Goal: Task Accomplishment & Management: Manage account settings

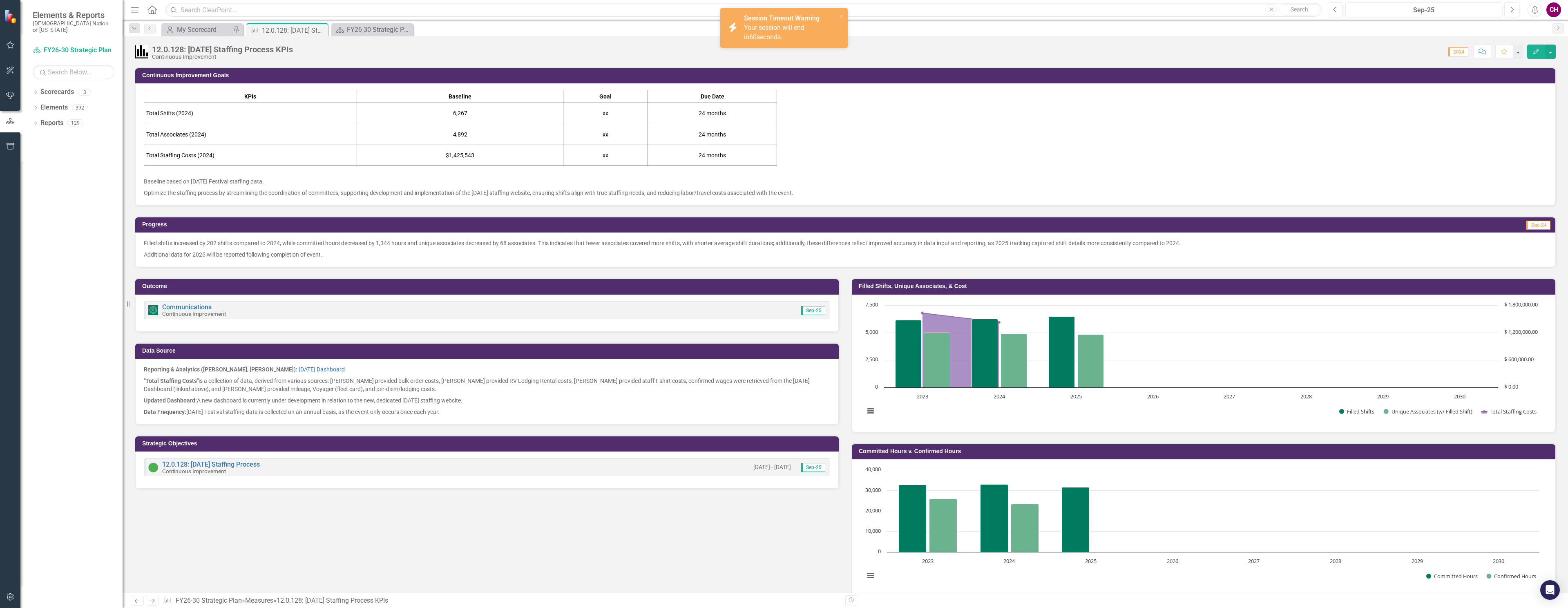
scroll to position [226, 0]
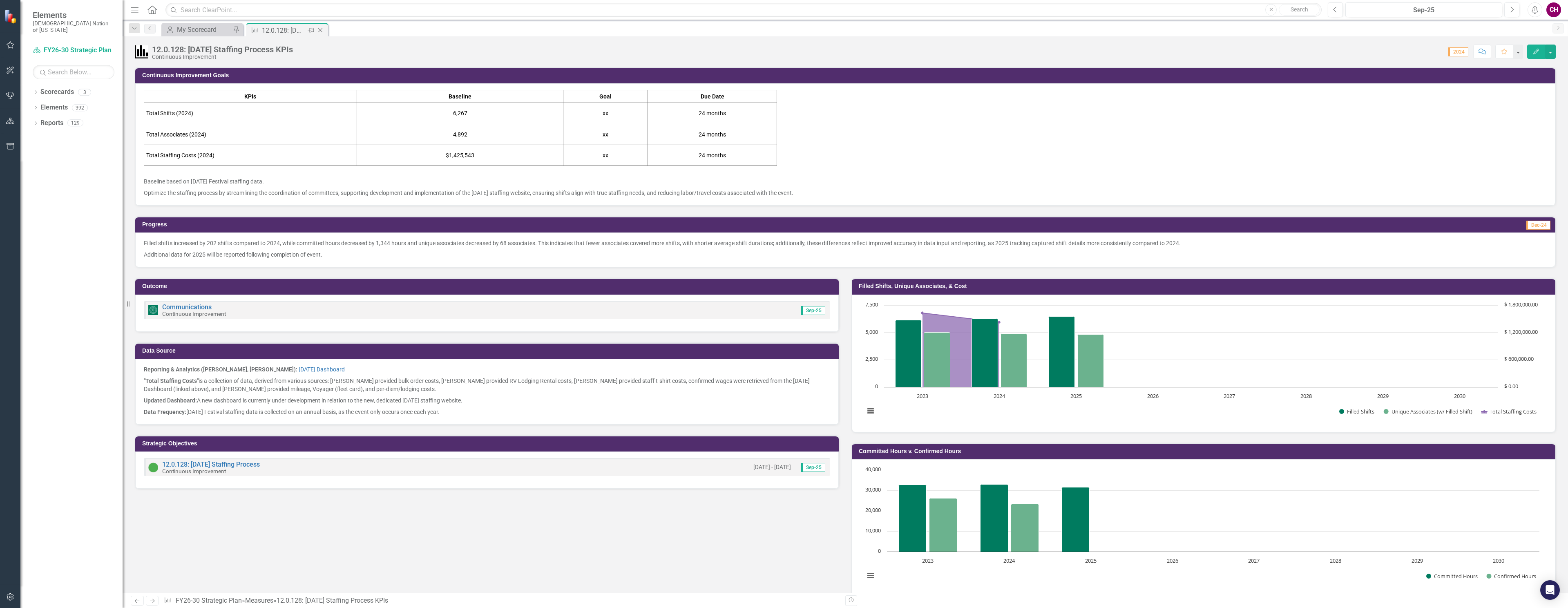
click at [319, 30] on icon "Close" at bounding box center [320, 30] width 8 height 7
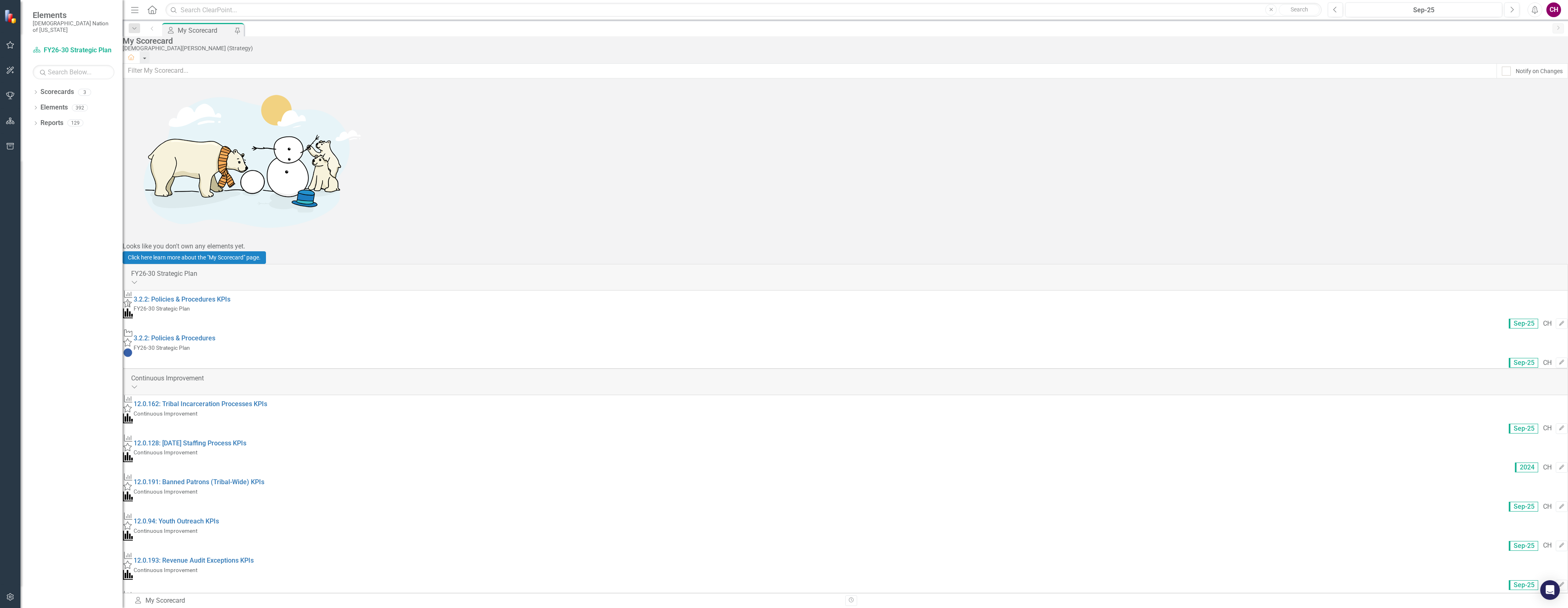
scroll to position [442, 0]
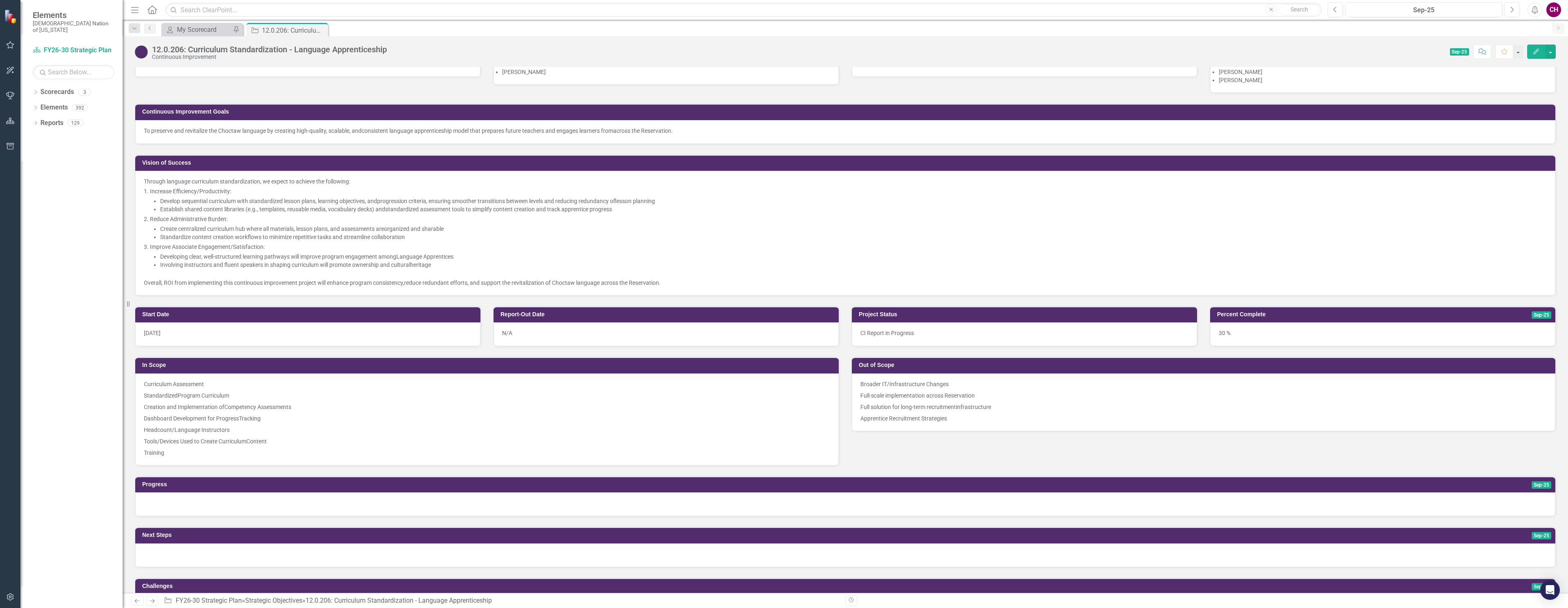
scroll to position [154, 0]
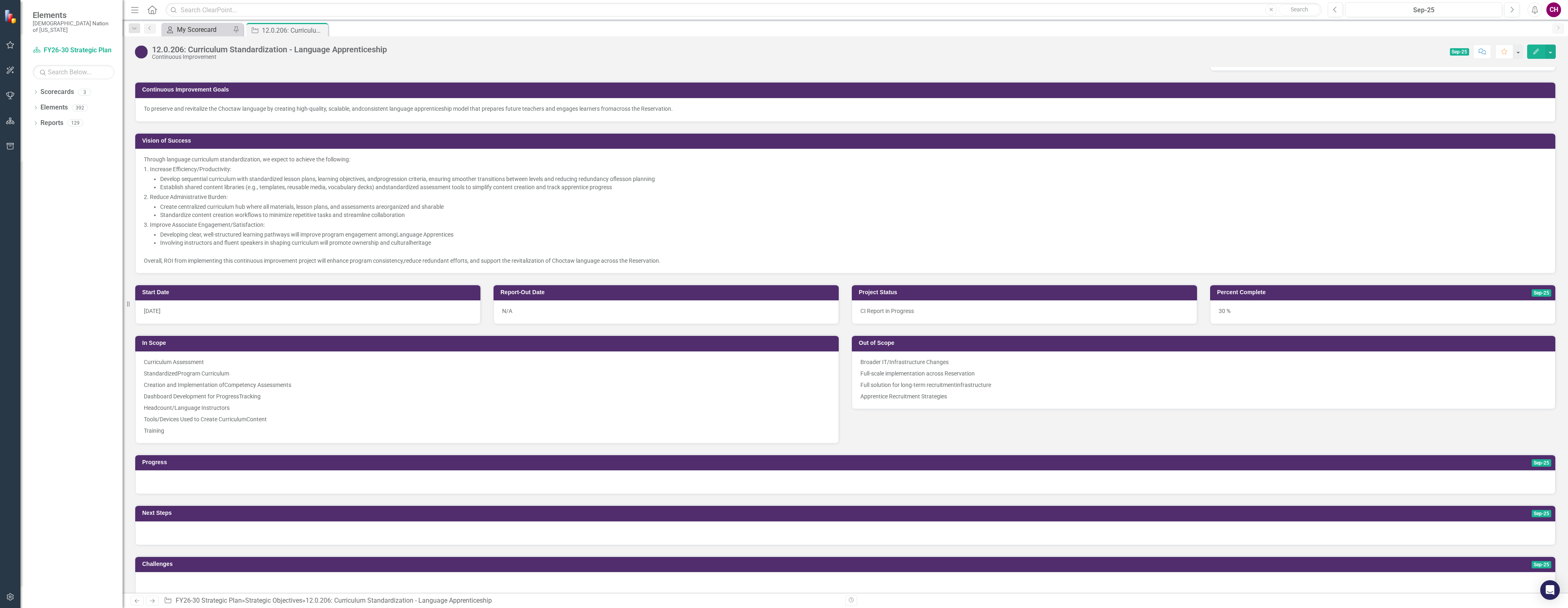
click at [200, 28] on div "My Scorecard" at bounding box center [204, 30] width 54 height 10
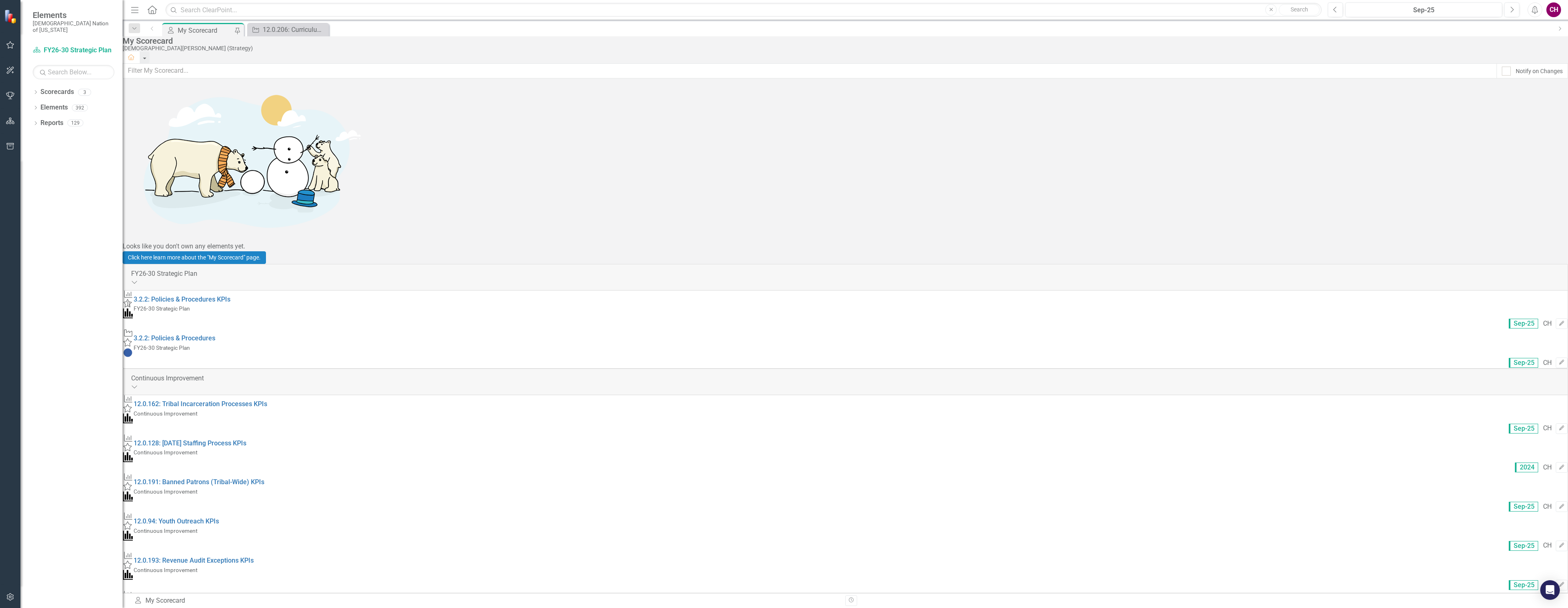
scroll to position [442, 0]
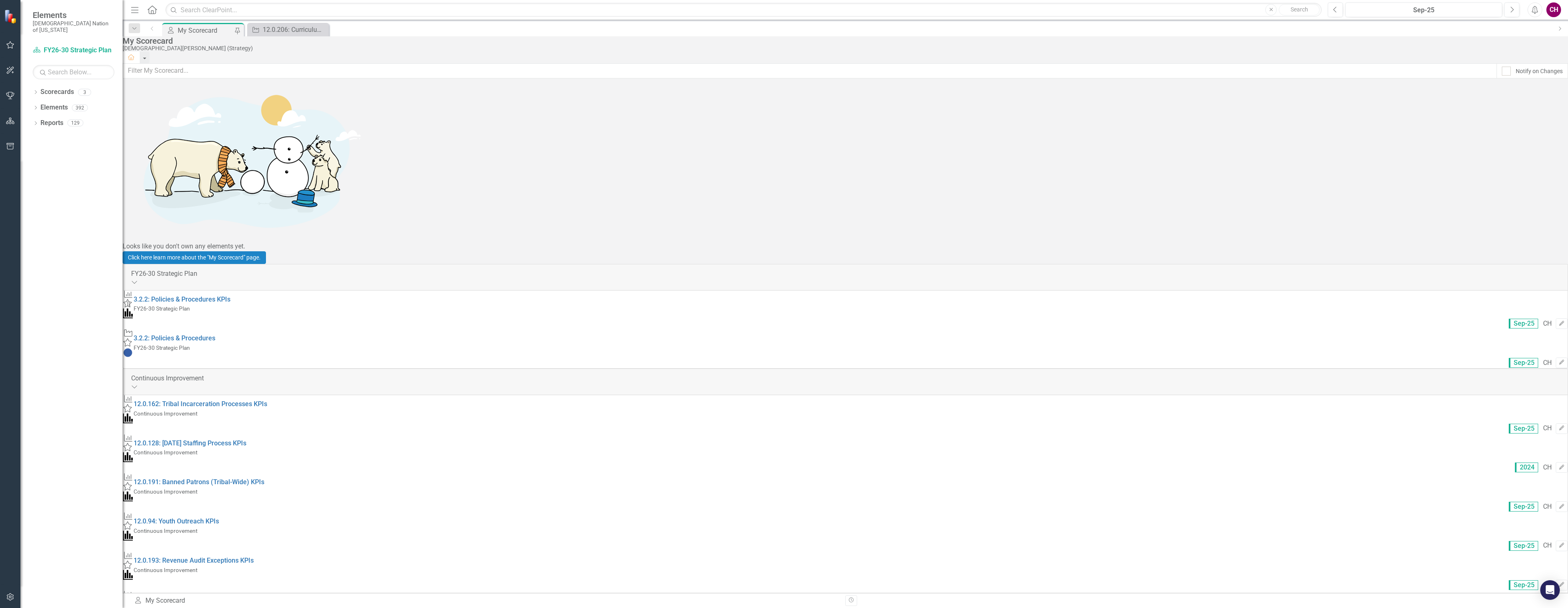
scroll to position [54, 0]
click at [132, 561] on icon "Favorite" at bounding box center [128, 565] width 10 height 8
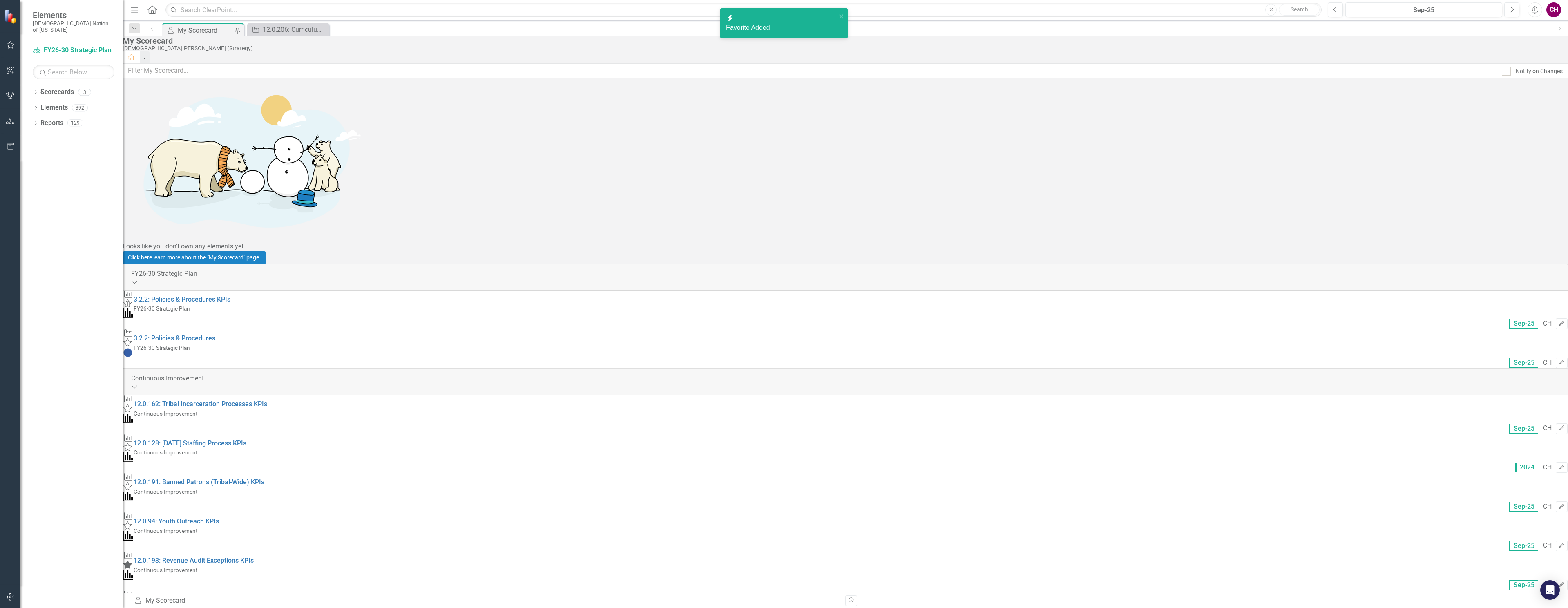
scroll to position [0, 0]
click at [132, 521] on icon at bounding box center [127, 525] width 8 height 8
click at [132, 443] on icon at bounding box center [127, 447] width 8 height 8
click at [132, 339] on icon at bounding box center [127, 343] width 8 height 8
click at [132, 299] on icon at bounding box center [127, 303] width 8 height 8
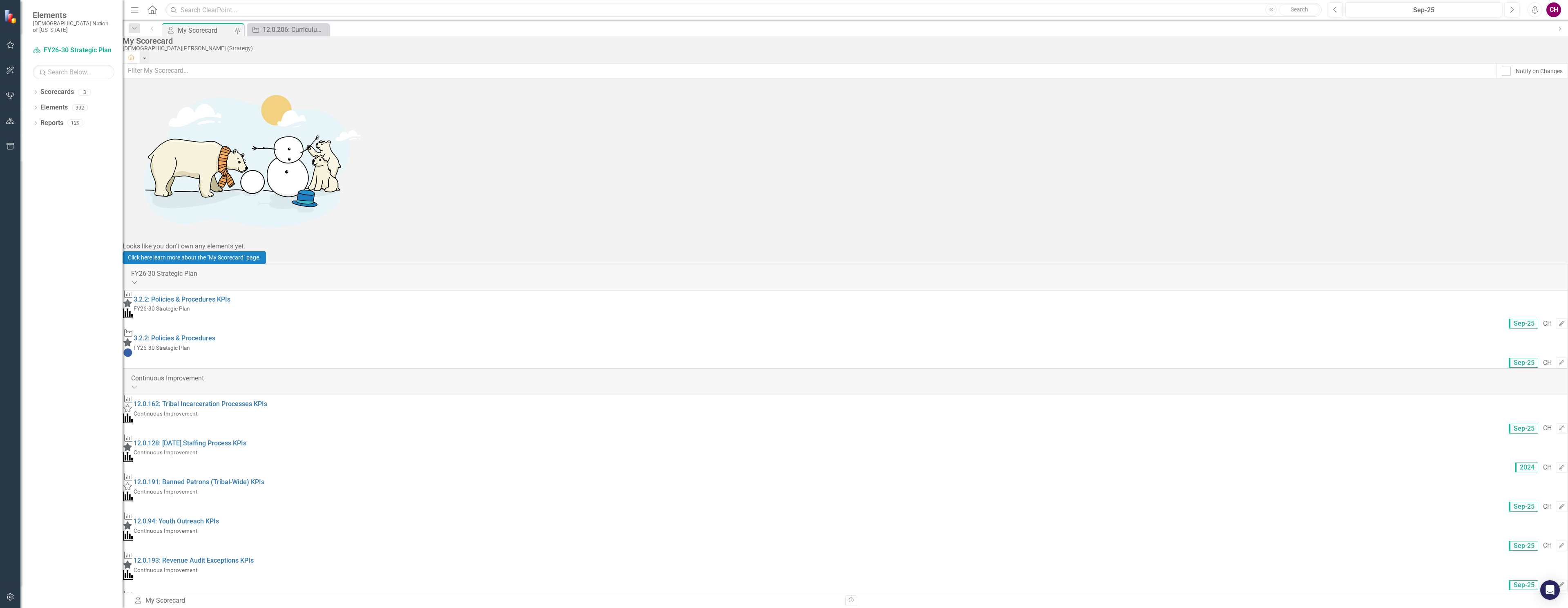
click at [13, 44] on icon "button" at bounding box center [10, 45] width 7 height 7
click at [64, 96] on link "My Favorites" at bounding box center [71, 91] width 102 height 10
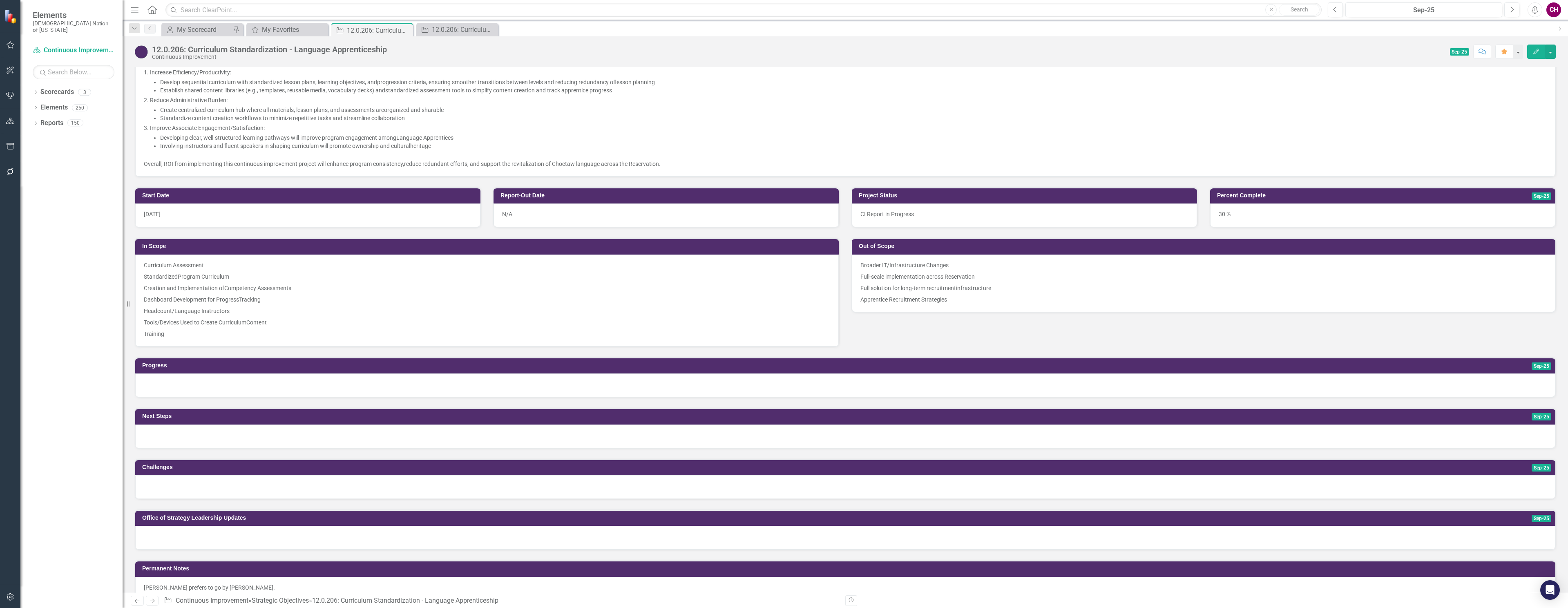
scroll to position [280, 0]
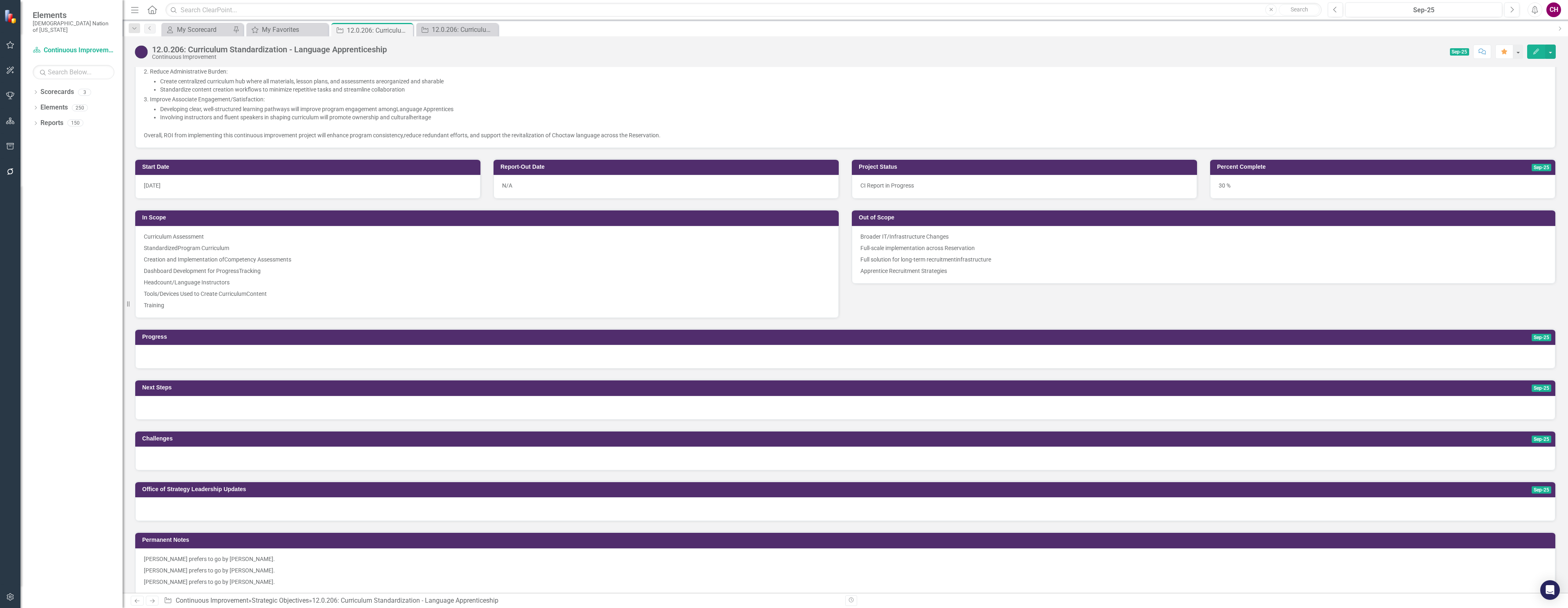
click at [692, 360] on div at bounding box center [845, 357] width 1420 height 24
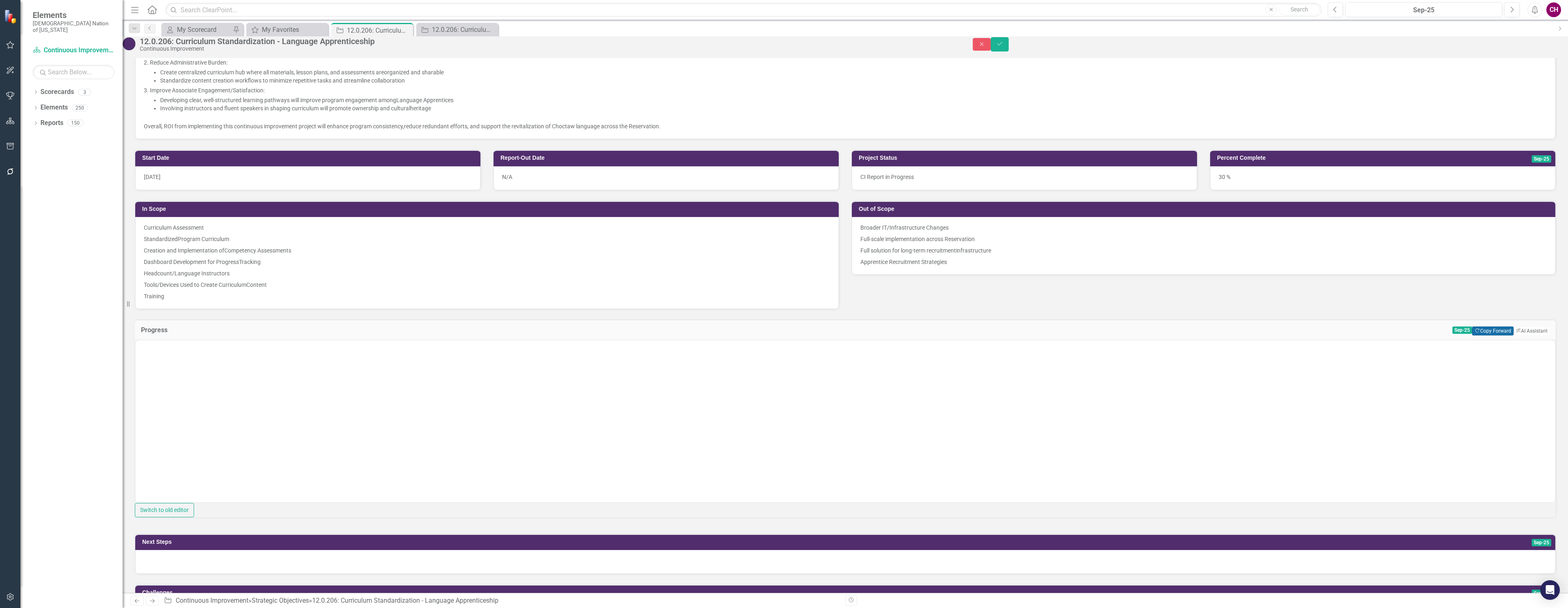
scroll to position [0, 0]
click at [1491, 336] on button "Copy Forward Copy Forward" at bounding box center [1492, 331] width 41 height 9
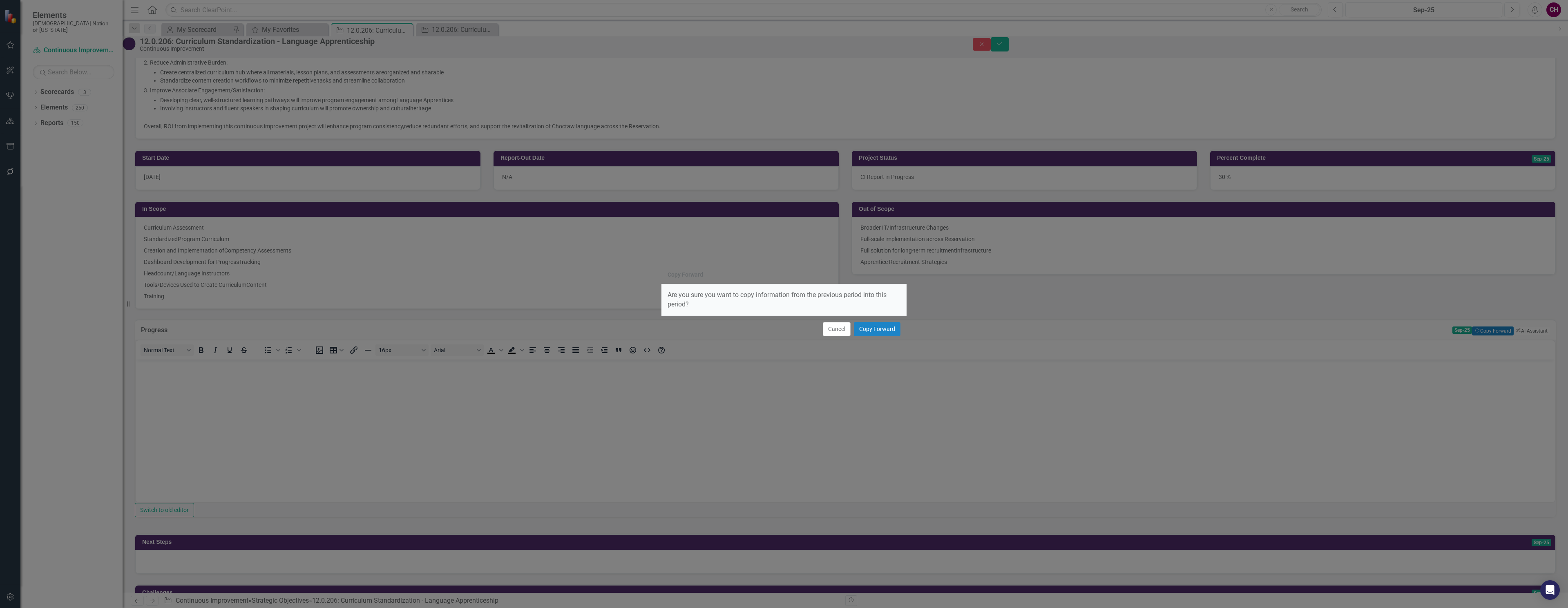
click at [890, 337] on div "Cancel Copy Forward" at bounding box center [784, 329] width 245 height 27
click at [880, 330] on button "Copy Forward" at bounding box center [877, 329] width 46 height 14
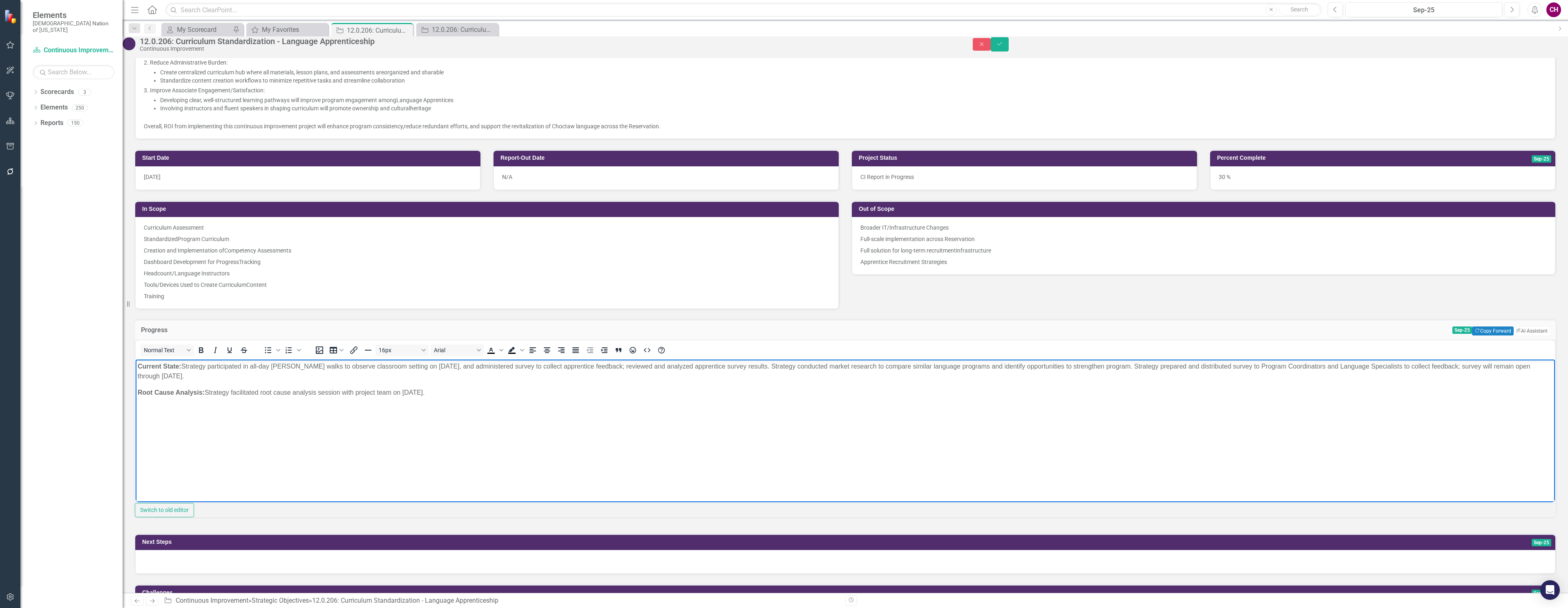
click at [233, 380] on p "Current State: Strategy participated in all-day Gemba walks to observe classroo…" at bounding box center [845, 371] width 1415 height 19
drag, startPoint x: 227, startPoint y: 378, endPoint x: 194, endPoint y: 366, distance: 35.1
click at [194, 366] on p "Current State: Strategy participated in all-day Gemba walks to observe classroo…" at bounding box center [845, 371] width 1415 height 19
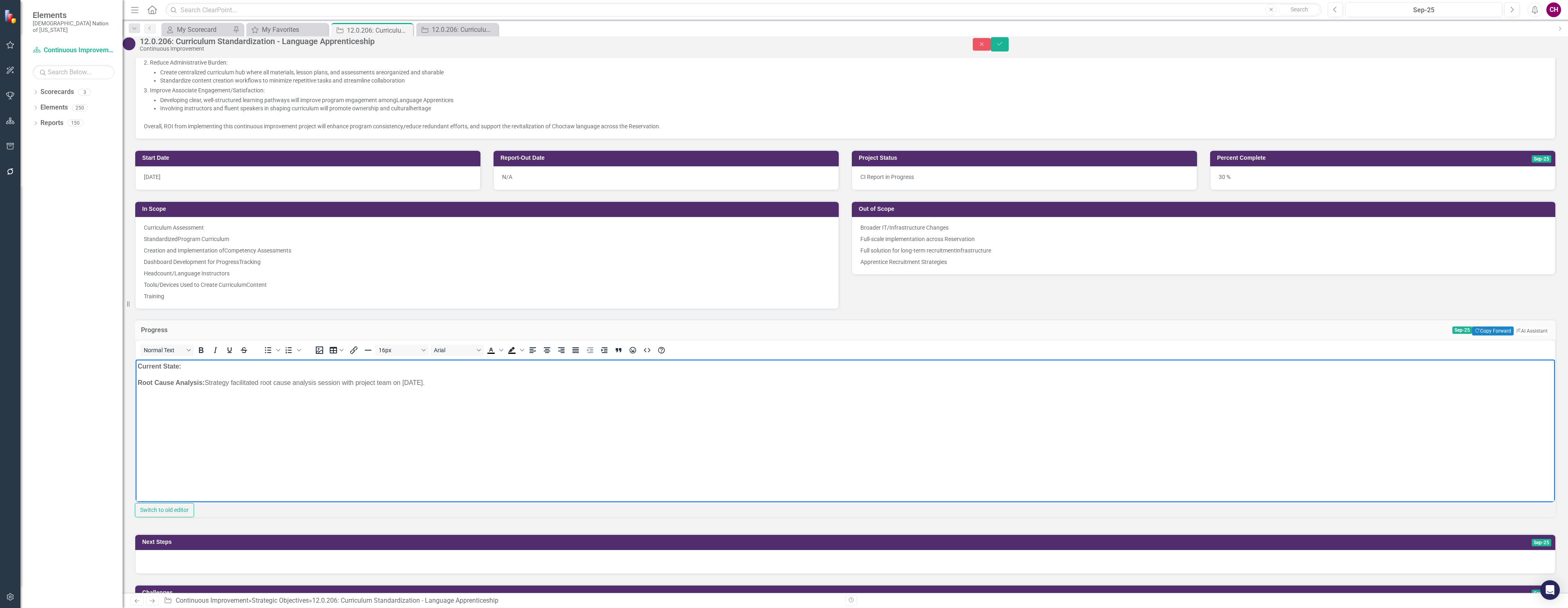
drag, startPoint x: 457, startPoint y: 379, endPoint x: 207, endPoint y: 386, distance: 250.1
click at [207, 386] on p "Root Cause Analysis: Strategy facilitated root cause analysis session with proj…" at bounding box center [845, 382] width 1415 height 10
drag, startPoint x: 202, startPoint y: 385, endPoint x: 209, endPoint y: 378, distance: 9.9
click at [202, 385] on strong "Root Cause Analysis:" at bounding box center [171, 382] width 67 height 7
click at [256, 368] on p "Current State:" at bounding box center [845, 366] width 1415 height 10
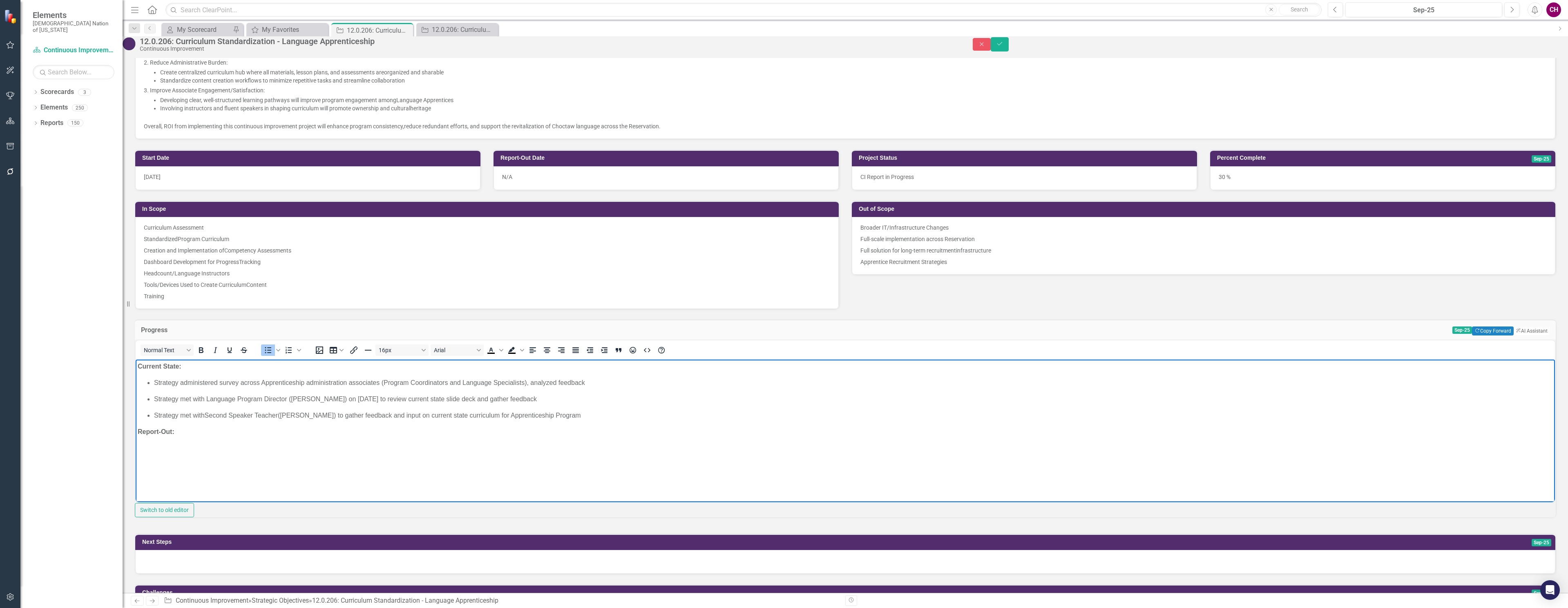
click at [154, 386] on p "Strategy administered survey across Apprenticeship administration associates (P…" at bounding box center [854, 382] width 1399 height 10
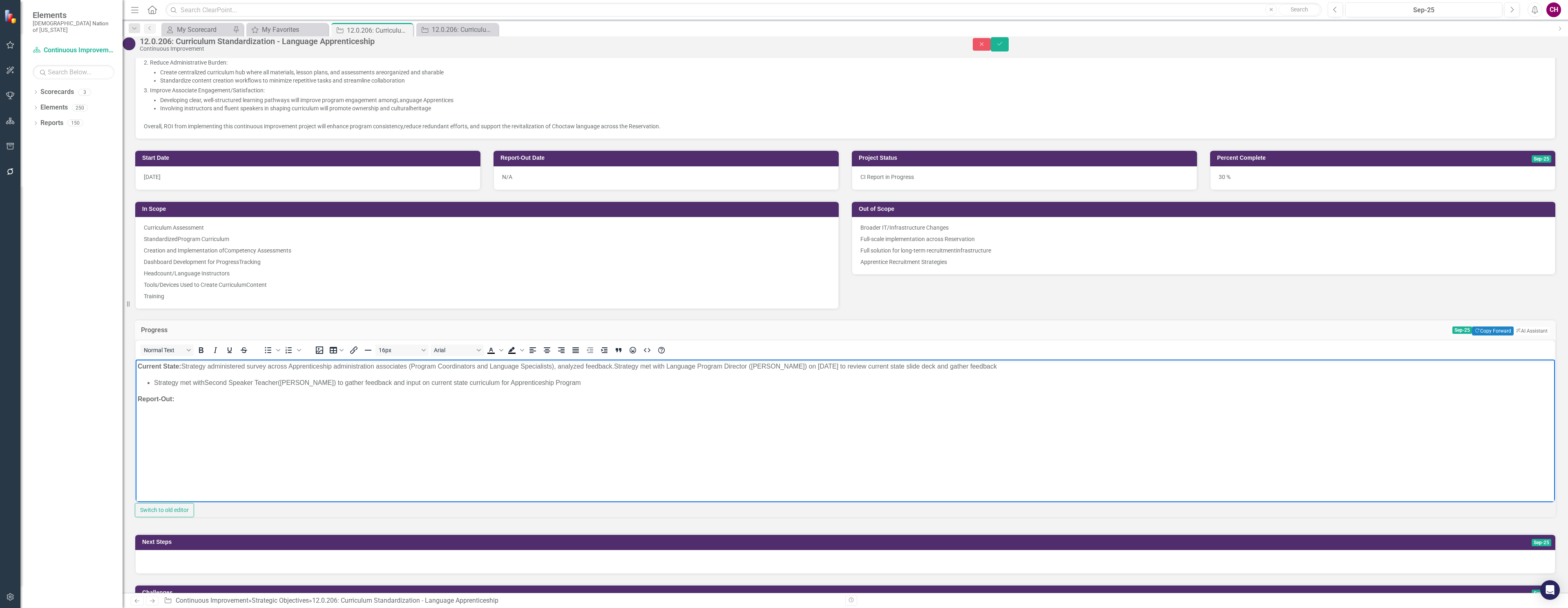
drag, startPoint x: 152, startPoint y: 384, endPoint x: 170, endPoint y: 361, distance: 29.2
click at [152, 384] on ul "Strategy met with Second Speaker Teacher (Nicholas Charleston) to gather feedba…" at bounding box center [845, 382] width 1415 height 10
click at [1485, 362] on p "Current State: Strategy administered survey across Apprenticeship administratio…" at bounding box center [845, 366] width 1415 height 10
click at [229, 390] on body "Current State: Strategy administered survey across Apprenticeship administratio…" at bounding box center [845, 420] width 1419 height 123
drag, startPoint x: 152, startPoint y: 398, endPoint x: 161, endPoint y: 391, distance: 11.4
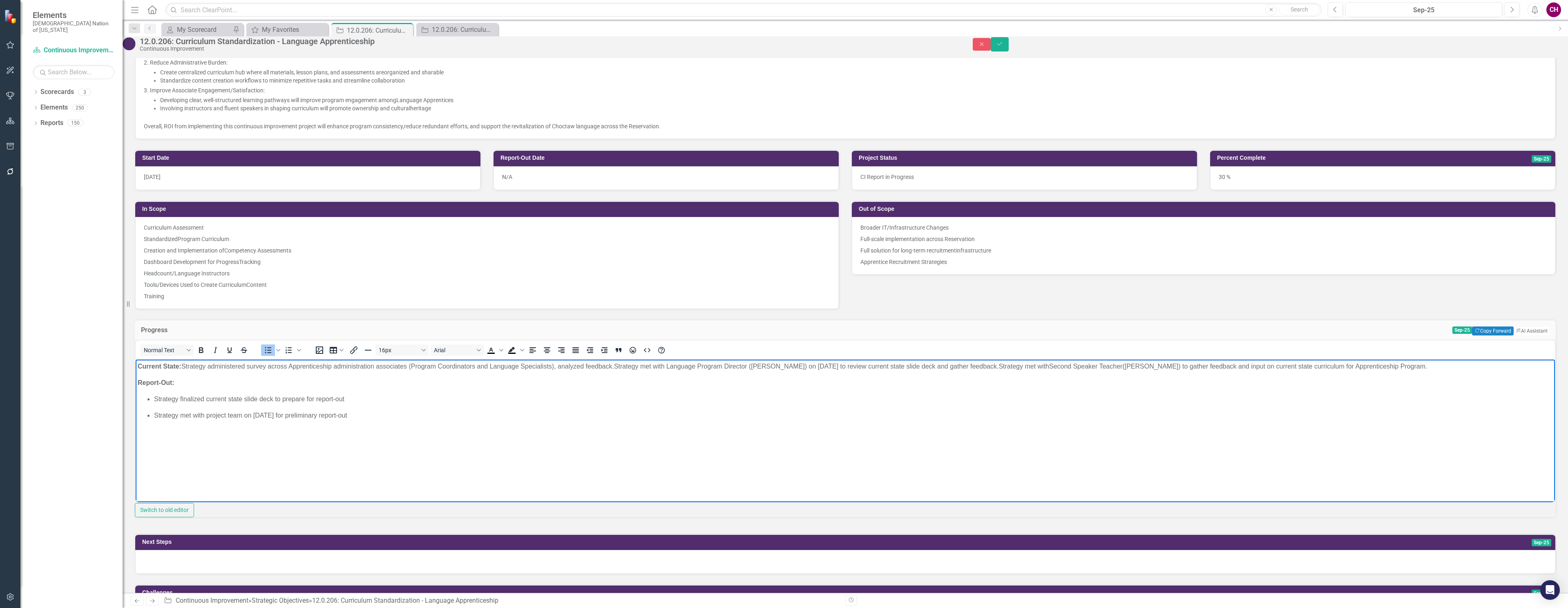
click at [151, 398] on ul "Strategy finalized current state slide deck to prepare for report-out Strategy …" at bounding box center [845, 407] width 1415 height 26
click at [404, 389] on body "Current State: Strategy administered survey across Apprenticeship administratio…" at bounding box center [845, 420] width 1419 height 123
drag, startPoint x: 156, startPoint y: 399, endPoint x: 172, endPoint y: 384, distance: 21.9
click at [156, 399] on span "Strategy met with project team on September 16, 2025 for preliminary report-out" at bounding box center [250, 399] width 194 height 7
click at [540, 381] on span "Strategy met with project team on September 16, 2025 for preliminary report-out" at bounding box center [463, 382] width 194 height 7
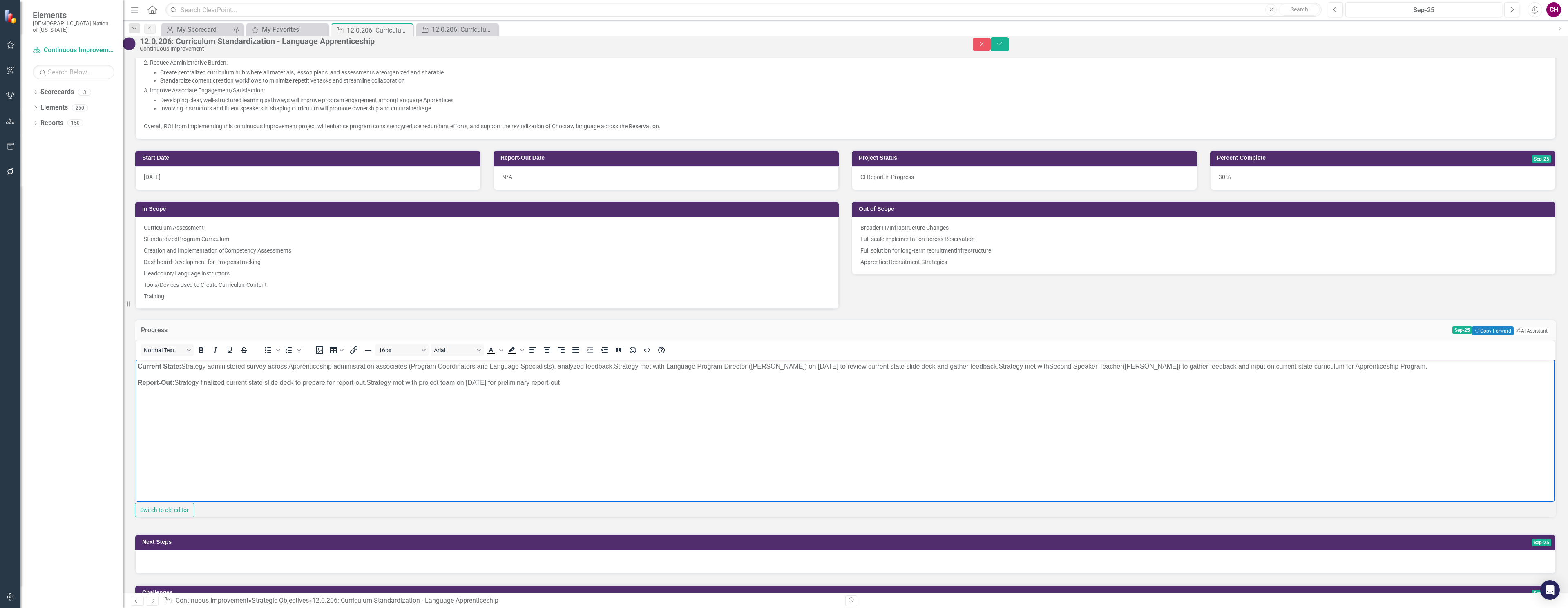
click at [616, 382] on p "Report-Out: Strategy finalized current state slide deck to prepare for report-o…" at bounding box center [845, 382] width 1415 height 10
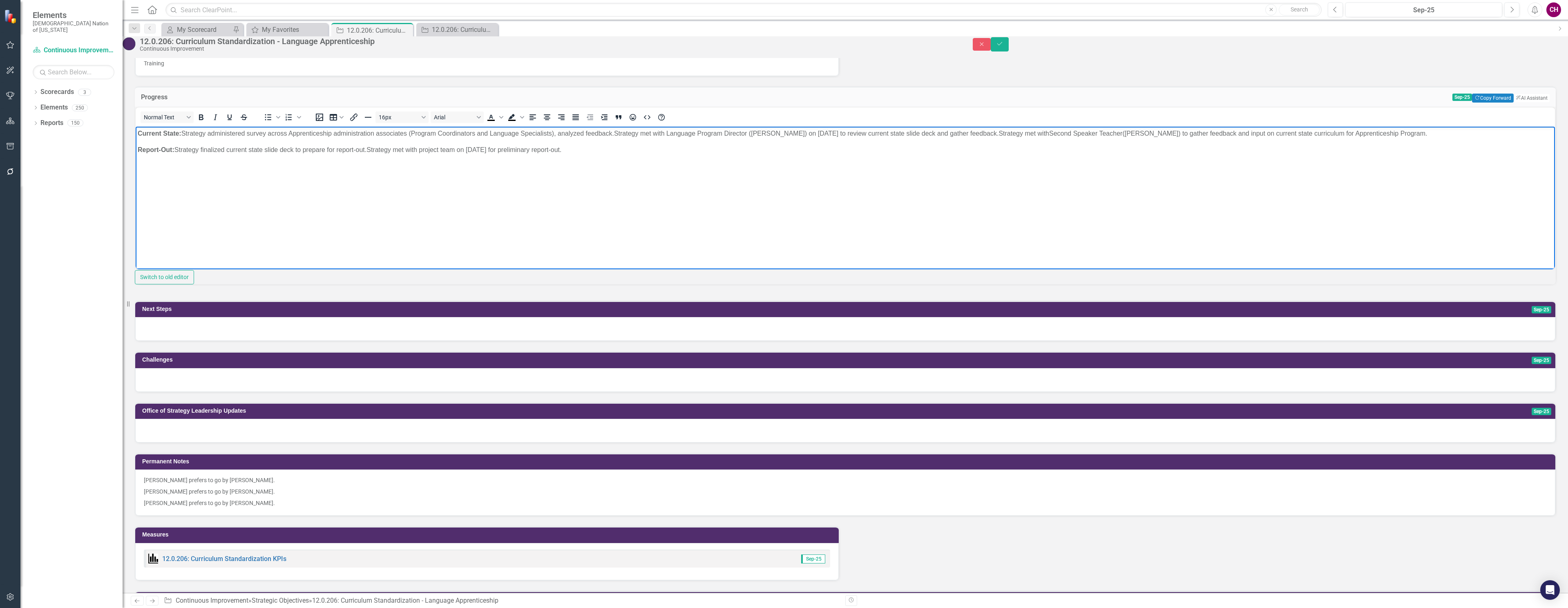
scroll to position [412, 0]
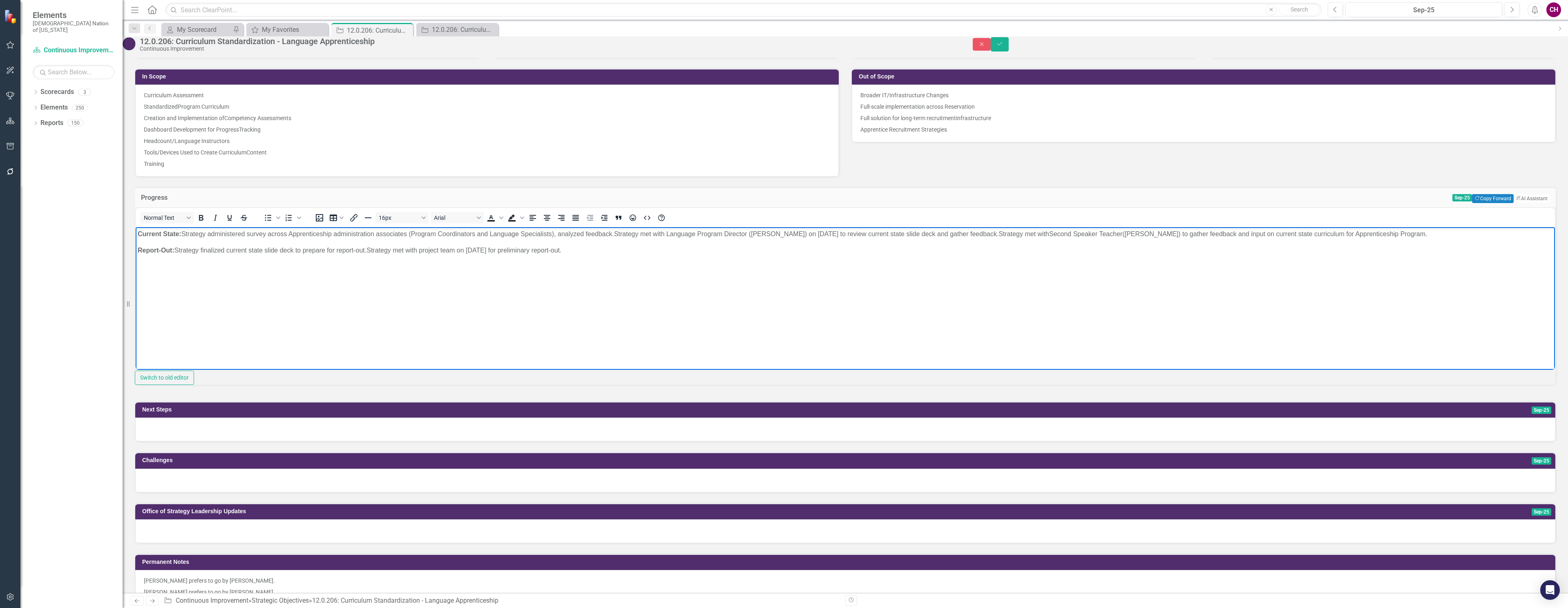
click at [541, 441] on div at bounding box center [845, 430] width 1420 height 24
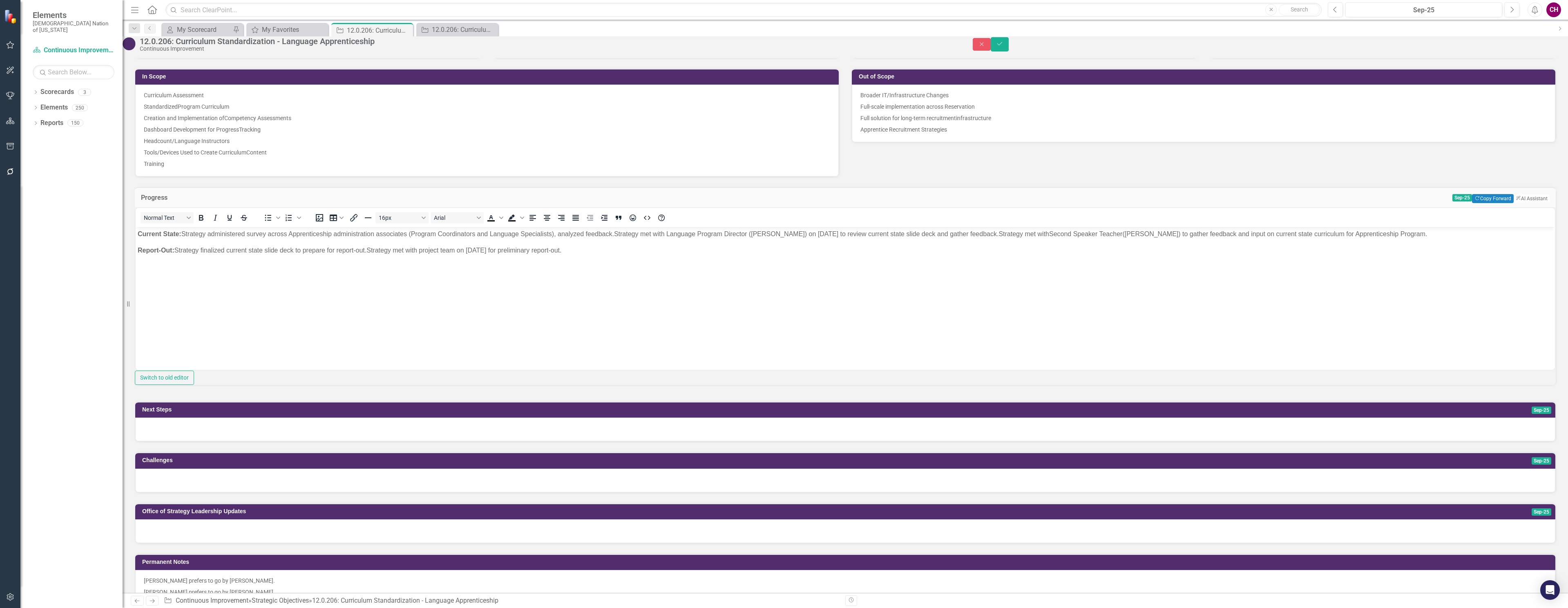
click at [540, 441] on div at bounding box center [845, 430] width 1420 height 24
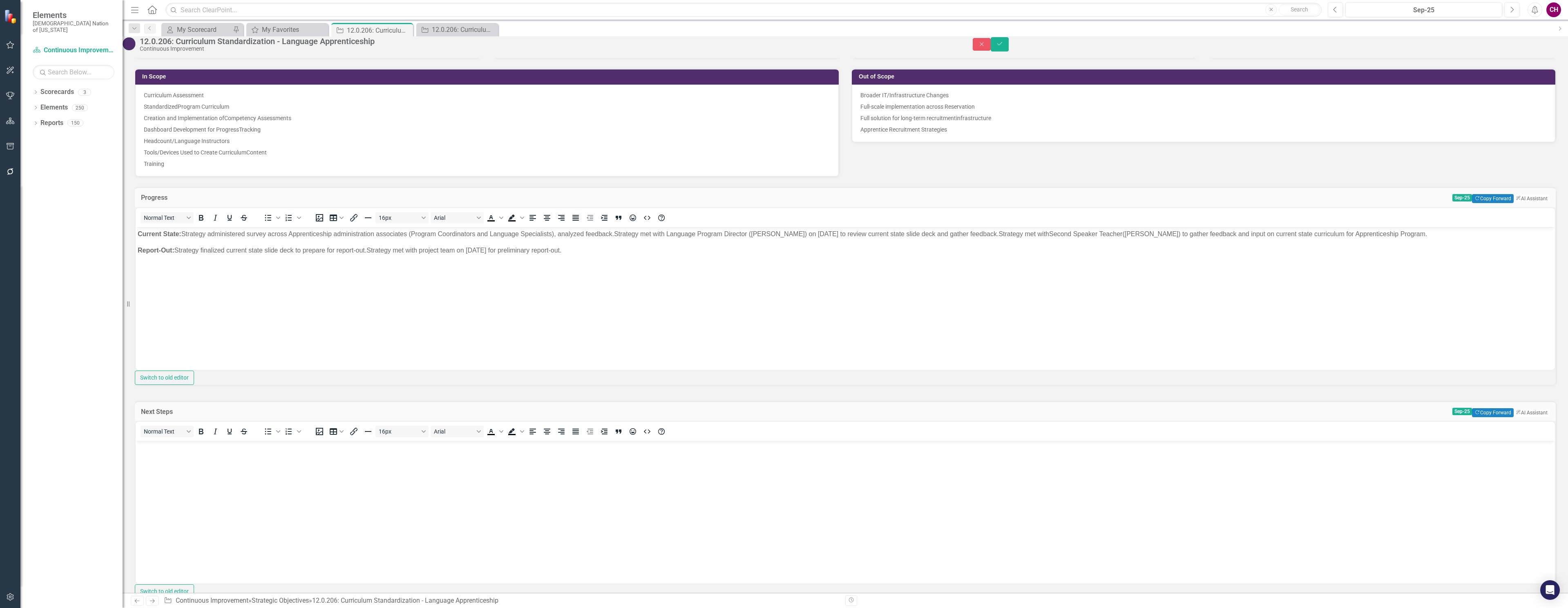
scroll to position [528, 0]
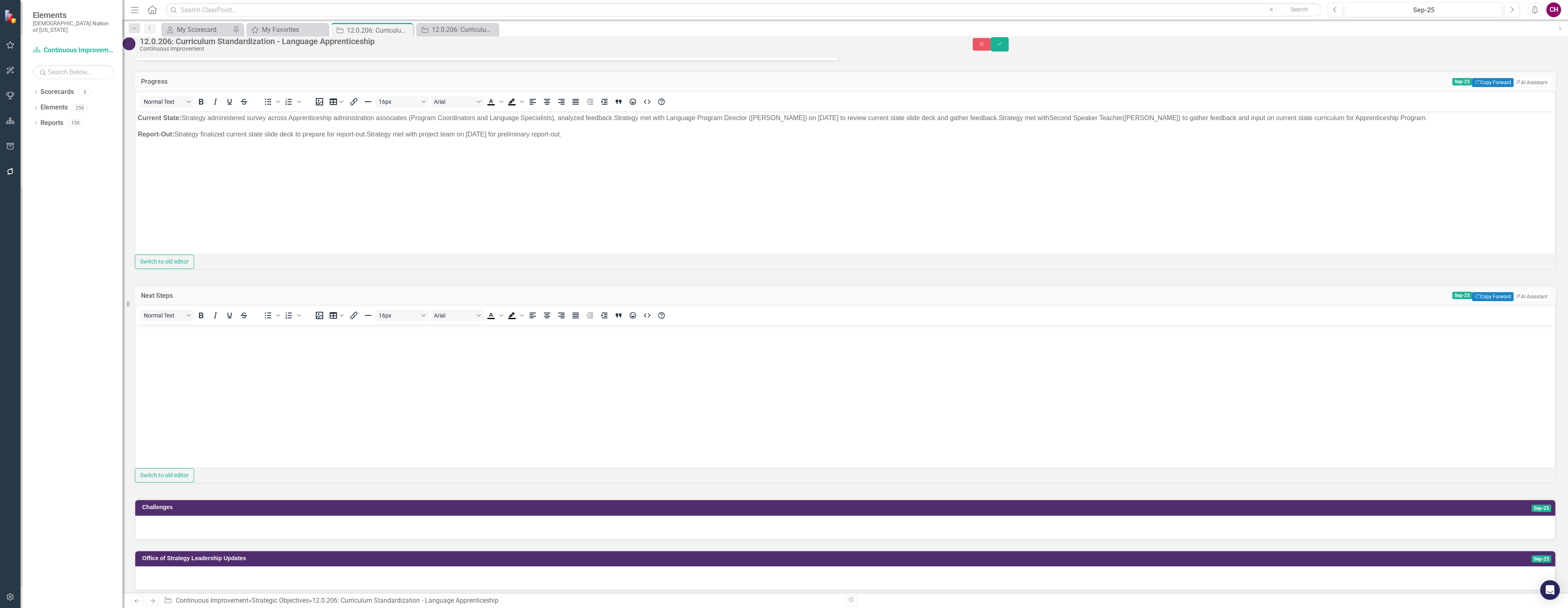
click at [218, 387] on body "Rich Text Area. Press ALT-0 for help." at bounding box center [845, 387] width 1419 height 123
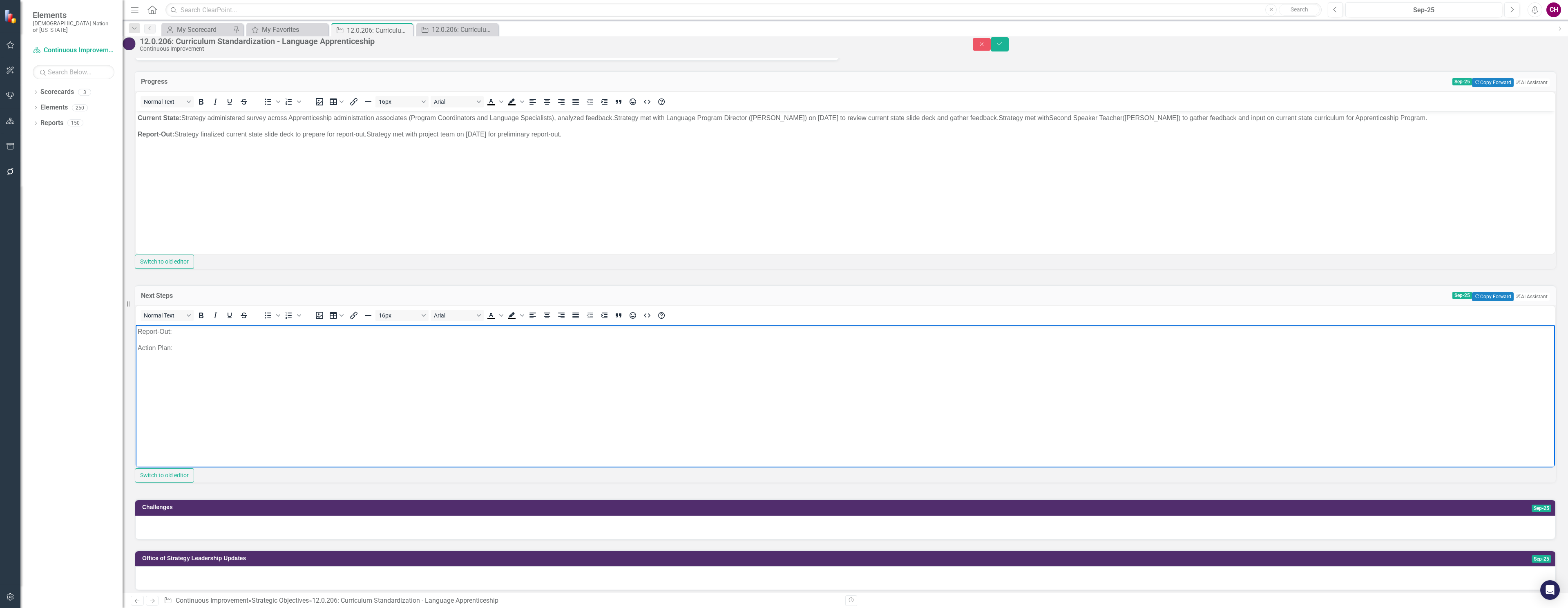
click at [210, 334] on p "Report-Out:" at bounding box center [845, 331] width 1415 height 10
click at [152, 347] on ul "Strategy will facilitate report-out review with Language Senior Director ( Jaso…" at bounding box center [845, 364] width 1415 height 43
click at [152, 349] on ul "Strategy will schedule and facilitate report-out review with Executive Director…" at bounding box center [845, 356] width 1415 height 26
click at [152, 350] on ul "Strategy will schedule and facilitate report-out review with Member Services Ex…" at bounding box center [845, 348] width 1415 height 10
click at [1174, 331] on p "Report-Out: Strategy will facilitate report-out review with Language Senior Dir…" at bounding box center [845, 331] width 1415 height 10
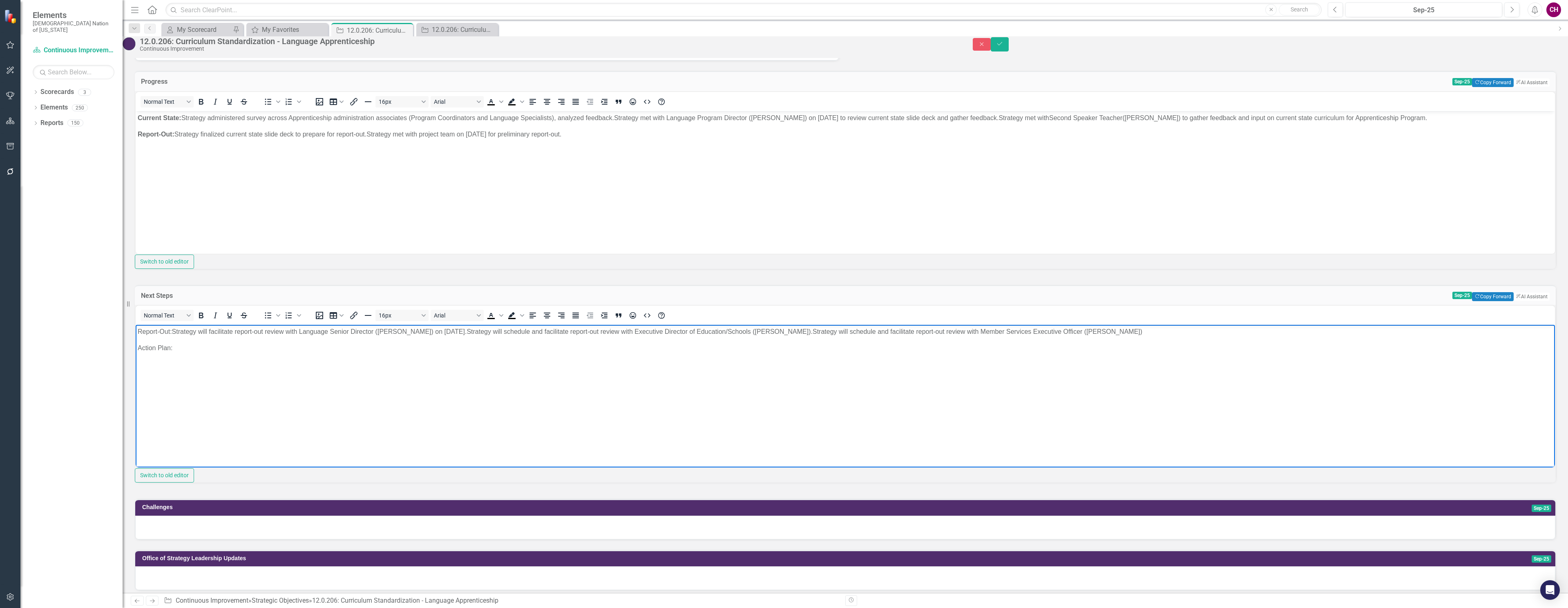
click at [1175, 331] on p "Report-Out: Strategy will facilitate report-out review with Language Senior Dir…" at bounding box center [845, 331] width 1415 height 10
drag, startPoint x: 172, startPoint y: 331, endPoint x: 124, endPoint y: 333, distance: 48.0
click at [135, 333] on html "Report-Out: Strategy will facilitate report-out review with Language Senior Dir…" at bounding box center [845, 387] width 1419 height 123
click at [188, 354] on body "Report-Out: Strategy will facilitate report-out review with Language Senior Dir…" at bounding box center [845, 387] width 1419 height 123
drag, startPoint x: 172, startPoint y: 349, endPoint x: 126, endPoint y: 351, distance: 46.0
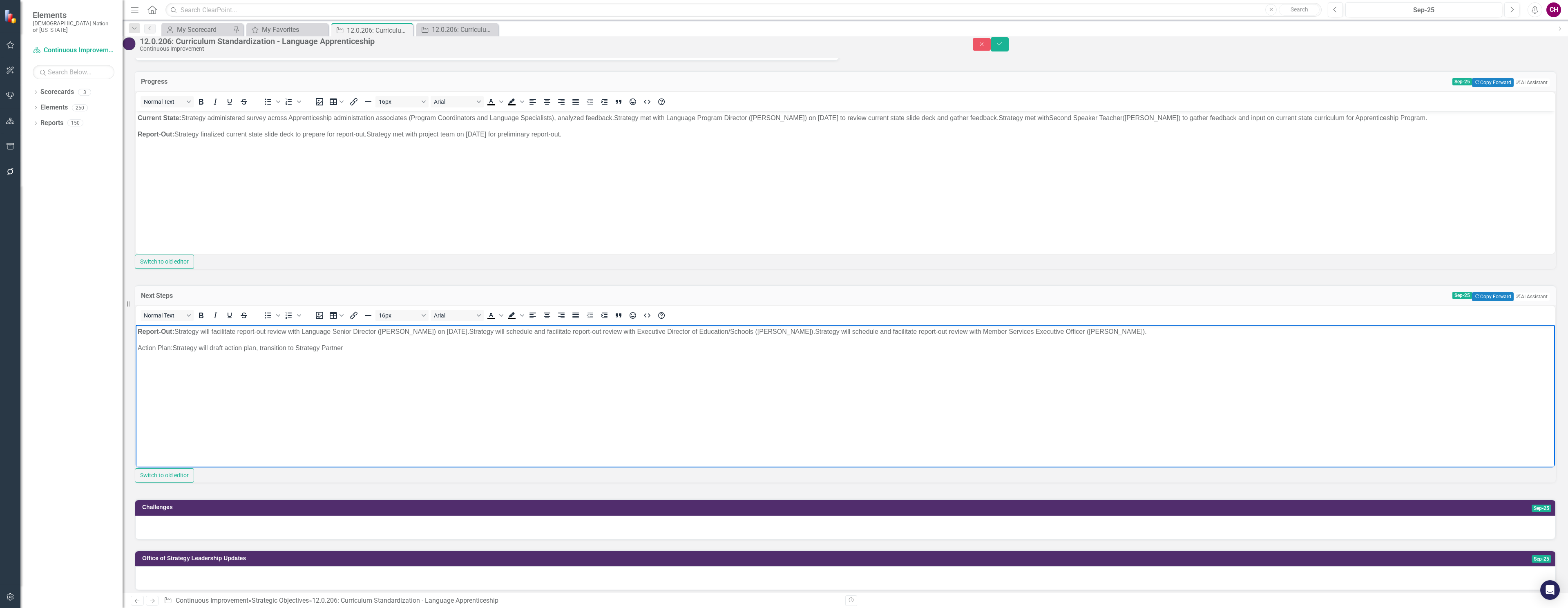
click at [135, 351] on html "Report-Out: Strategy will facilitate report-out review with Language Senior Dir…" at bounding box center [845, 387] width 1419 height 123
click at [435, 394] on body "Report-Out: Strategy will facilitate report-out review with Language Senior Dir…" at bounding box center [845, 387] width 1419 height 123
click at [214, 350] on span "Strategy will draft action plan, transition to Strategy Partner" at bounding box center [261, 348] width 170 height 7
click at [461, 354] on body "Report-Out: Strategy will facilitate report-out review with Language Senior Dir…" at bounding box center [845, 387] width 1419 height 123
click at [356, 350] on span "Strategy will collaborate with project team to draft action plan, transition to…" at bounding box center [308, 348] width 265 height 7
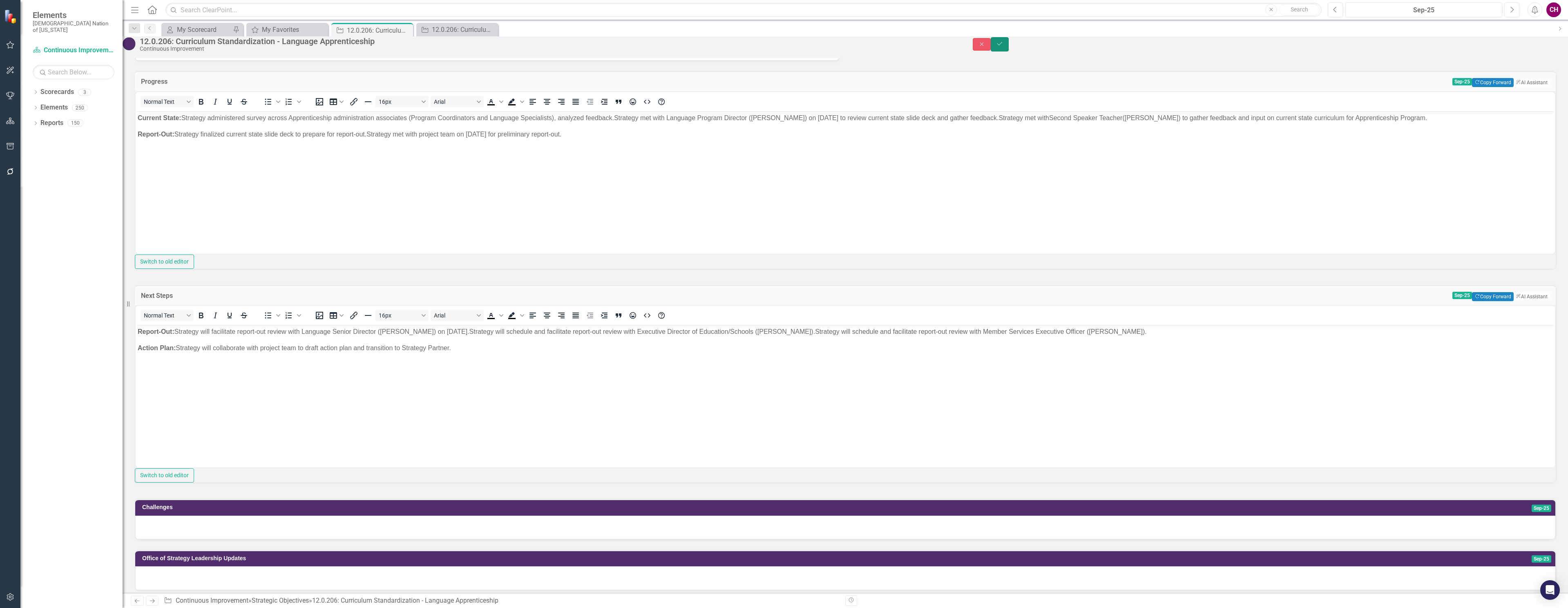
click at [1009, 51] on button "Save" at bounding box center [1000, 44] width 18 height 14
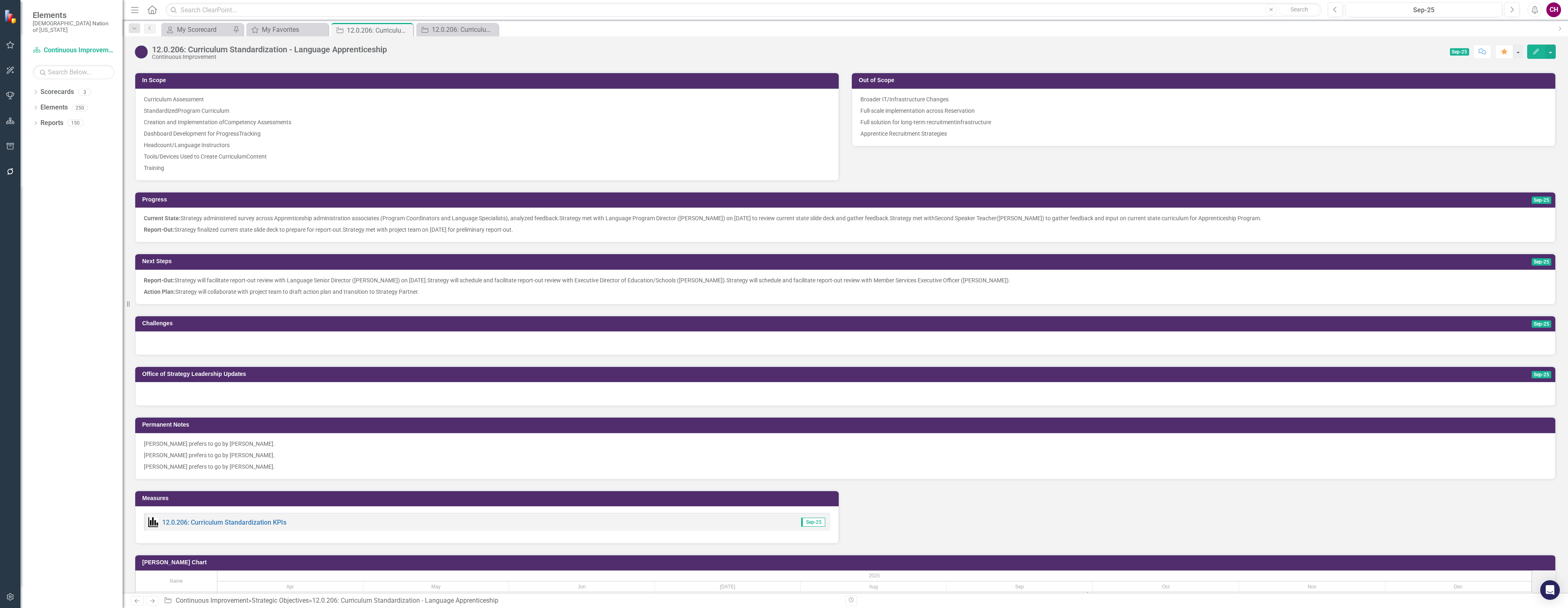
scroll to position [418, 0]
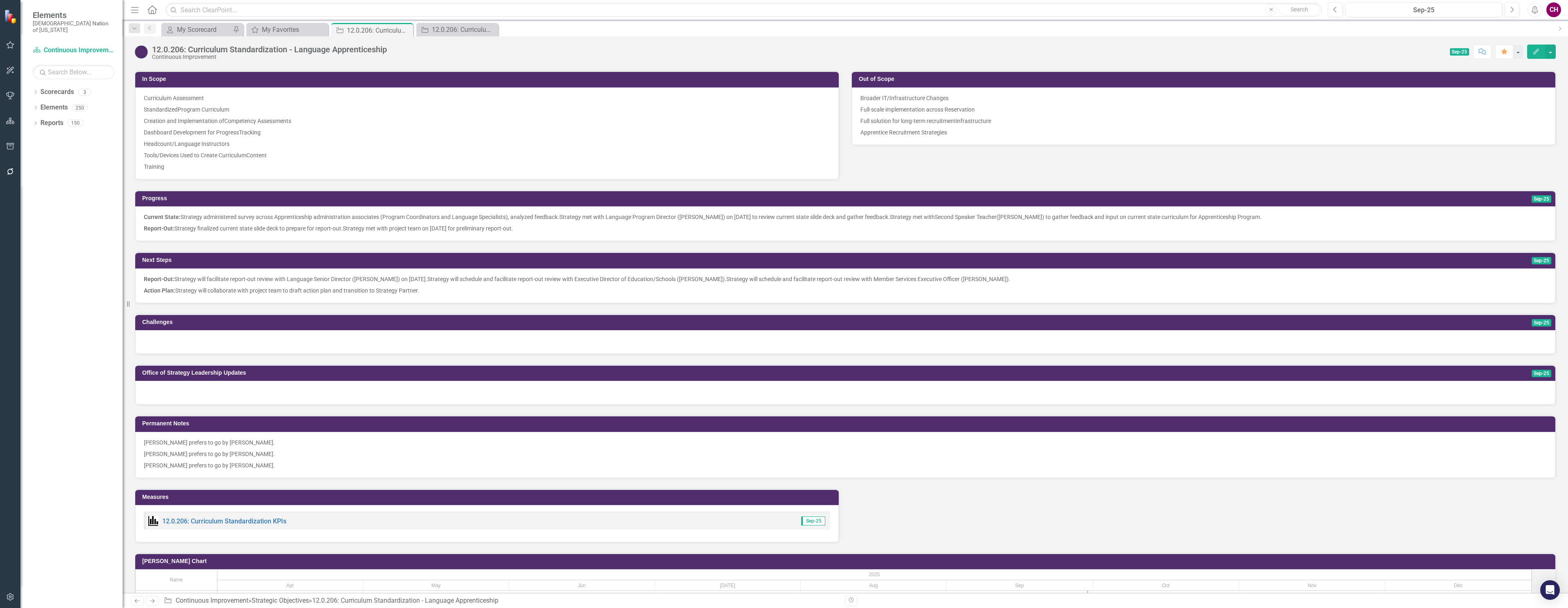
click at [296, 338] on div at bounding box center [845, 343] width 1420 height 24
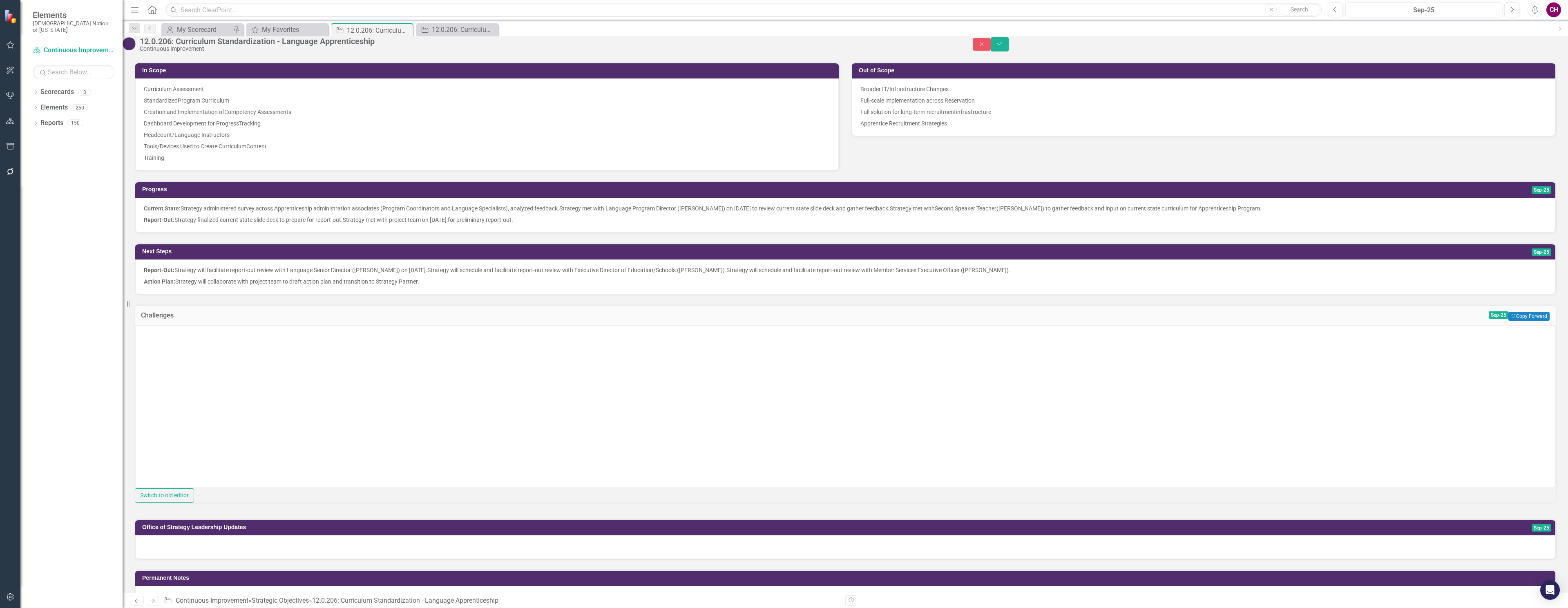
scroll to position [0, 0]
click at [251, 353] on p "Rich Text Area. Press ALT-0 for help." at bounding box center [845, 351] width 1415 height 10
click at [1003, 46] on icon "Save" at bounding box center [1000, 44] width 7 height 6
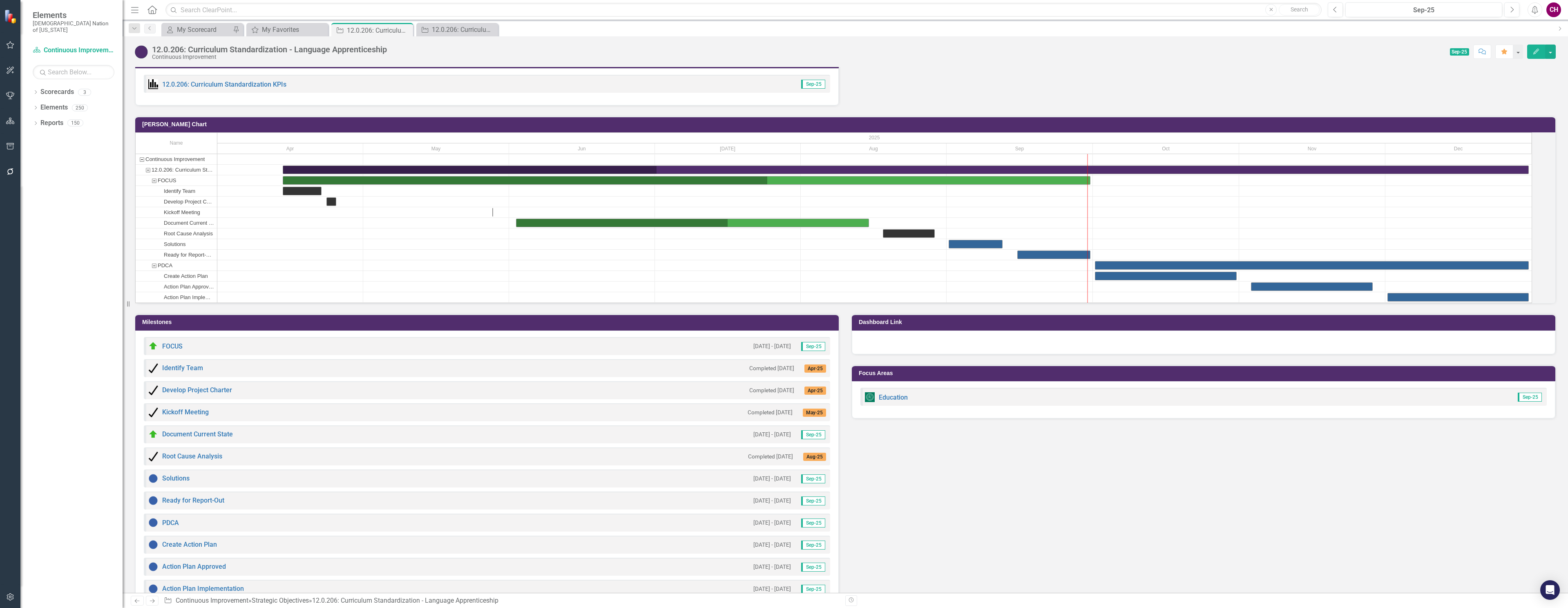
scroll to position [858, 0]
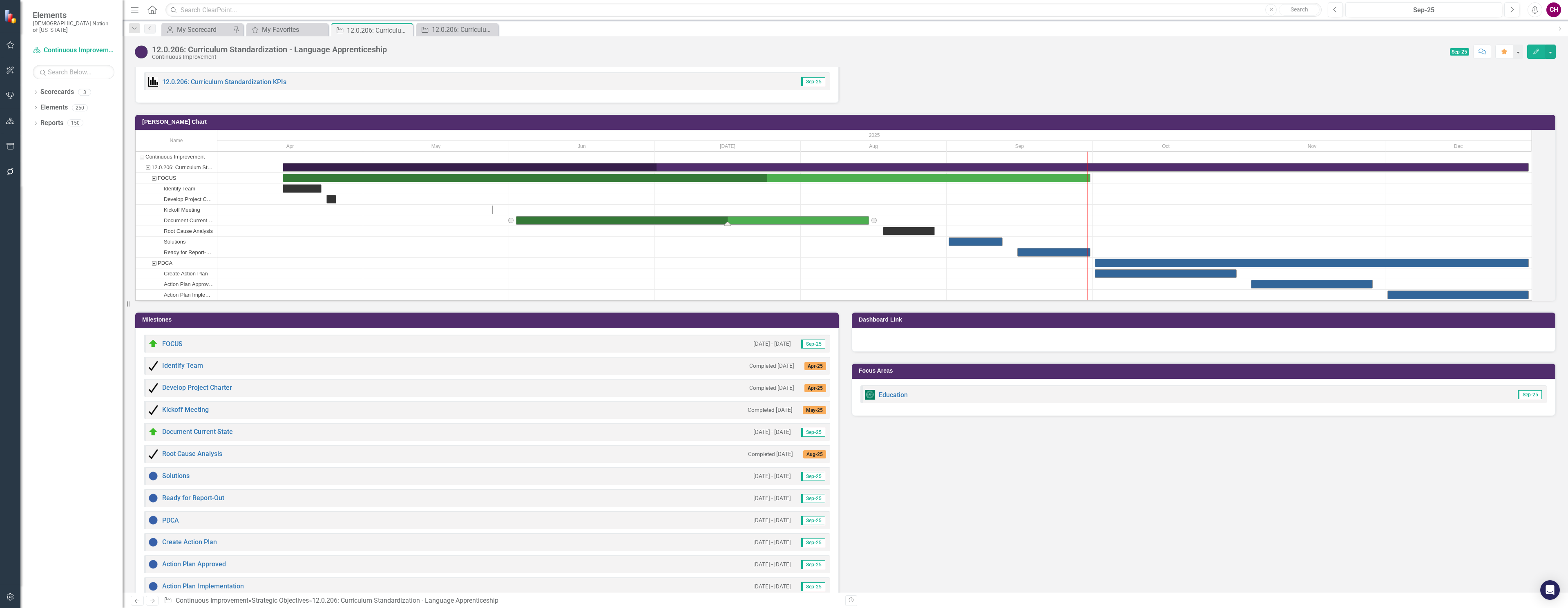
click at [841, 224] on div "Task: Start date: 2025-06-02 End date: 2025-08-15" at bounding box center [692, 221] width 352 height 7
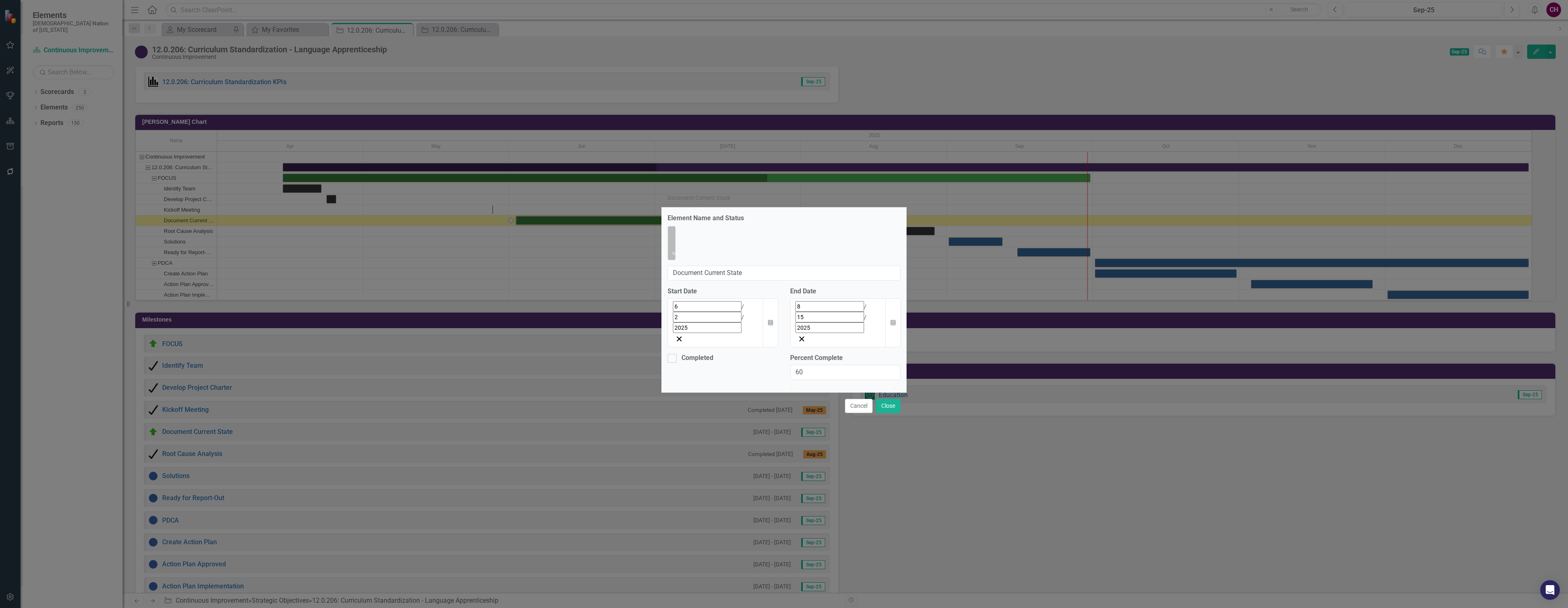
click at [673, 236] on img at bounding box center [677, 232] width 8 height 8
type input "100"
drag, startPoint x: 856, startPoint y: 347, endPoint x: 916, endPoint y: 342, distance: 60.2
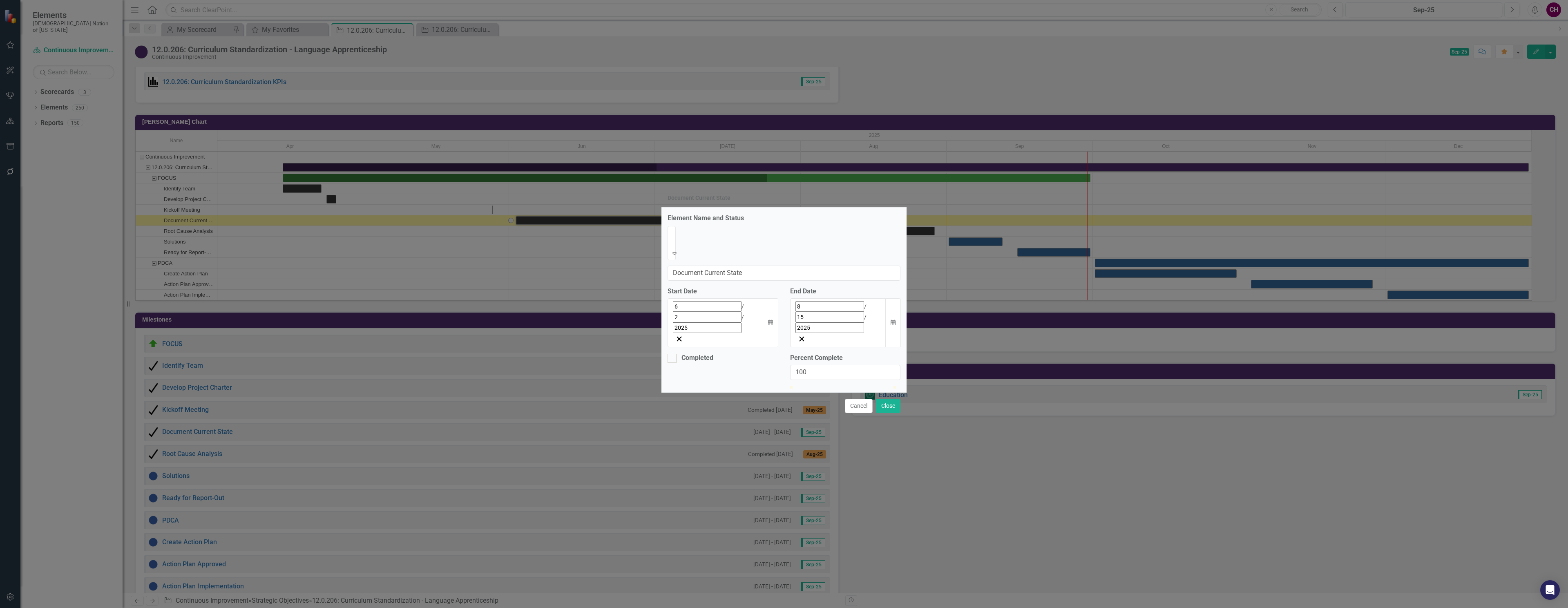
click at [916, 343] on div "Document Current State Element Name and Status Completed Expand Document Curren…" at bounding box center [784, 304] width 1568 height 608
click at [815, 322] on input "2025" at bounding box center [830, 328] width 69 height 10
click at [867, 319] on button "›" at bounding box center [858, 325] width 18 height 18
click at [783, 380] on button "15" at bounding box center [773, 387] width 20 height 15
click at [829, 301] on div "9 / 15 / 2025" at bounding box center [838, 317] width 85 height 32
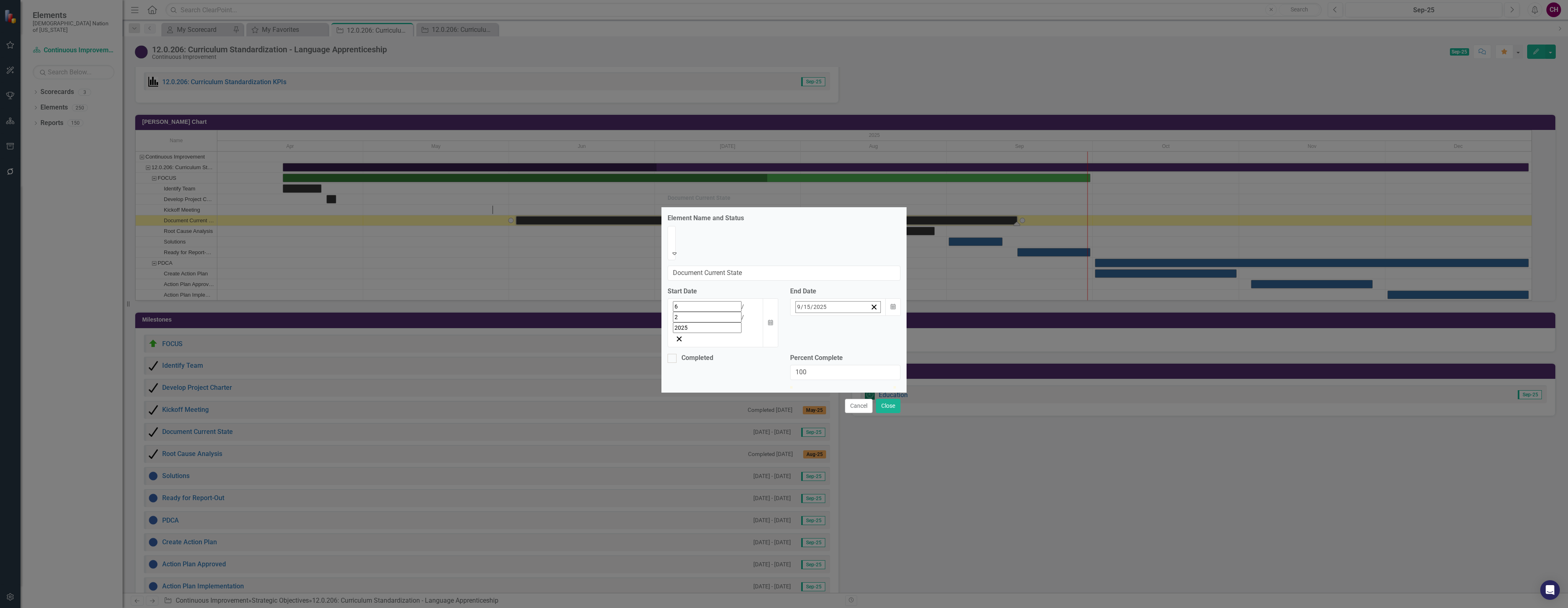
click at [779, 320] on button "‹" at bounding box center [770, 325] width 18 height 18
click at [867, 319] on button "›" at bounding box center [858, 325] width 18 height 18
click at [865, 365] on button "12" at bounding box center [854, 372] width 20 height 15
click at [886, 399] on button "Close" at bounding box center [888, 405] width 25 height 14
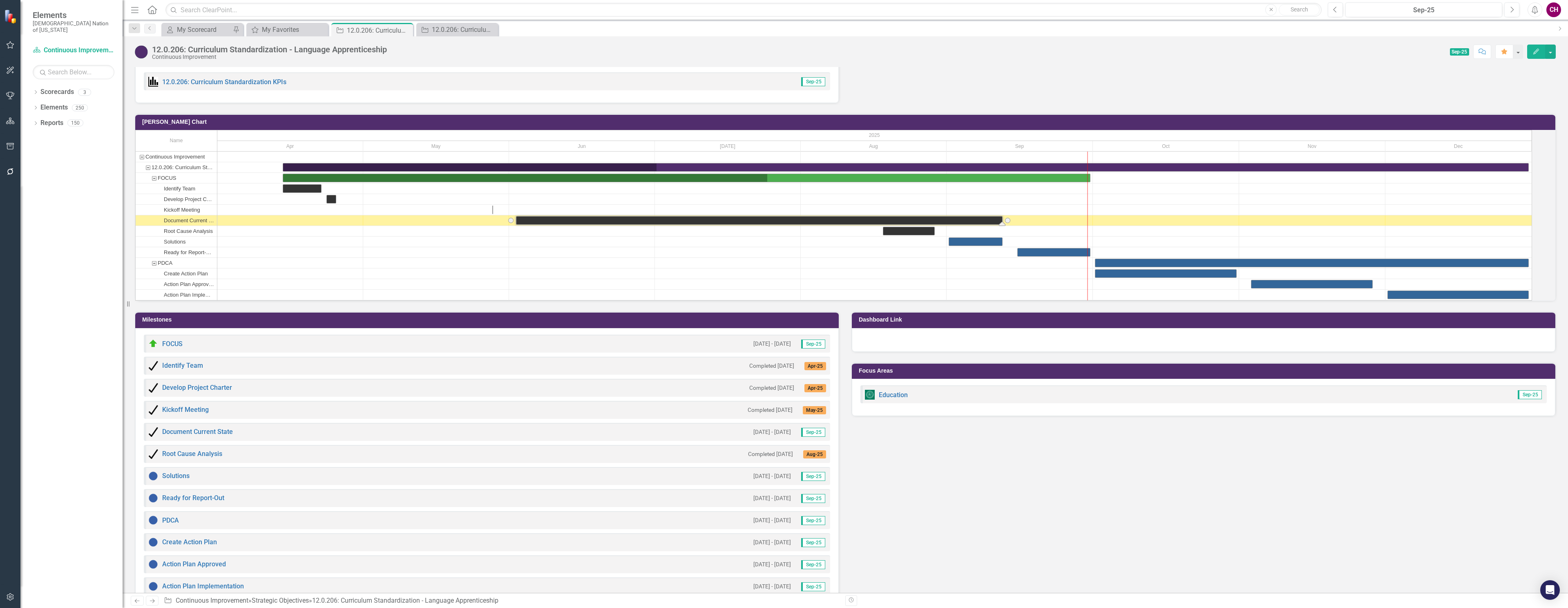
click at [981, 224] on div "Task: Start date: 2025-06-02 End date: 2025-09-12" at bounding box center [759, 221] width 486 height 7
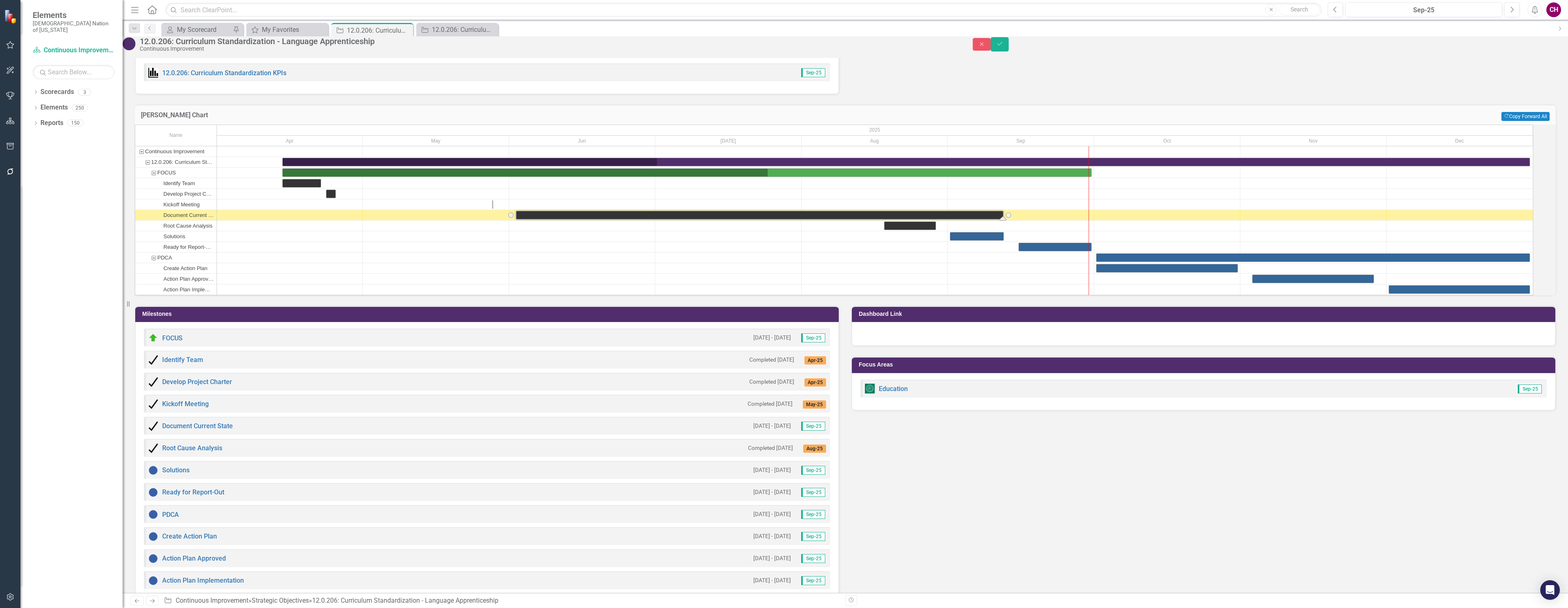
scroll to position [863, 0]
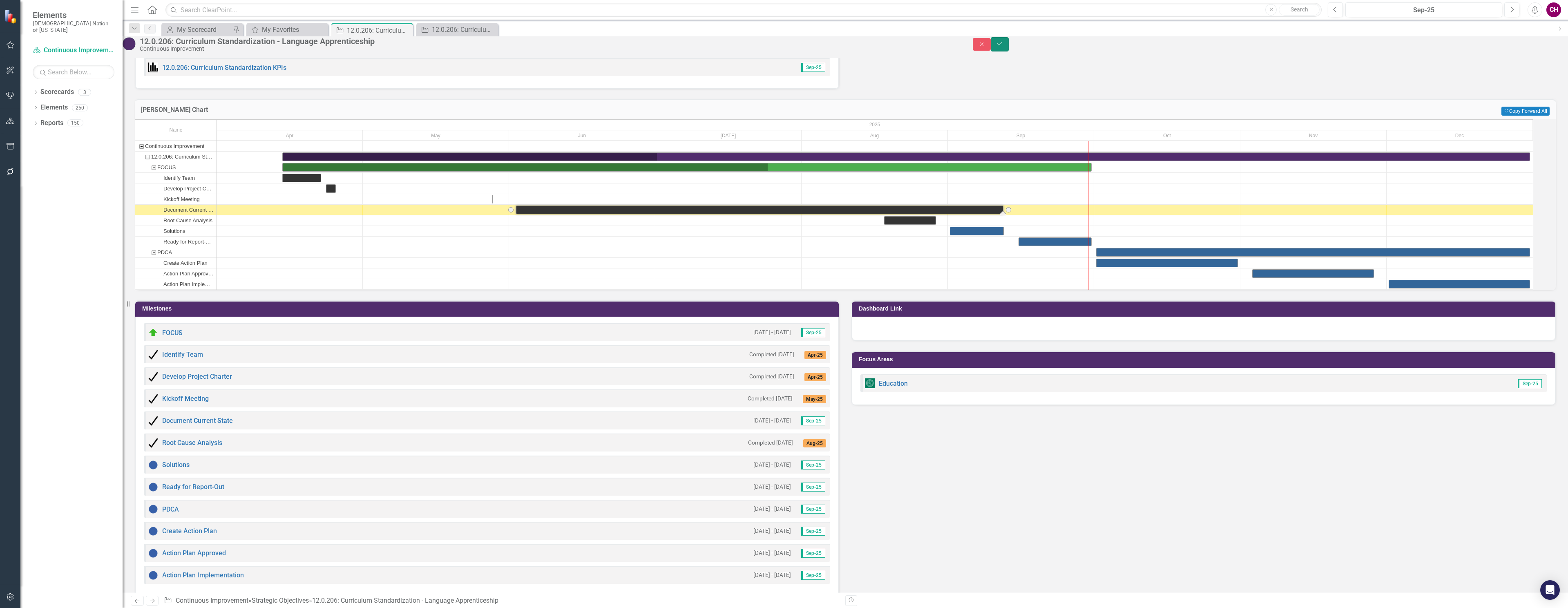
click at [1009, 51] on button "Save" at bounding box center [1000, 44] width 18 height 14
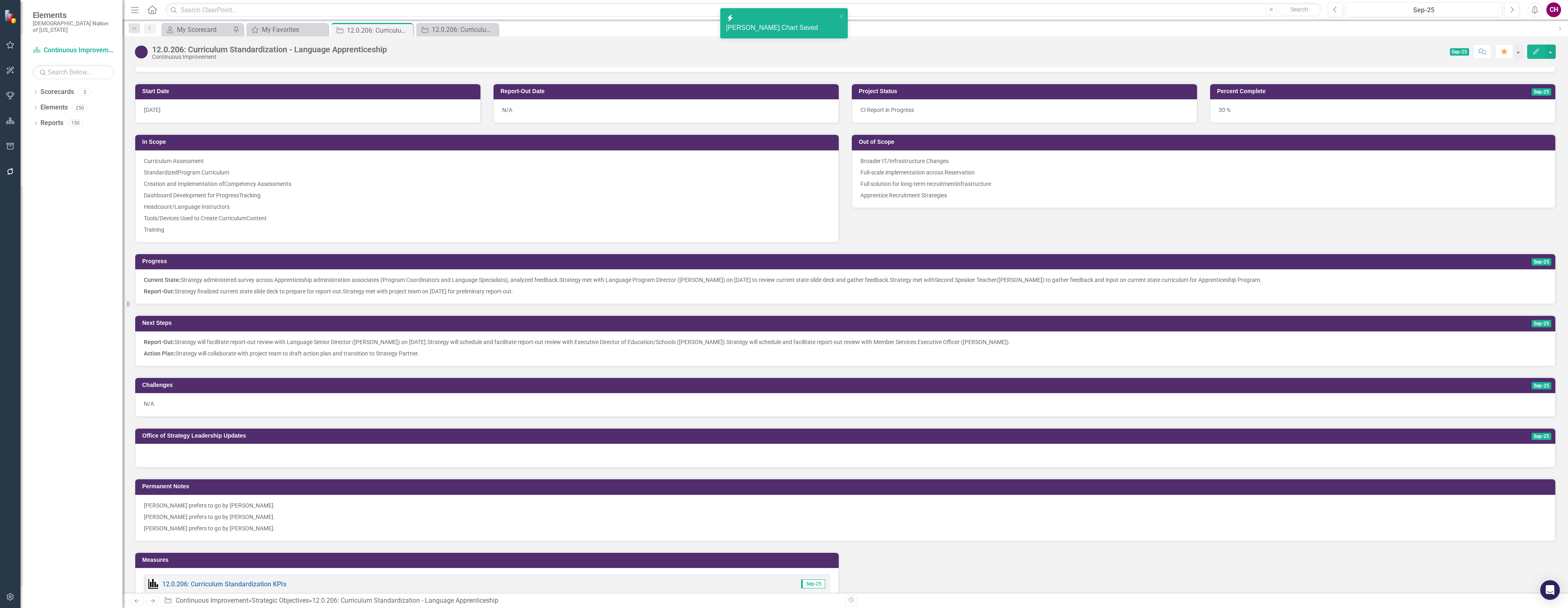
scroll to position [781, 0]
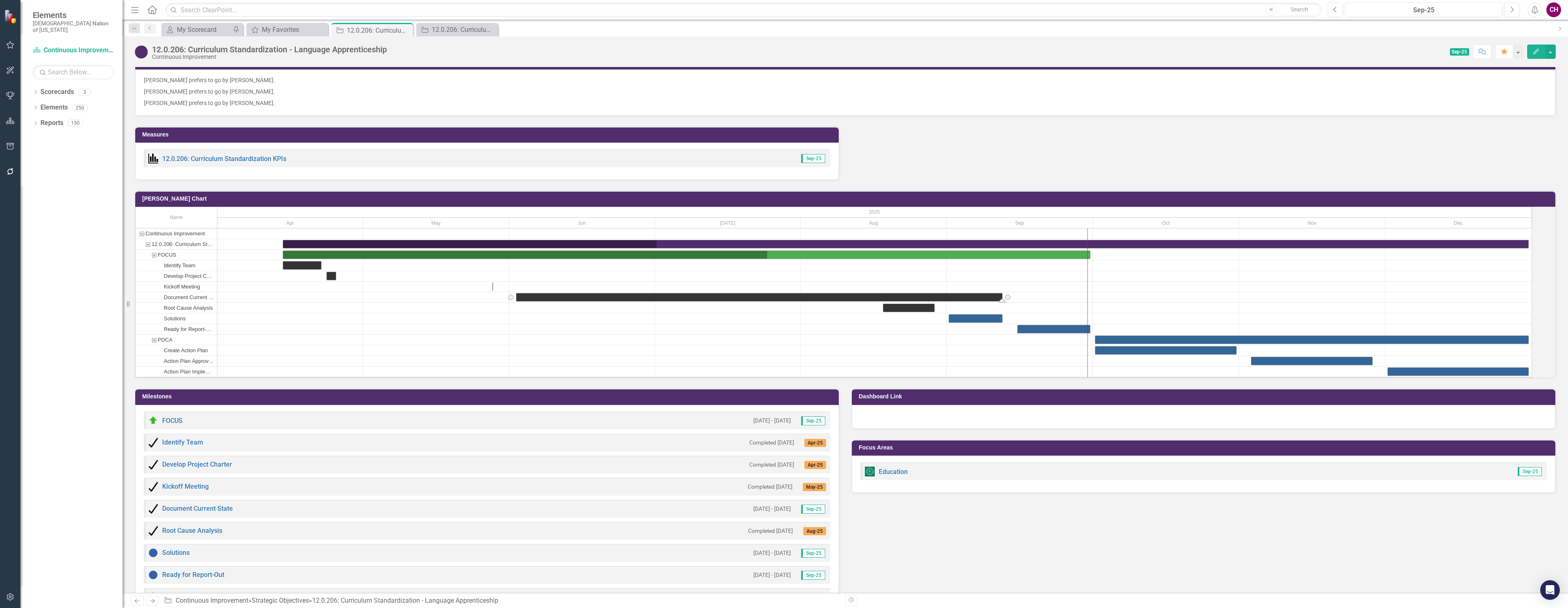
click at [934, 301] on div "Task: Start date: 2025-06-02 End date: 2025-09-12" at bounding box center [759, 297] width 486 height 7
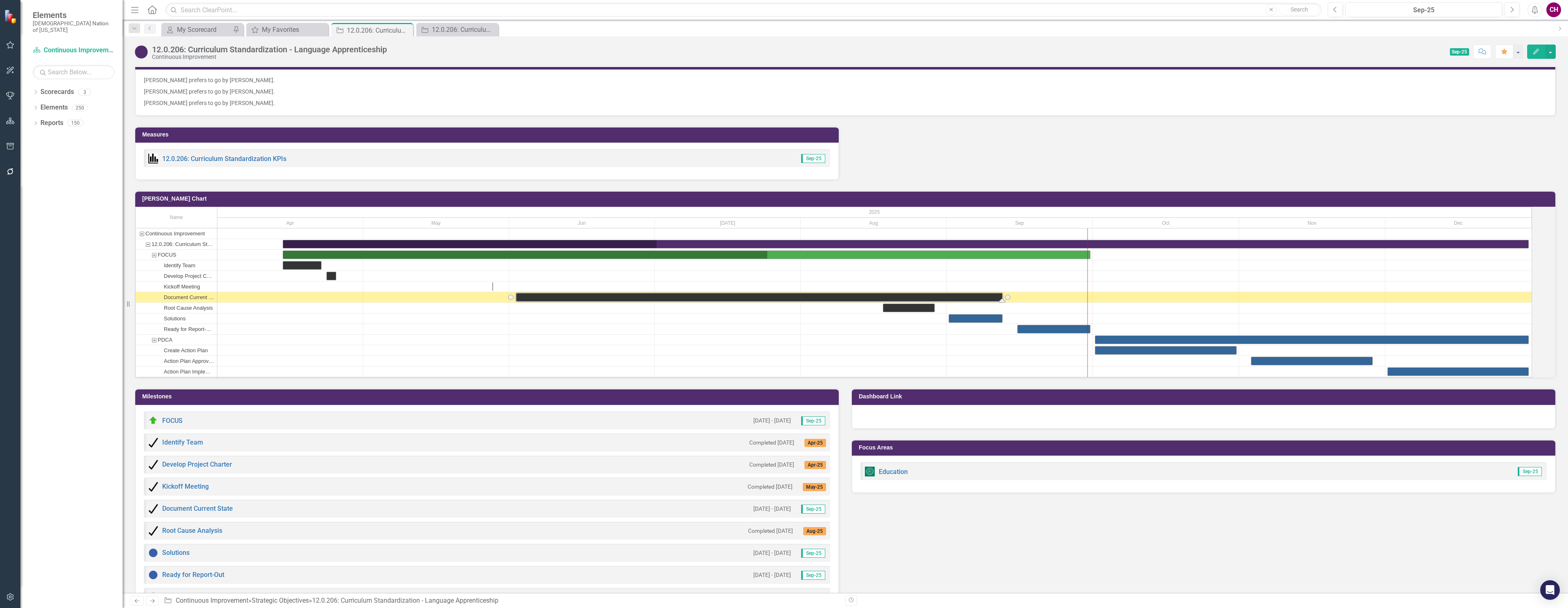
click at [934, 301] on div "Task: Start date: 2025-06-02 End date: 2025-09-12" at bounding box center [759, 297] width 486 height 7
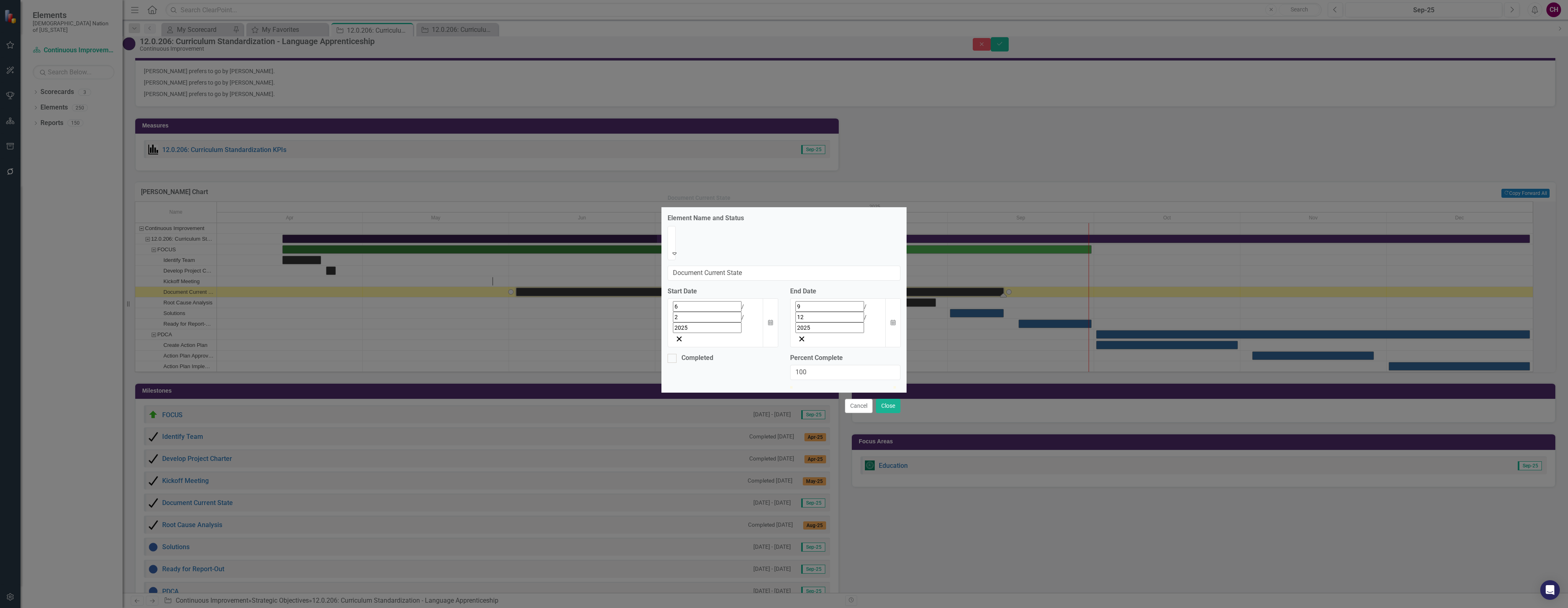
click at [854, 399] on button "Cancel" at bounding box center [858, 405] width 28 height 14
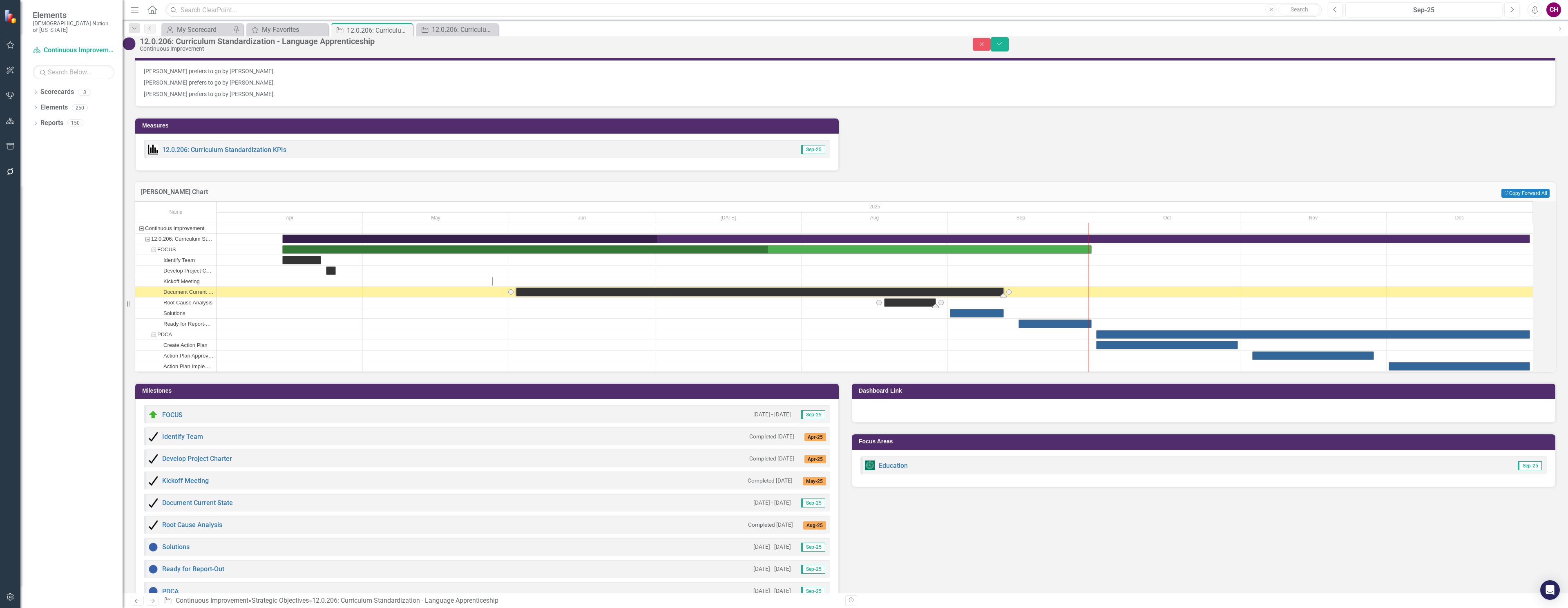
click at [936, 307] on div "Task: Start date: 2025-08-18 End date: 2025-08-29" at bounding box center [910, 303] width 51 height 7
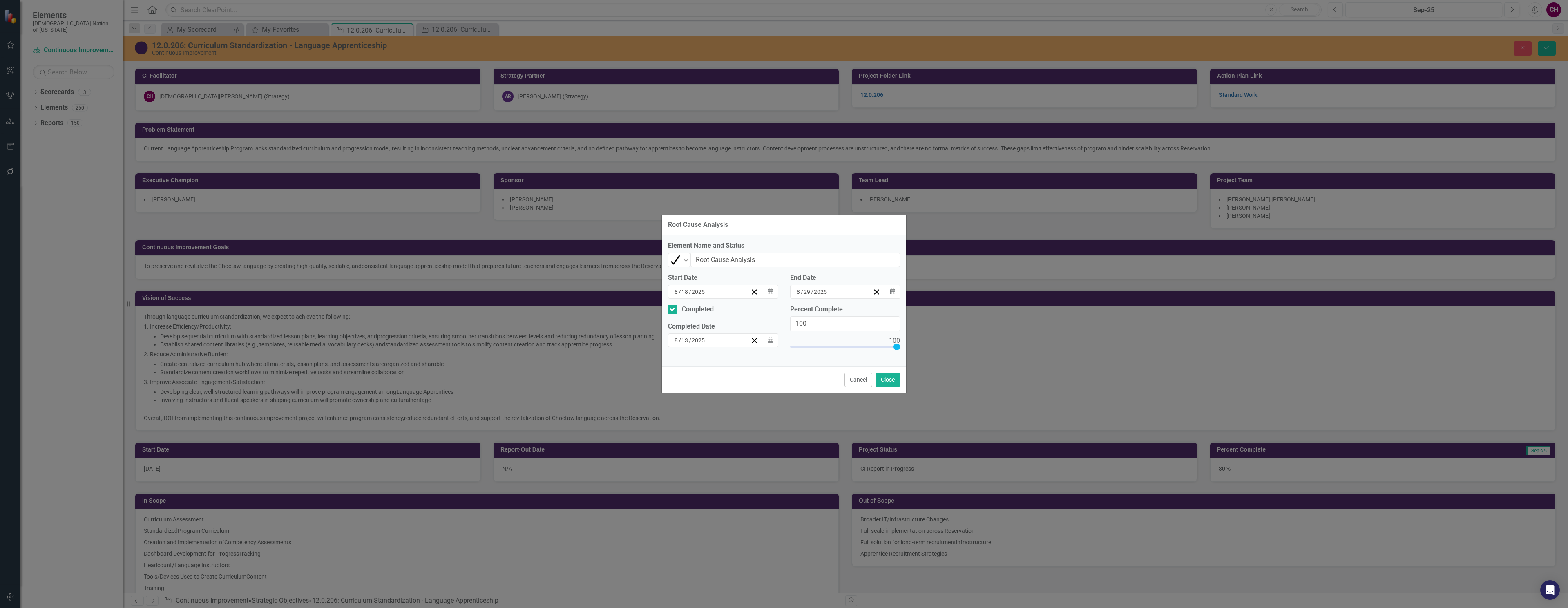
scroll to position [781, 0]
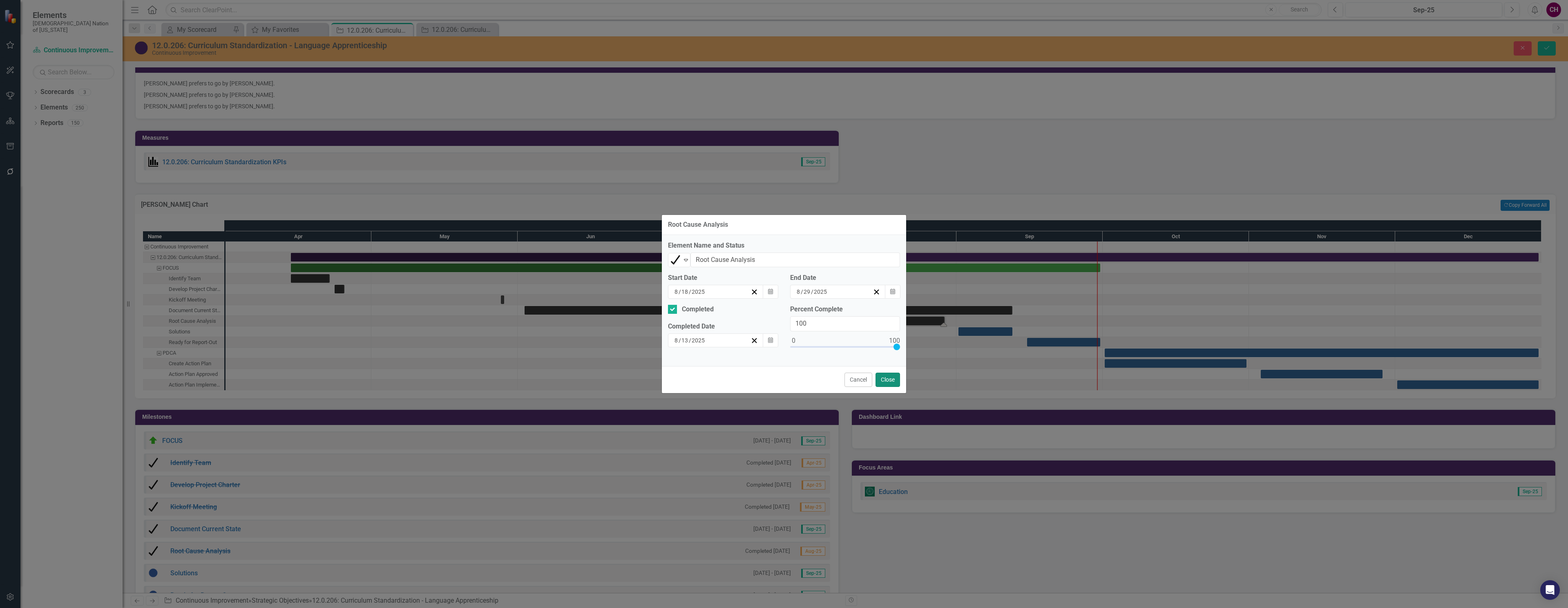
click at [892, 377] on button "Close" at bounding box center [887, 380] width 25 height 14
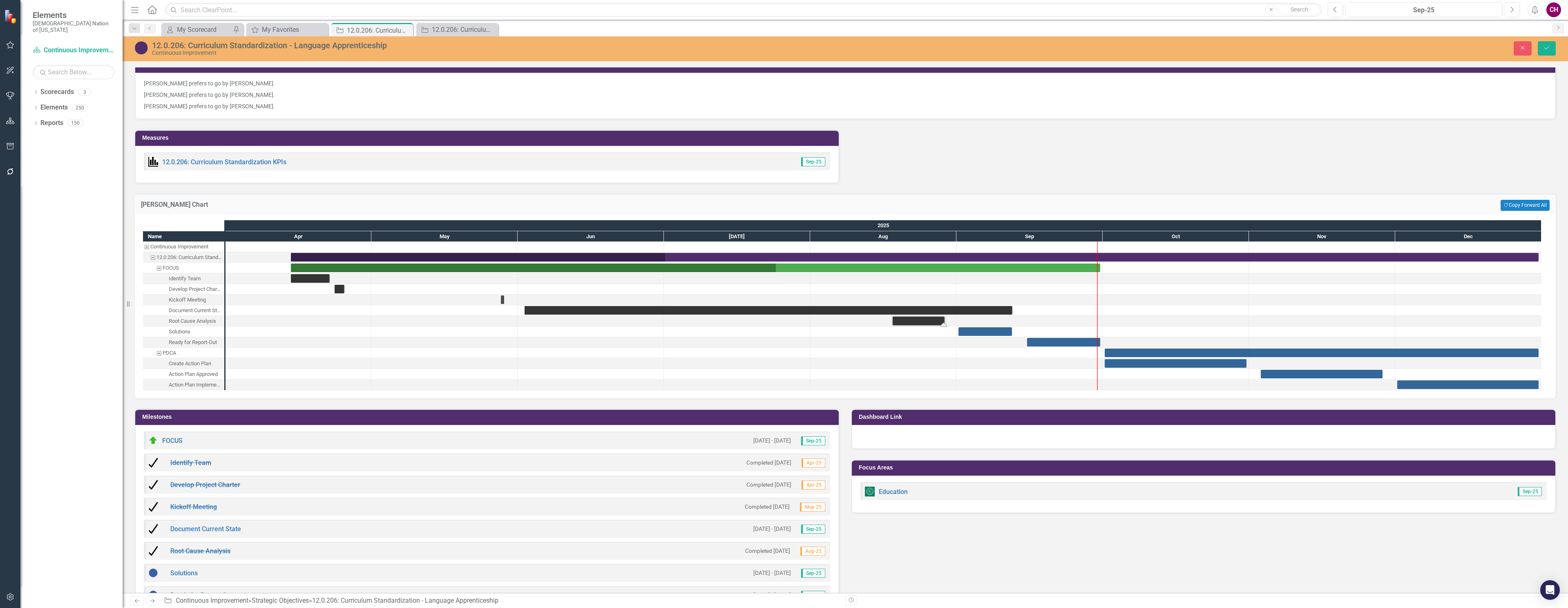
click at [981, 334] on div "Task: Start date: 2025-09-01 End date: 2025-09-12" at bounding box center [985, 331] width 54 height 8
click at [975, 332] on div "Task: Start date: 2025-09-01 End date: 2025-09-12" at bounding box center [985, 331] width 54 height 8
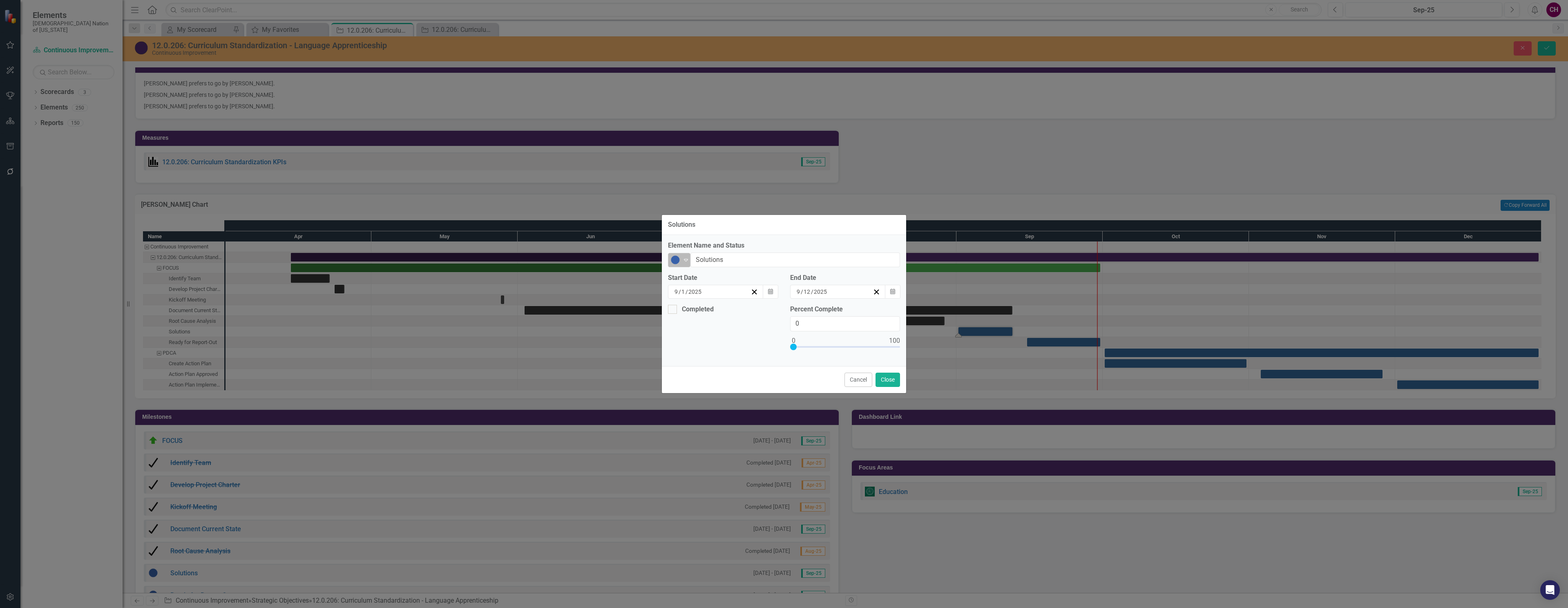
click at [683, 266] on div "Expand" at bounding box center [685, 260] width 8 height 13
click at [703, 334] on div "Completed" at bounding box center [709, 341] width 81 height 14
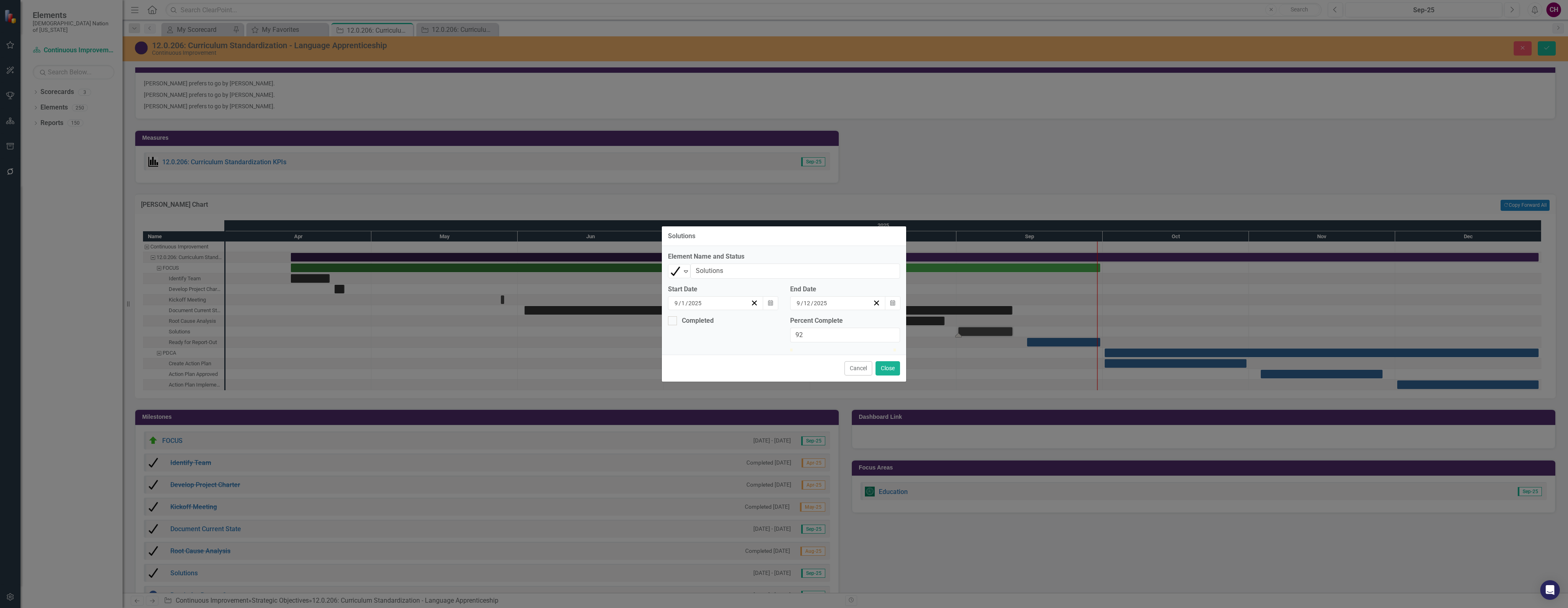
type input "100"
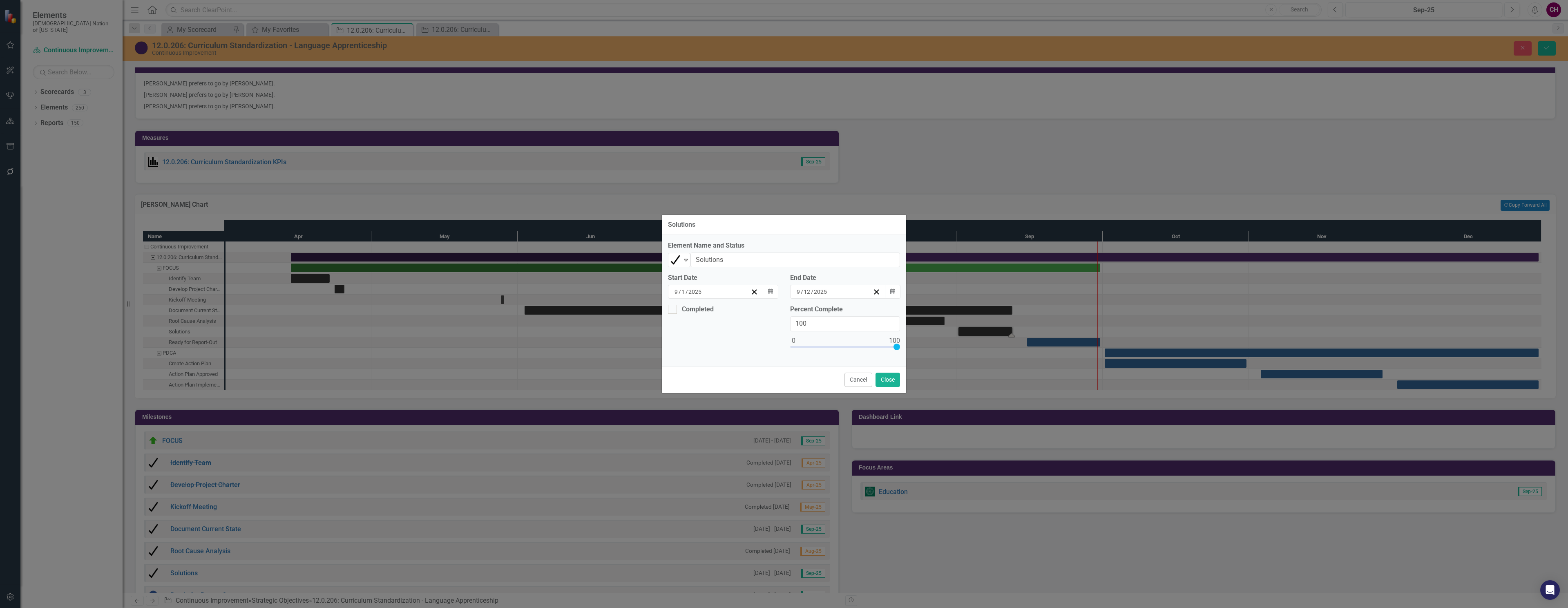
drag, startPoint x: 797, startPoint y: 346, endPoint x: 937, endPoint y: 343, distance: 140.0
click at [945, 344] on div "Solutions Element Name and Status Completed Expand Solutions Start Date 9 / 1 /…" at bounding box center [784, 304] width 1568 height 608
drag, startPoint x: 675, startPoint y: 313, endPoint x: 778, endPoint y: 336, distance: 105.5
click at [676, 313] on div at bounding box center [673, 310] width 9 height 9
click at [673, 310] on input "Completed" at bounding box center [670, 307] width 5 height 5
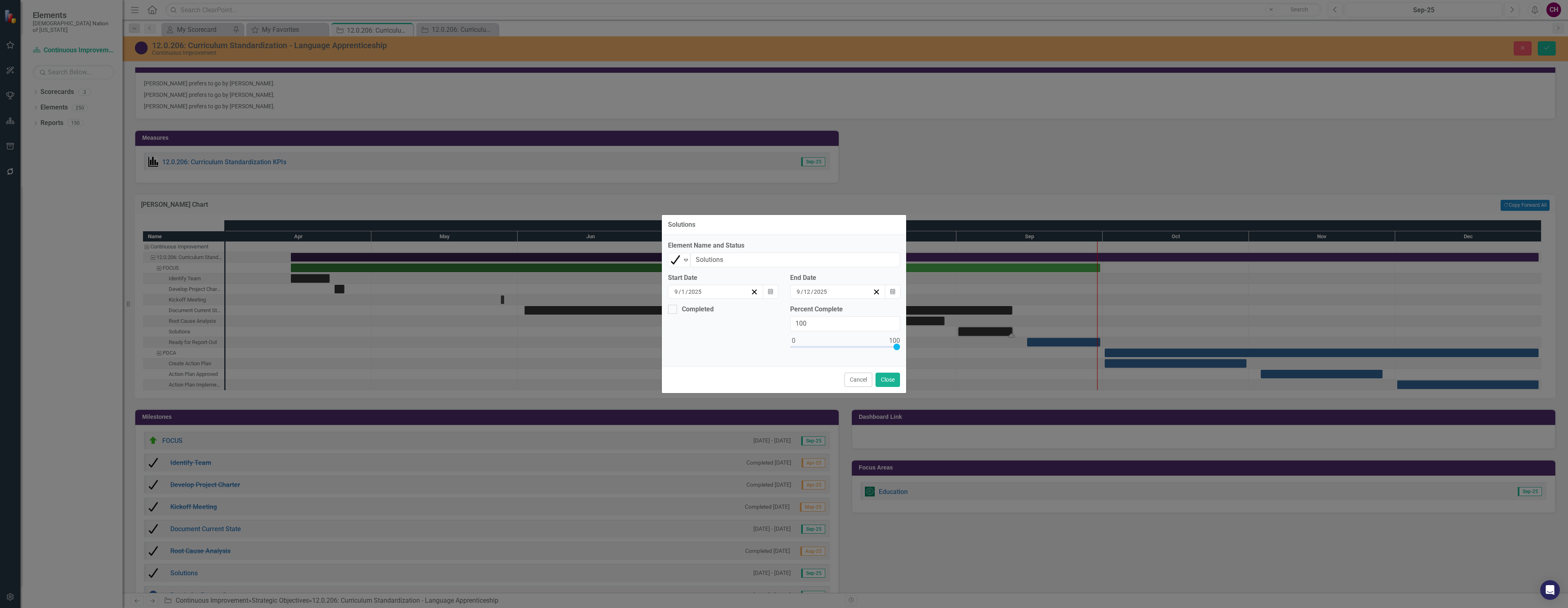
checkbox input "true"
click at [717, 340] on div "9 / 30 / 2025" at bounding box center [712, 340] width 77 height 8
drag, startPoint x: 753, startPoint y: 402, endPoint x: 786, endPoint y: 401, distance: 33.0
click at [777, 402] on abbr "12" at bounding box center [780, 398] width 7 height 7
click at [885, 382] on button "Close" at bounding box center [887, 380] width 25 height 14
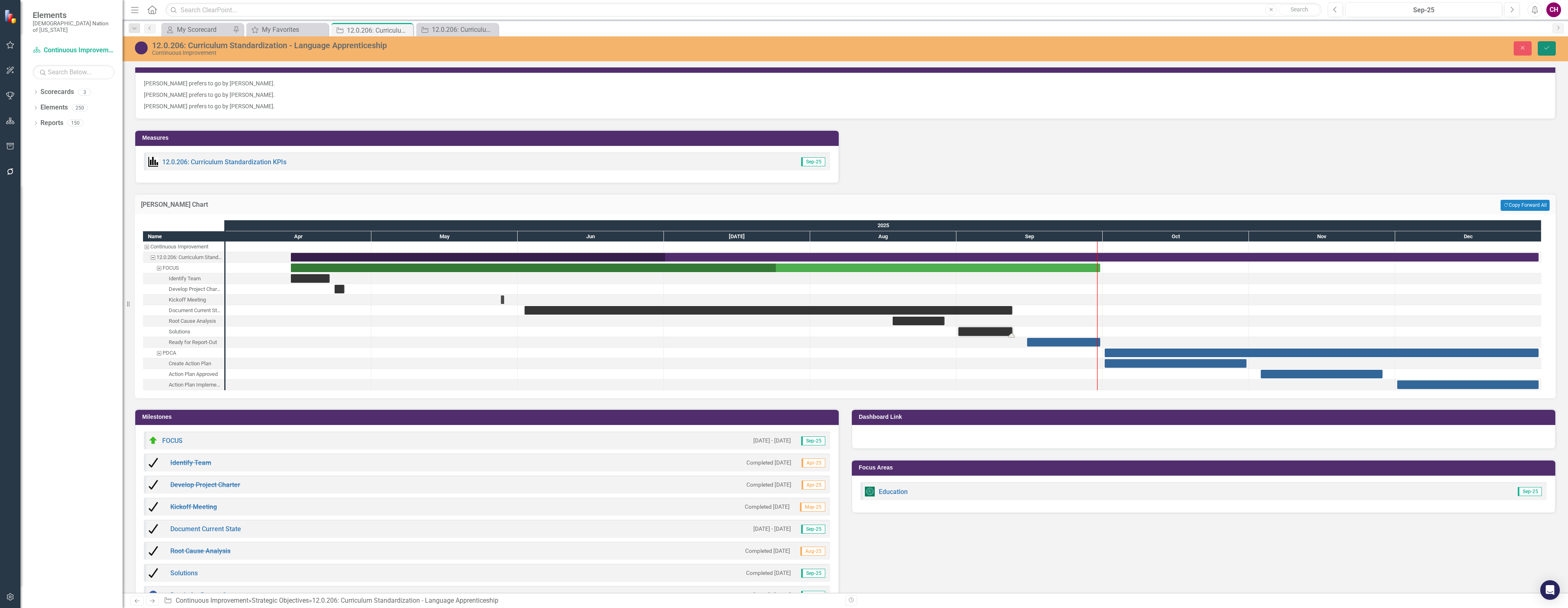
click at [1549, 54] on button "Save" at bounding box center [1546, 48] width 18 height 14
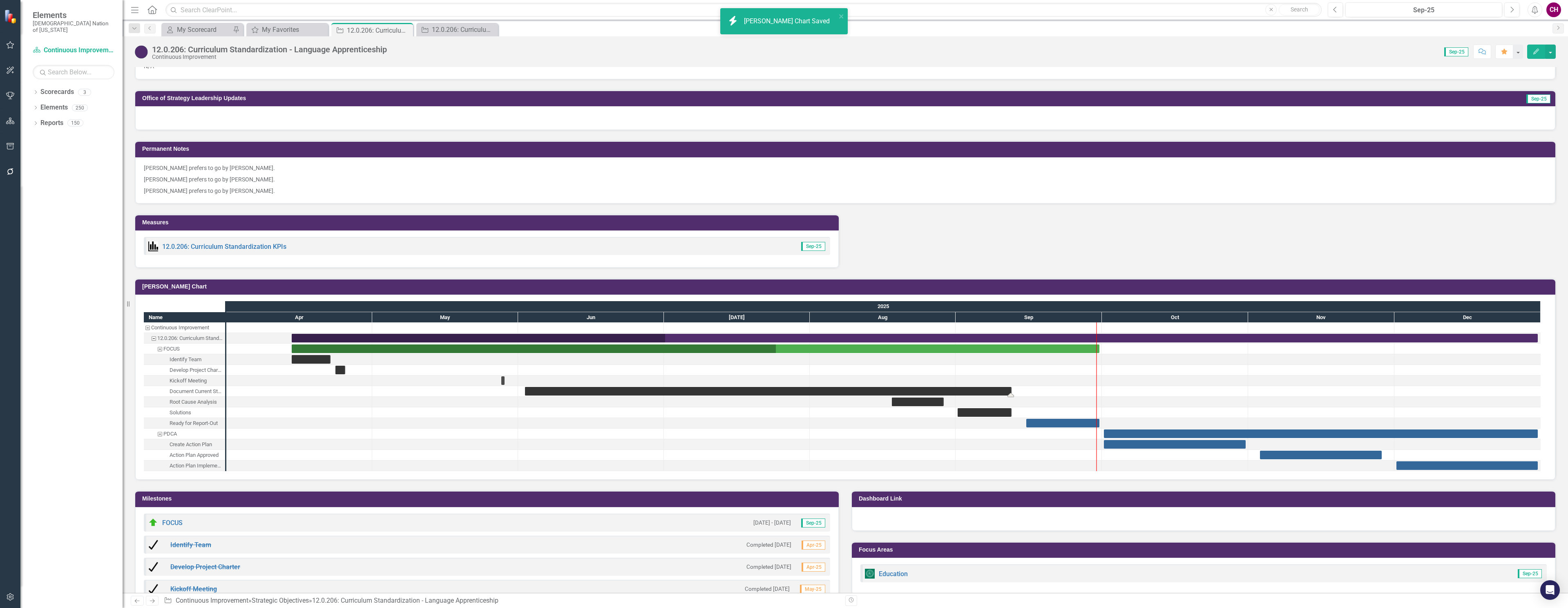
scroll to position [696, 0]
click at [1001, 388] on div "Task: Start date: 2025-06-02 End date: 2025-09-12" at bounding box center [768, 390] width 487 height 8
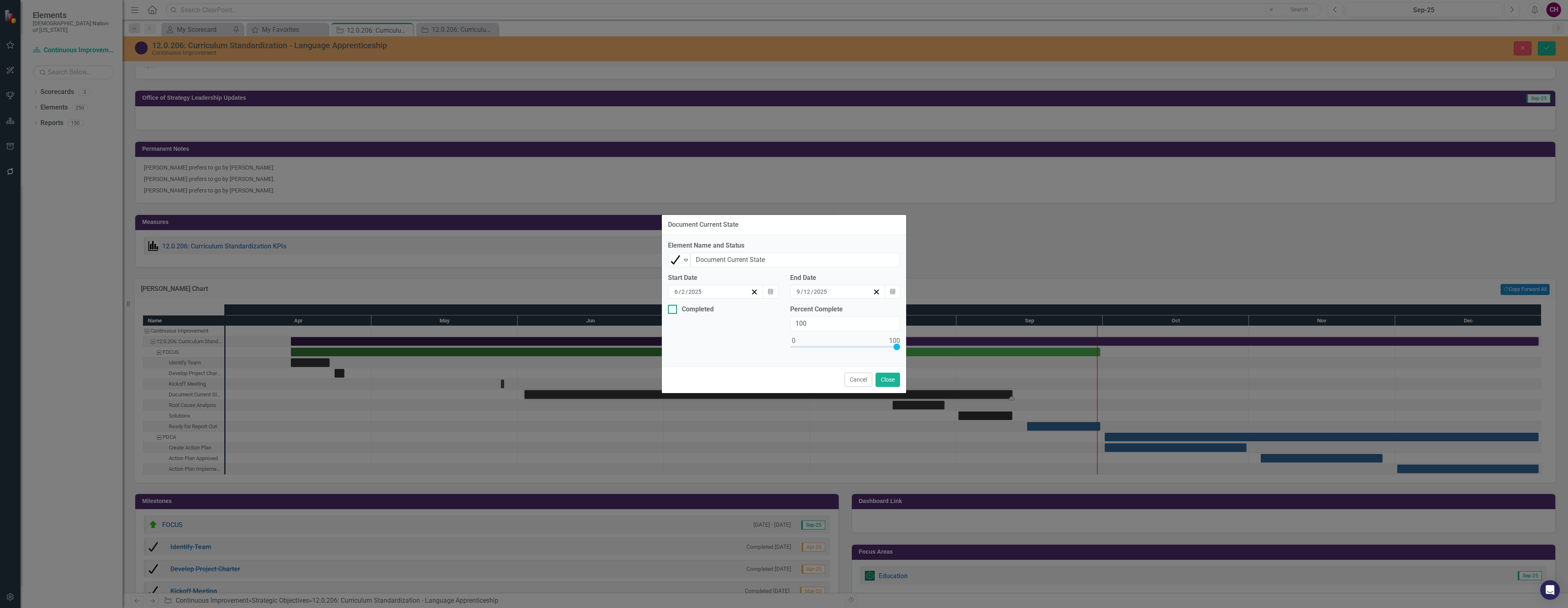
click at [685, 310] on div "Completed" at bounding box center [697, 310] width 32 height 0
click at [673, 310] on input "Completed" at bounding box center [670, 307] width 5 height 5
checkbox input "true"
click at [709, 340] on div "9 / 30 / 2025" at bounding box center [712, 340] width 77 height 8
click at [777, 402] on abbr "12" at bounding box center [780, 398] width 7 height 7
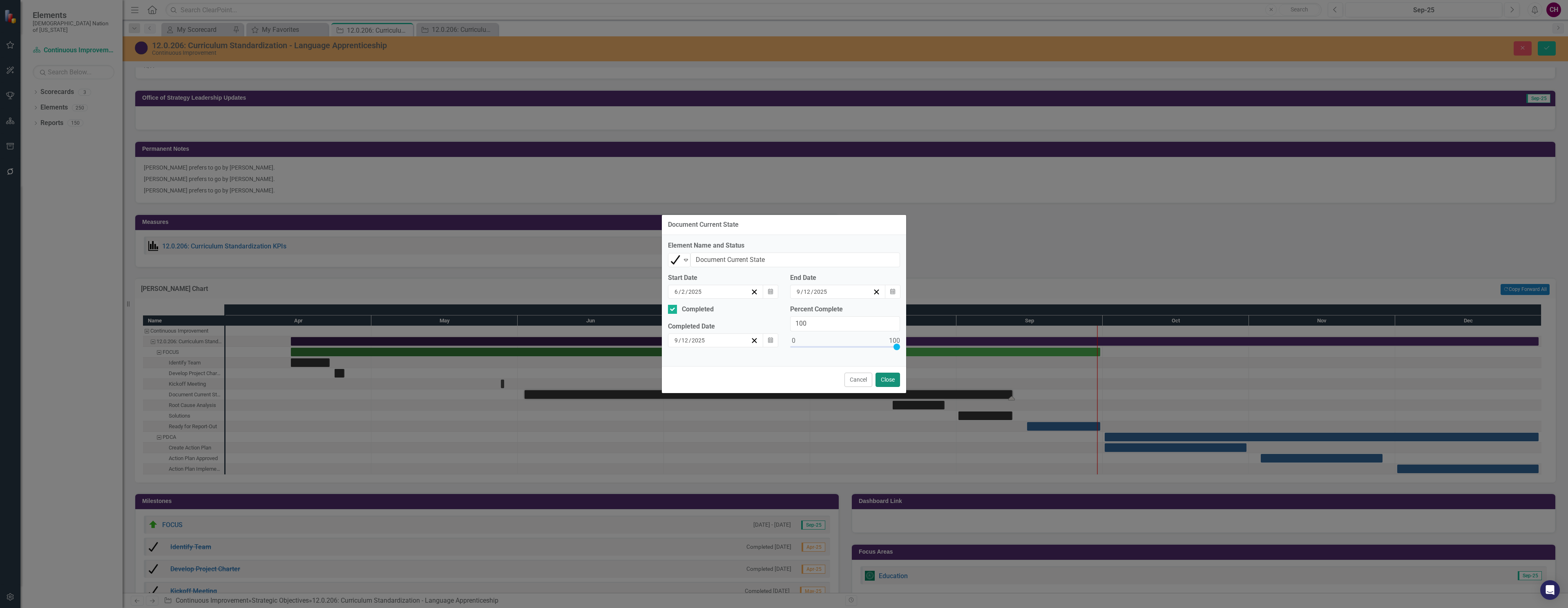
click at [893, 381] on button "Close" at bounding box center [887, 380] width 25 height 14
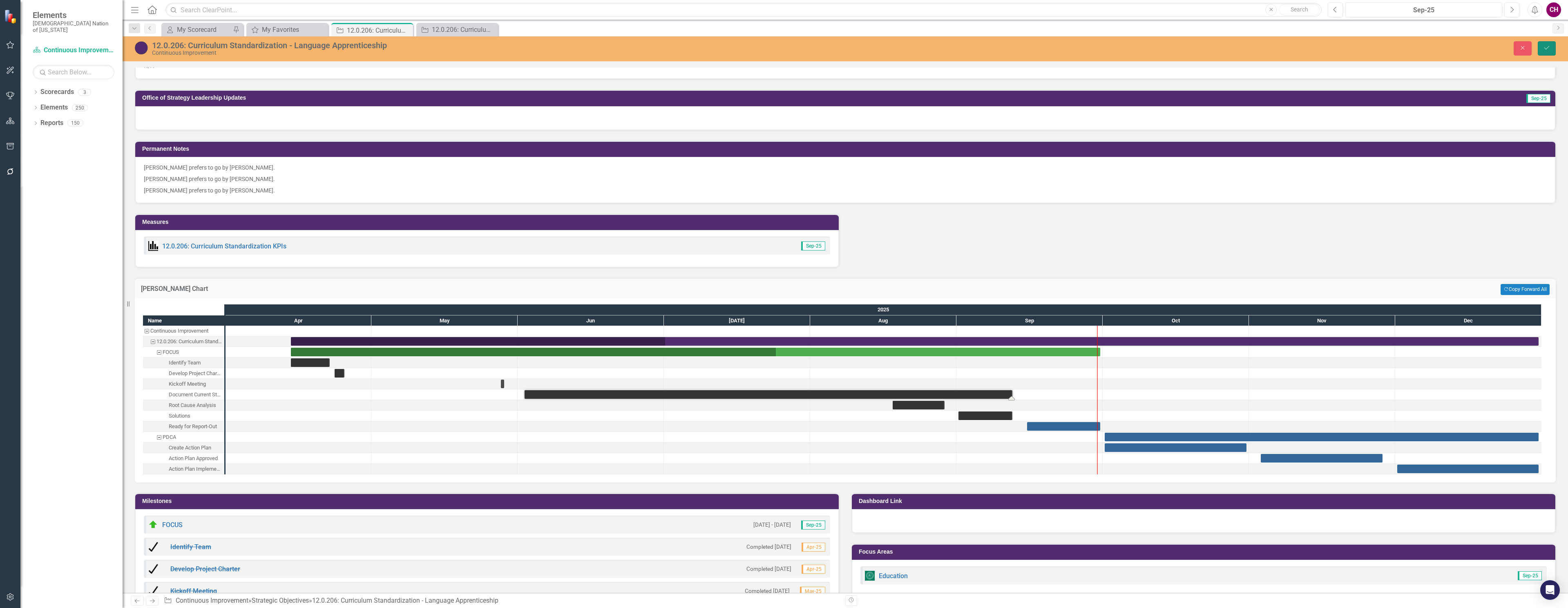
click at [1549, 46] on icon "Save" at bounding box center [1547, 48] width 7 height 6
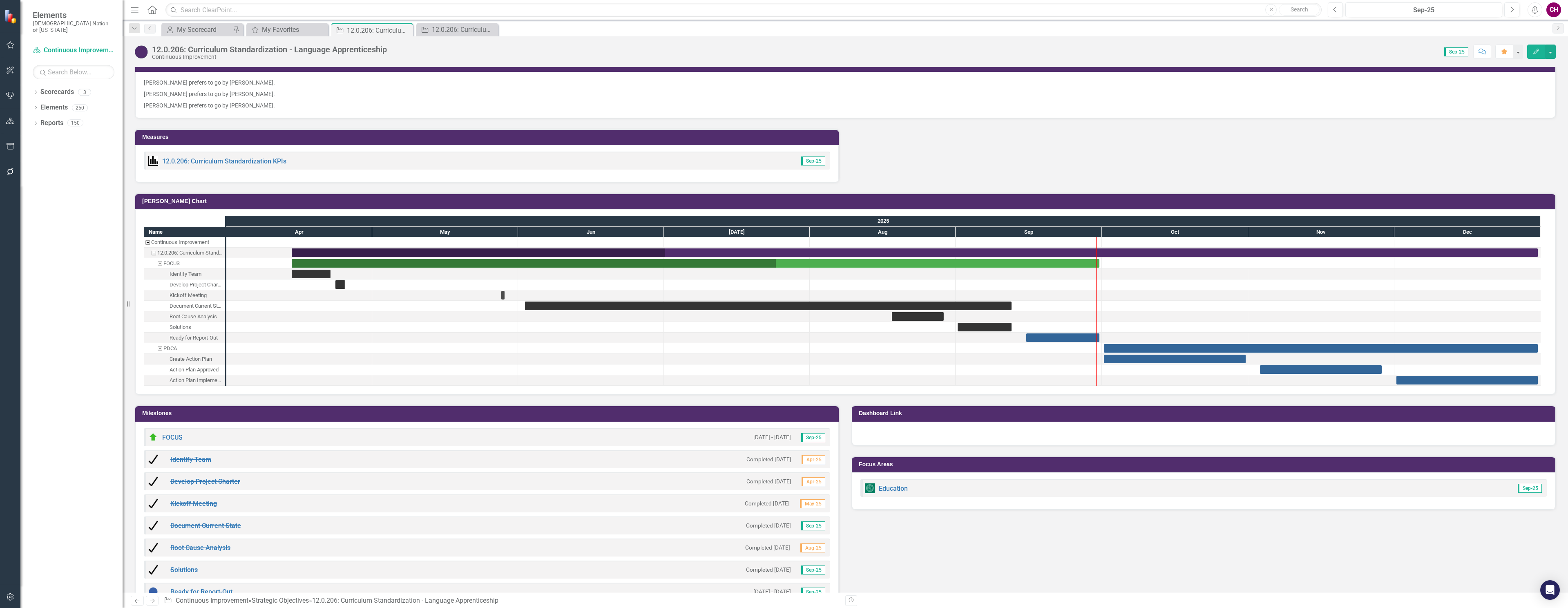
scroll to position [758, 0]
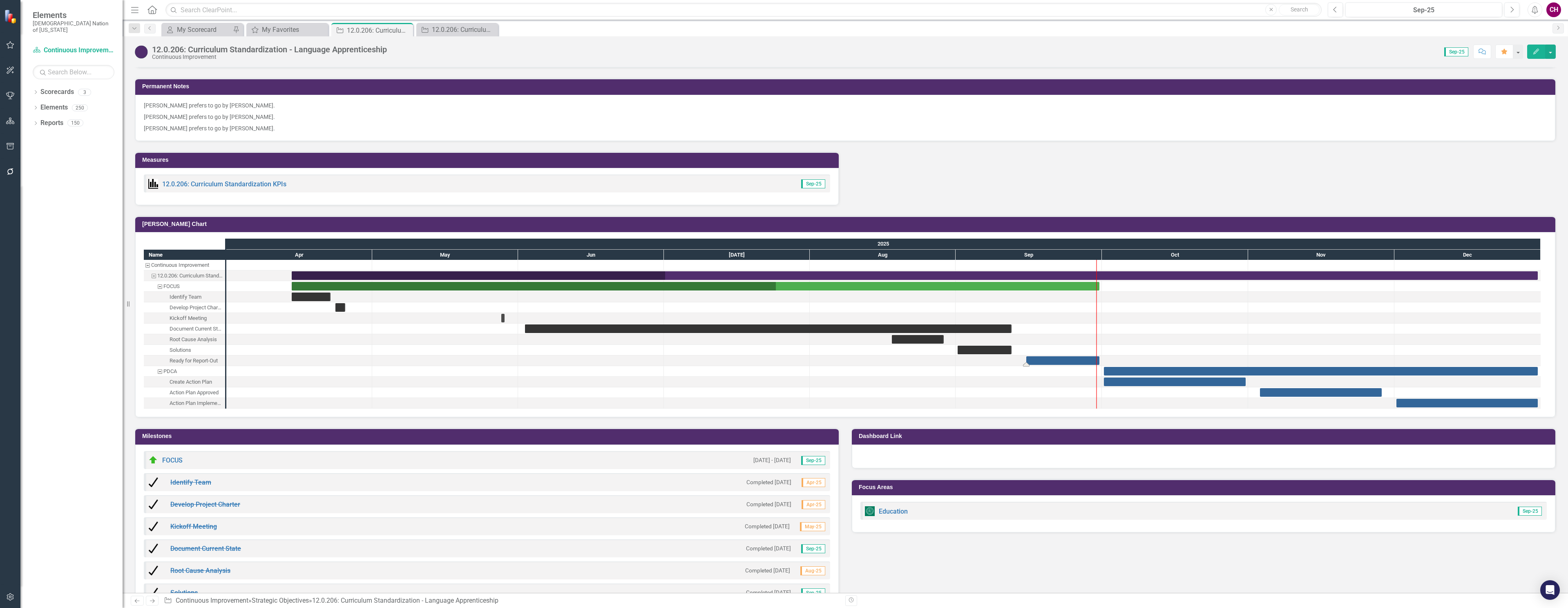
click at [1083, 357] on div "Task: Start date: 2025-09-15 End date: 2025-09-30" at bounding box center [1063, 360] width 73 height 8
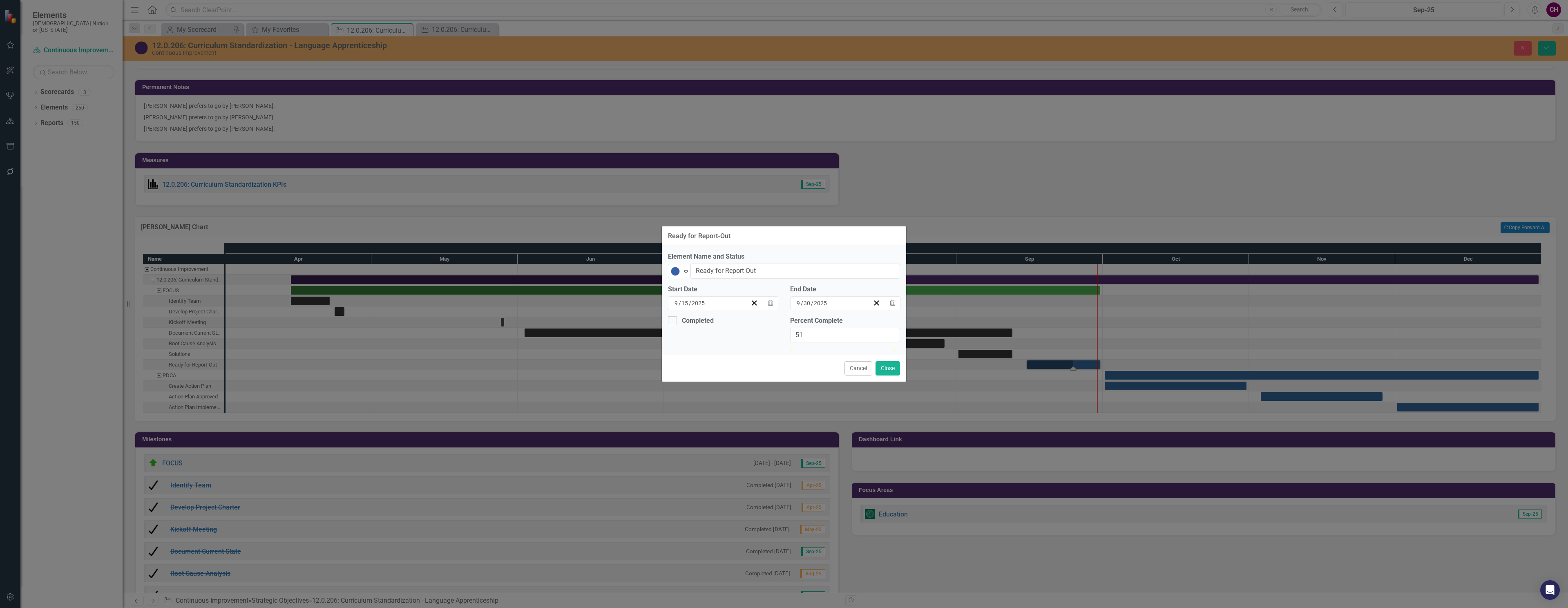
type input "50"
drag, startPoint x: 797, startPoint y: 347, endPoint x: 791, endPoint y: 340, distance: 9.2
click at [845, 348] on div at bounding box center [845, 348] width 110 height 0
drag, startPoint x: 677, startPoint y: 261, endPoint x: 692, endPoint y: 283, distance: 26.6
click at [677, 266] on img at bounding box center [675, 271] width 10 height 10
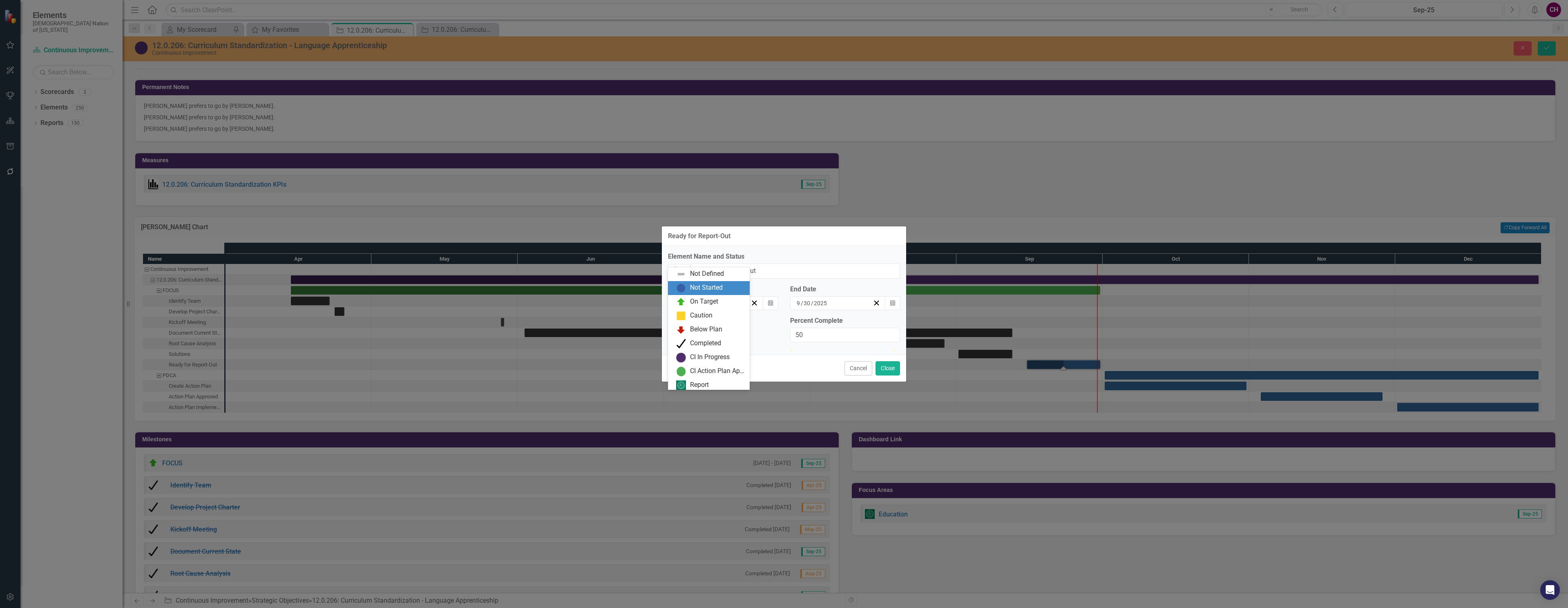
scroll to position [2, 0]
click at [709, 301] on div "On Target" at bounding box center [704, 299] width 28 height 10
click at [889, 375] on button "Close" at bounding box center [887, 368] width 25 height 14
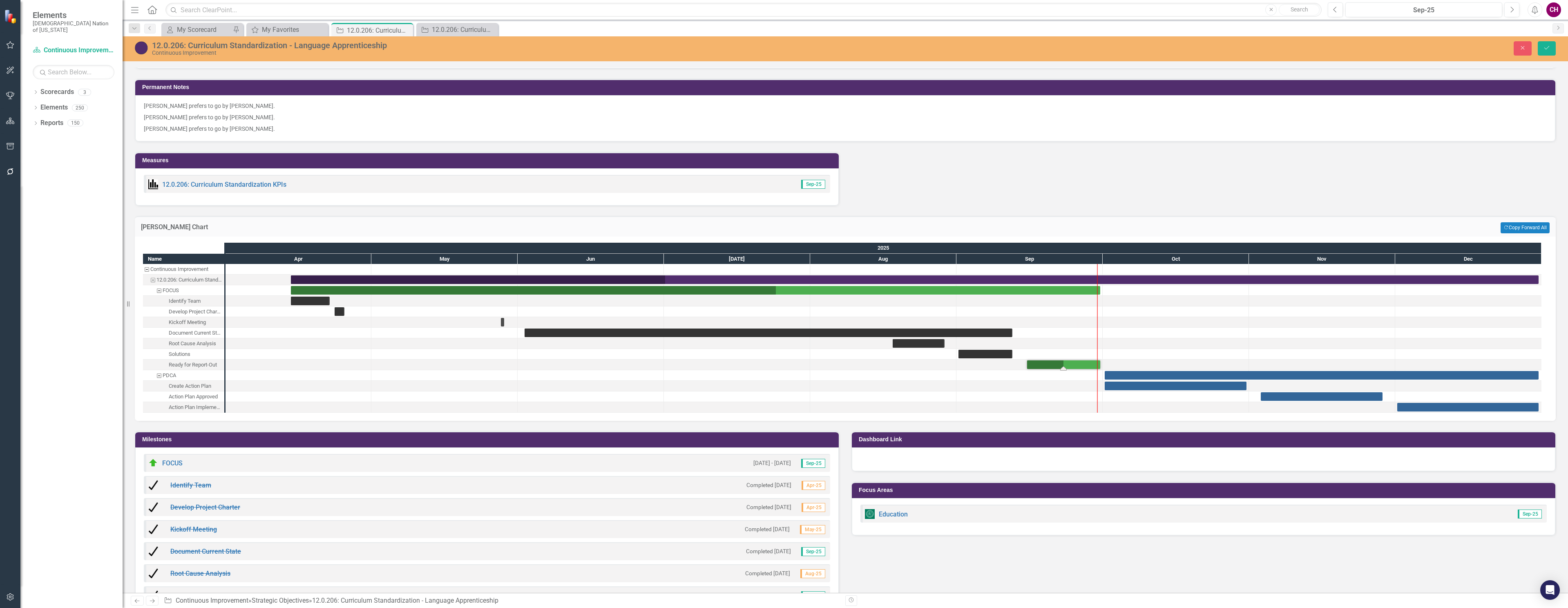
click at [1090, 363] on div "Task: Start date: 2025-09-15 End date: 2025-09-30" at bounding box center [1064, 364] width 73 height 8
click at [1080, 365] on div "Task: Start date: 2025-09-15 End date: 2025-09-30" at bounding box center [1064, 364] width 73 height 8
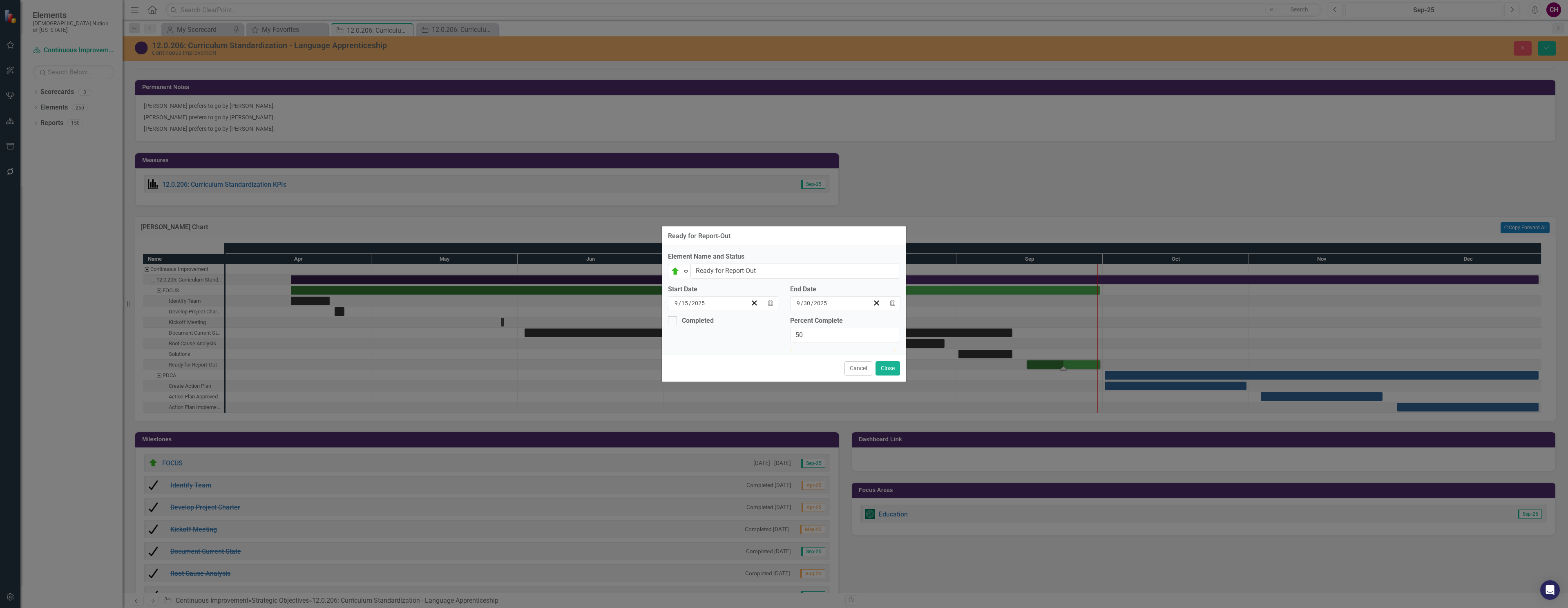
click at [824, 299] on input "2025" at bounding box center [820, 303] width 14 height 8
click at [878, 315] on button "›" at bounding box center [882, 324] width 18 height 18
click at [878, 402] on button "31" at bounding box center [878, 410] width 20 height 15
click at [894, 375] on button "Close" at bounding box center [887, 368] width 25 height 14
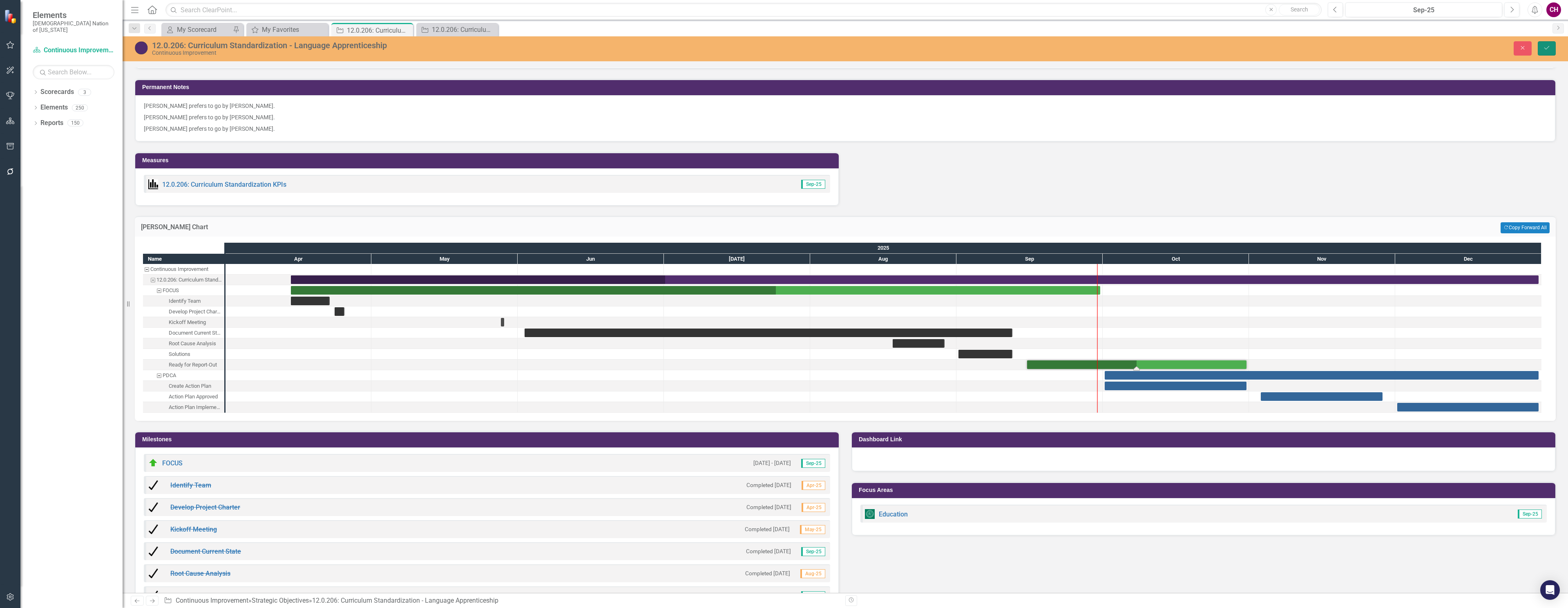
click at [1548, 47] on icon "Save" at bounding box center [1547, 48] width 7 height 6
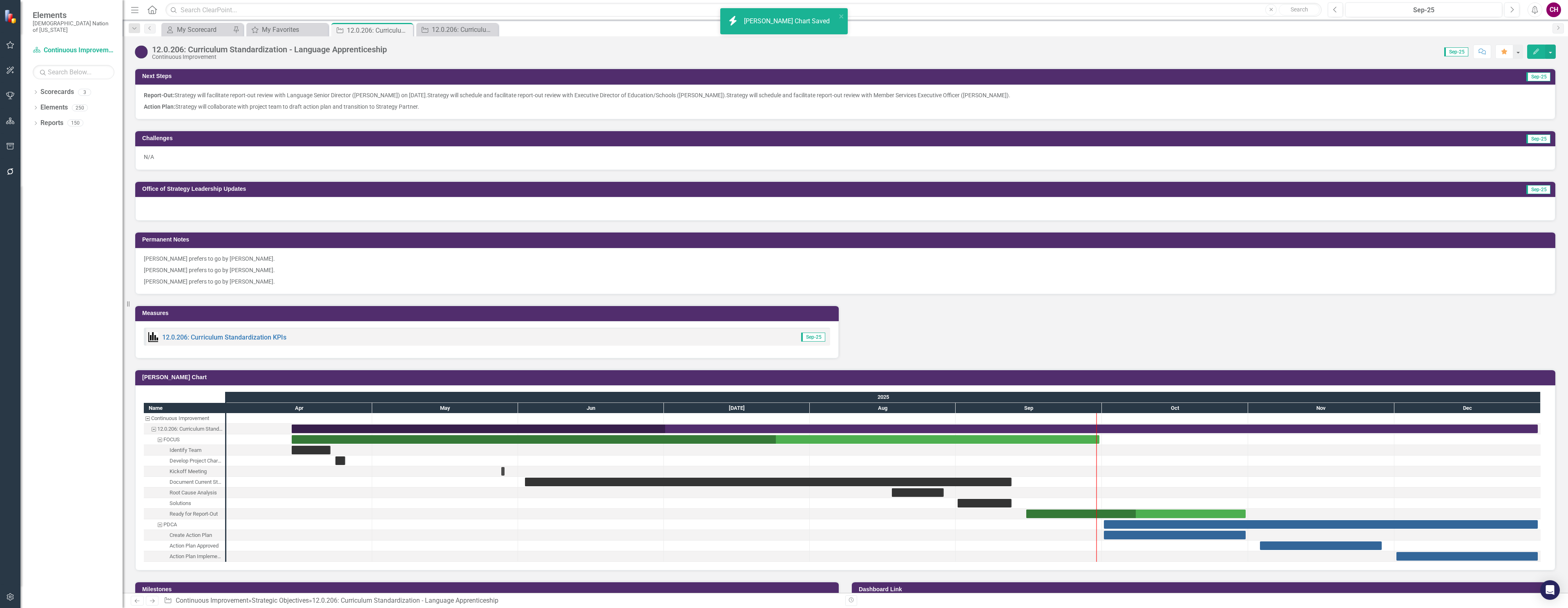
scroll to position [669, 0]
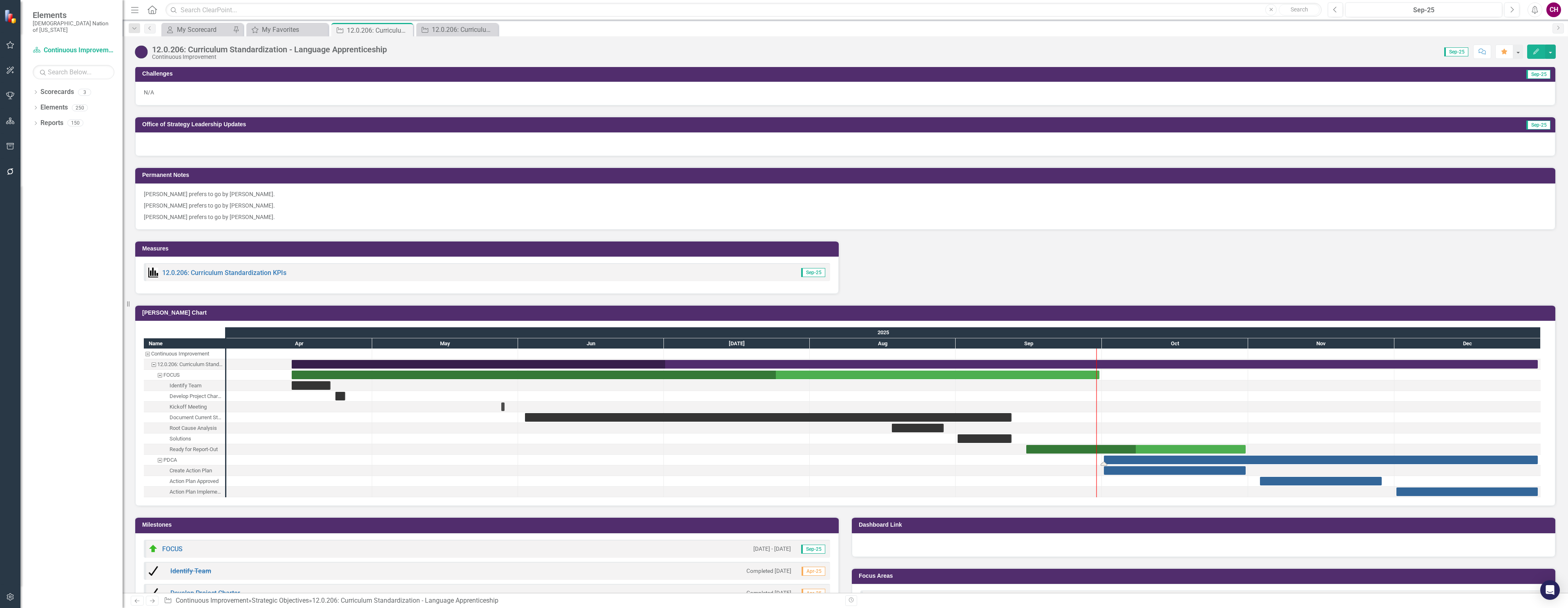
click at [1186, 461] on div "Task: Start date: 2025-10-01 End date: 2025-12-31" at bounding box center [1321, 459] width 433 height 8
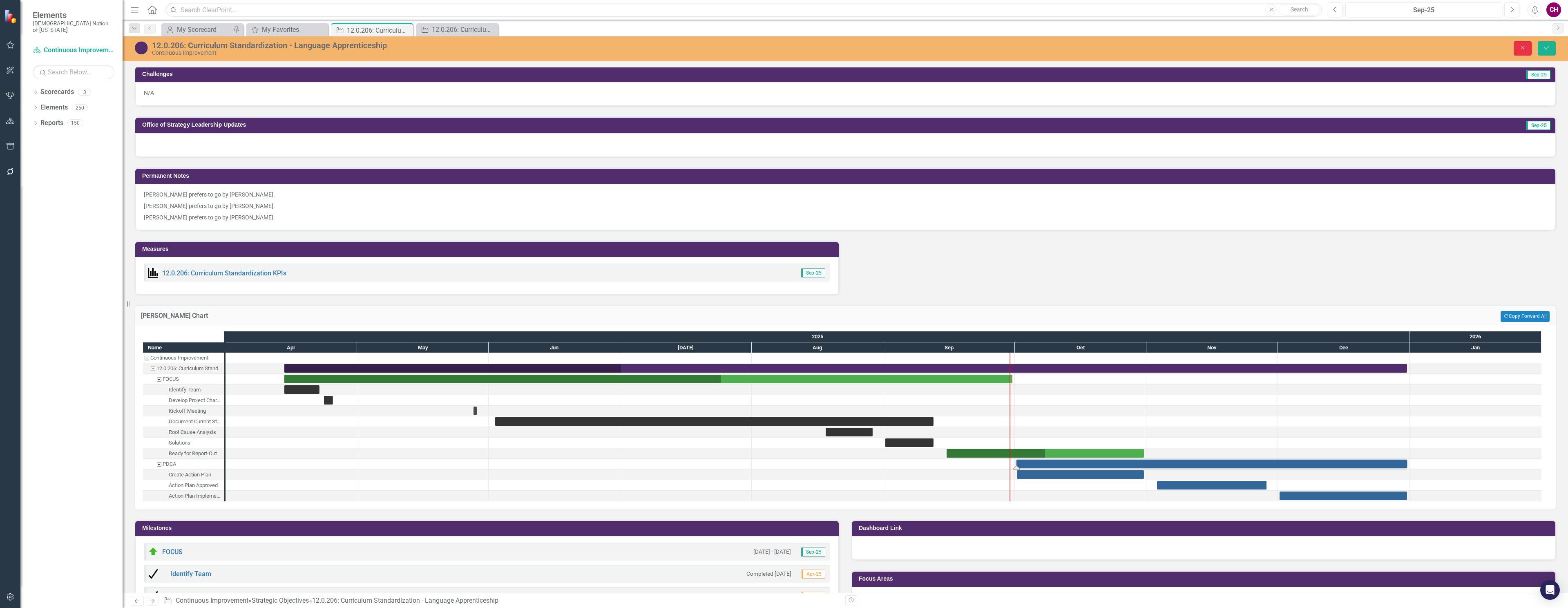
click at [1522, 46] on icon "Close" at bounding box center [1522, 48] width 7 height 6
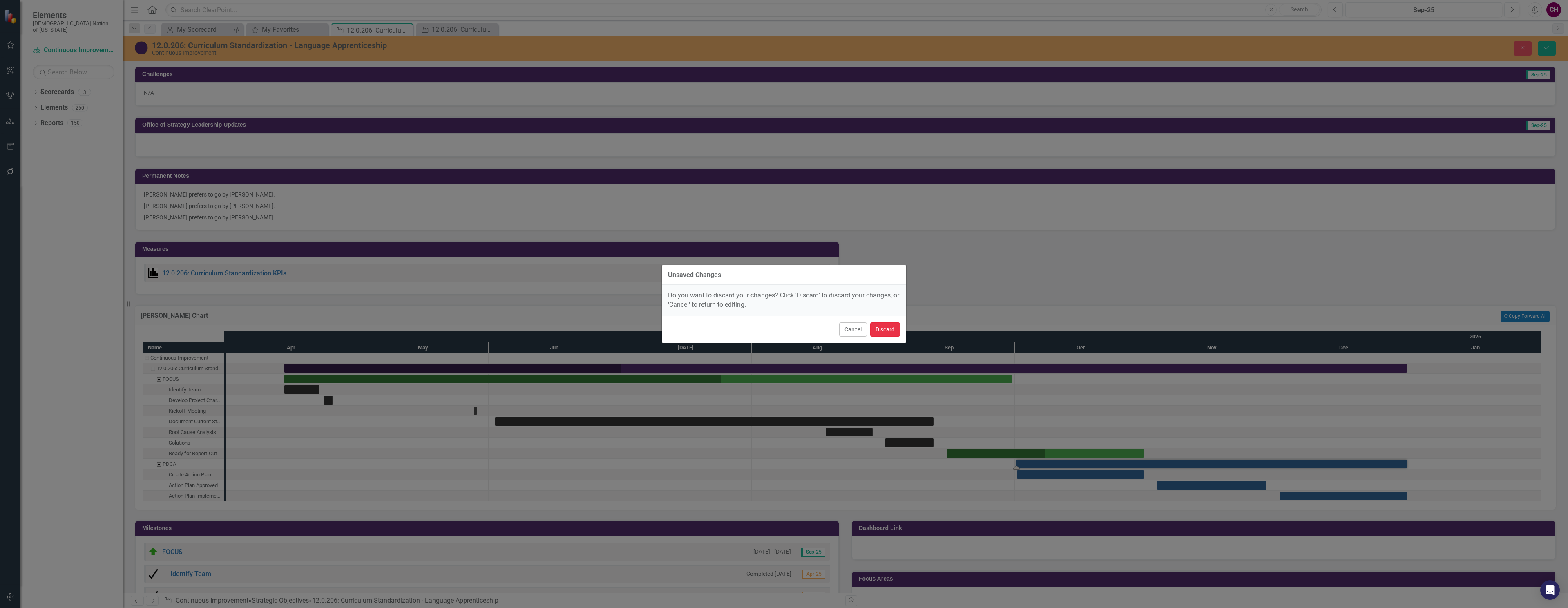
click at [887, 328] on button "Discard" at bounding box center [885, 329] width 30 height 14
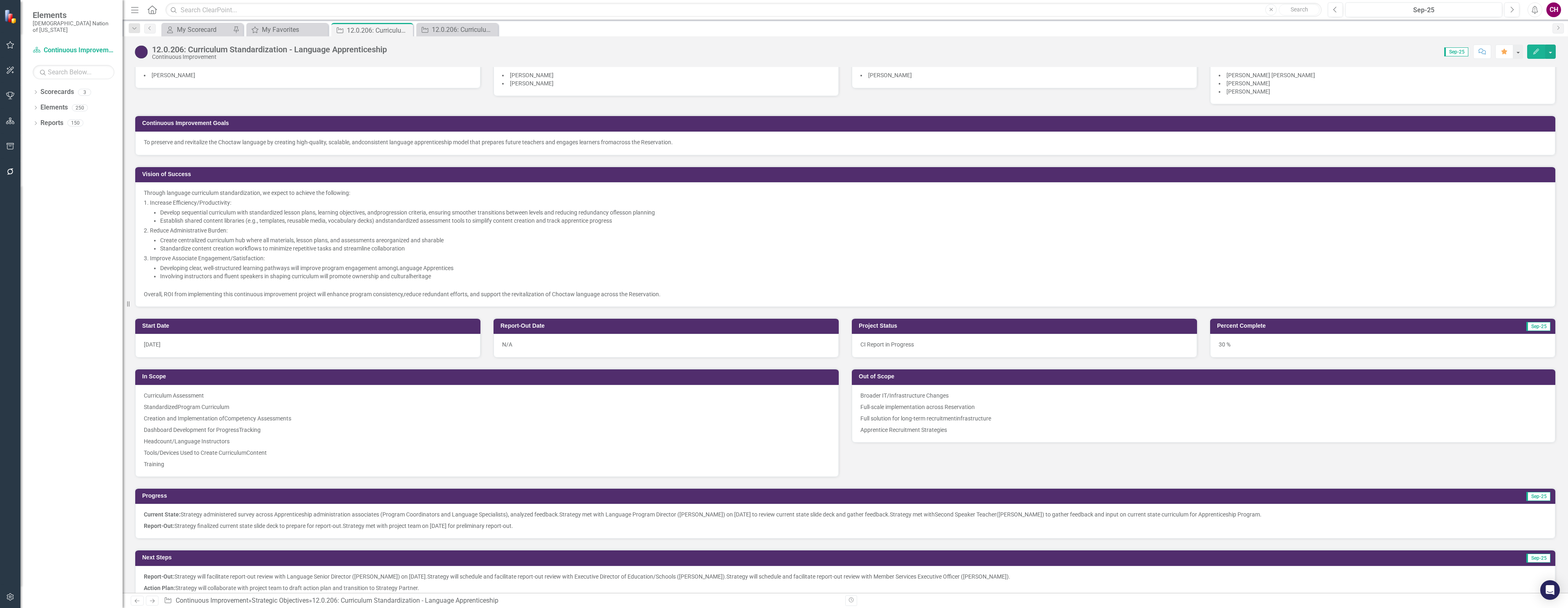
scroll to position [173, 0]
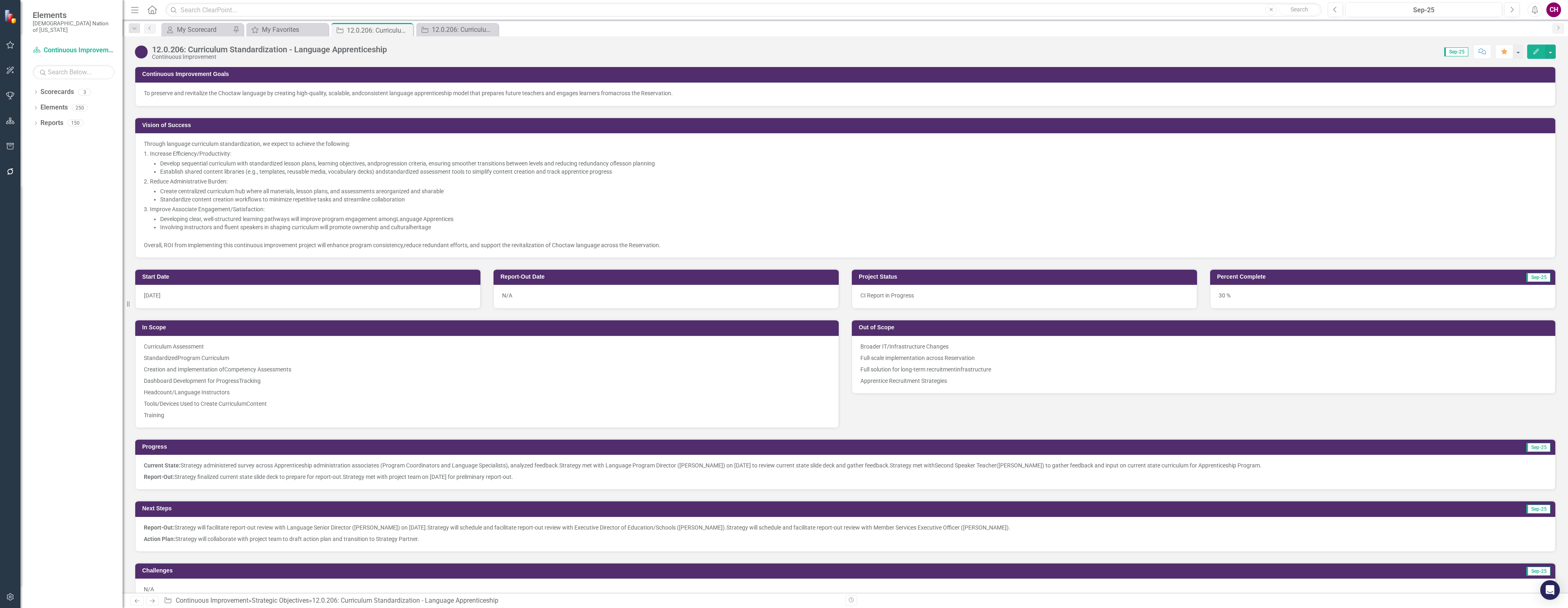
click at [1247, 300] on div "30 %" at bounding box center [1383, 297] width 345 height 24
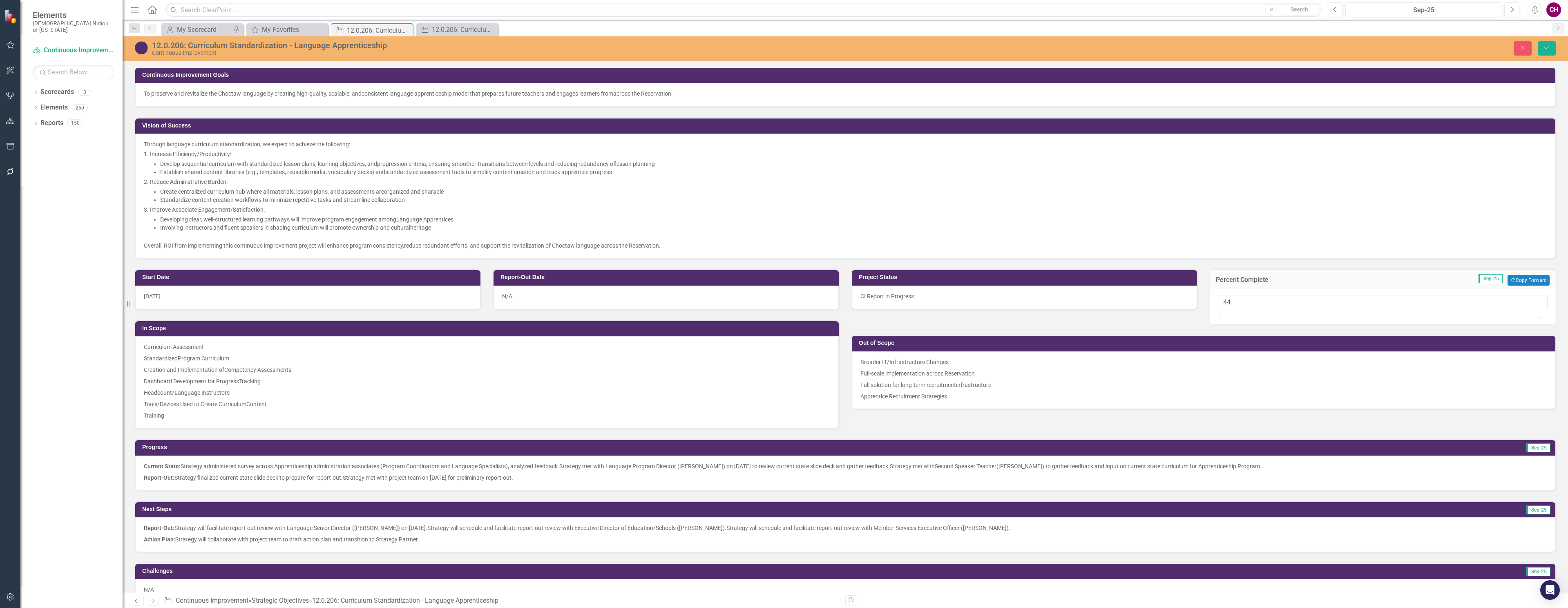
type input "45"
drag, startPoint x: 1312, startPoint y: 326, endPoint x: 1463, endPoint y: 135, distance: 243.5
click at [1362, 316] on div at bounding box center [1362, 316] width 0 height 0
click at [1550, 48] on button "Save" at bounding box center [1546, 48] width 18 height 14
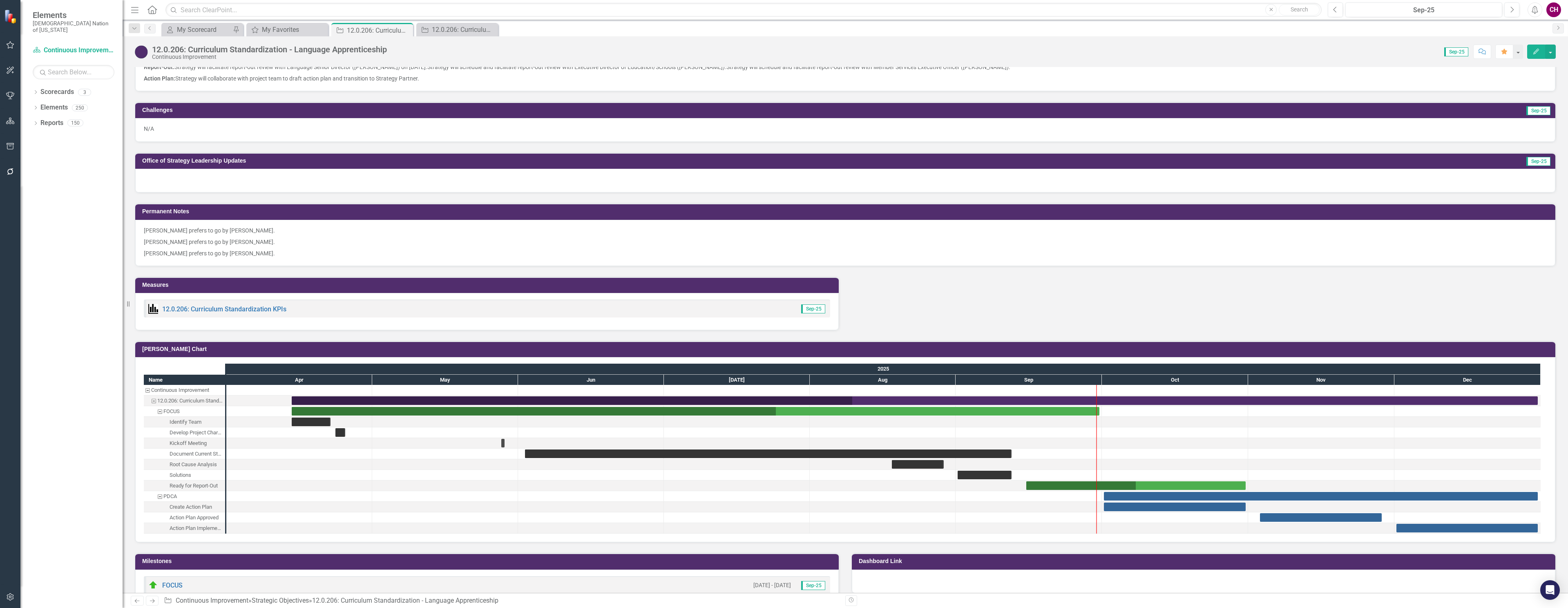
scroll to position [570, 0]
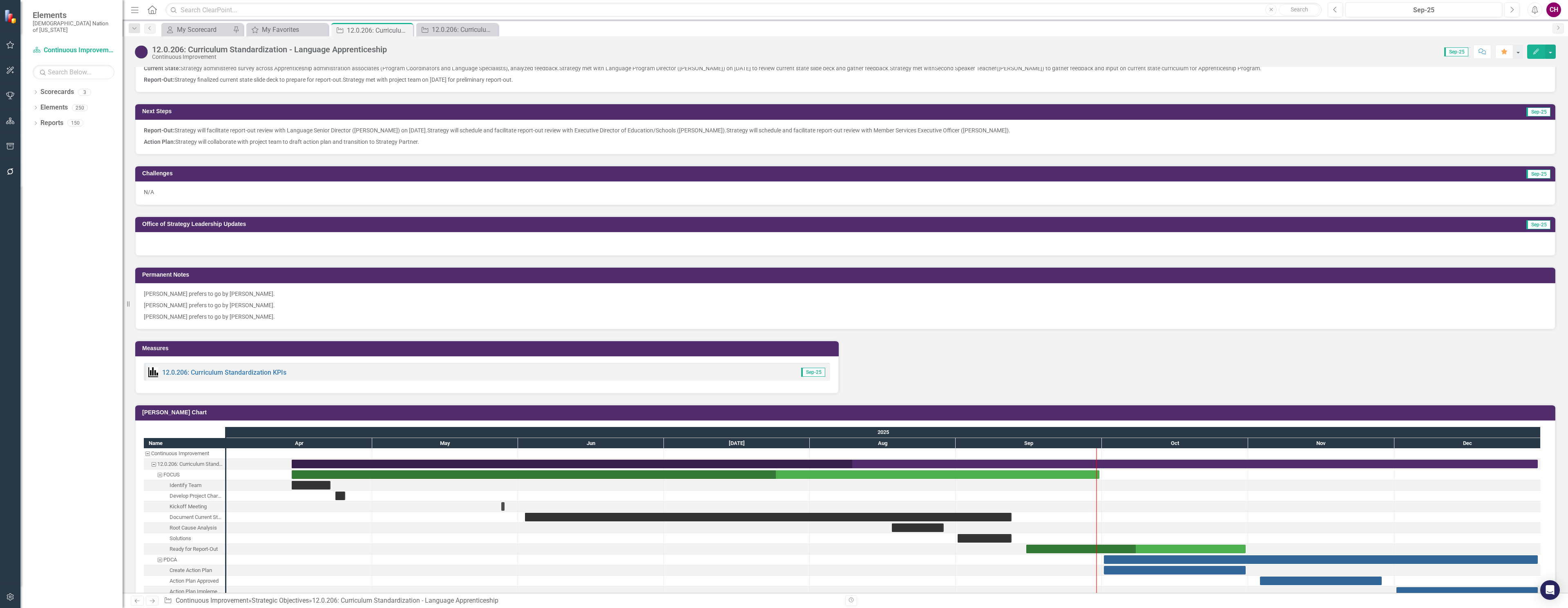
click at [1543, 59] on div "12.0.206: Curriculum Standardization - Language Apprenticeship Continuous Impro…" at bounding box center [845, 49] width 1445 height 25
click at [1539, 55] on button "Edit" at bounding box center [1536, 52] width 18 height 14
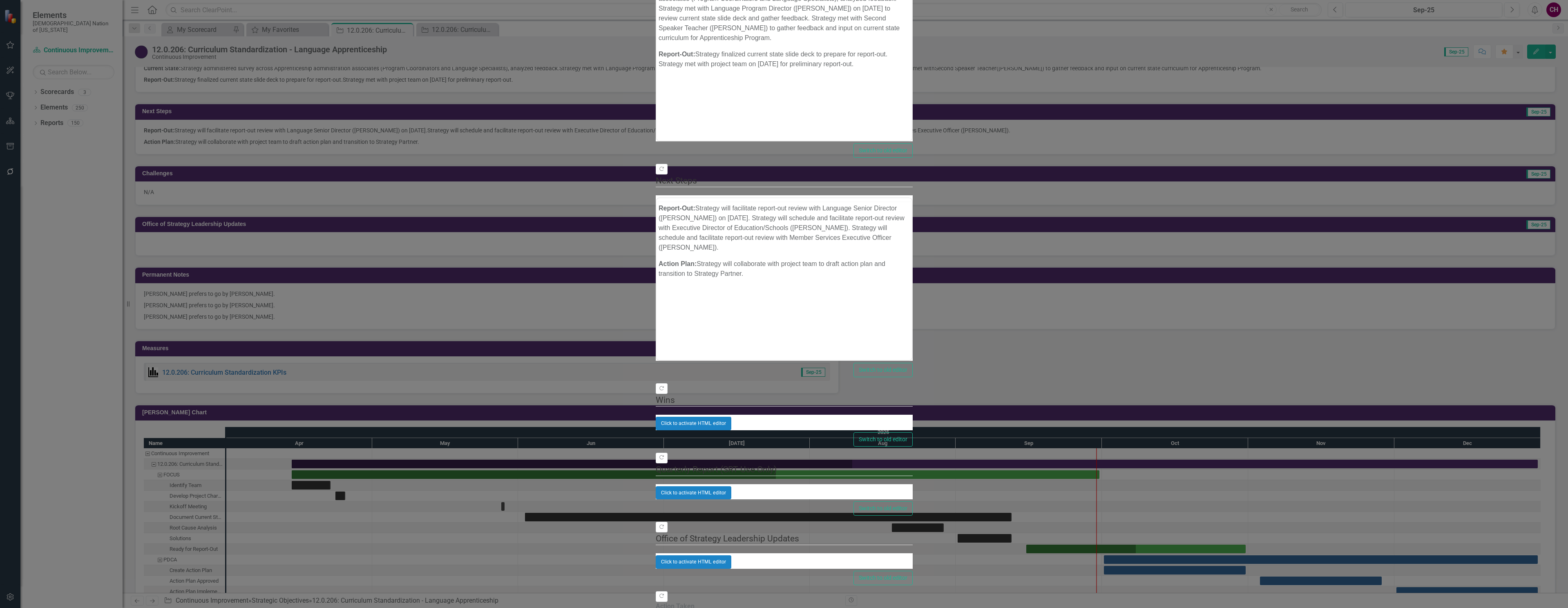
scroll to position [0, 0]
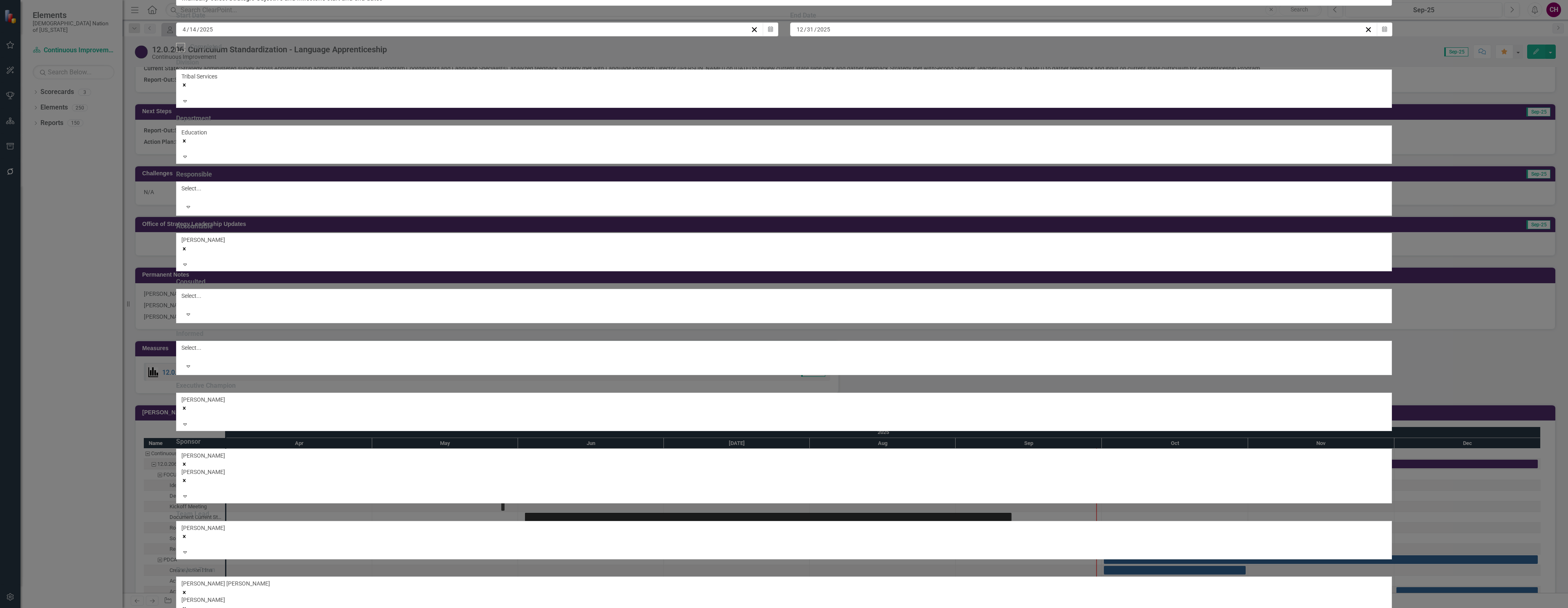
click at [1064, 34] on div "12 / 31 / 2025" at bounding box center [1079, 29] width 569 height 8
click at [915, 55] on button "›" at bounding box center [906, 46] width 18 height 18
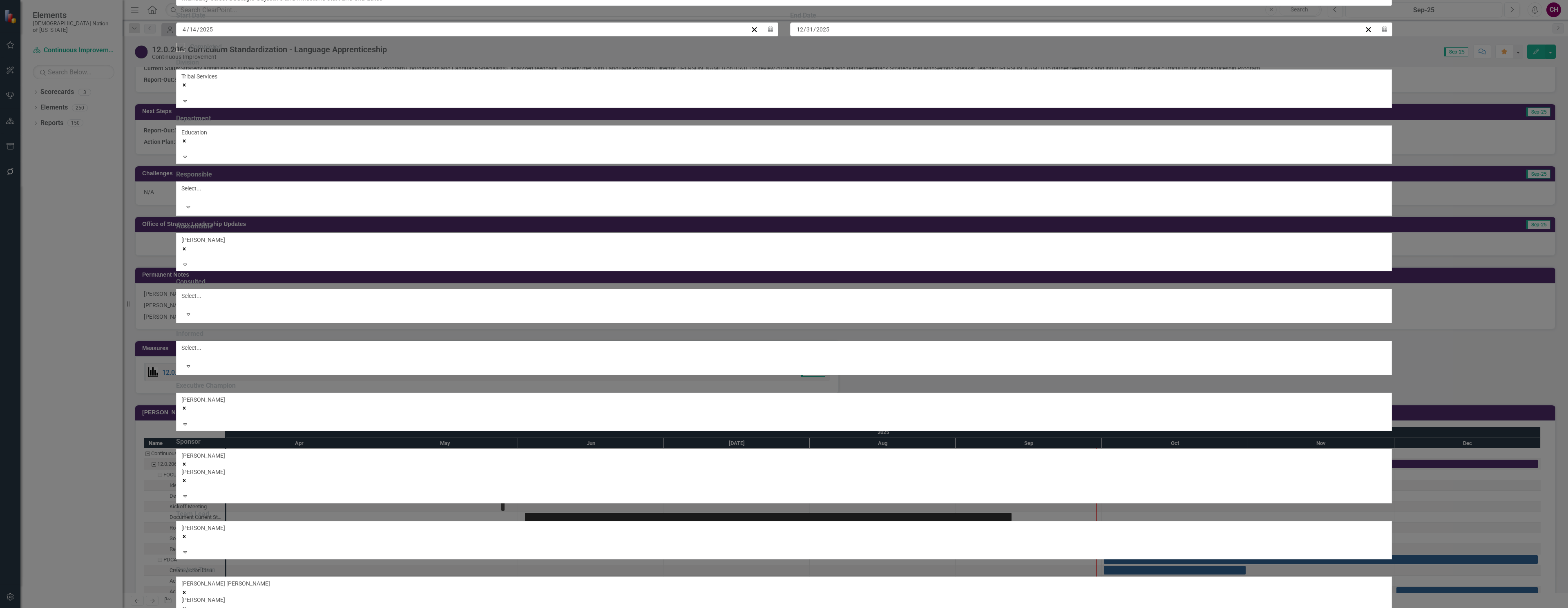
click at [915, 55] on button "›" at bounding box center [906, 46] width 18 height 18
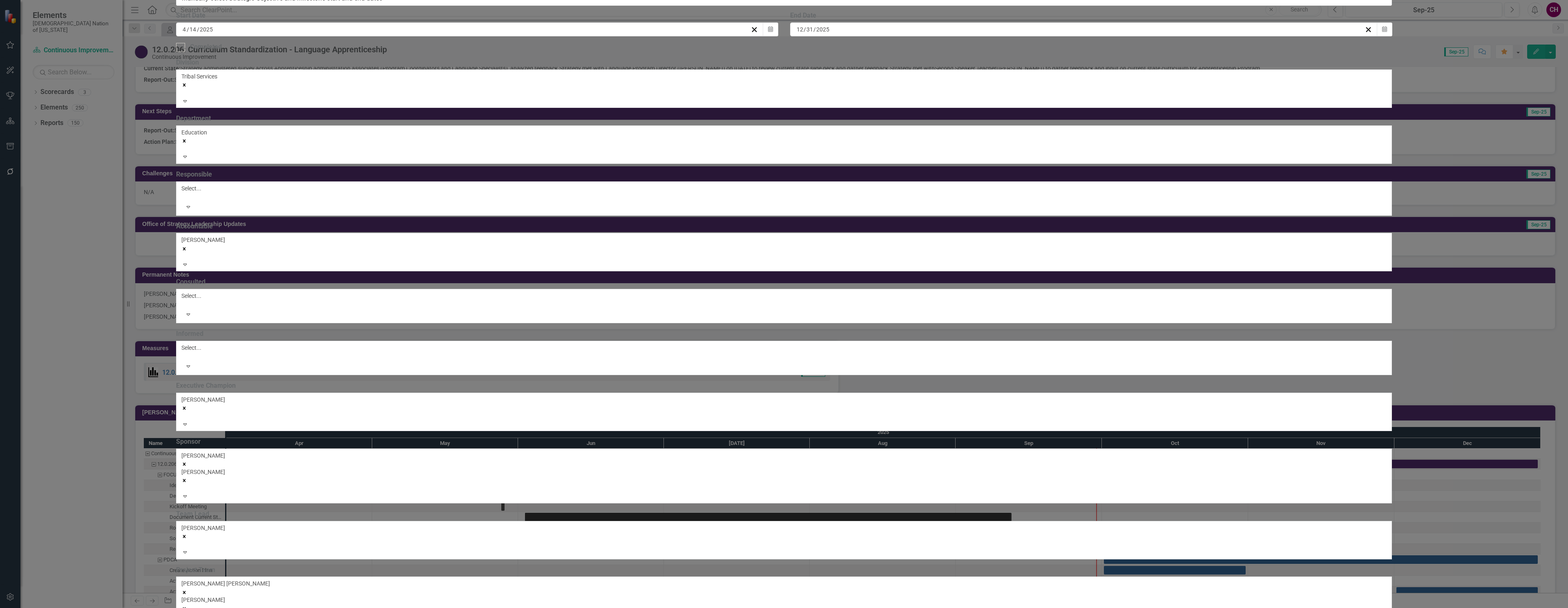
click at [872, 138] on button "30" at bounding box center [862, 132] width 20 height 15
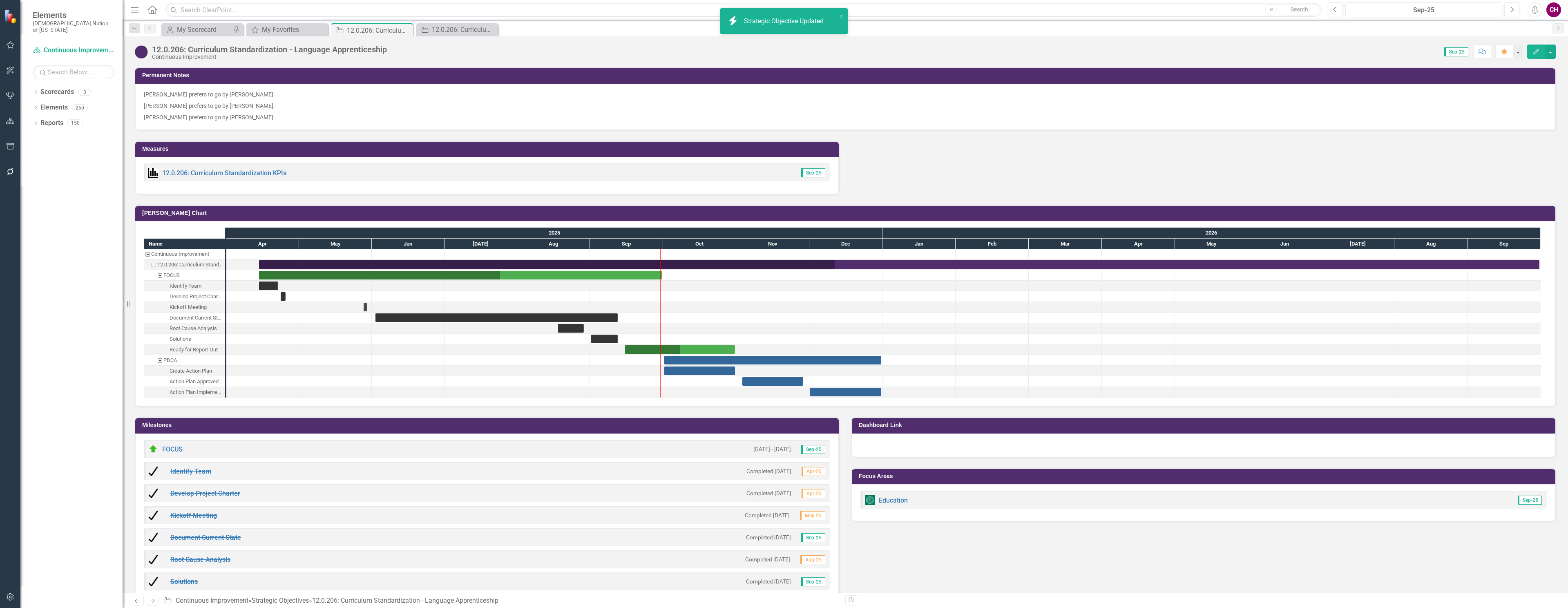
scroll to position [776, 0]
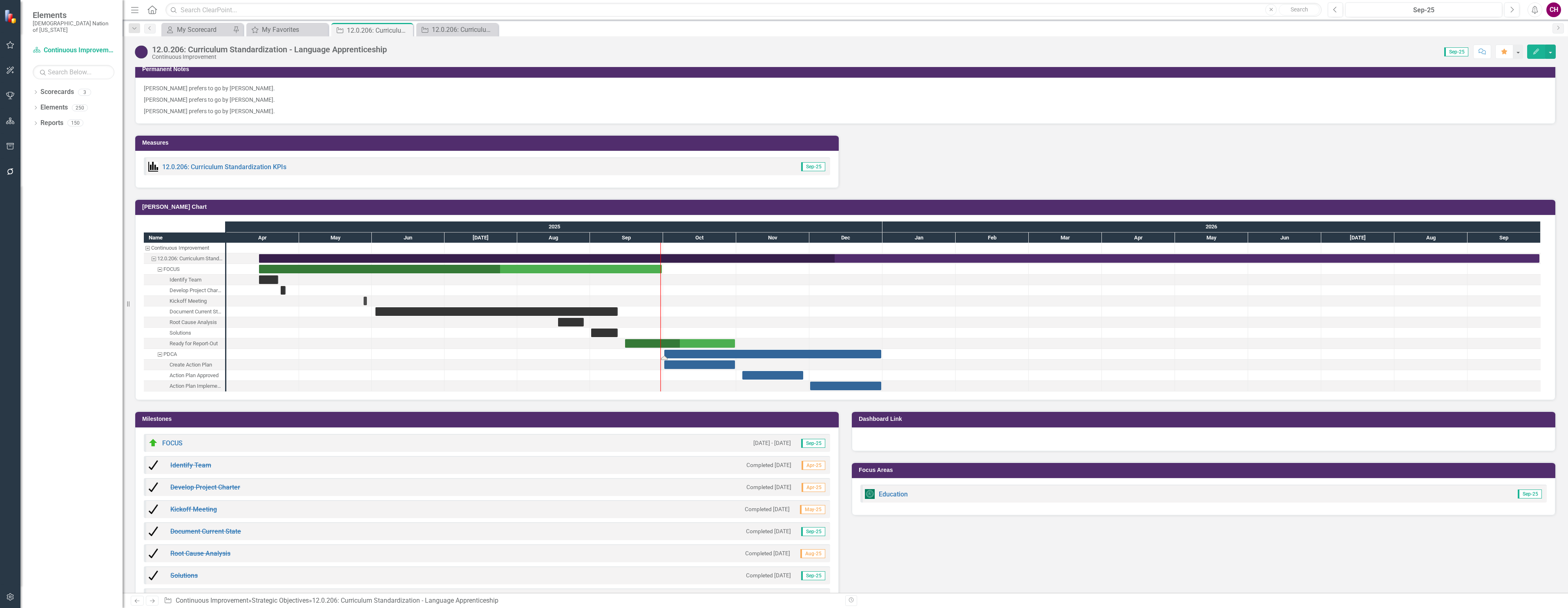
click at [763, 354] on div "Task: Start date: 2025-10-01 End date: 2025-12-31" at bounding box center [773, 354] width 217 height 8
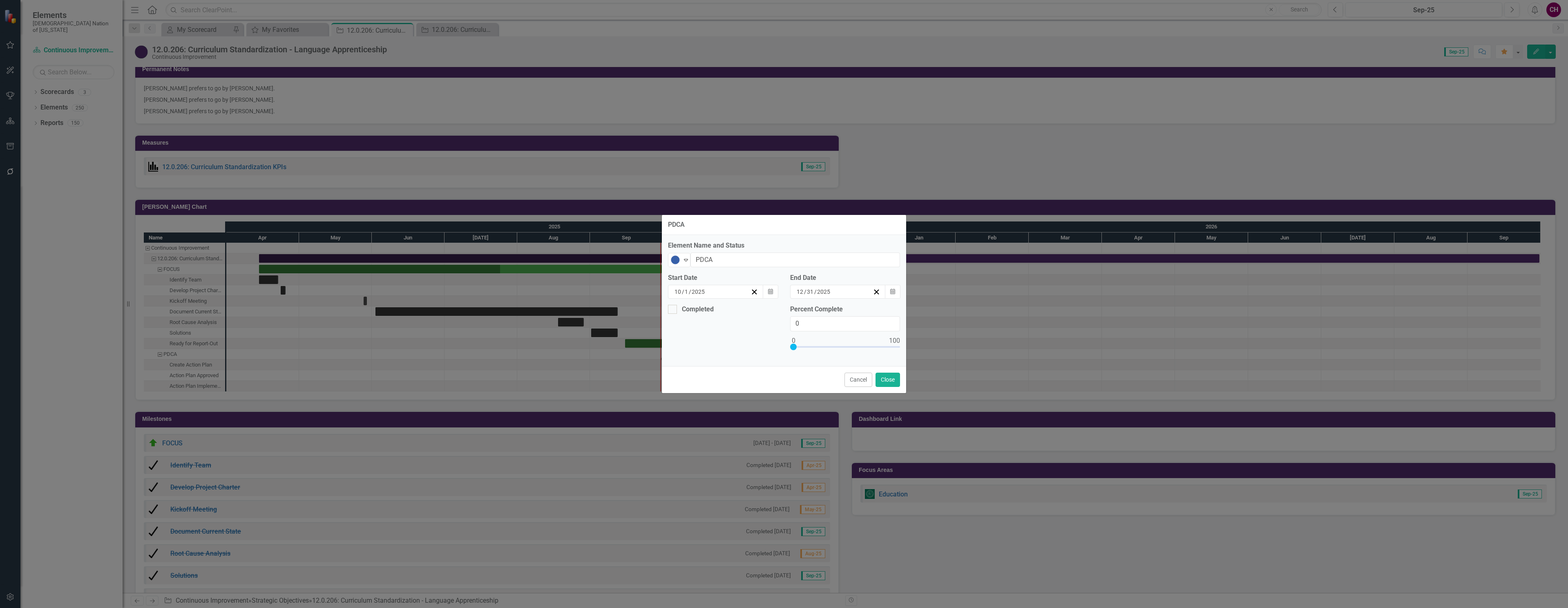
click at [696, 291] on input "2025" at bounding box center [698, 292] width 14 height 8
click at [775, 315] on button "›" at bounding box center [784, 308] width 18 height 18
click at [689, 347] on button "3" at bounding box center [699, 350] width 20 height 15
click at [829, 292] on input "2025" at bounding box center [824, 292] width 14 height 8
click at [885, 309] on button "›" at bounding box center [882, 313] width 18 height 18
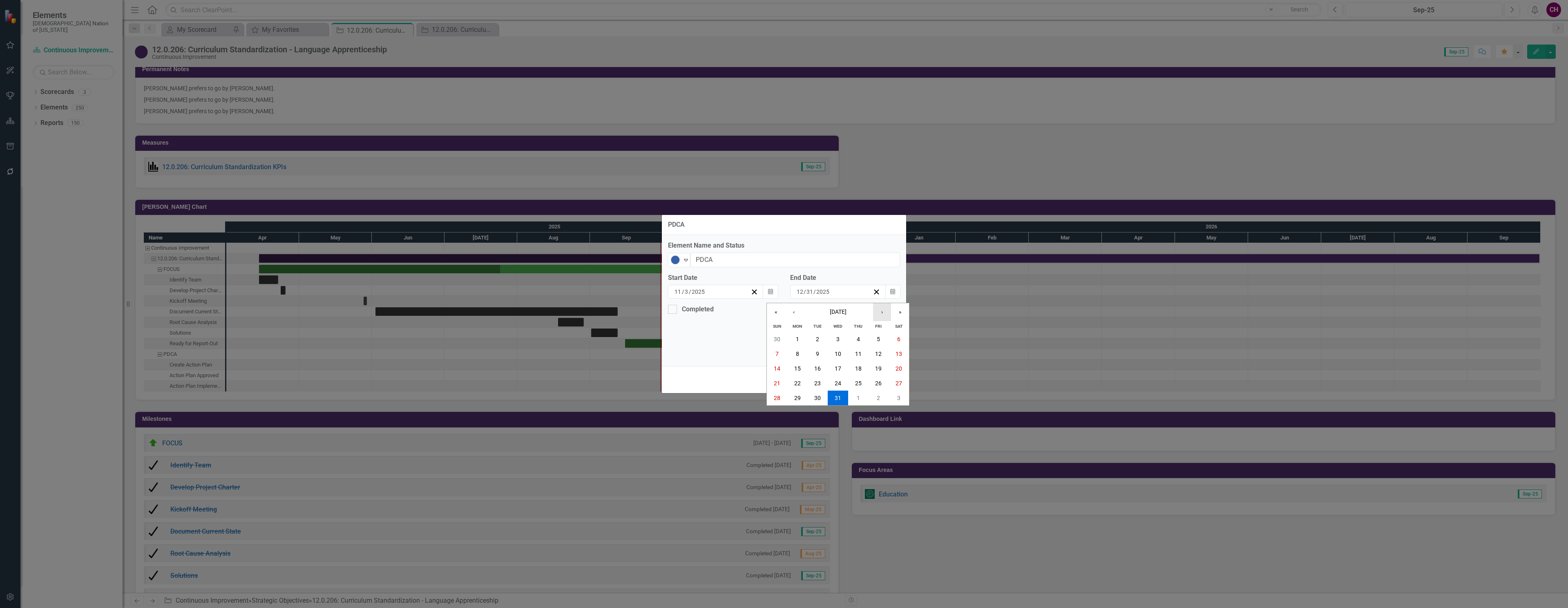
click at [885, 309] on button "›" at bounding box center [882, 313] width 18 height 18
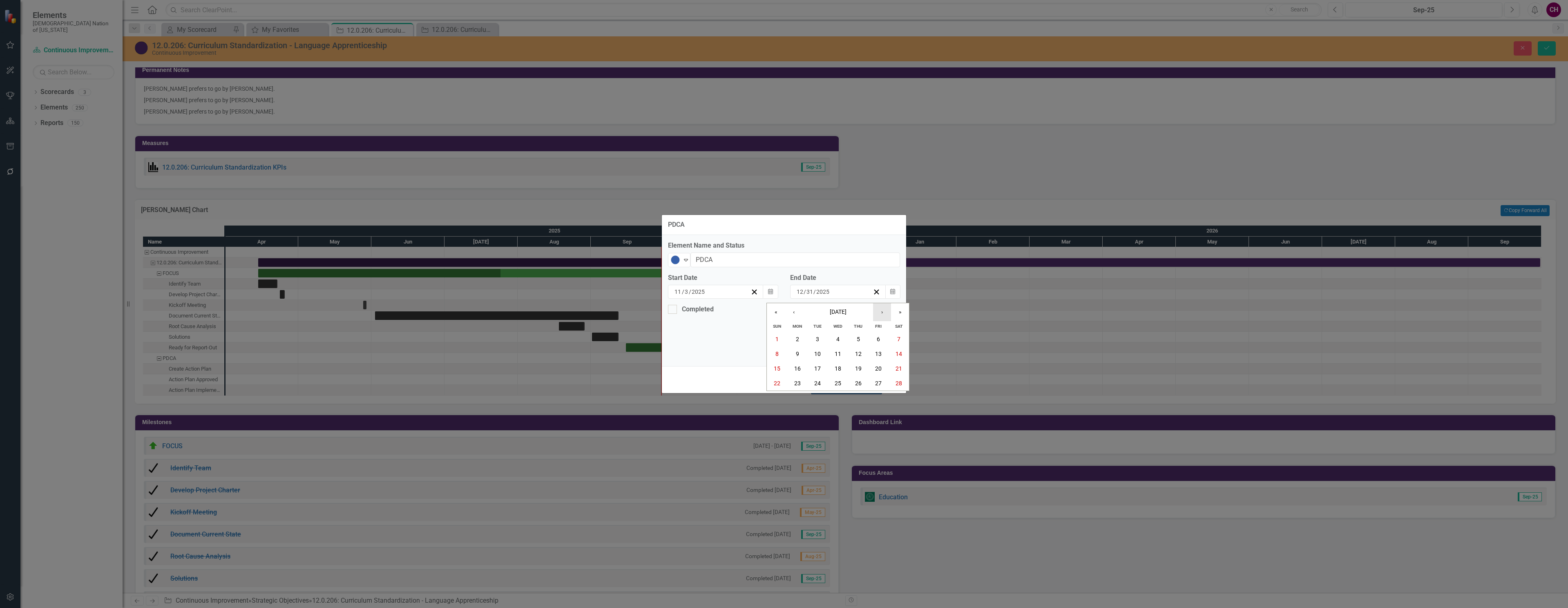
click at [886, 309] on button "›" at bounding box center [882, 313] width 18 height 18
click at [886, 309] on button "›" at bounding box center [882, 313] width 18 height 18
click at [885, 309] on button "›" at bounding box center [882, 313] width 18 height 18
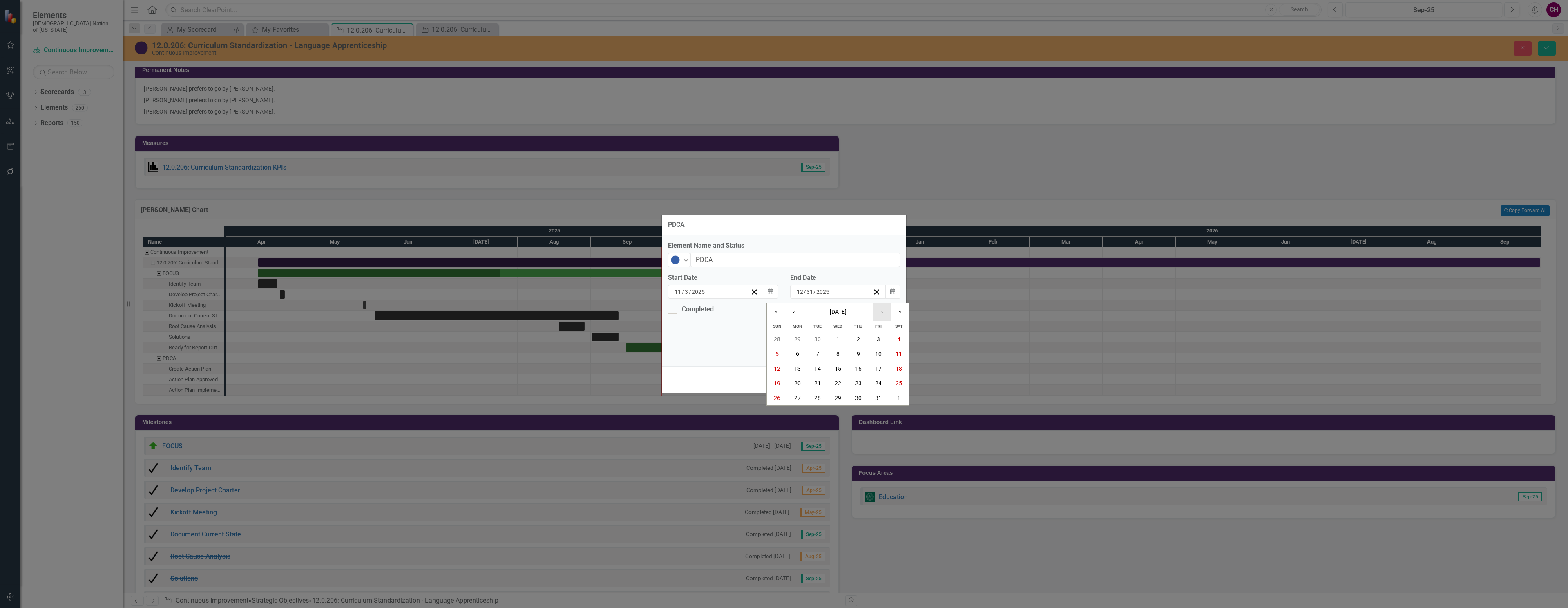
click at [885, 309] on button "›" at bounding box center [882, 313] width 18 height 18
click at [836, 396] on abbr "30" at bounding box center [838, 398] width 7 height 7
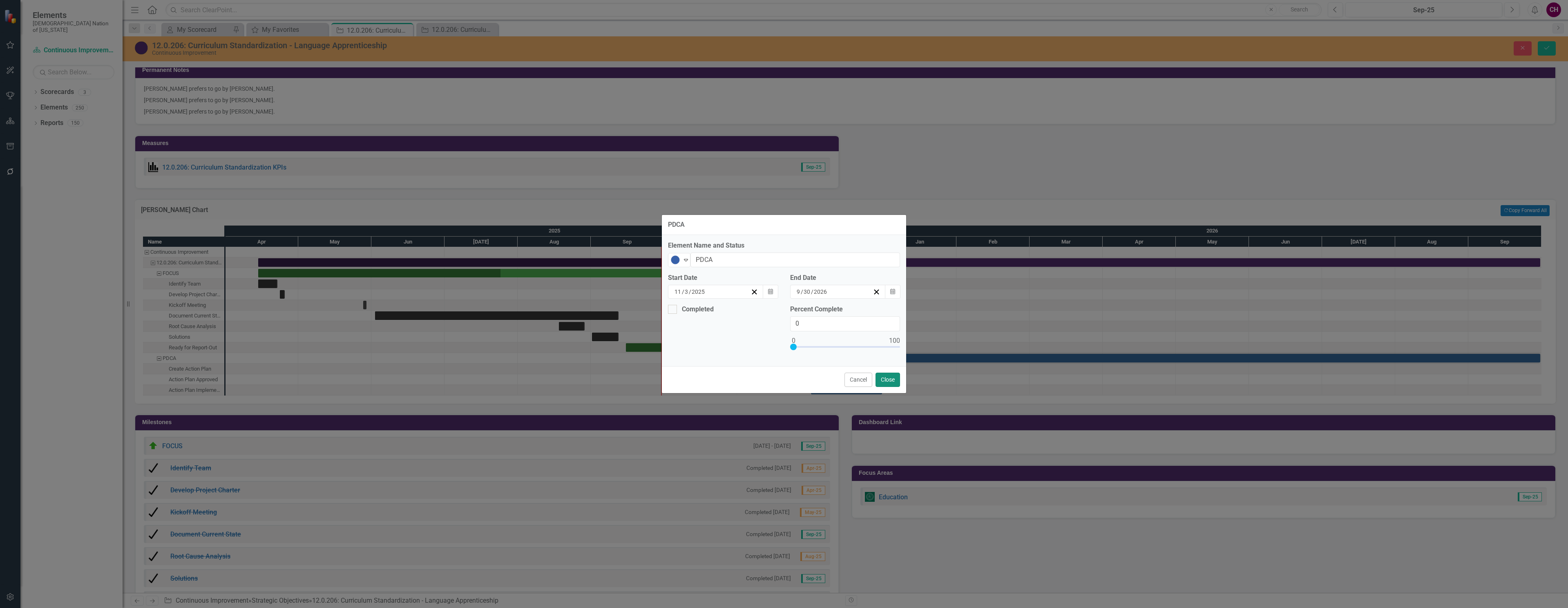
click at [885, 384] on button "Close" at bounding box center [887, 380] width 25 height 14
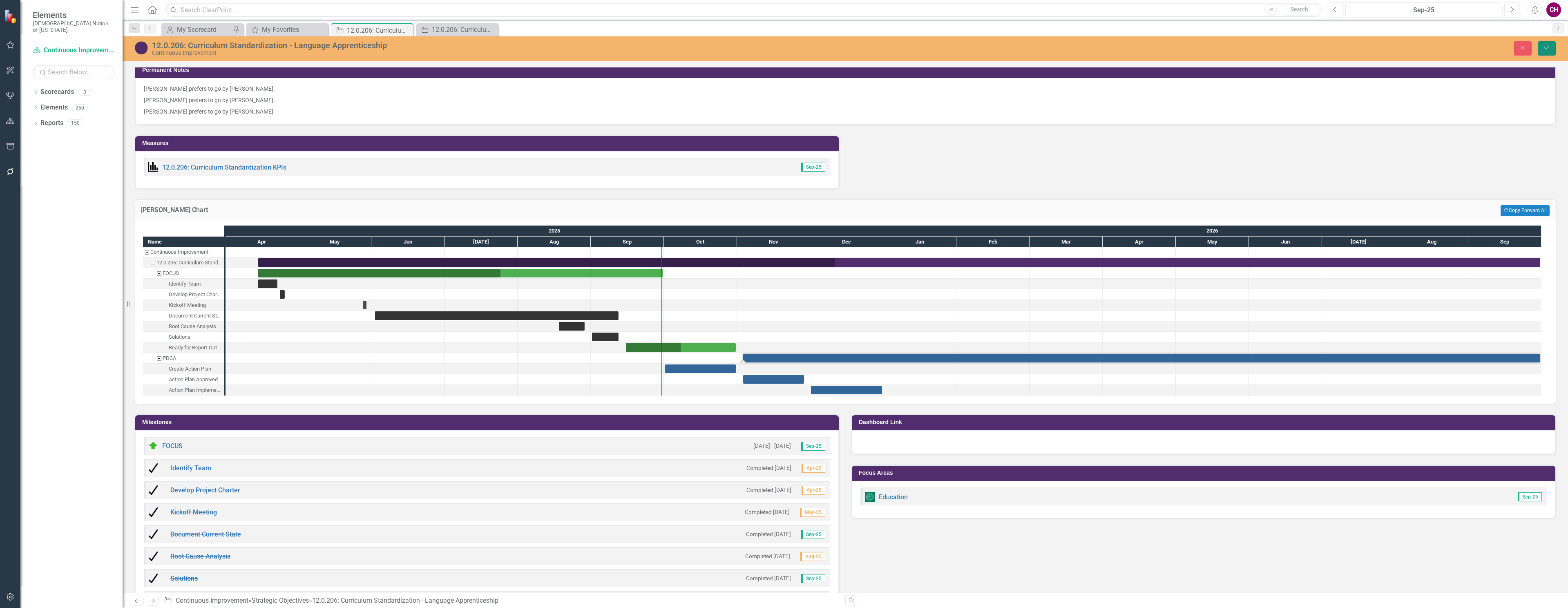
click at [1546, 45] on icon "Save" at bounding box center [1547, 48] width 7 height 6
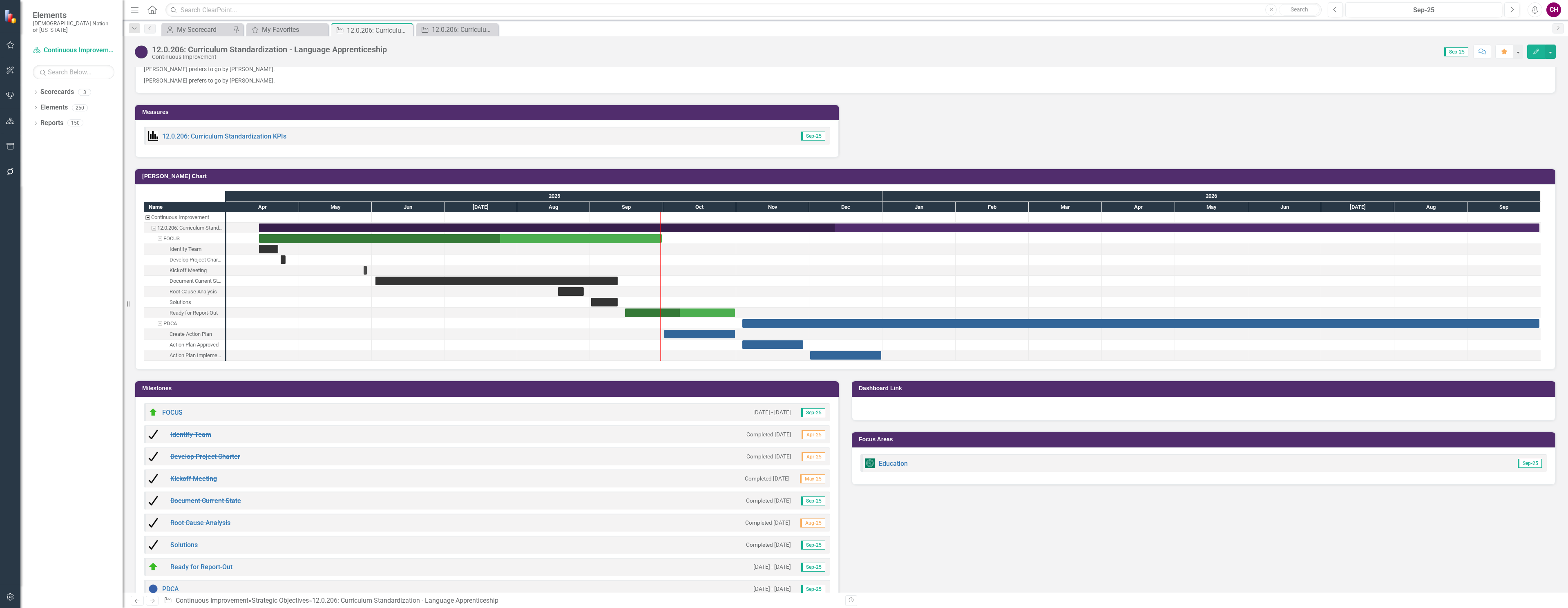
scroll to position [776, 0]
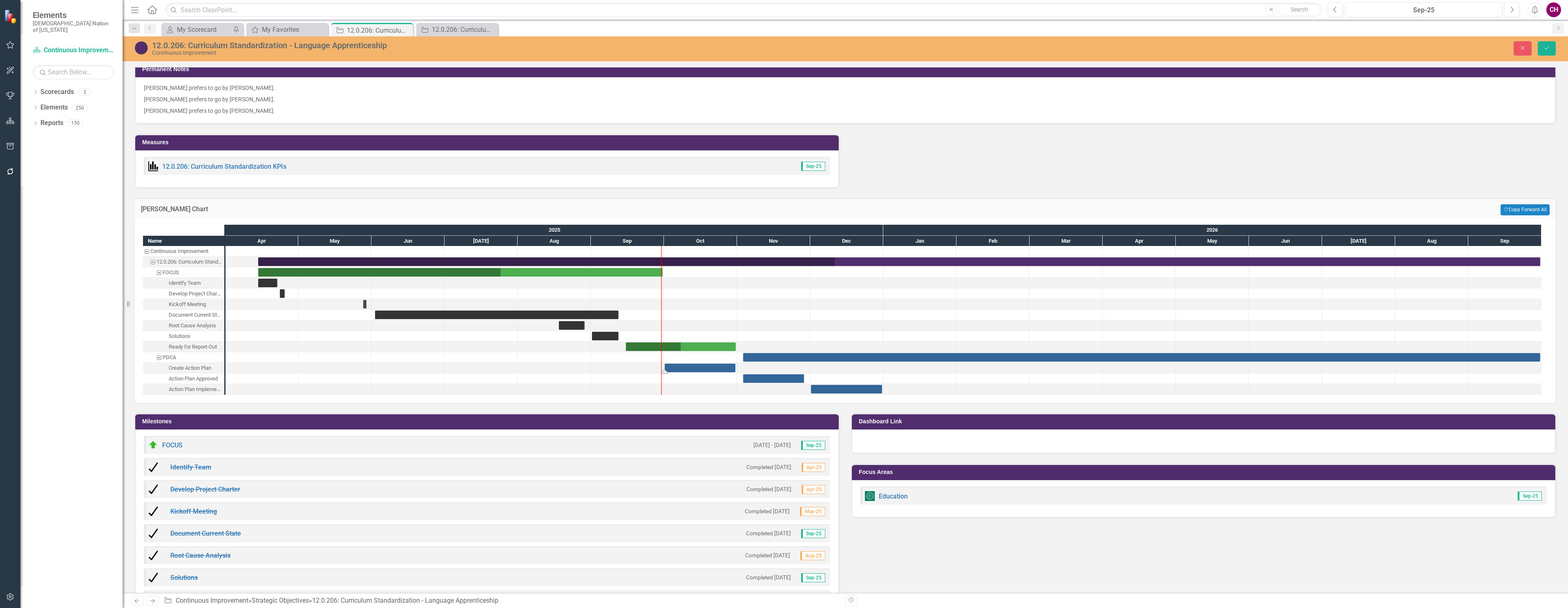
click at [723, 369] on div "Task: Start date: 2025-10-01 End date: 2025-10-31" at bounding box center [700, 367] width 71 height 8
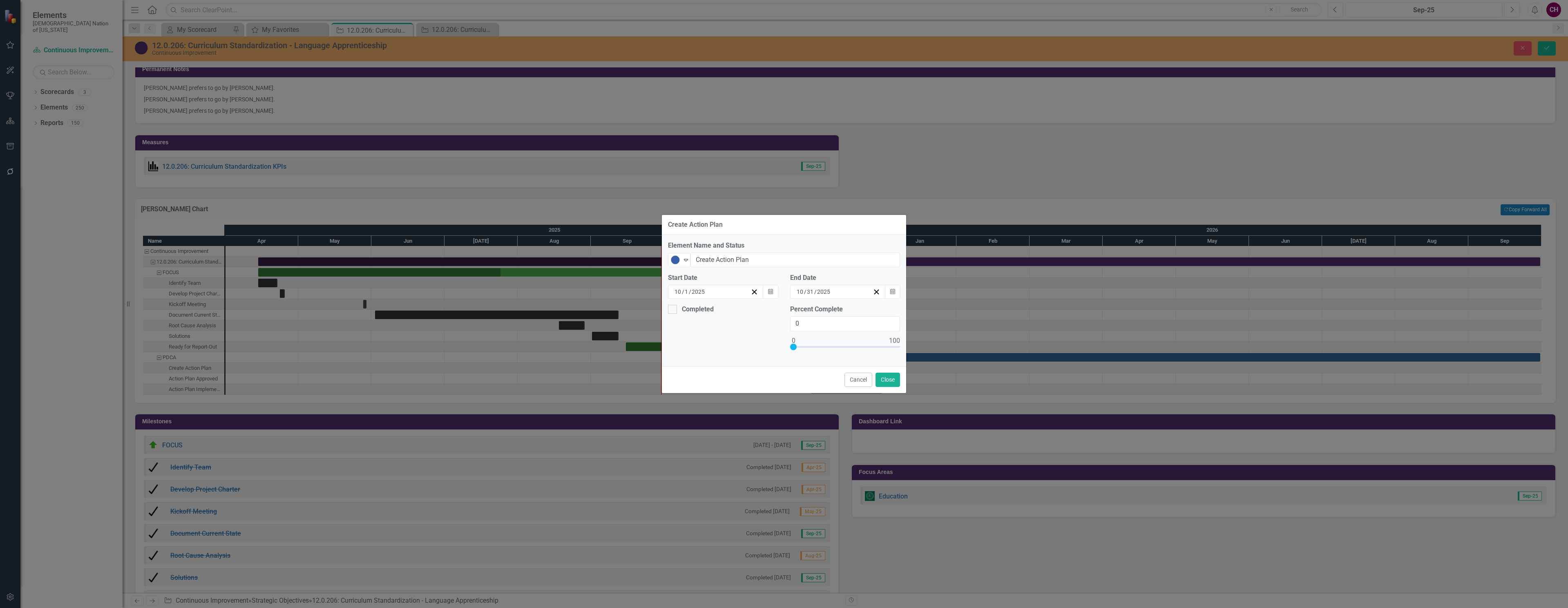
click at [713, 292] on div "10 / 1 / 2025" at bounding box center [712, 292] width 77 height 8
drag, startPoint x: 760, startPoint y: 315, endPoint x: 722, endPoint y: 335, distance: 42.9
click at [775, 315] on button "›" at bounding box center [784, 308] width 18 height 18
click at [698, 353] on abbr "3" at bounding box center [700, 349] width 3 height 7
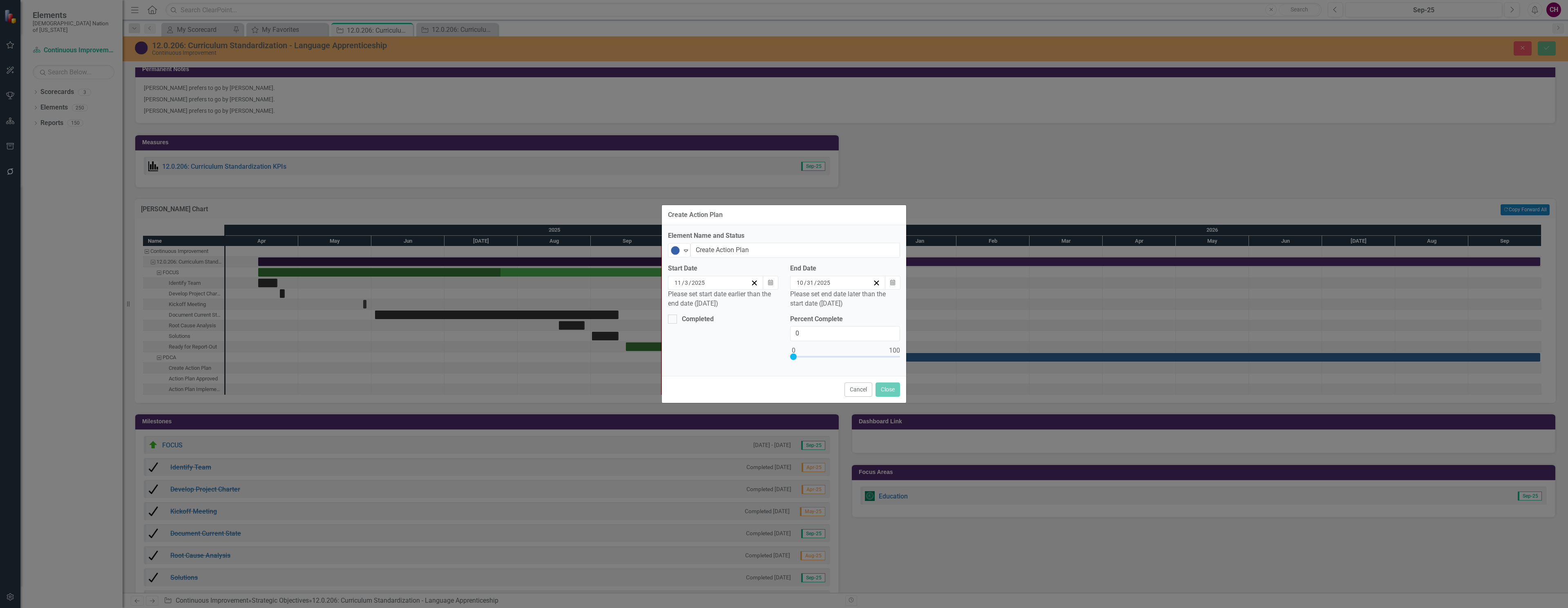
click at [839, 286] on div "10 / 31 / 2025" at bounding box center [833, 283] width 77 height 8
click at [886, 307] on button "›" at bounding box center [882, 302] width 18 height 18
click at [884, 388] on button "28" at bounding box center [878, 389] width 20 height 15
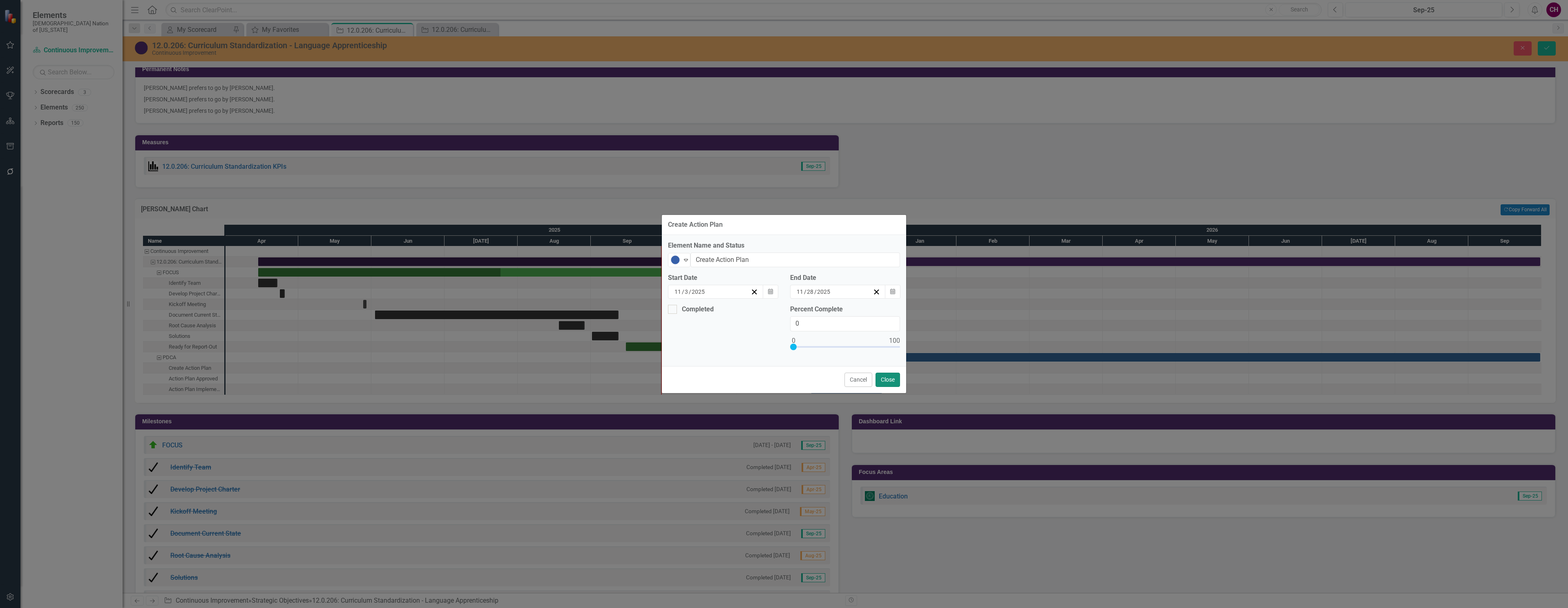
click at [891, 384] on button "Close" at bounding box center [887, 380] width 25 height 14
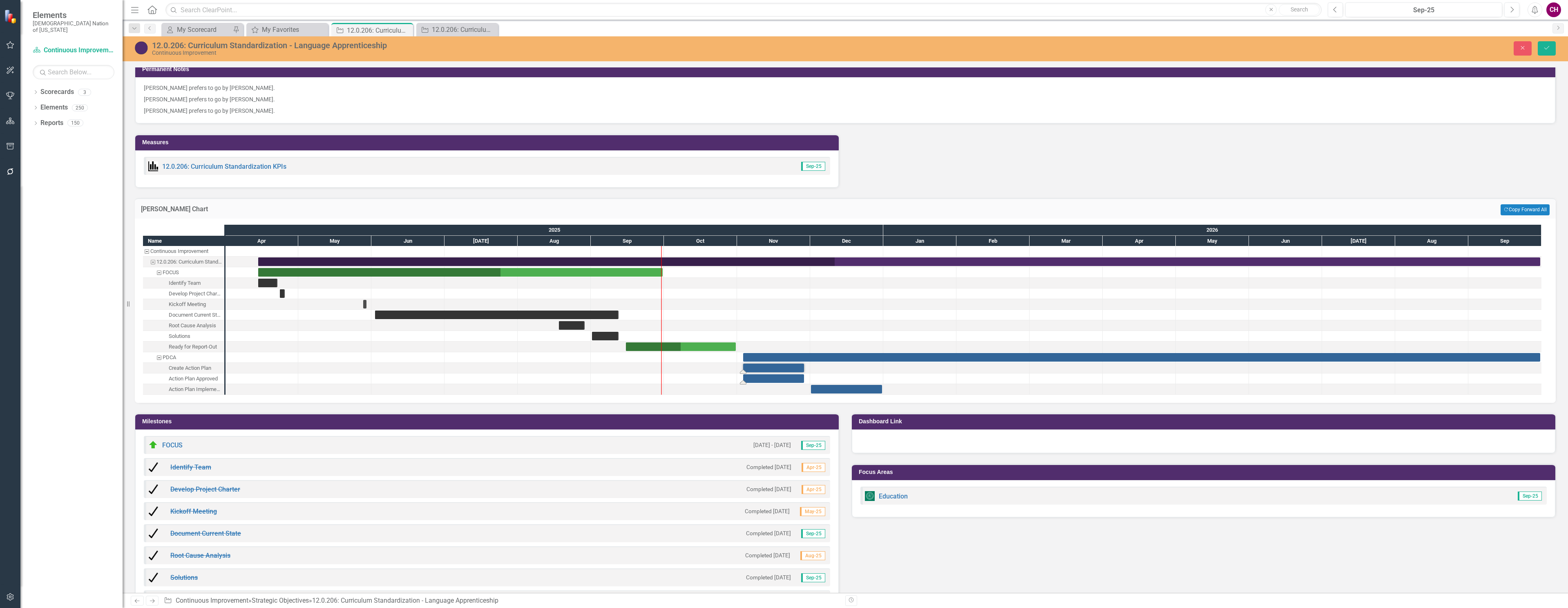
click at [796, 380] on div "Task: Start date: 2025-11-03 End date: 2025-11-28" at bounding box center [773, 378] width 61 height 8
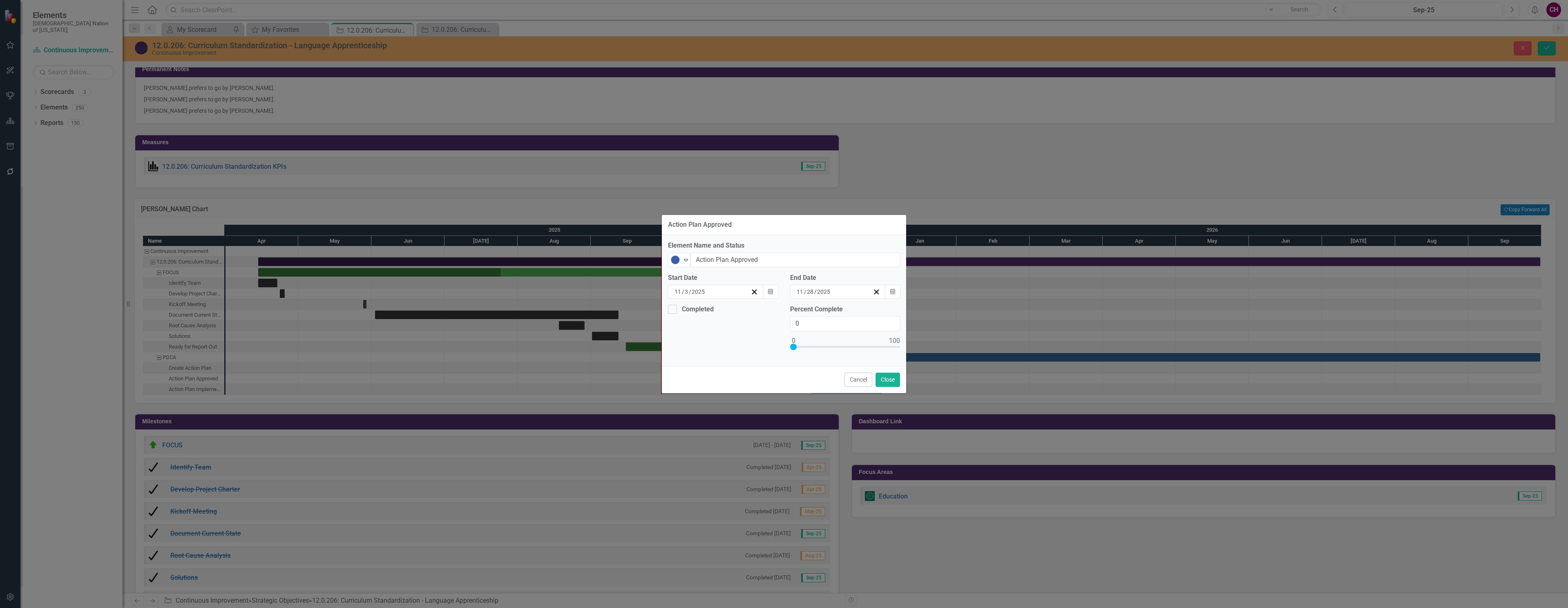
click at [739, 292] on div "11 / 3 / 2025" at bounding box center [712, 292] width 77 height 8
click at [775, 310] on button "›" at bounding box center [784, 308] width 18 height 18
click at [698, 338] on abbr "1" at bounding box center [700, 334] width 3 height 7
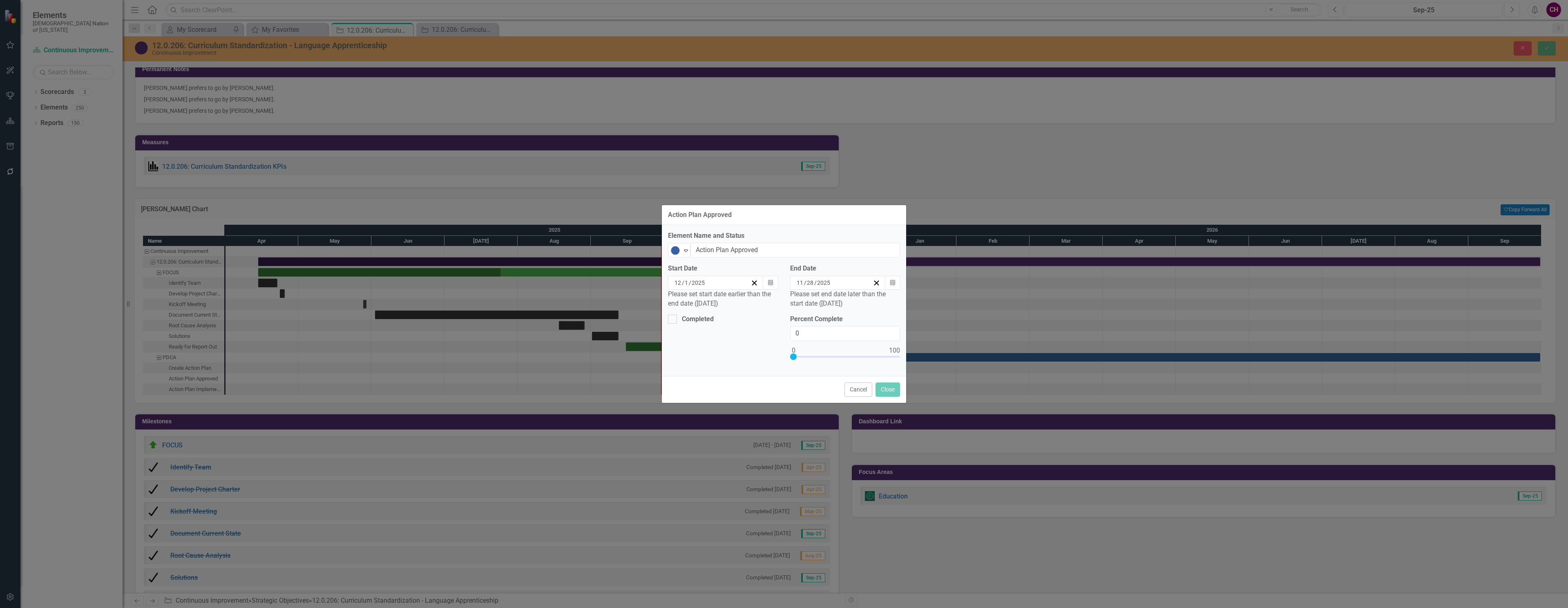
click at [854, 284] on div "11 / 28 / 2025" at bounding box center [833, 283] width 77 height 8
drag, startPoint x: 880, startPoint y: 307, endPoint x: 867, endPoint y: 334, distance: 30.0
click at [880, 308] on button "›" at bounding box center [882, 302] width 18 height 18
click at [837, 392] on abbr "31" at bounding box center [838, 388] width 7 height 7
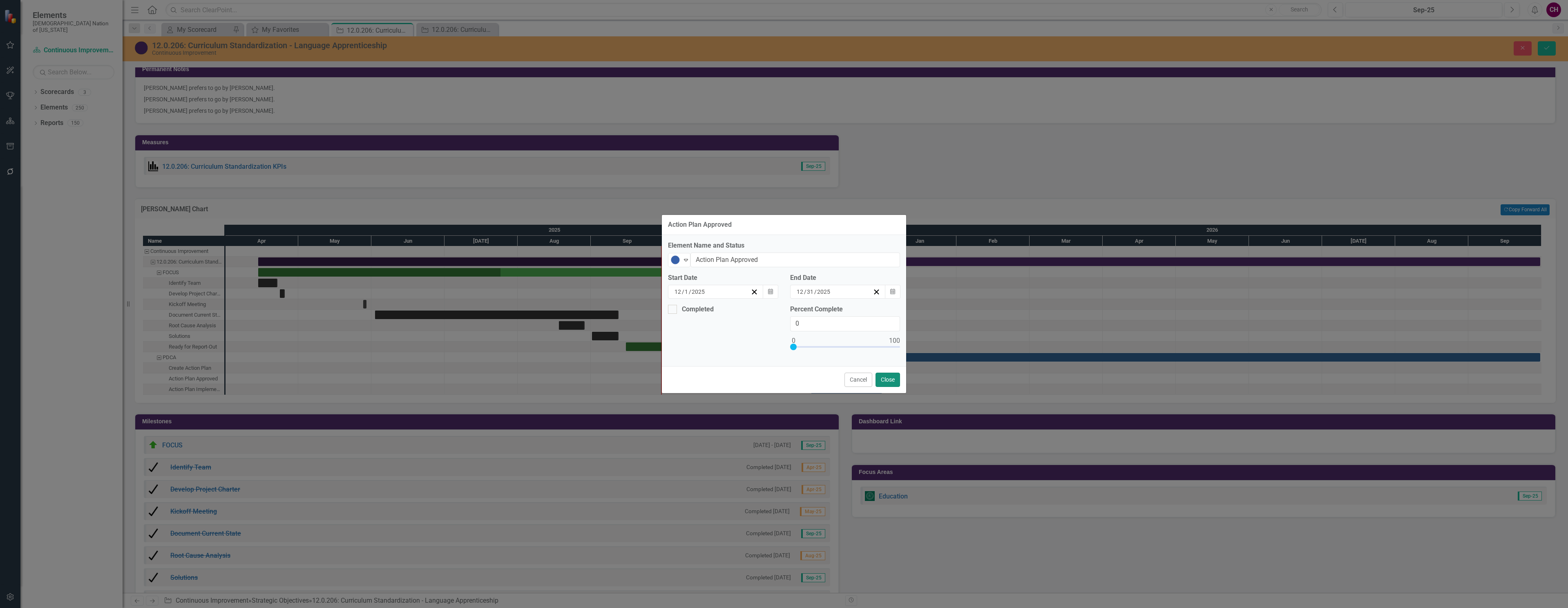
click at [883, 383] on button "Close" at bounding box center [887, 380] width 25 height 14
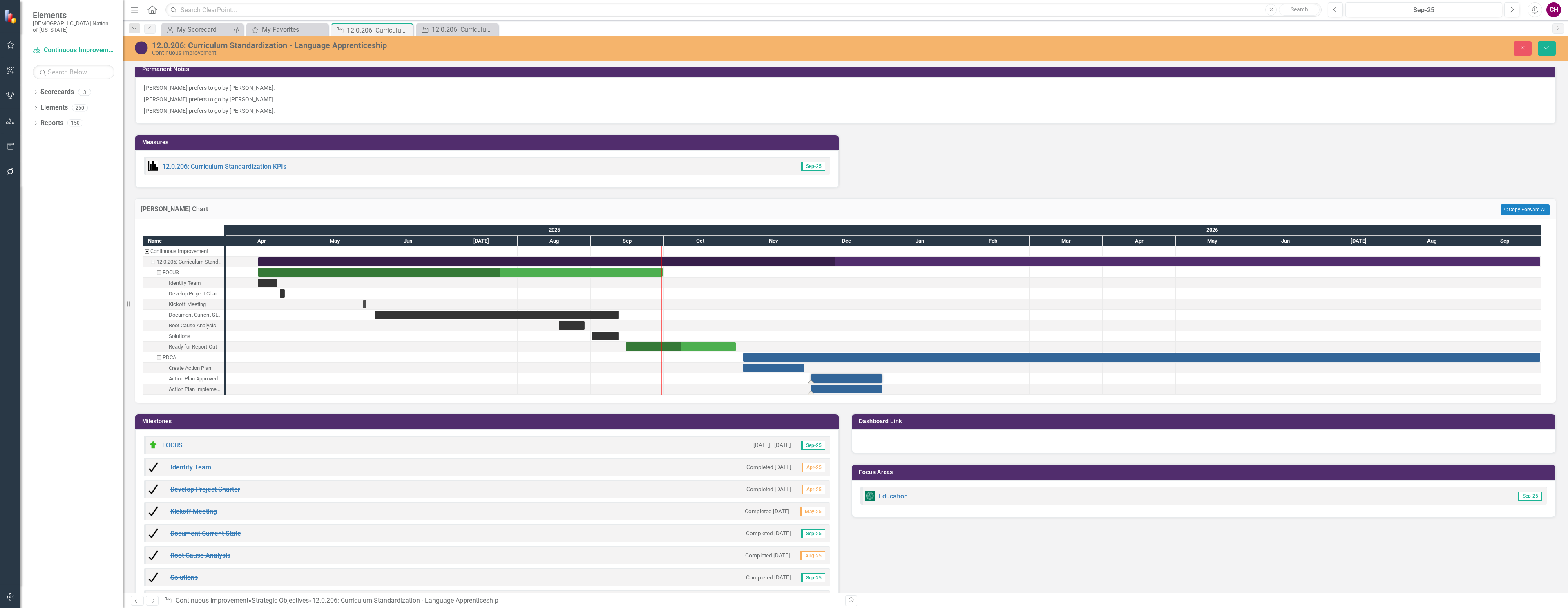
click at [871, 392] on div "Task: Start date: 2025-12-01 End date: 2025-12-31" at bounding box center [846, 389] width 71 height 8
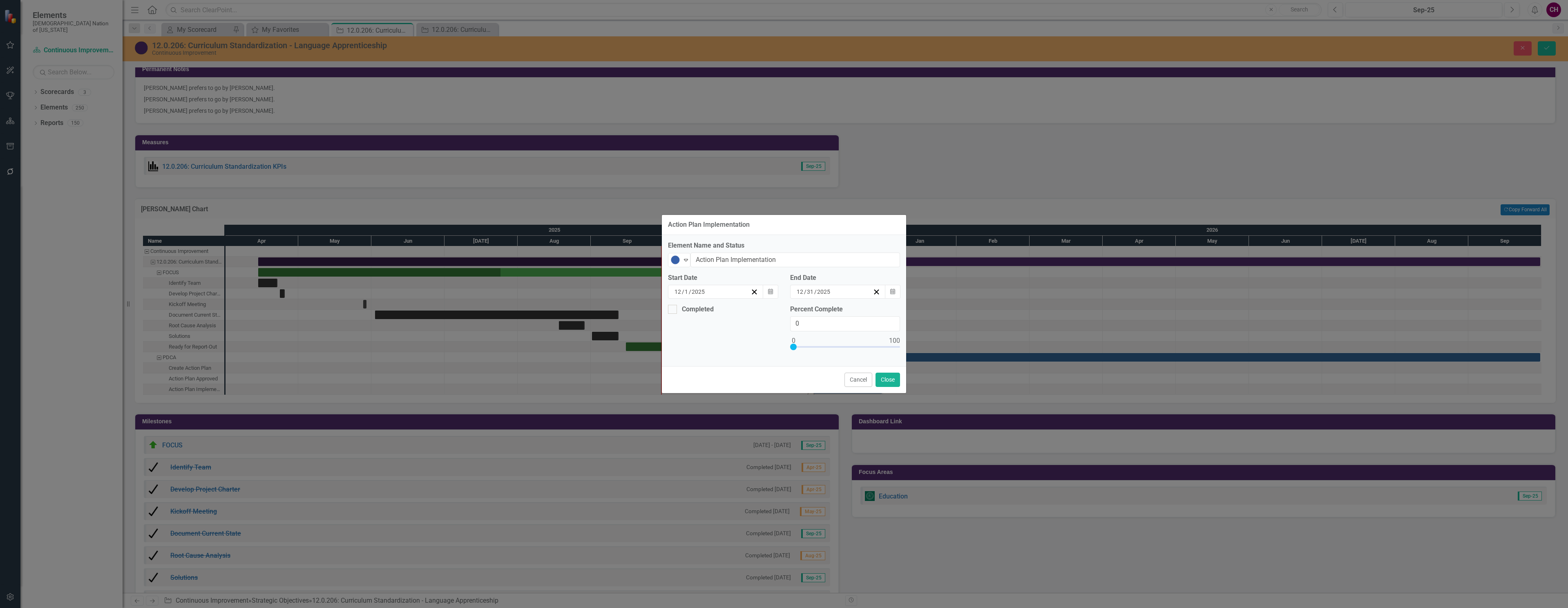
click at [723, 294] on div "12 / 1 / 2025" at bounding box center [712, 292] width 77 height 8
click at [775, 313] on button "›" at bounding box center [784, 308] width 18 height 18
click at [750, 336] on button "1" at bounding box center [760, 335] width 20 height 15
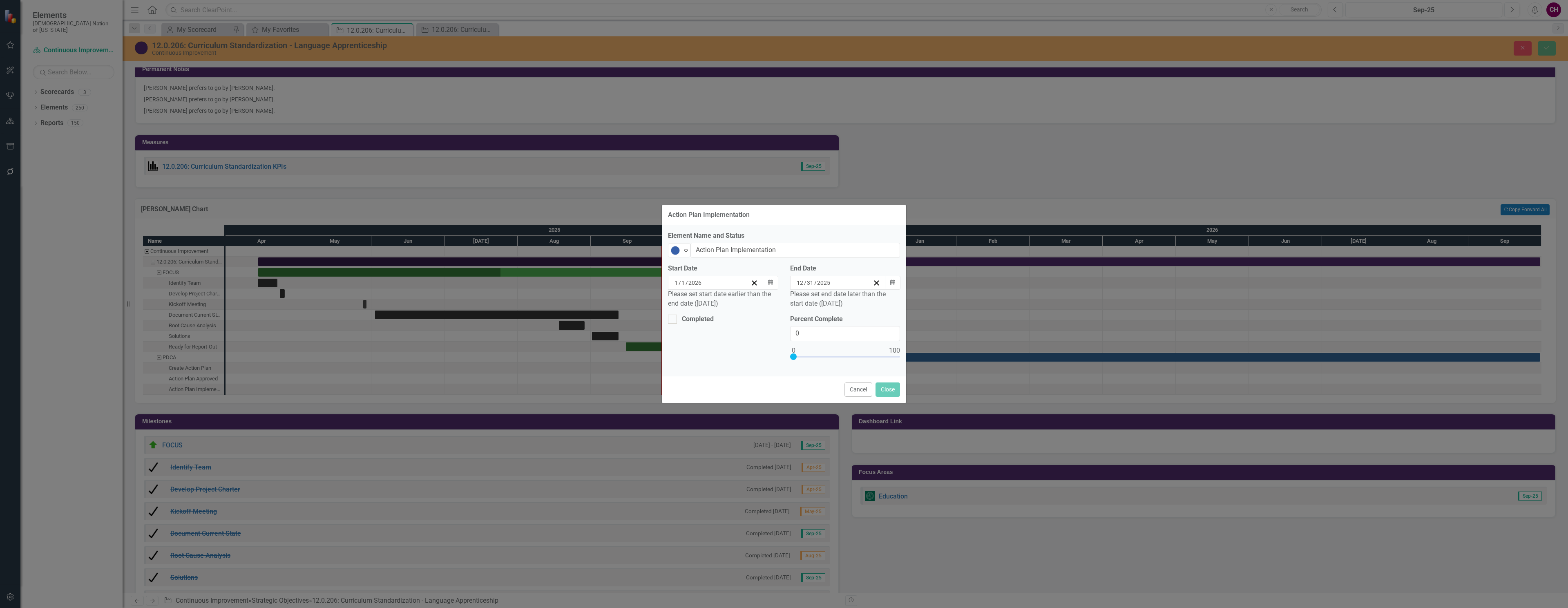
click at [815, 288] on div "12 / 31 / 2025" at bounding box center [838, 283] width 96 height 14
click at [876, 306] on button "›" at bounding box center [882, 302] width 18 height 18
click at [877, 306] on button "›" at bounding box center [882, 302] width 18 height 18
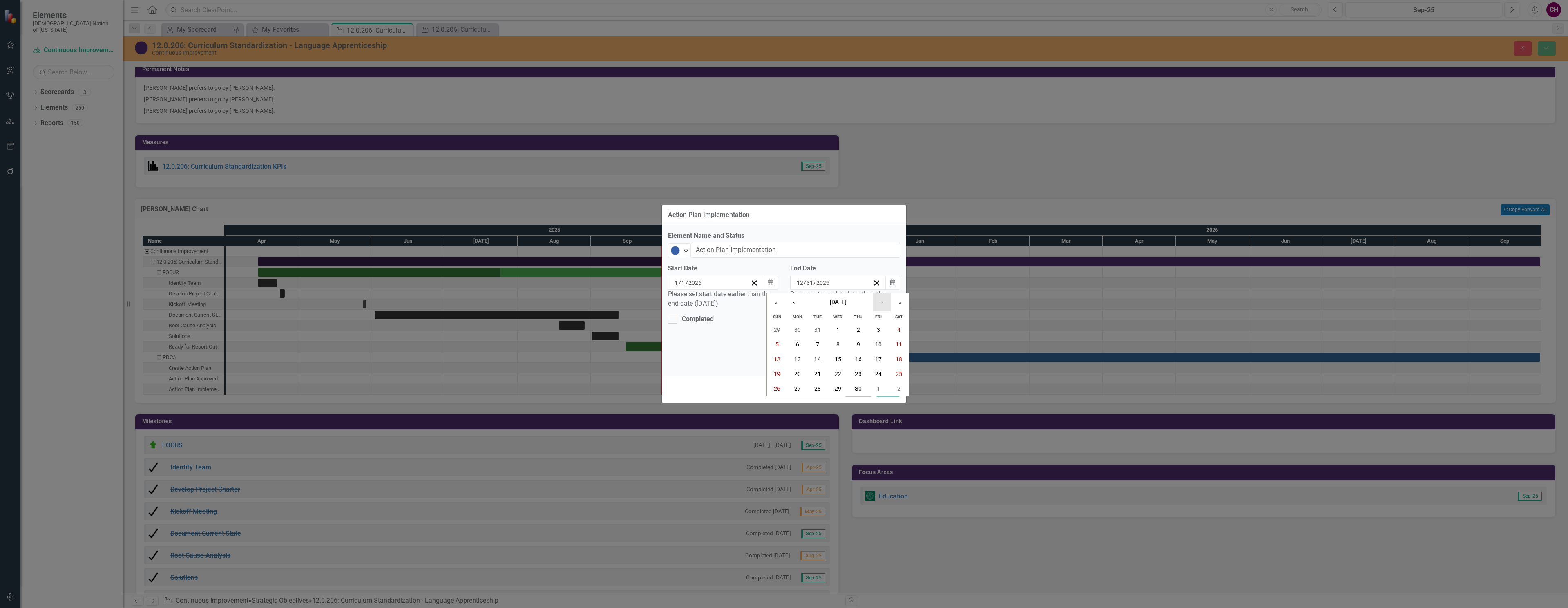
click at [877, 306] on button "›" at bounding box center [882, 302] width 18 height 18
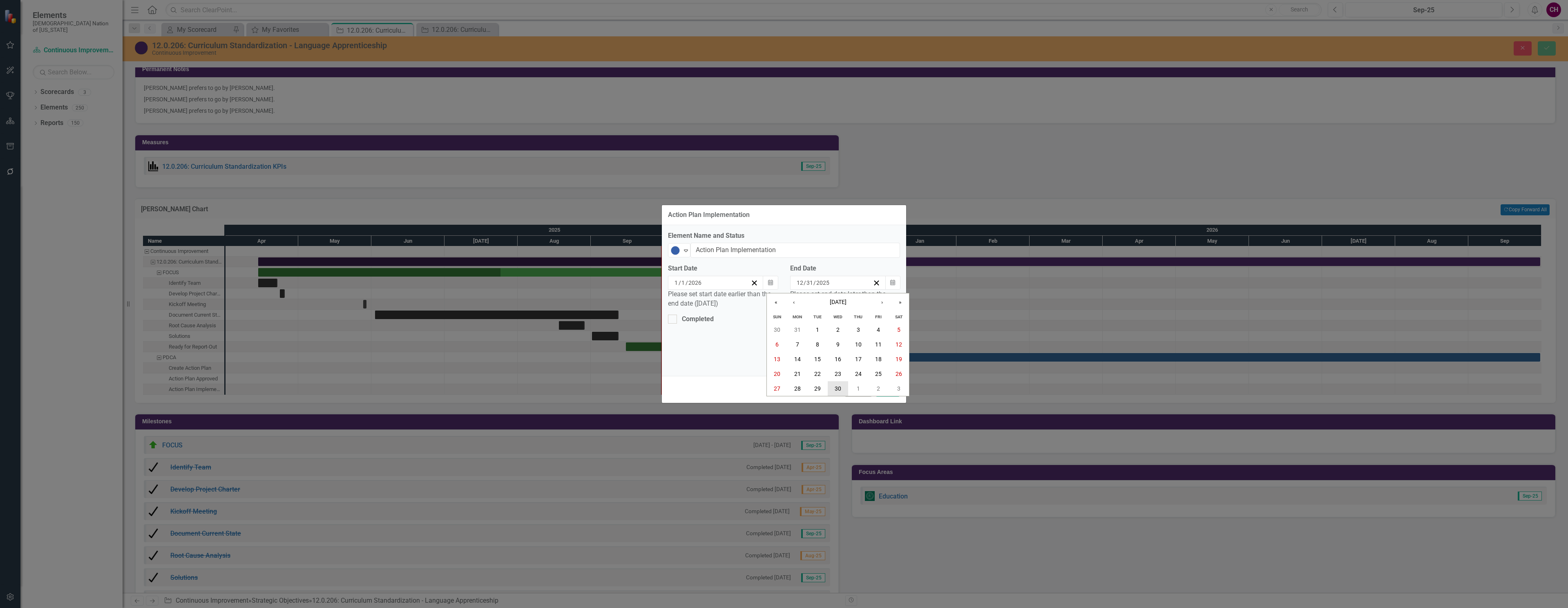
click at [840, 390] on abbr "30" at bounding box center [838, 388] width 7 height 7
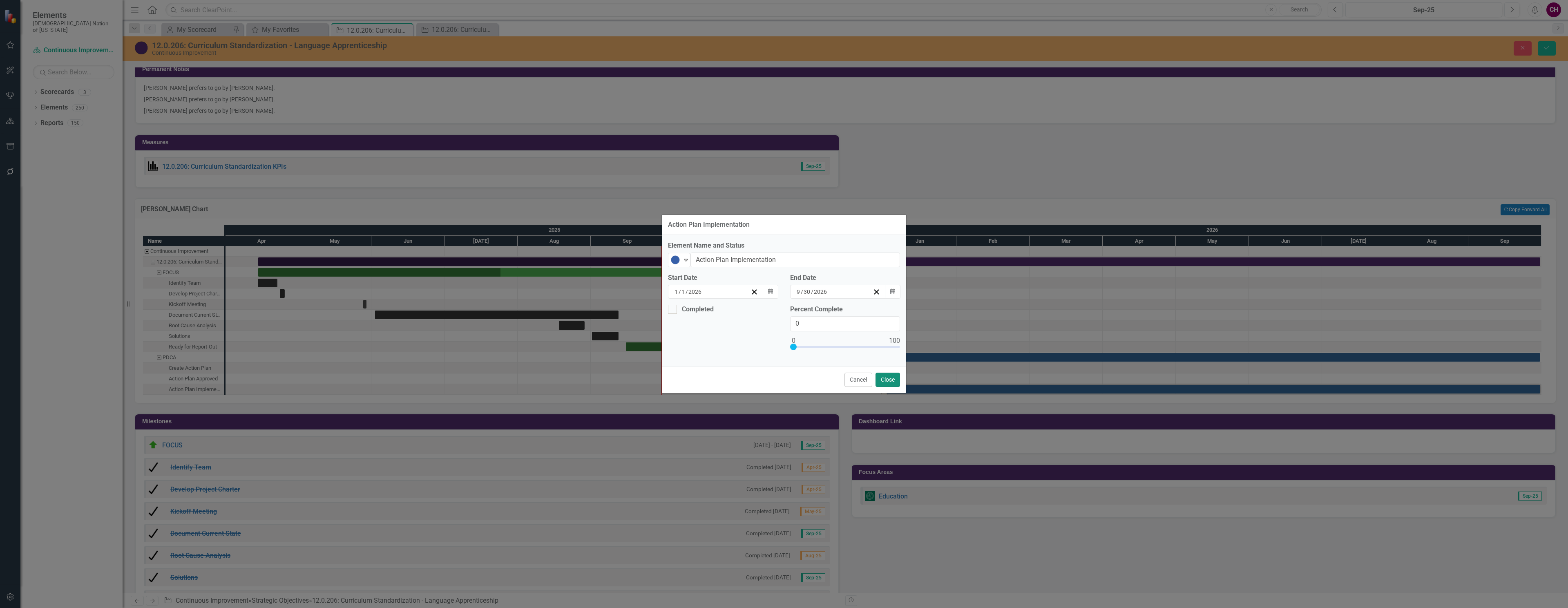
click at [886, 381] on button "Close" at bounding box center [887, 380] width 25 height 14
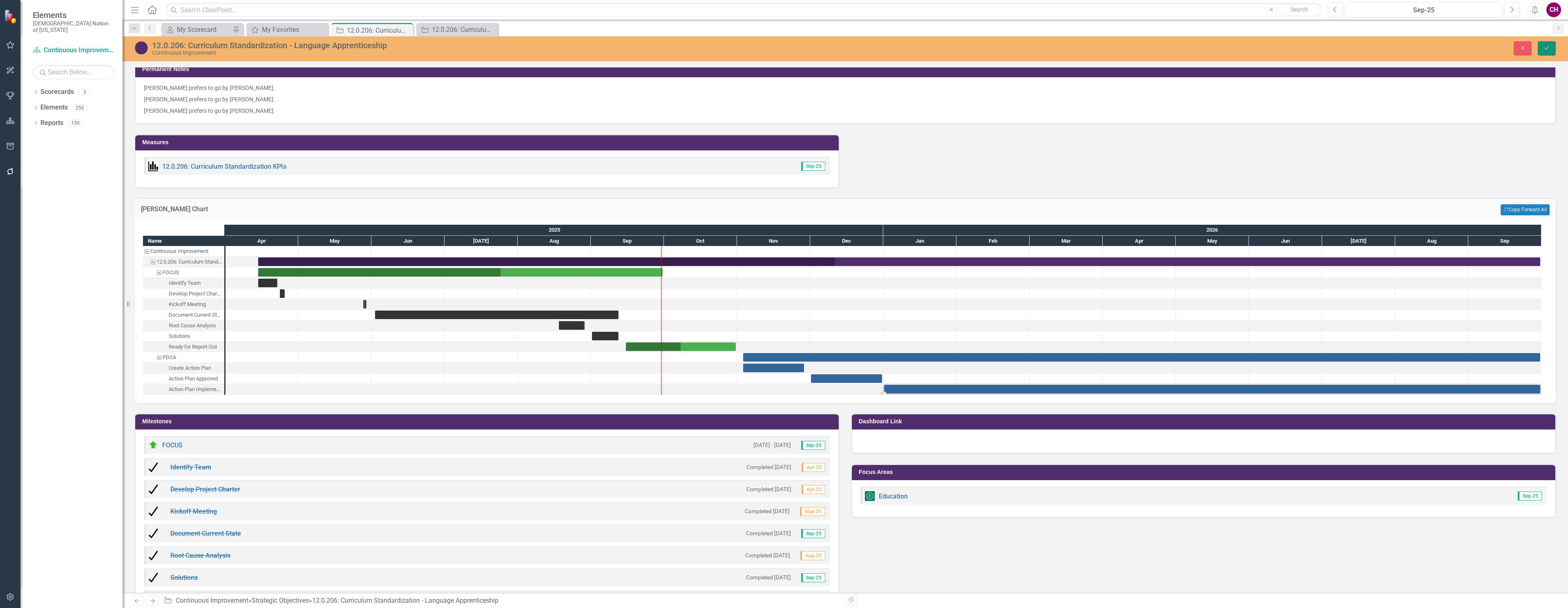
click at [1549, 46] on icon "Save" at bounding box center [1547, 48] width 7 height 6
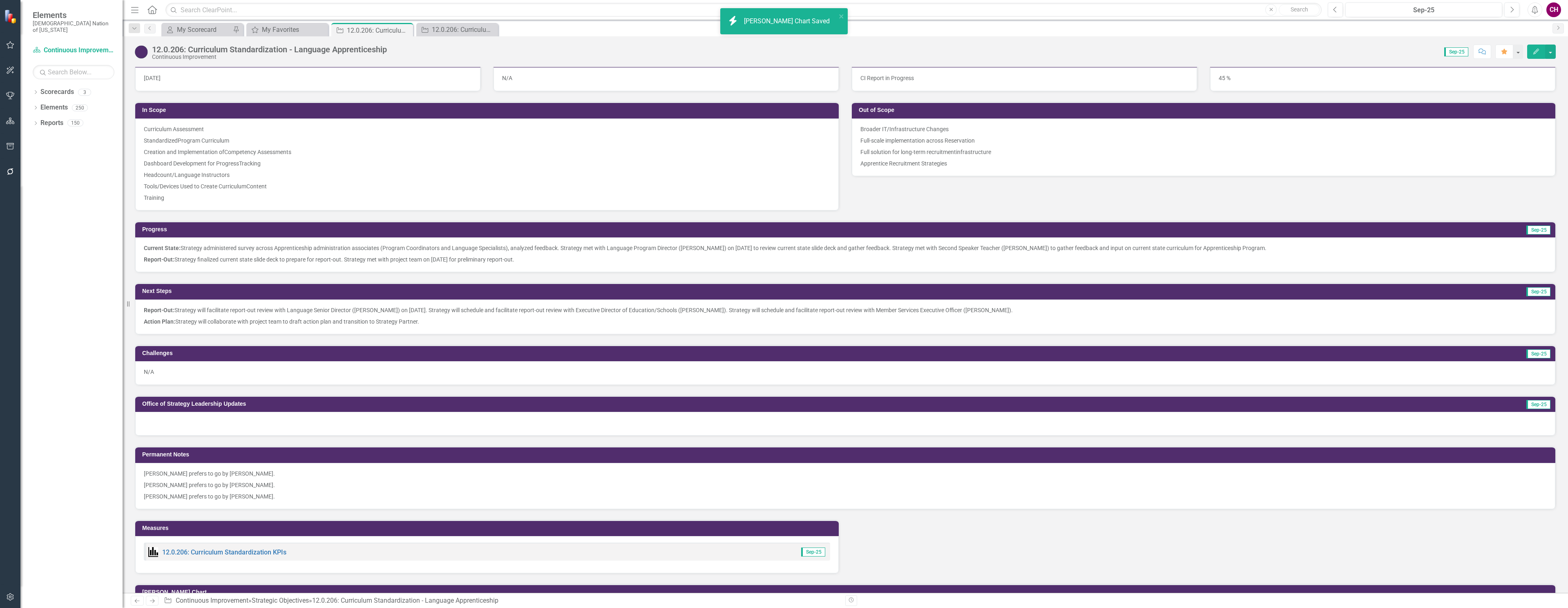
scroll to position [819, 0]
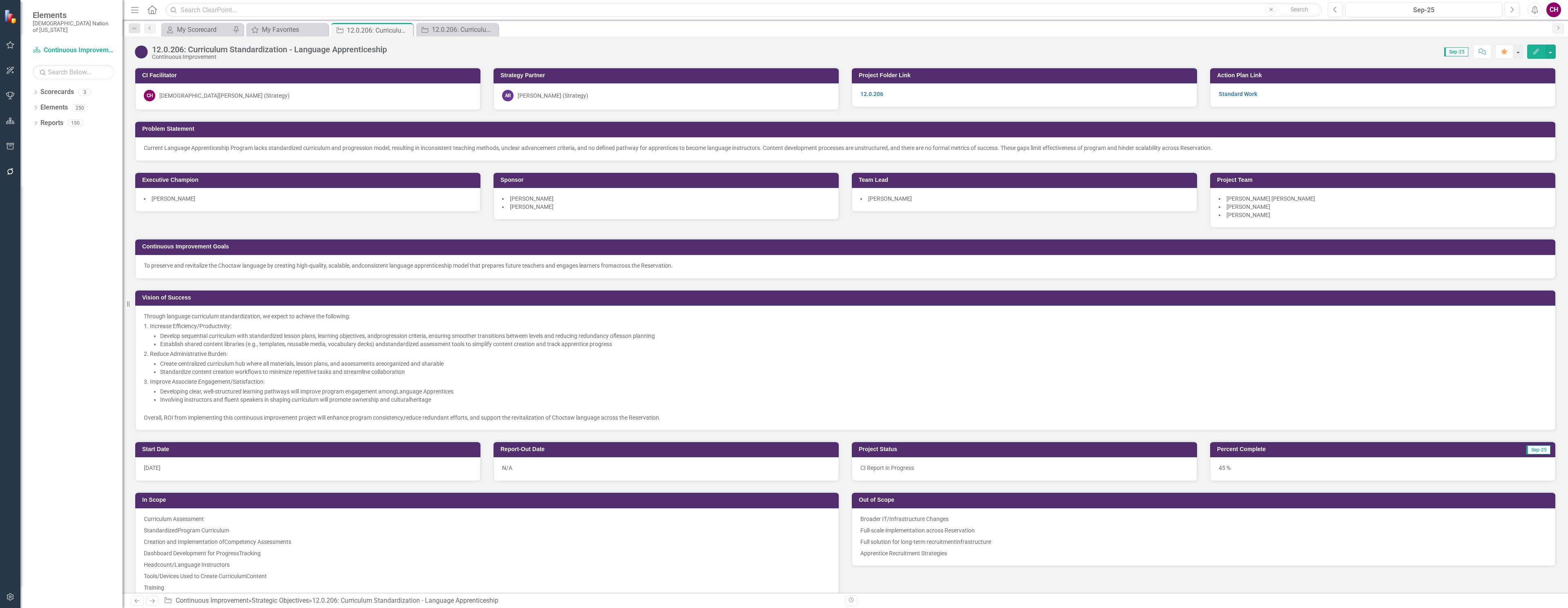
click at [248, 265] on span "To preserve and revitalize the Choctaw language by creating high-quality, scala…" at bounding box center [252, 265] width 217 height 7
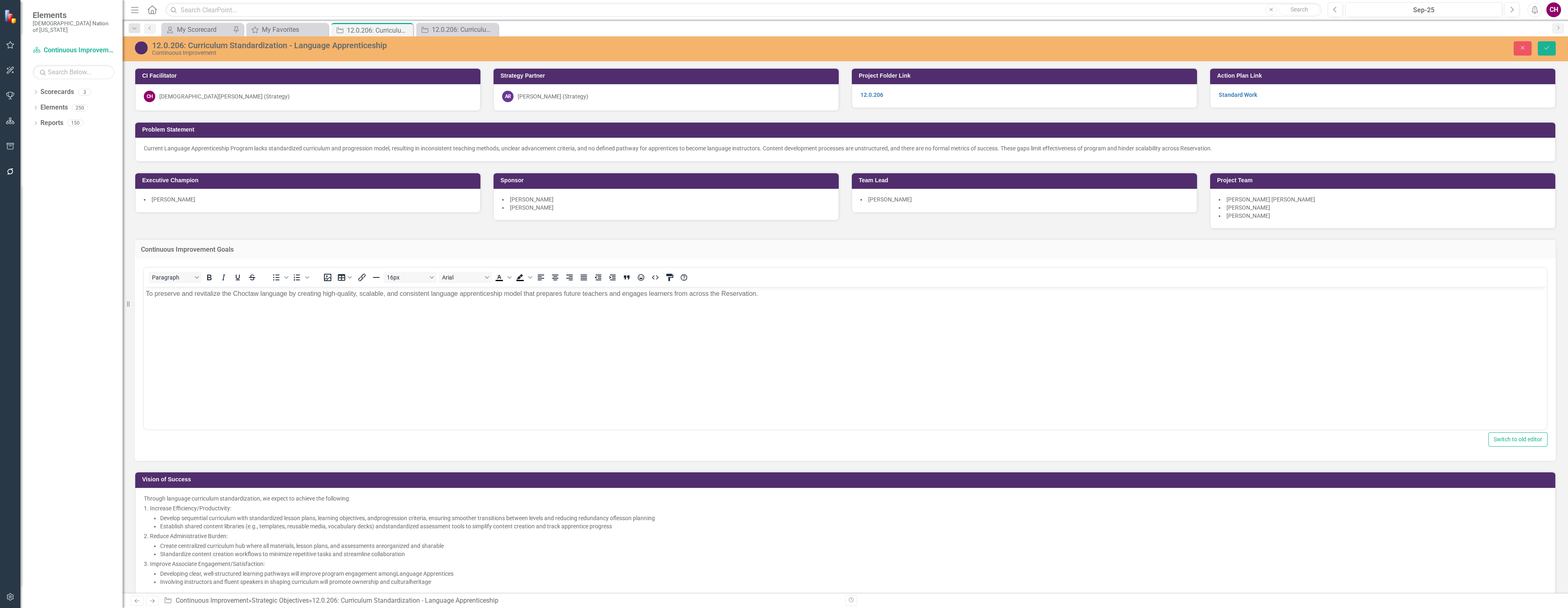
click at [871, 312] on body "To preserve and revitalize the Choctaw language by creating high-quality, scala…" at bounding box center [845, 348] width 1403 height 123
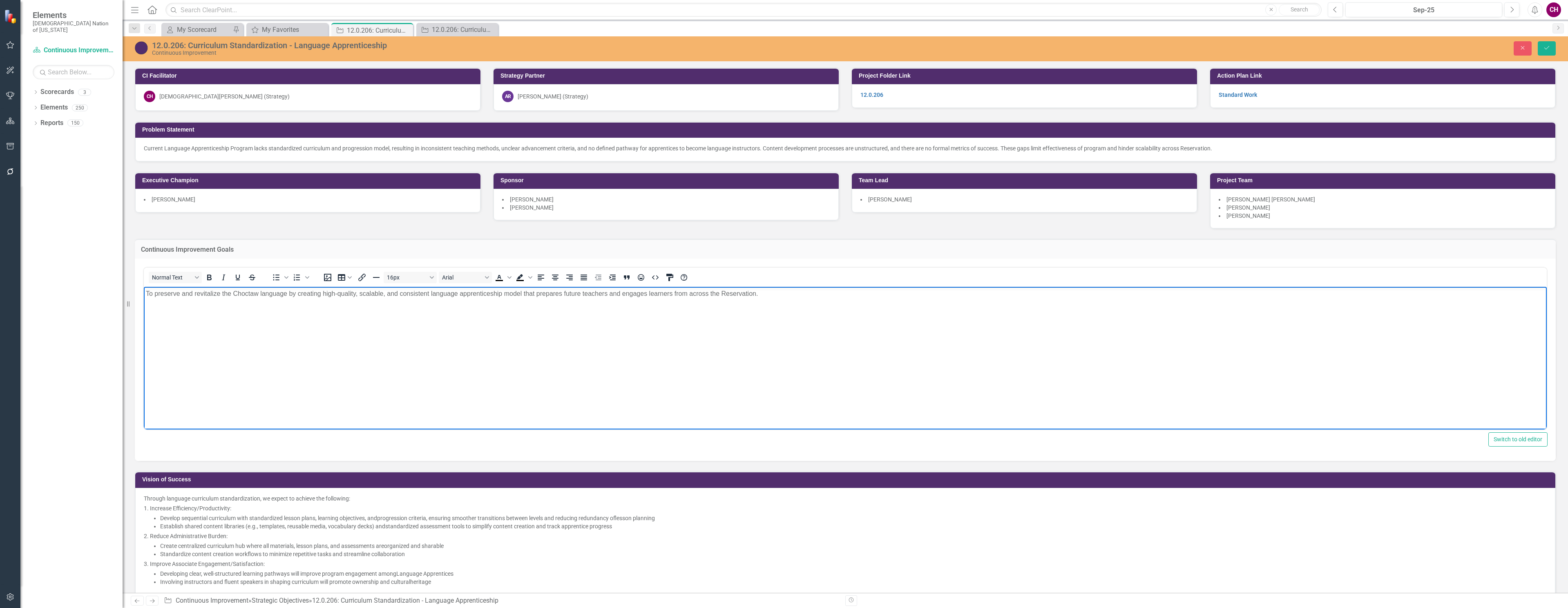
paste body "Rich Text Area. Press ALT-0 for help."
click at [1552, 51] on button "Save" at bounding box center [1546, 48] width 18 height 14
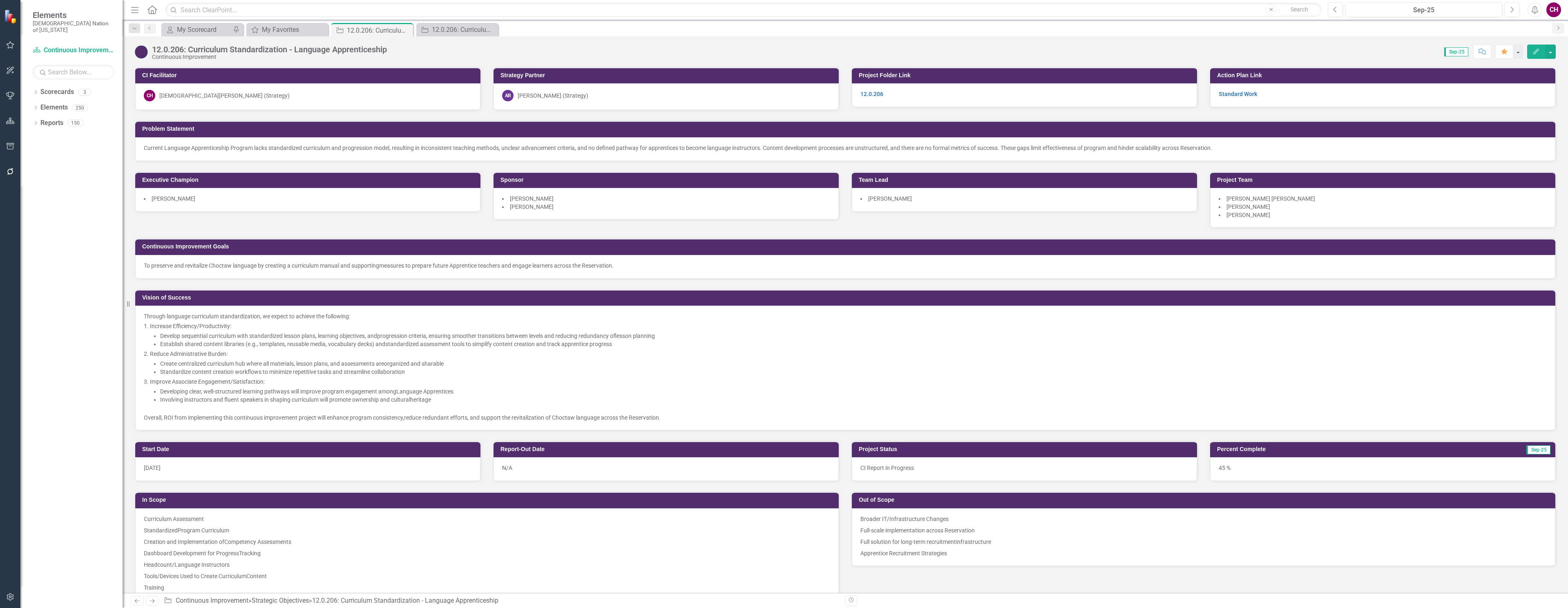
click at [710, 144] on p "Current Language Apprenticeship Program lacks standardized curriculum and progr…" at bounding box center [845, 147] width 1403 height 8
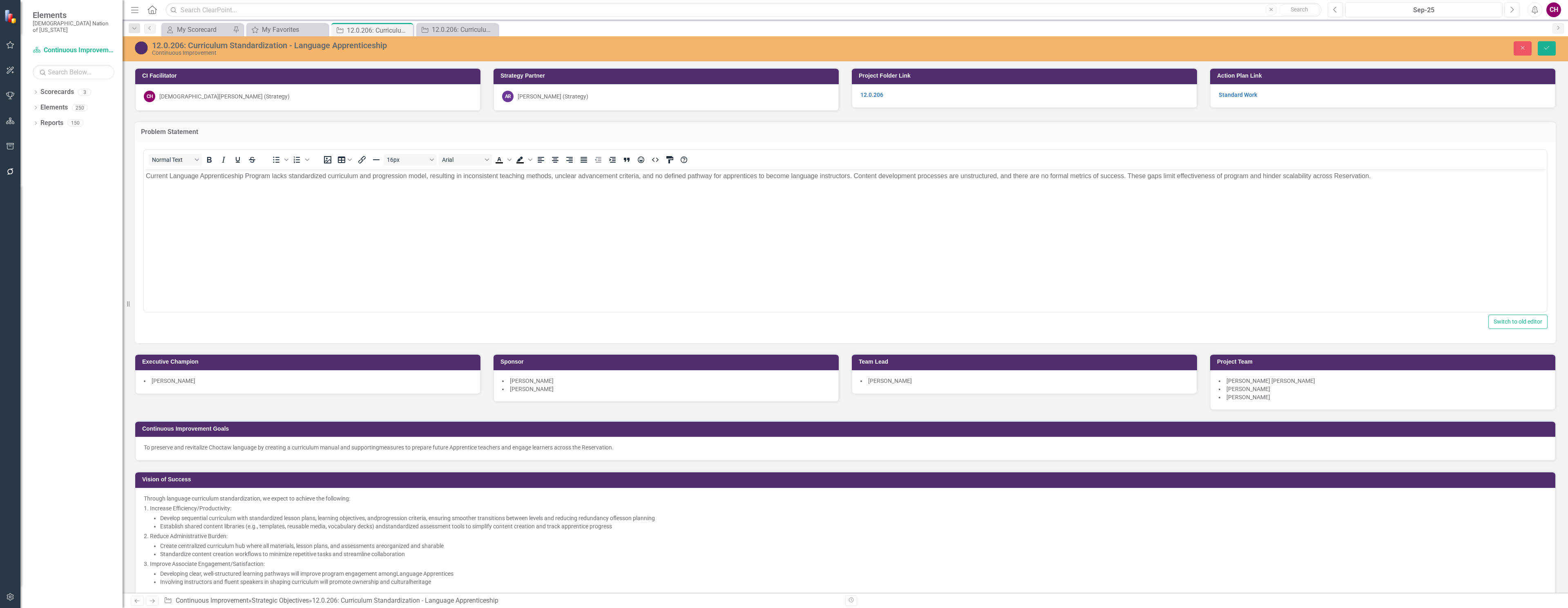
click at [673, 209] on body "Current Language Apprenticeship Program lacks standardized curriculum and progr…" at bounding box center [845, 230] width 1403 height 123
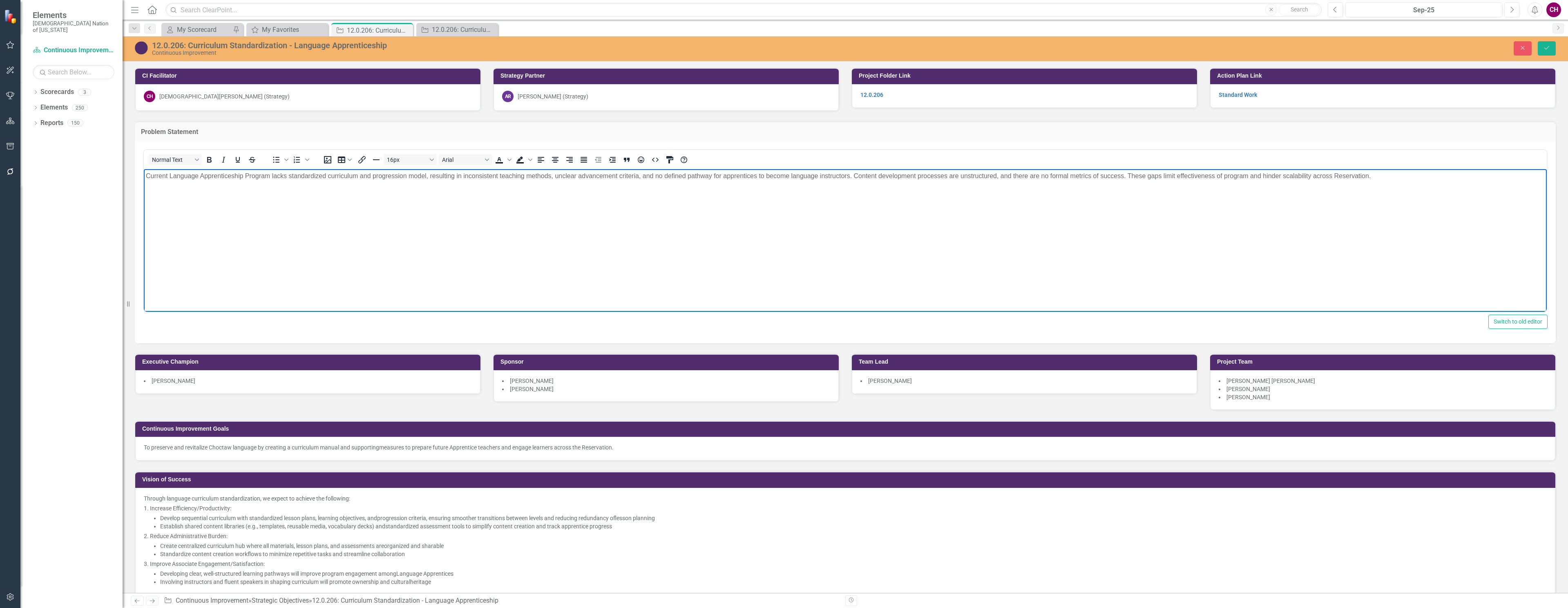
paste body "Rich Text Area. Press ALT-0 for help."
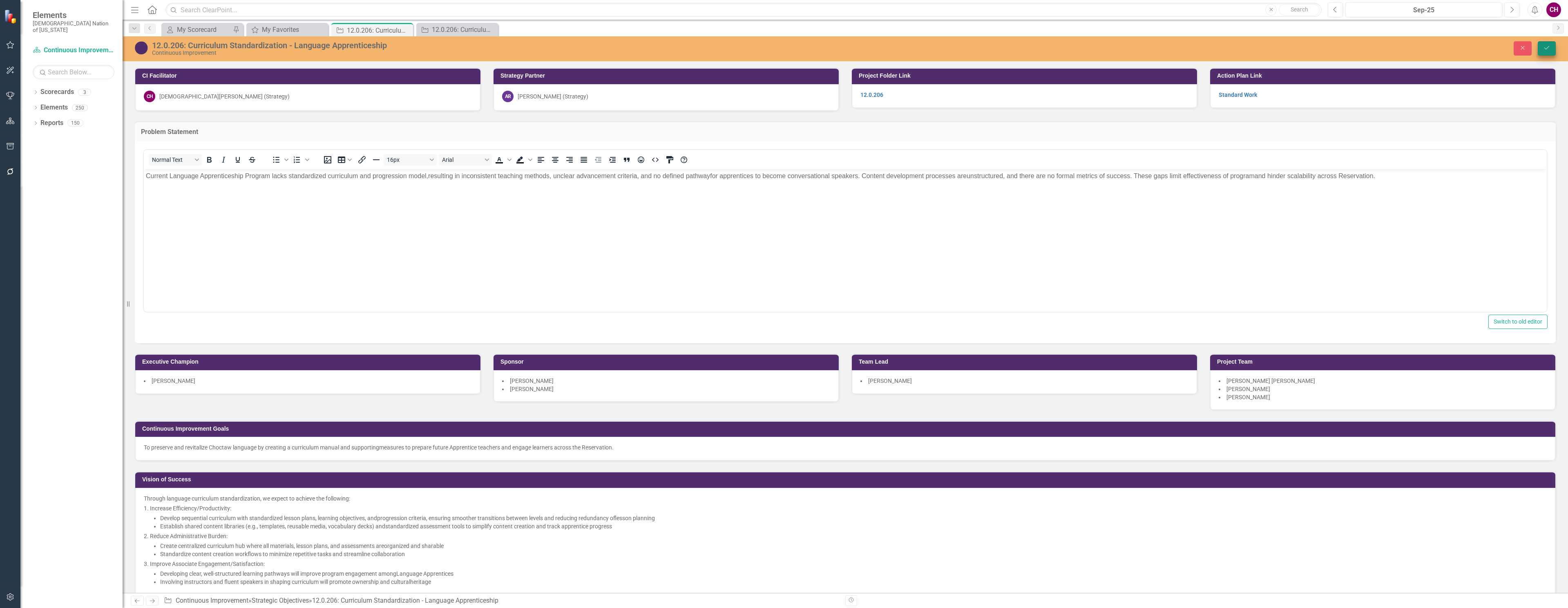
click at [1541, 50] on button "Save" at bounding box center [1546, 48] width 18 height 14
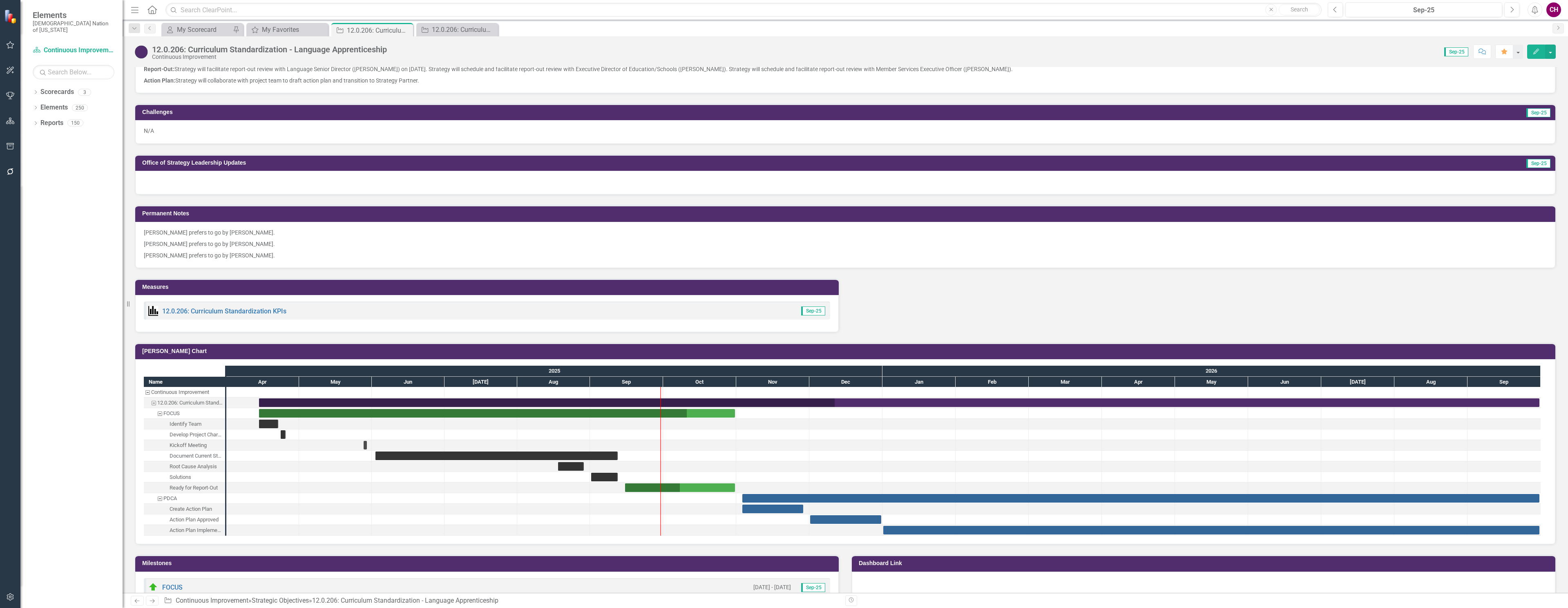
scroll to position [660, 0]
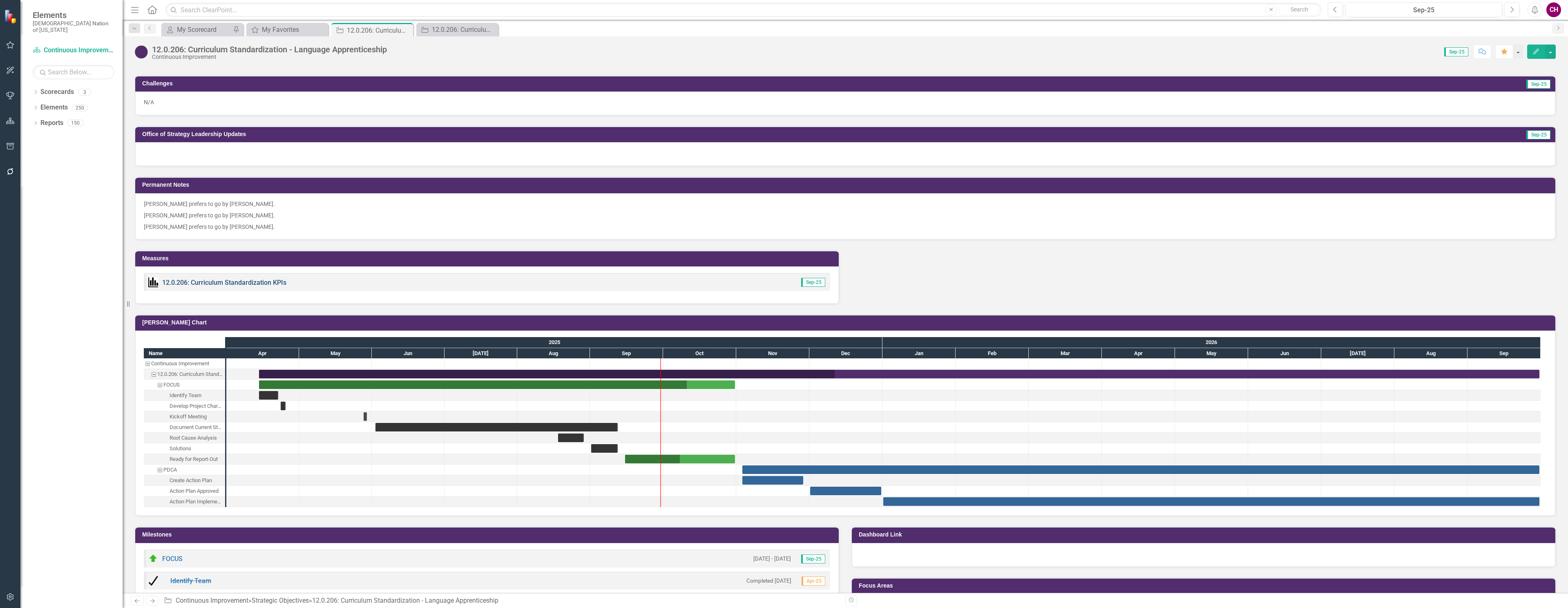
click at [278, 281] on link "12.0.206: Curriculum Standardization KPIs" at bounding box center [224, 283] width 124 height 7
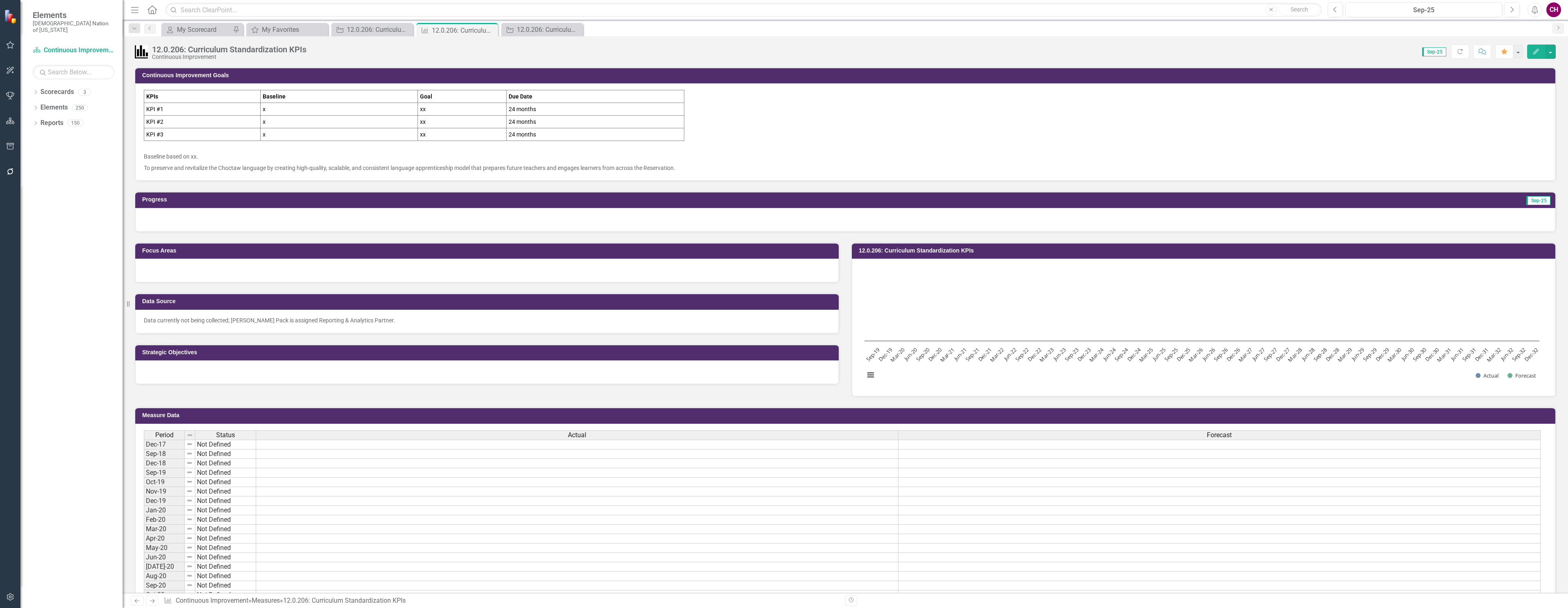
click at [554, 215] on div at bounding box center [845, 220] width 1420 height 24
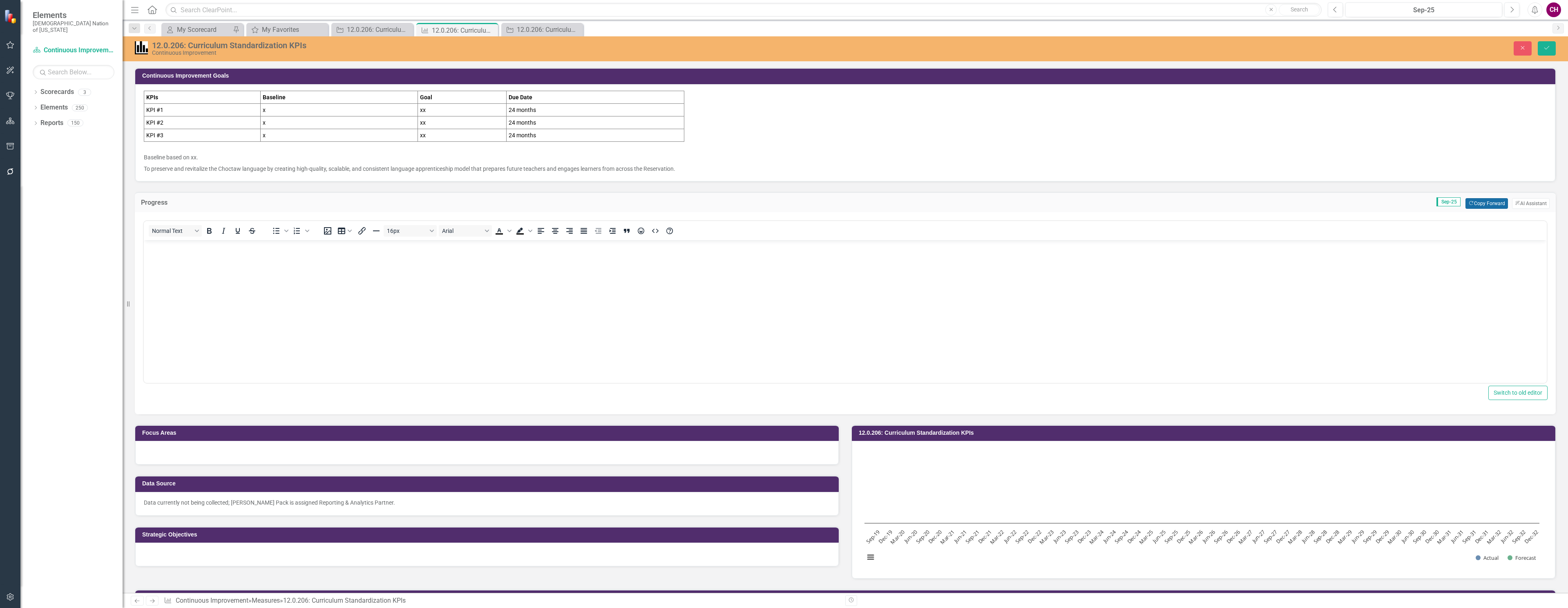
click at [1484, 200] on button "Copy Forward Copy Forward" at bounding box center [1487, 203] width 42 height 10
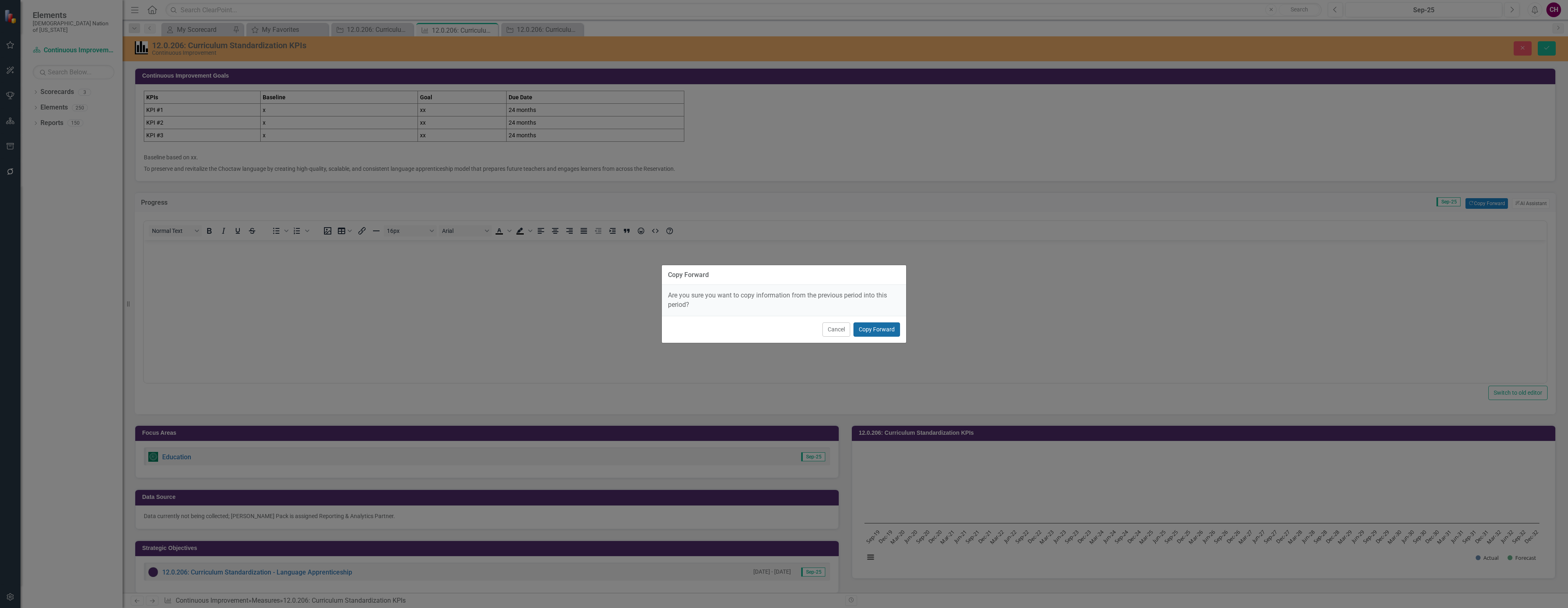
click at [883, 328] on button "Copy Forward" at bounding box center [877, 329] width 46 height 14
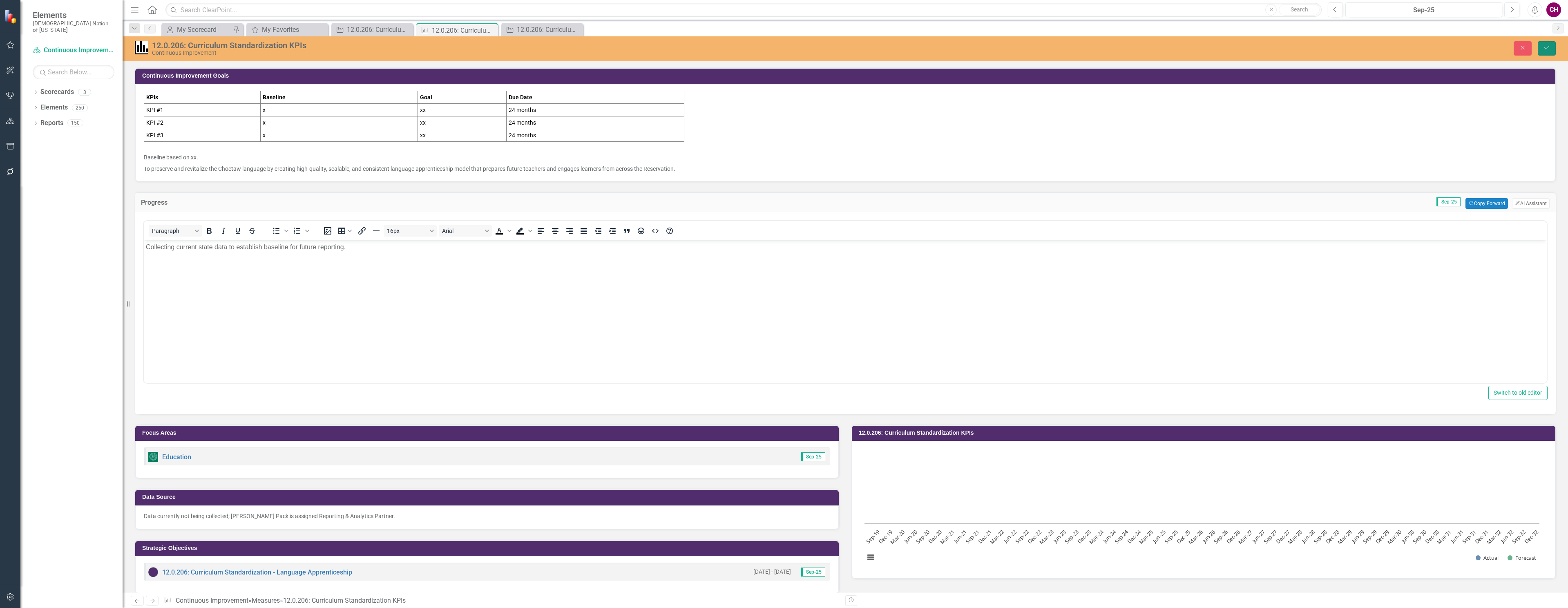
click at [1546, 49] on icon "Save" at bounding box center [1547, 48] width 7 height 6
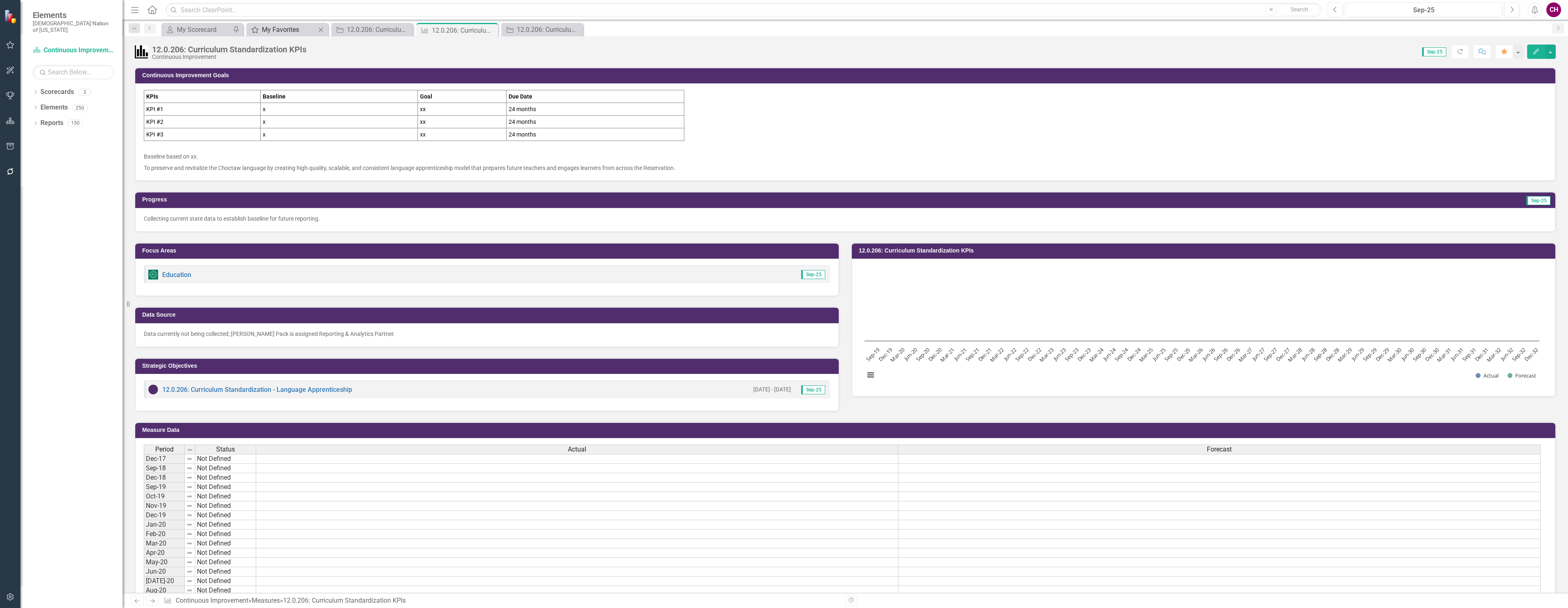
click at [268, 32] on div "My Favorites" at bounding box center [288, 30] width 54 height 10
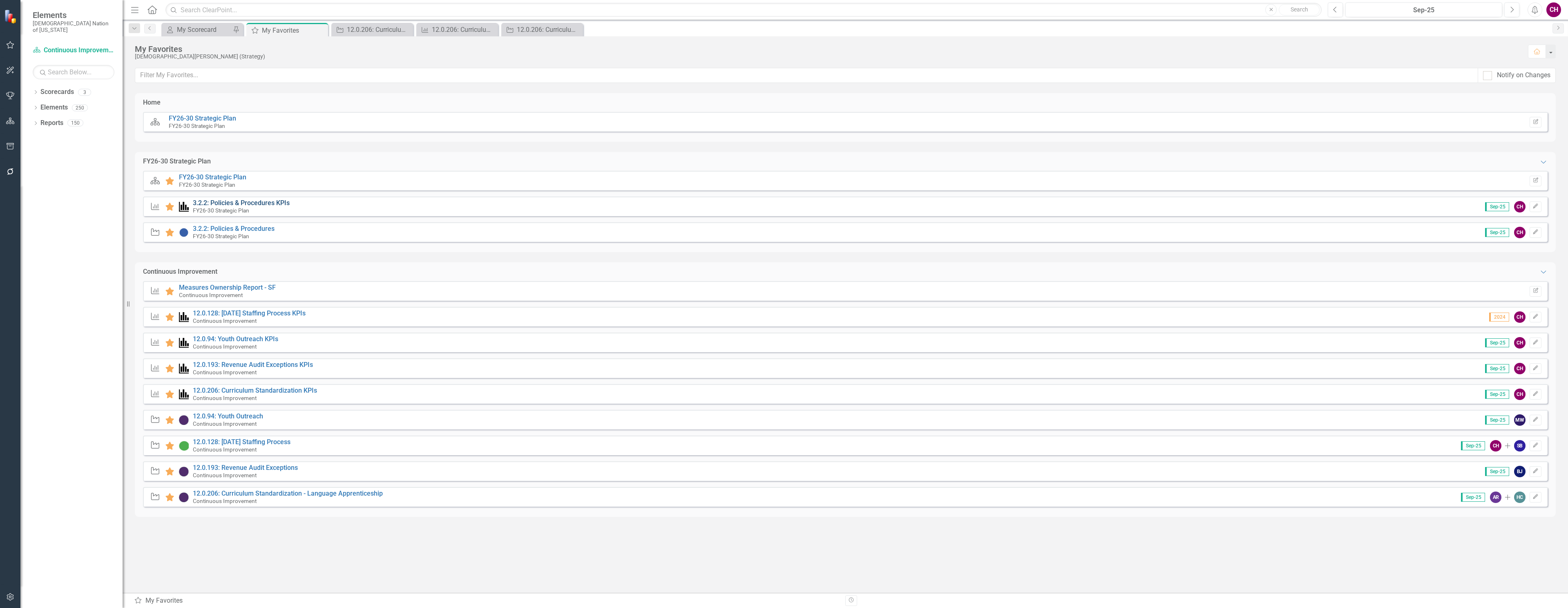
click at [253, 203] on link "3.2.2: Policies & Procedures KPIs" at bounding box center [241, 203] width 97 height 7
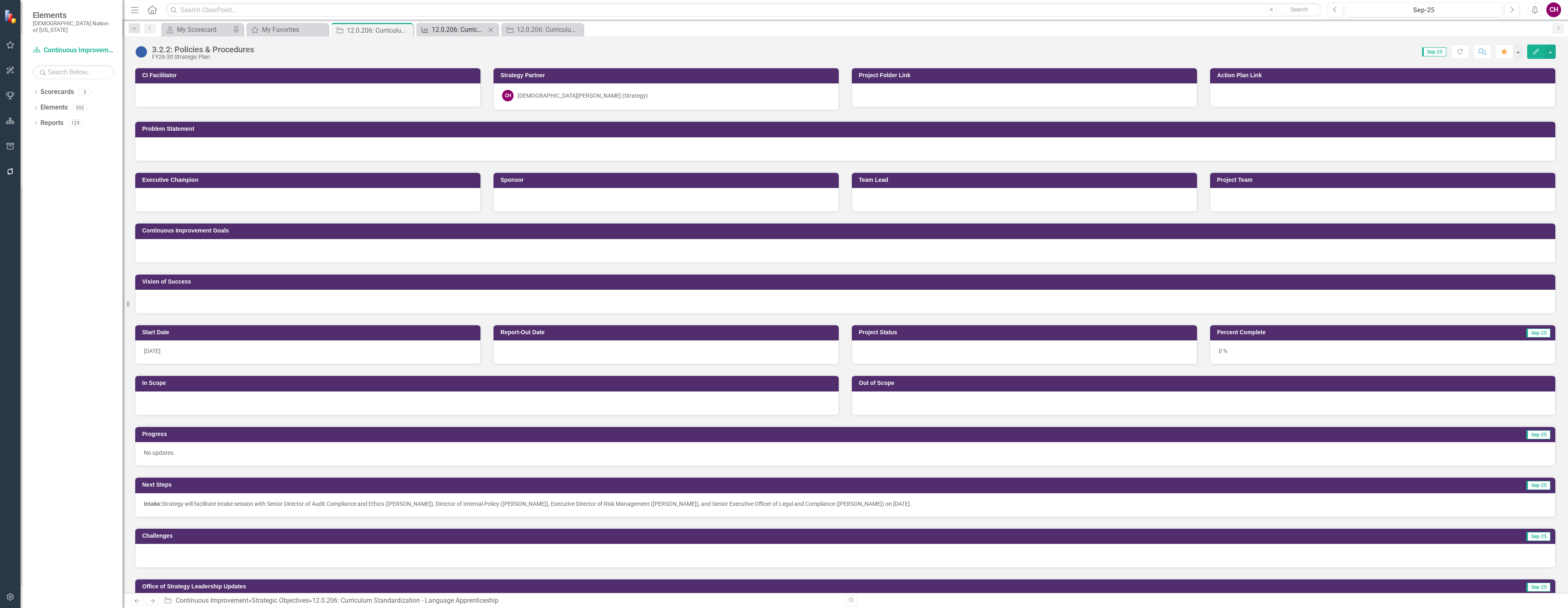
click at [432, 27] on div "12.0.206: Curriculum Standardization KPIs" at bounding box center [459, 30] width 54 height 10
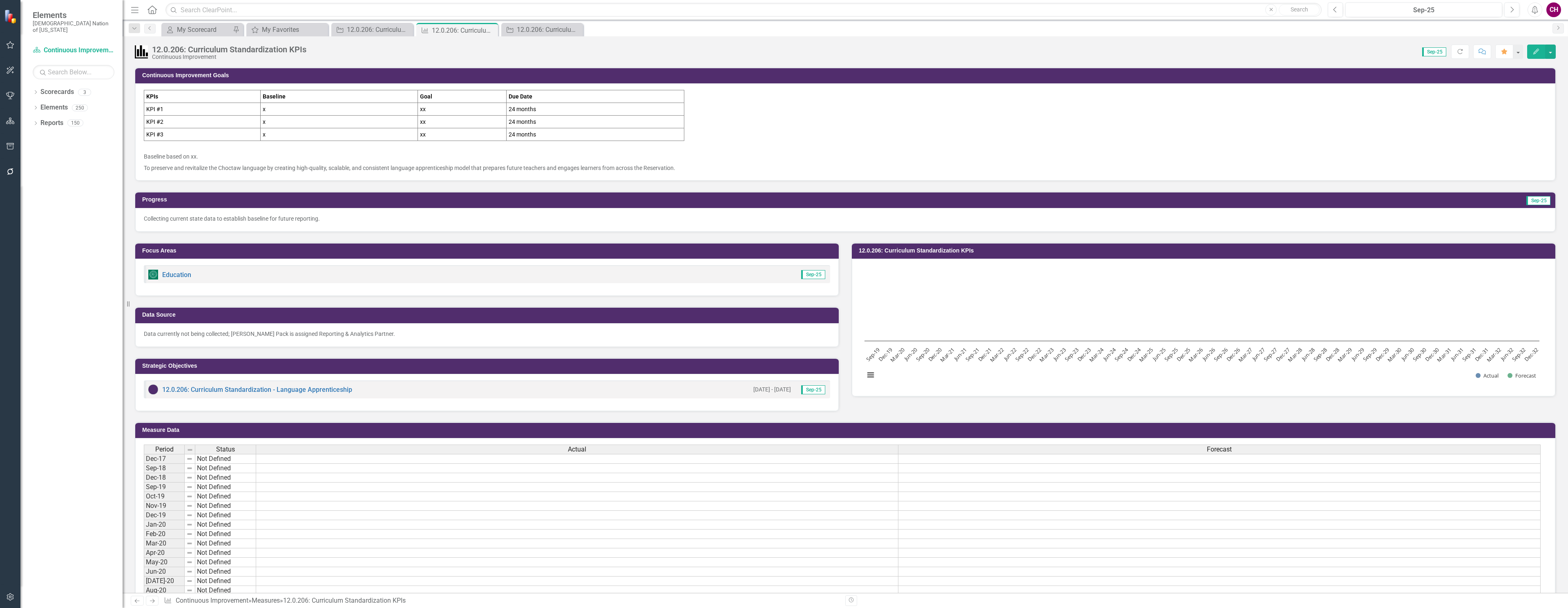
click at [248, 227] on div "Collecting current state data to establish baseline for future reporting." at bounding box center [845, 220] width 1420 height 24
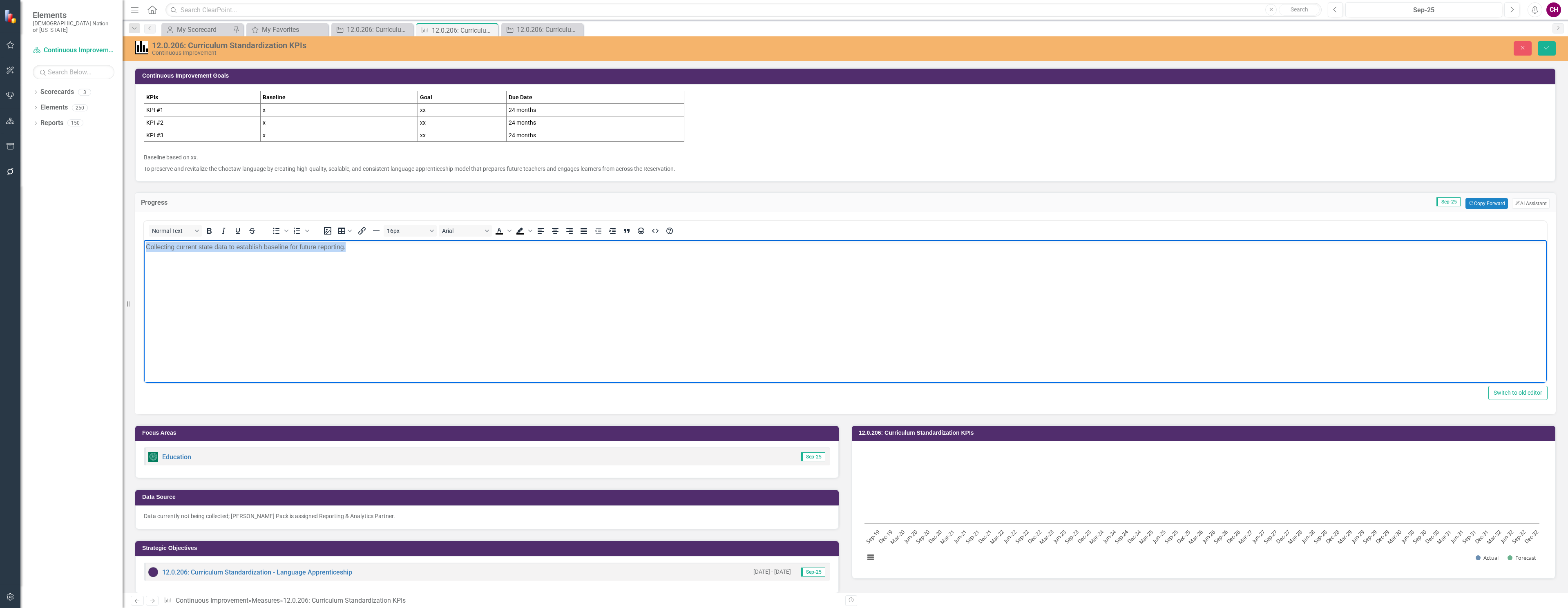
drag, startPoint x: 368, startPoint y: 245, endPoint x: 46, endPoint y: 244, distance: 322.0
click at [143, 244] on html "Collecting current state data to establish baseline for future reporting." at bounding box center [845, 301] width 1403 height 123
copy p "Collecting current state data to establish baseline for future reporting."
click at [1518, 45] on button "Close" at bounding box center [1522, 48] width 18 height 14
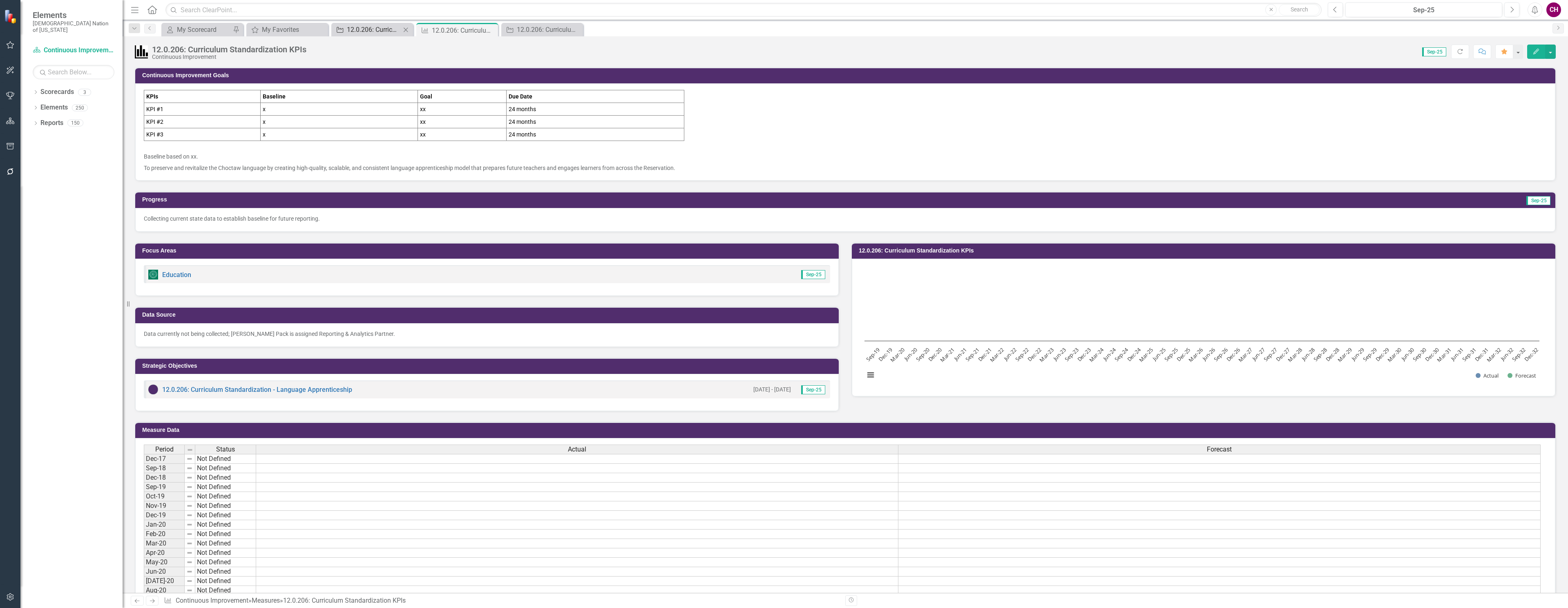
click at [348, 28] on div "12.0.206: Curriculum Standardization - Language Apprenticeship" at bounding box center [374, 30] width 54 height 10
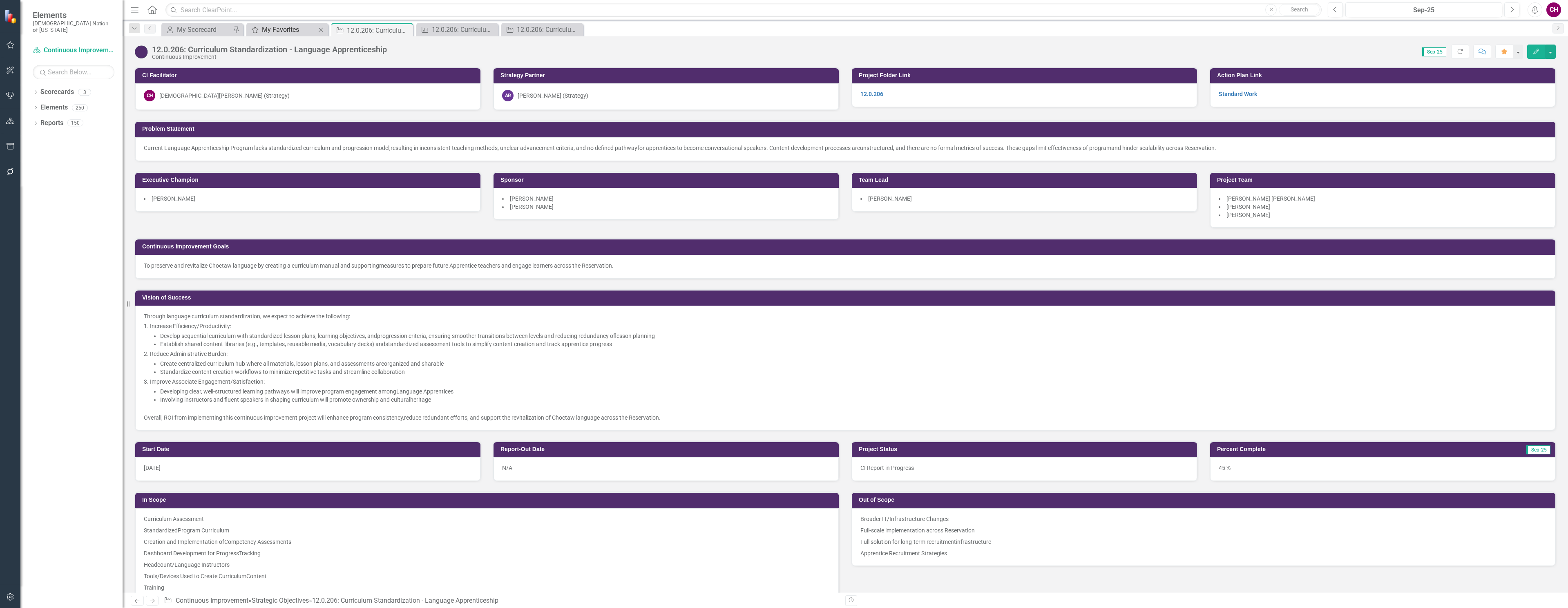
click at [303, 34] on div "My Favorites" at bounding box center [288, 30] width 54 height 10
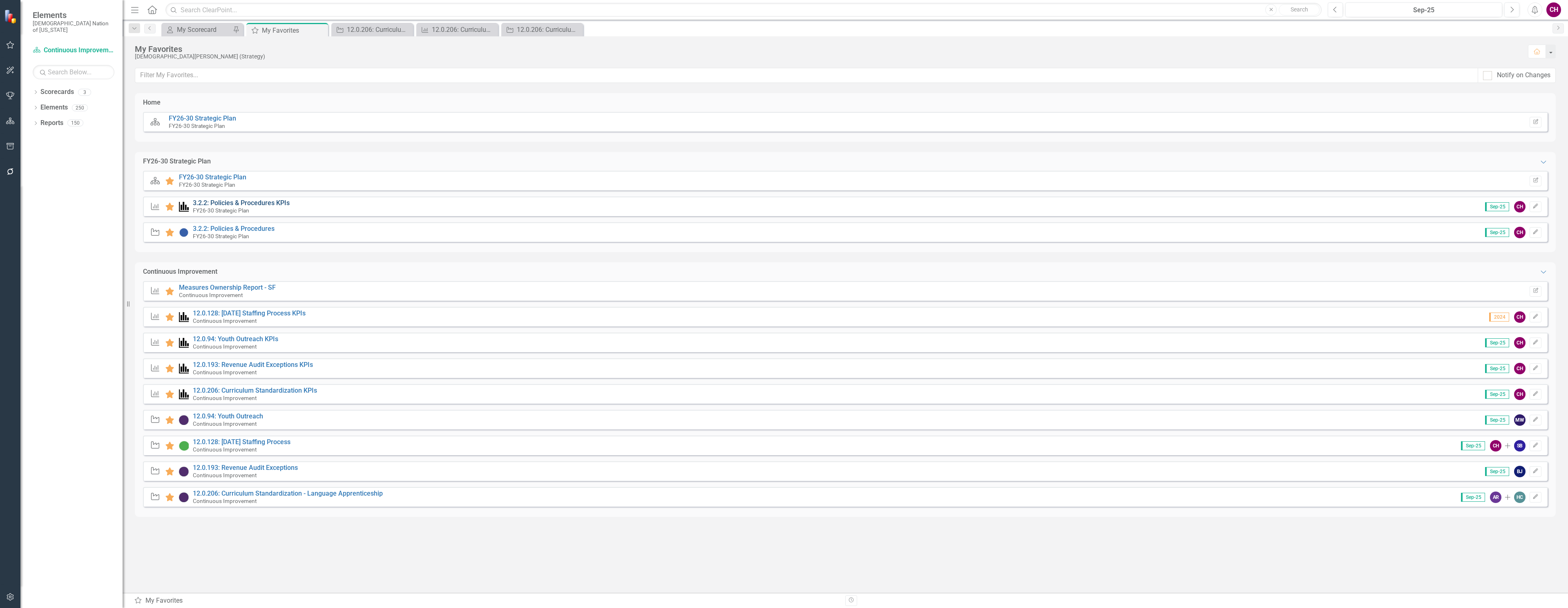
click at [240, 203] on link "3.2.2: Policies & Procedures KPIs" at bounding box center [241, 203] width 97 height 7
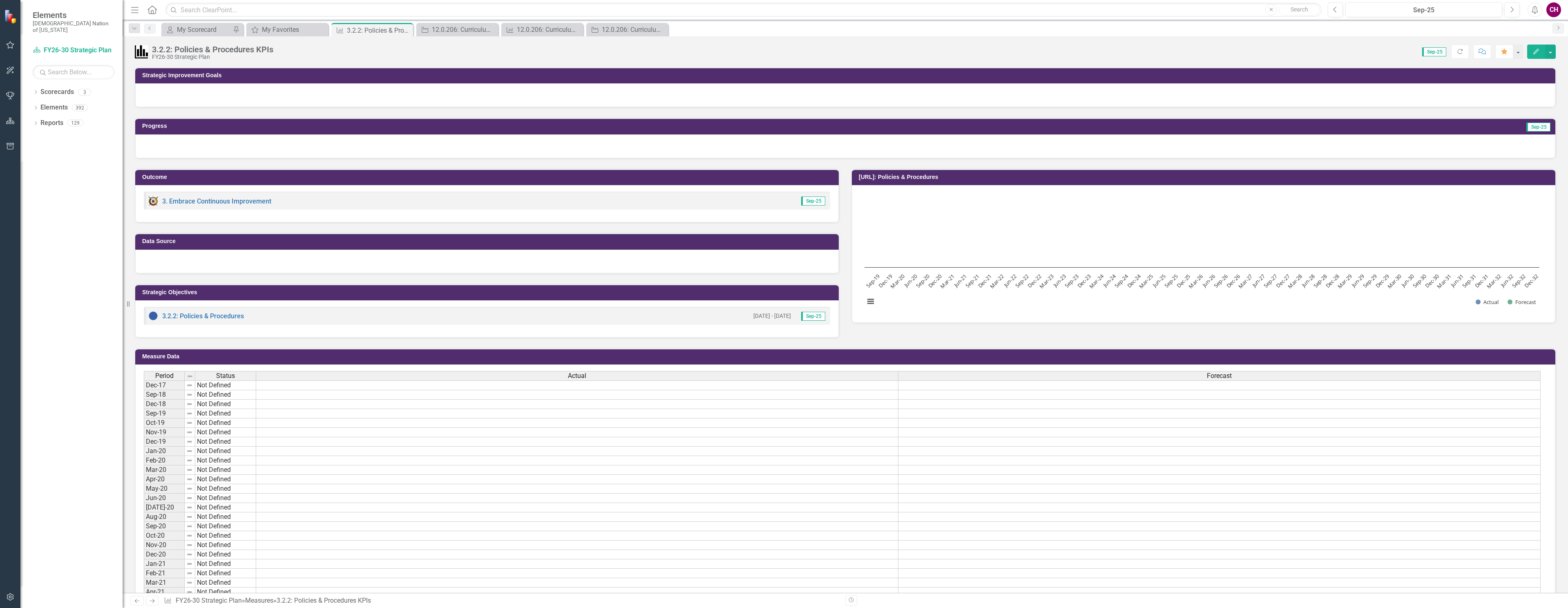
click at [216, 147] on div at bounding box center [845, 147] width 1420 height 24
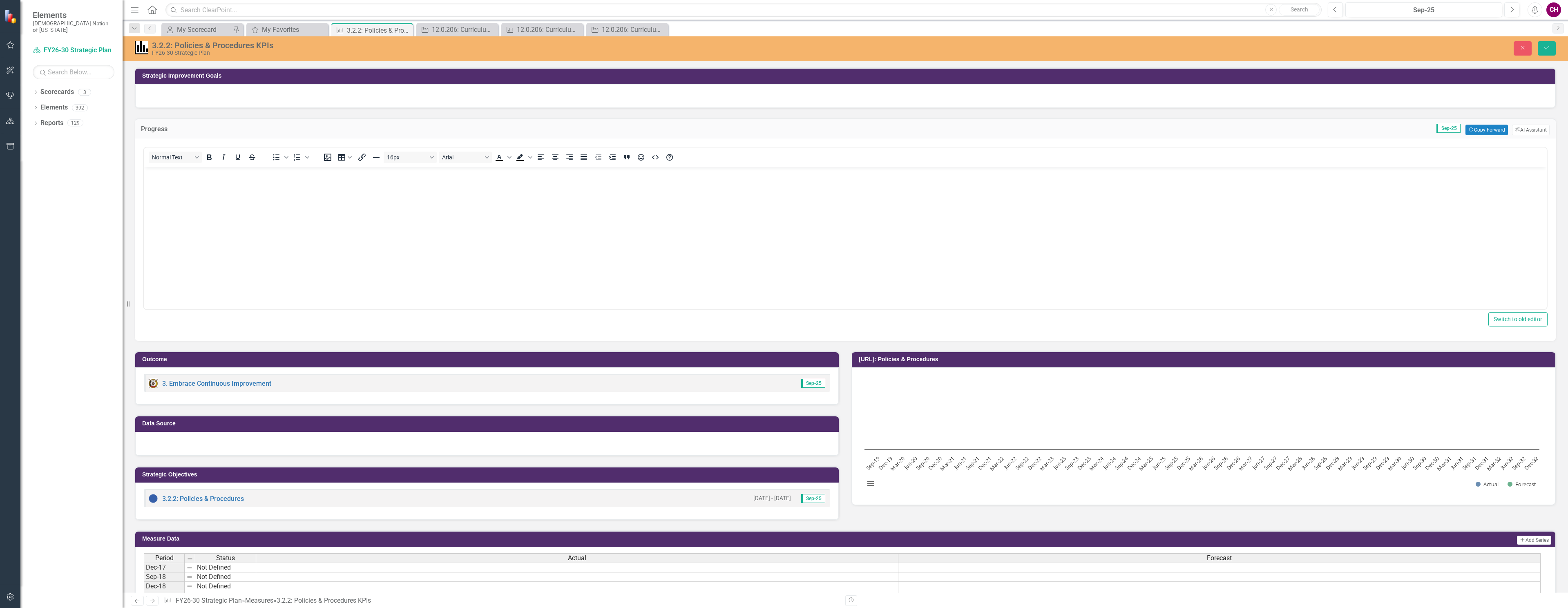
click at [203, 201] on body "Rich Text Area. Press ALT-0 for help." at bounding box center [845, 227] width 1403 height 123
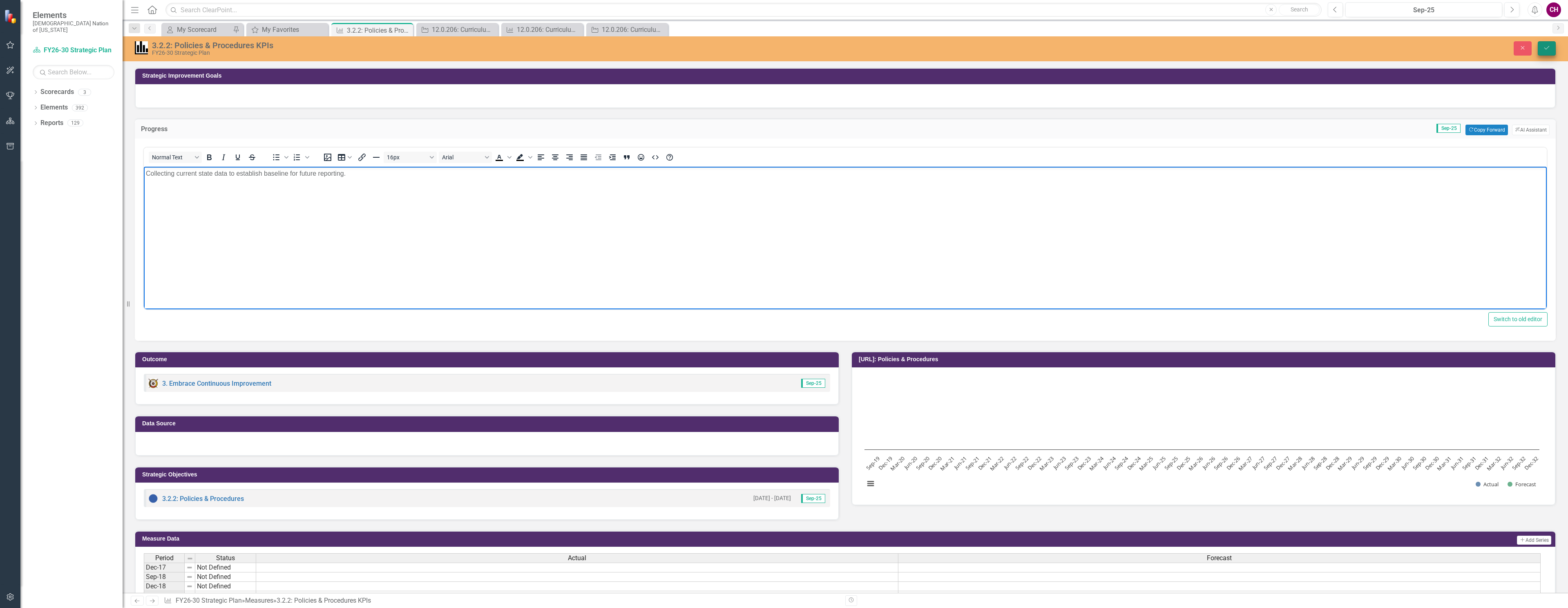
click at [1547, 51] on button "Save" at bounding box center [1546, 48] width 18 height 14
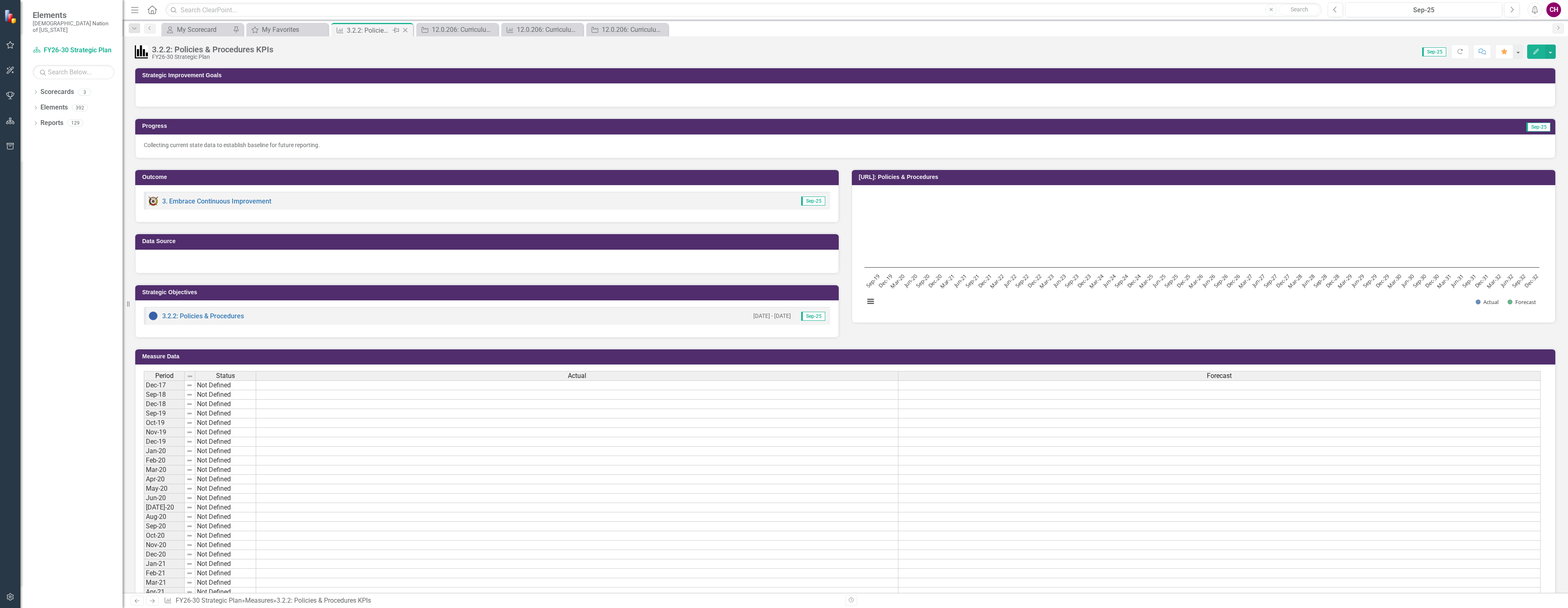
click at [405, 30] on icon at bounding box center [405, 31] width 4 height 4
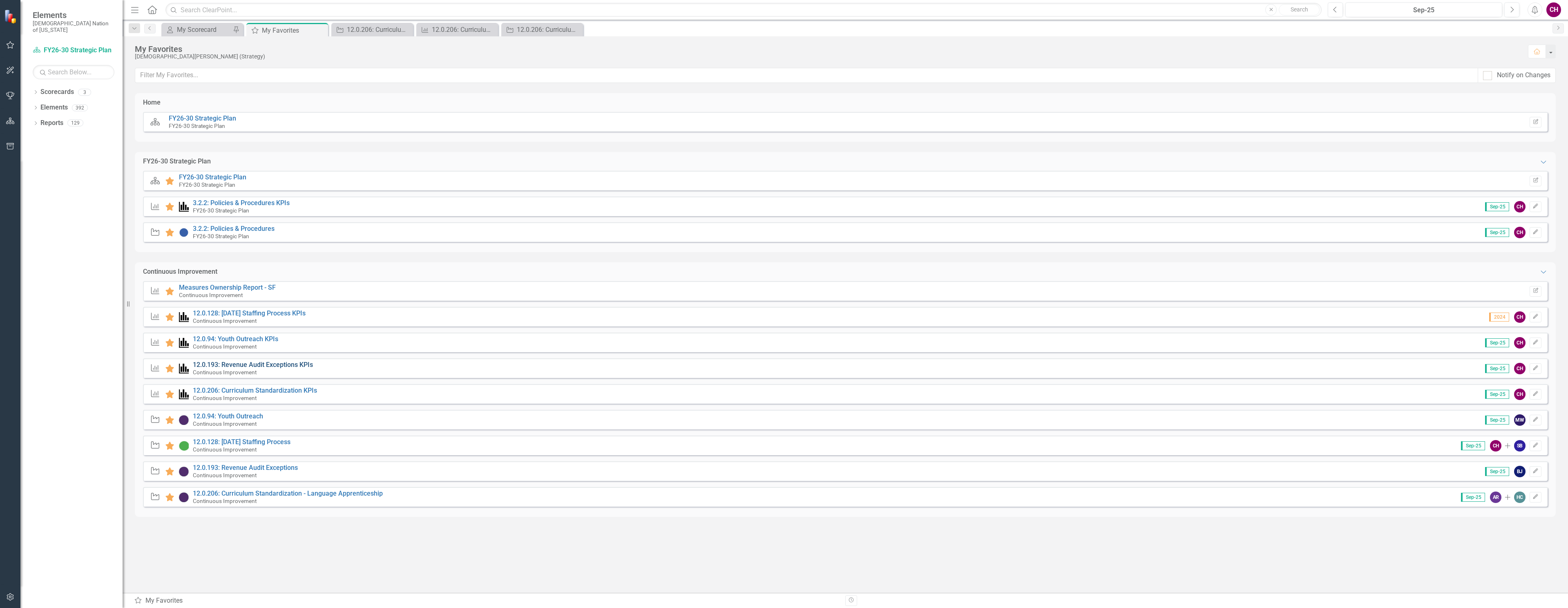
click at [280, 366] on link "12.0.193: Revenue Audit Exceptions KPIs" at bounding box center [253, 365] width 120 height 7
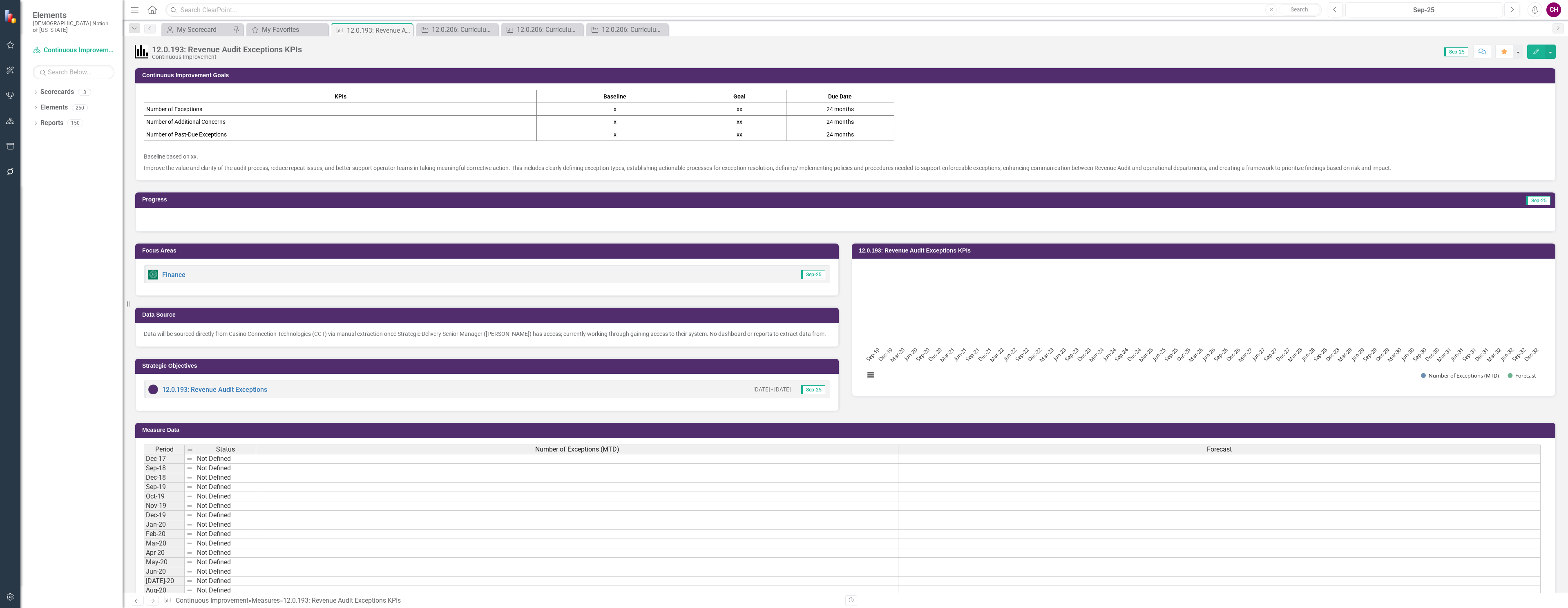
click at [1408, 218] on div at bounding box center [845, 220] width 1420 height 24
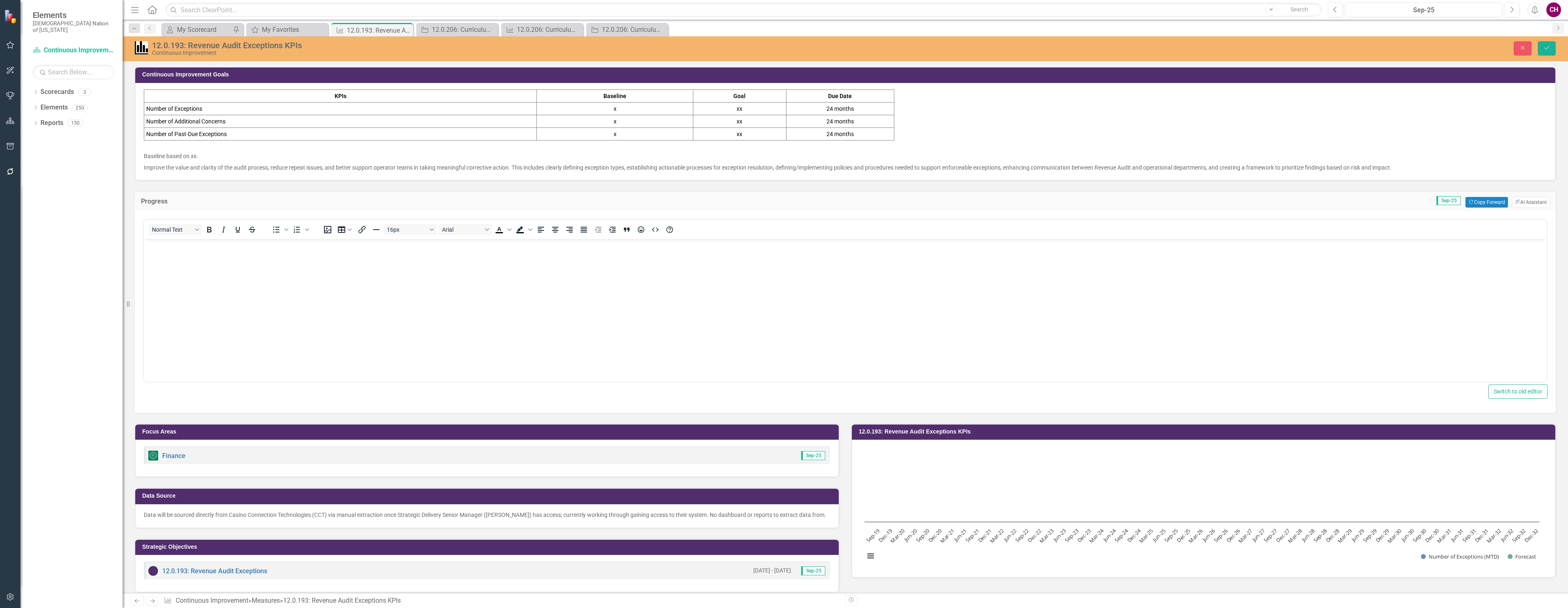
scroll to position [3, 0]
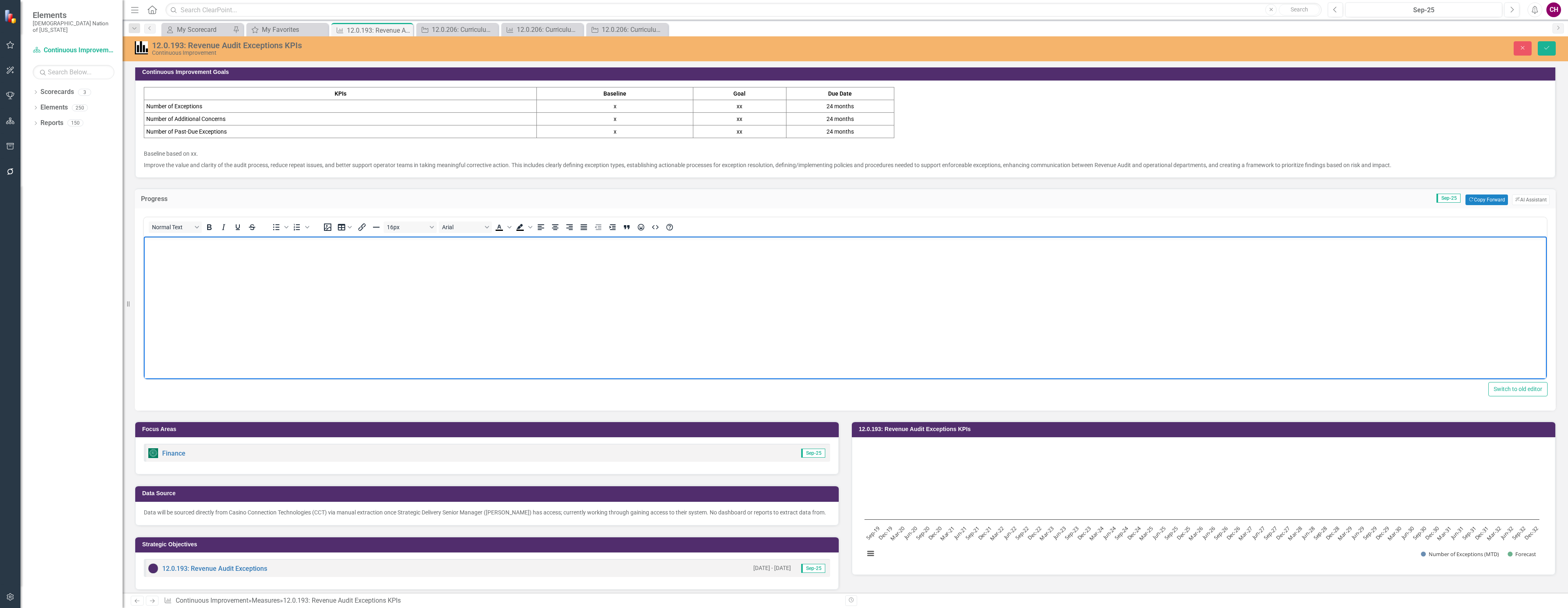
click at [1348, 267] on body "Rich Text Area. Press ALT-0 for help." at bounding box center [845, 298] width 1403 height 123
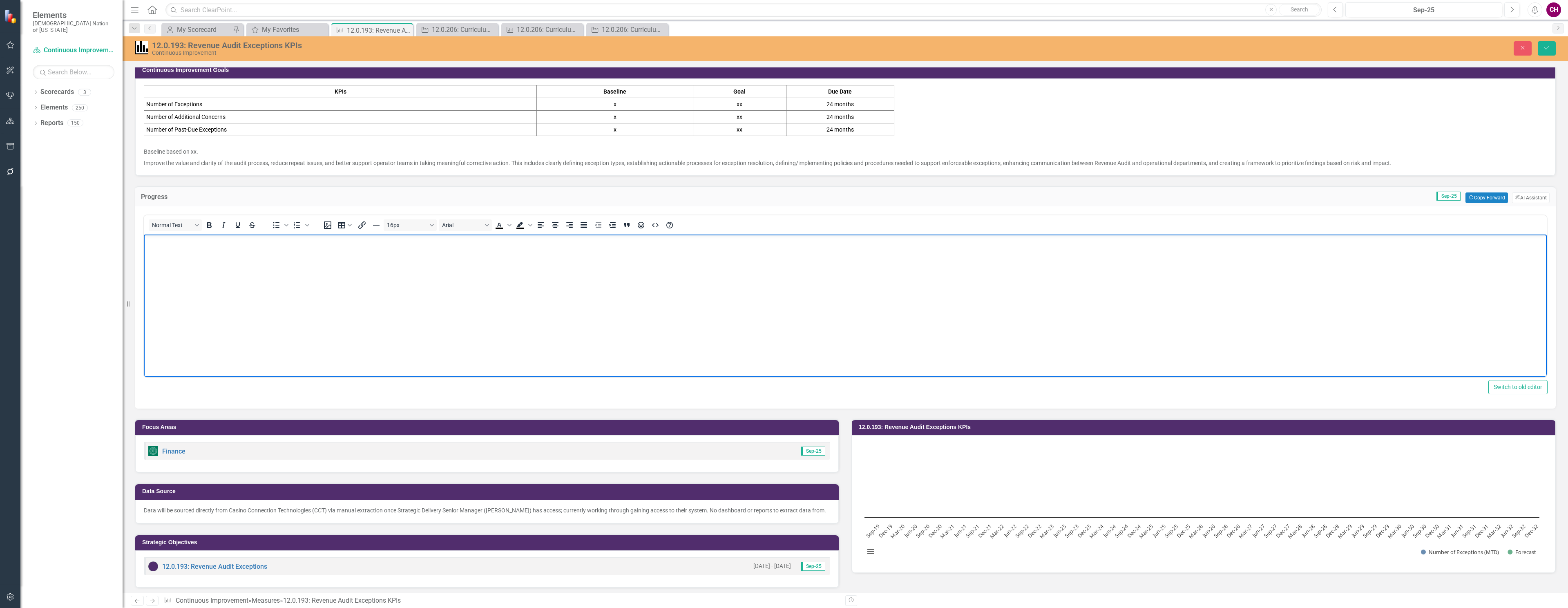
scroll to position [6, 0]
click at [1476, 195] on button "Copy Forward Copy Forward" at bounding box center [1487, 197] width 42 height 10
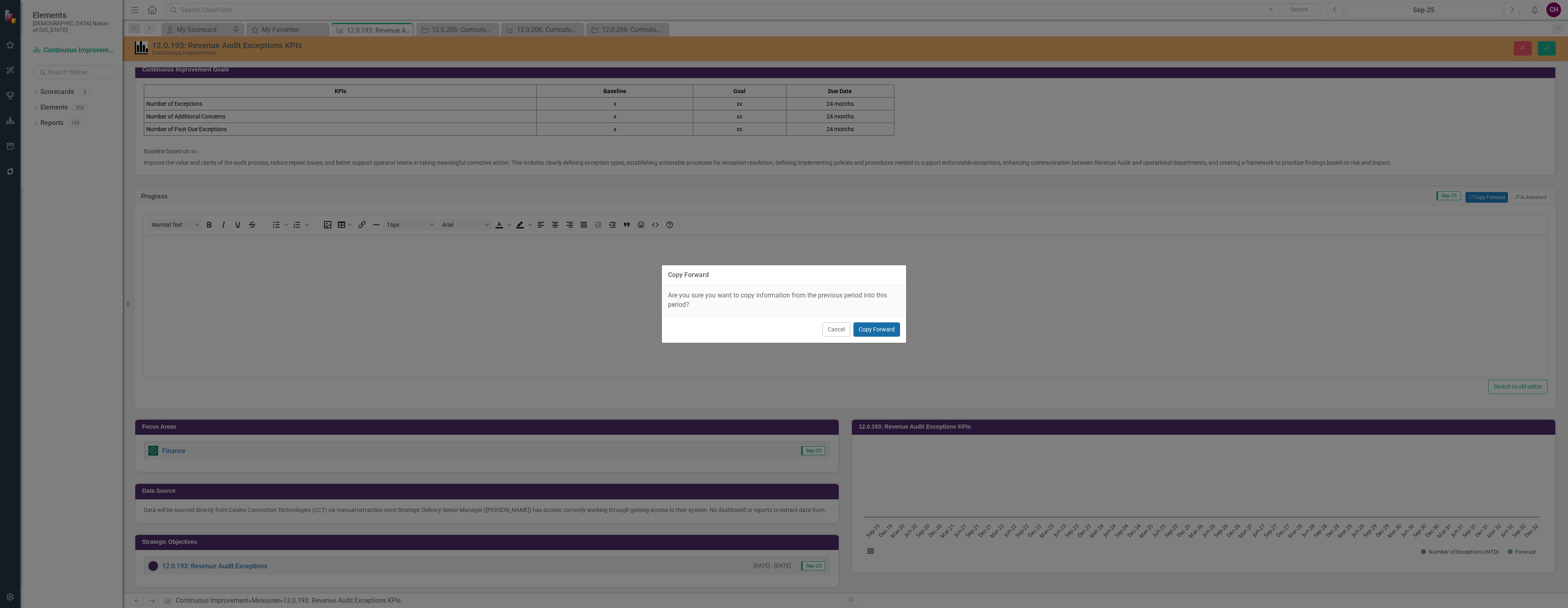
click at [869, 329] on button "Copy Forward" at bounding box center [877, 329] width 46 height 14
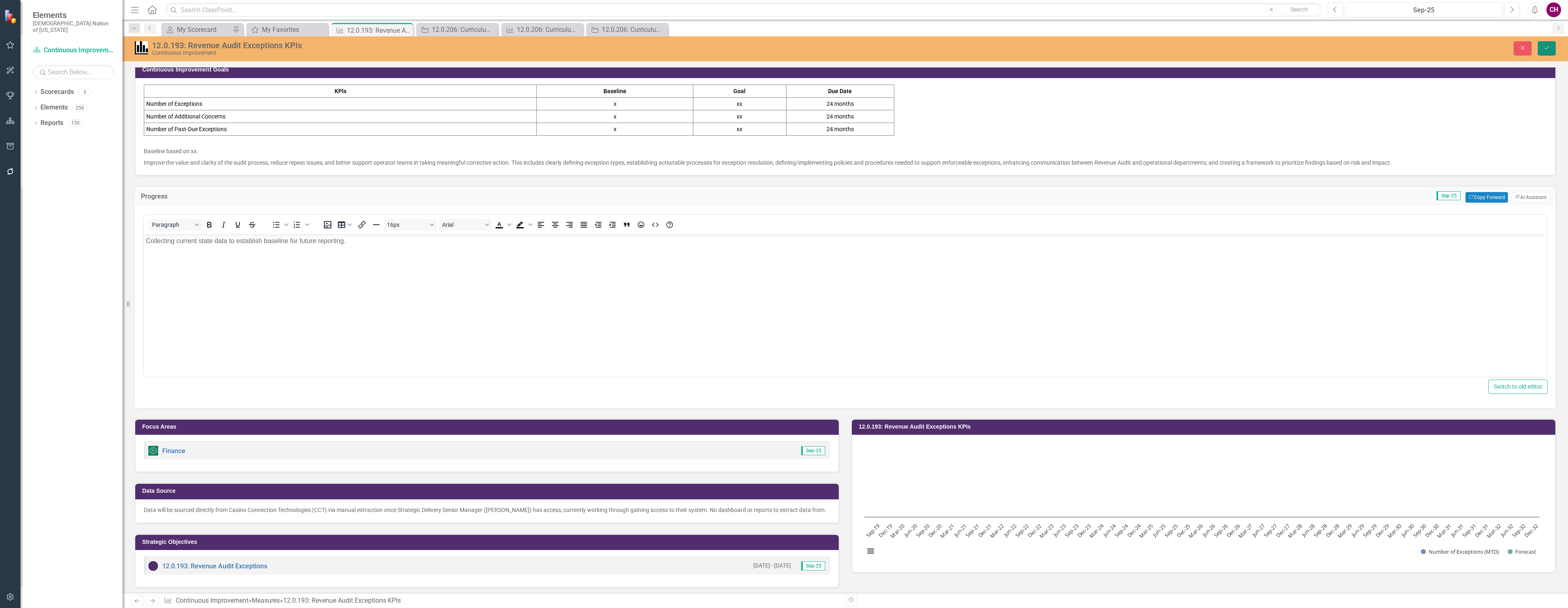
click at [1540, 48] on button "Save" at bounding box center [1546, 48] width 18 height 14
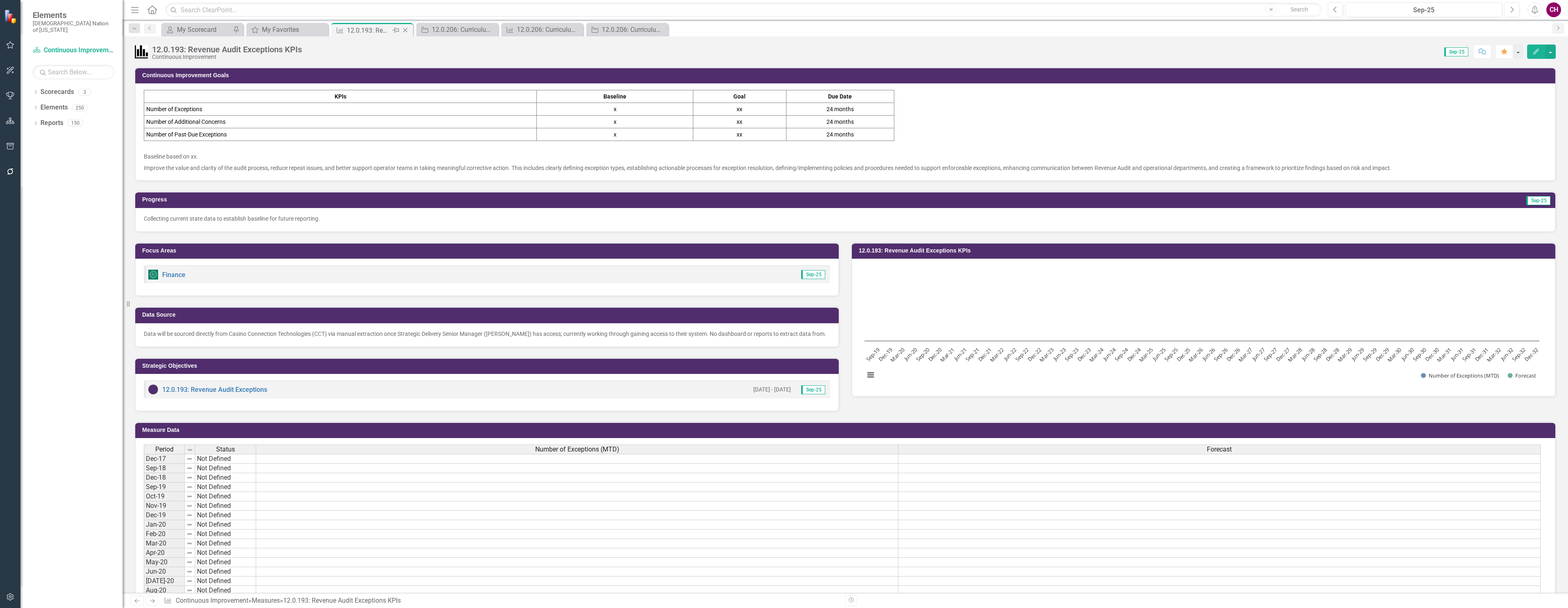
click at [406, 31] on icon at bounding box center [405, 31] width 4 height 4
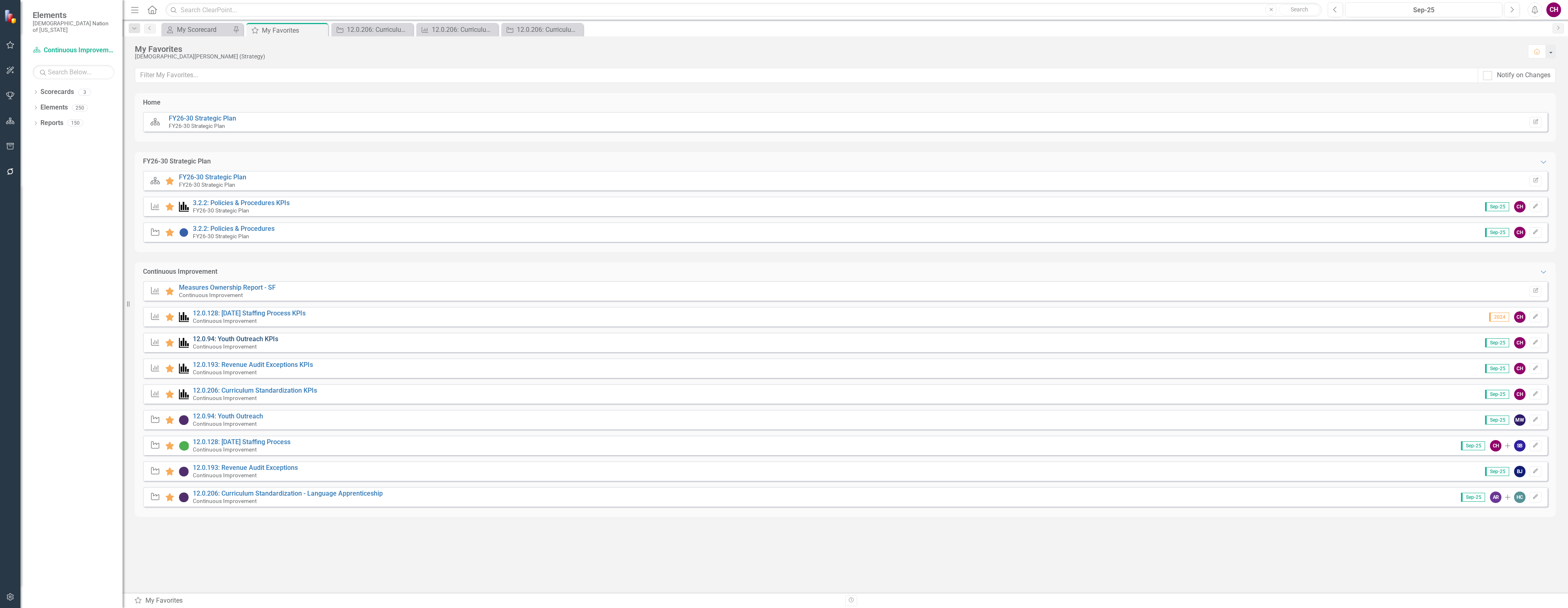
click at [233, 337] on link "12.0.94: Youth Outreach KPIs" at bounding box center [235, 339] width 85 height 7
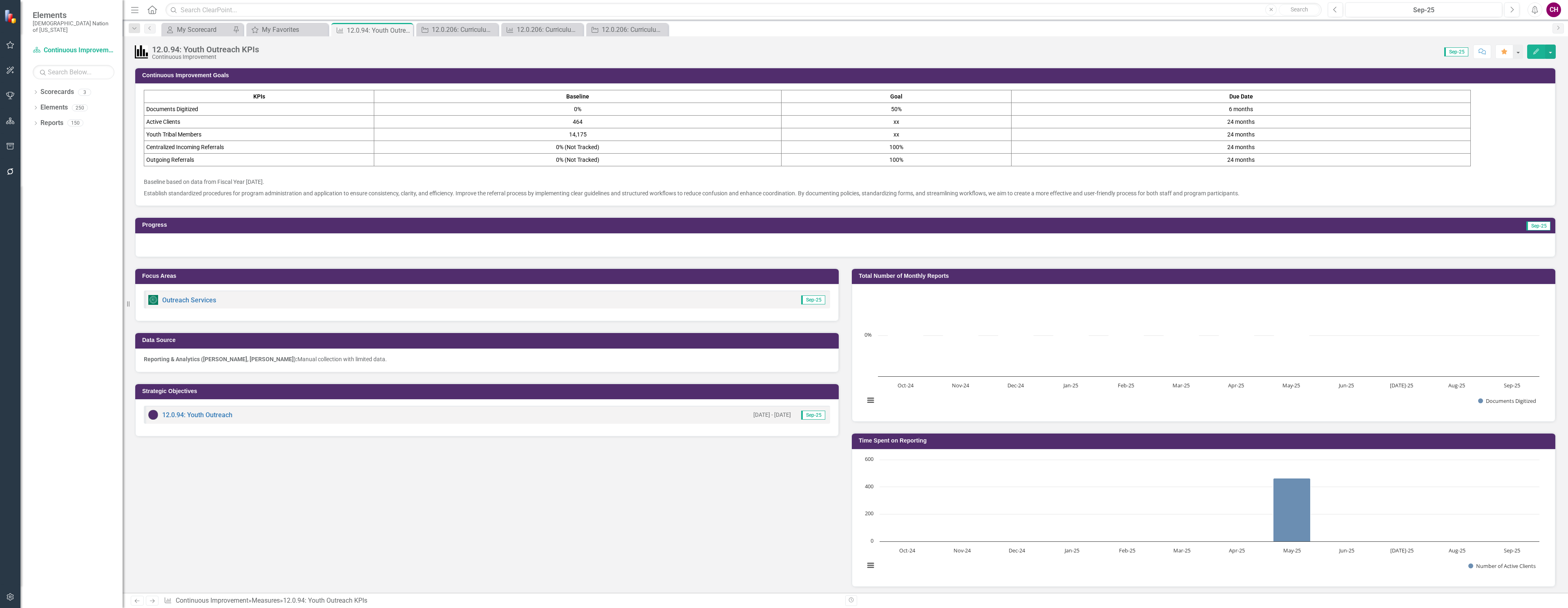
click at [283, 252] on div at bounding box center [845, 245] width 1420 height 24
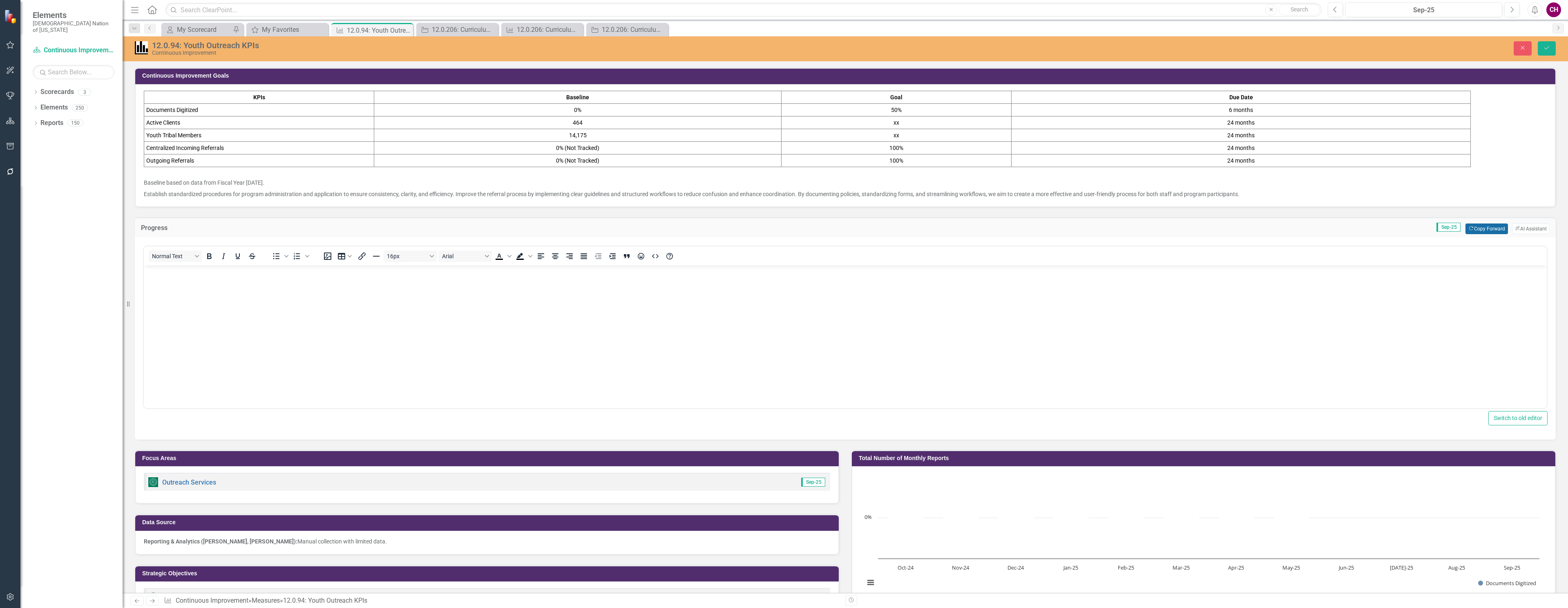
click at [1492, 227] on button "Copy Forward Copy Forward" at bounding box center [1487, 229] width 42 height 10
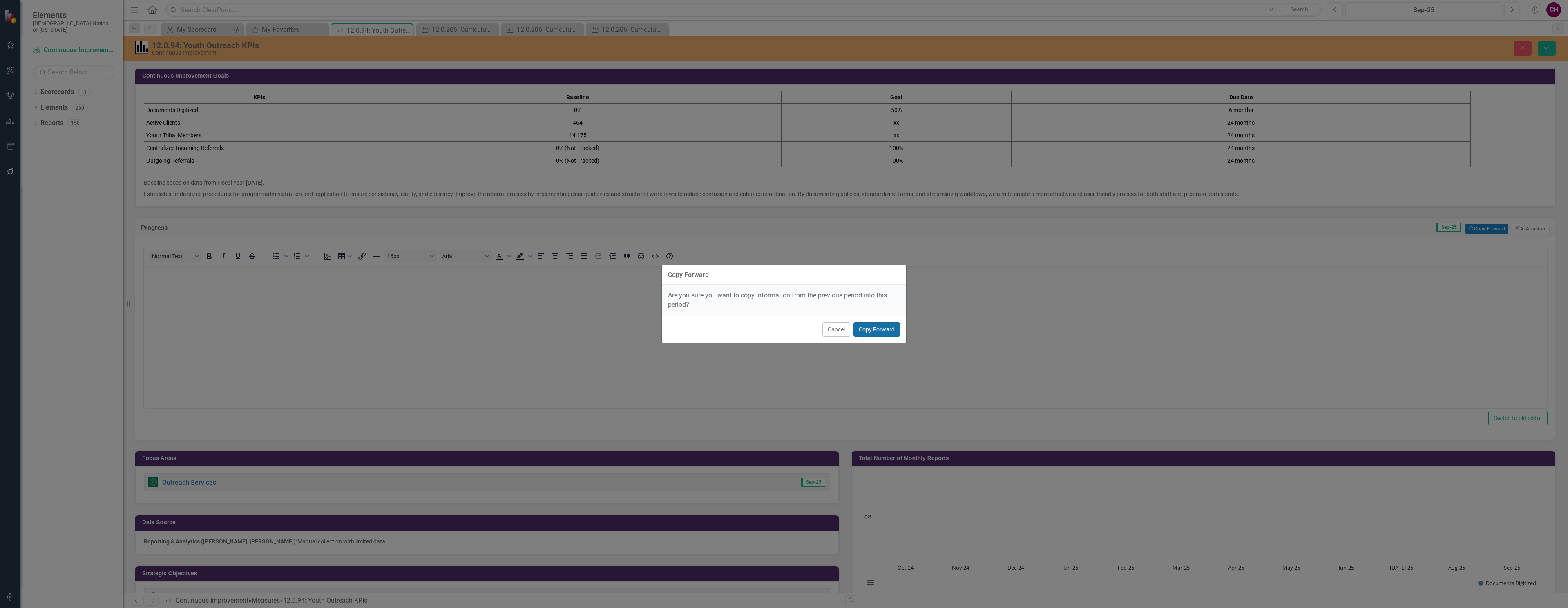
click at [873, 330] on button "Copy Forward" at bounding box center [877, 329] width 46 height 14
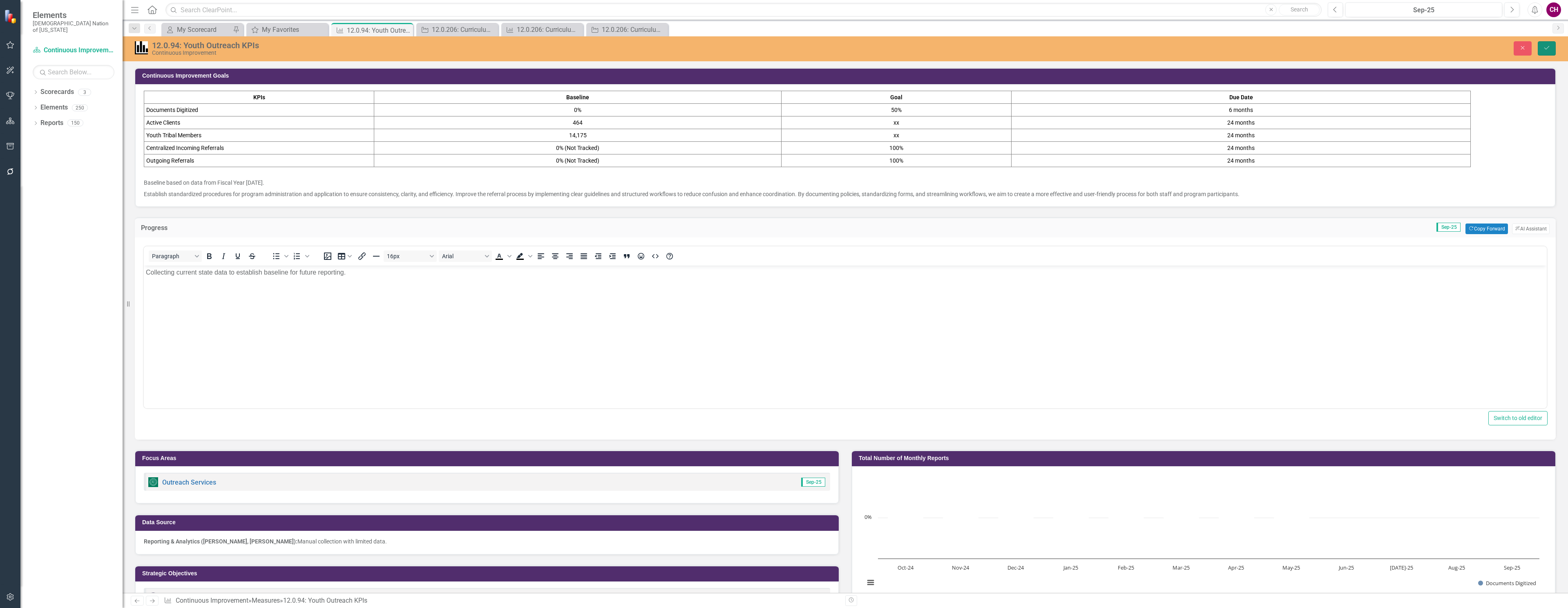
click at [1551, 49] on button "Save" at bounding box center [1546, 48] width 18 height 14
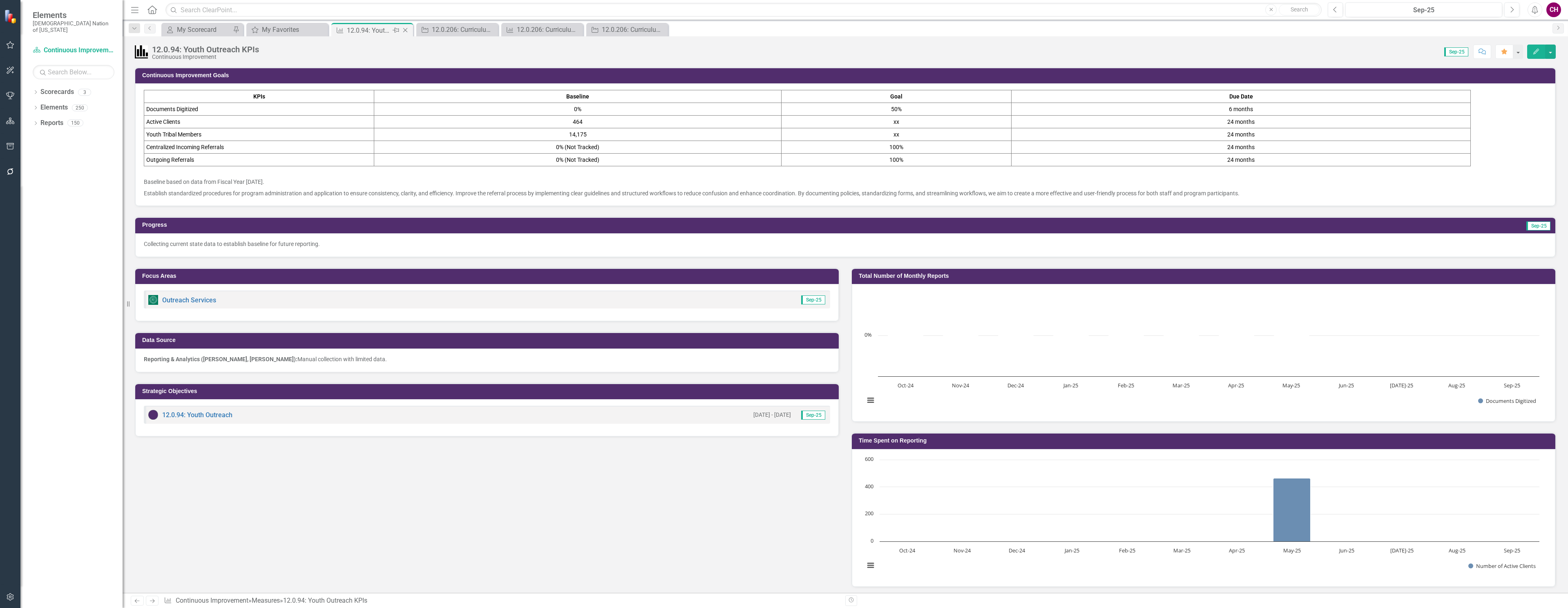
click at [408, 30] on icon "Close" at bounding box center [405, 30] width 8 height 7
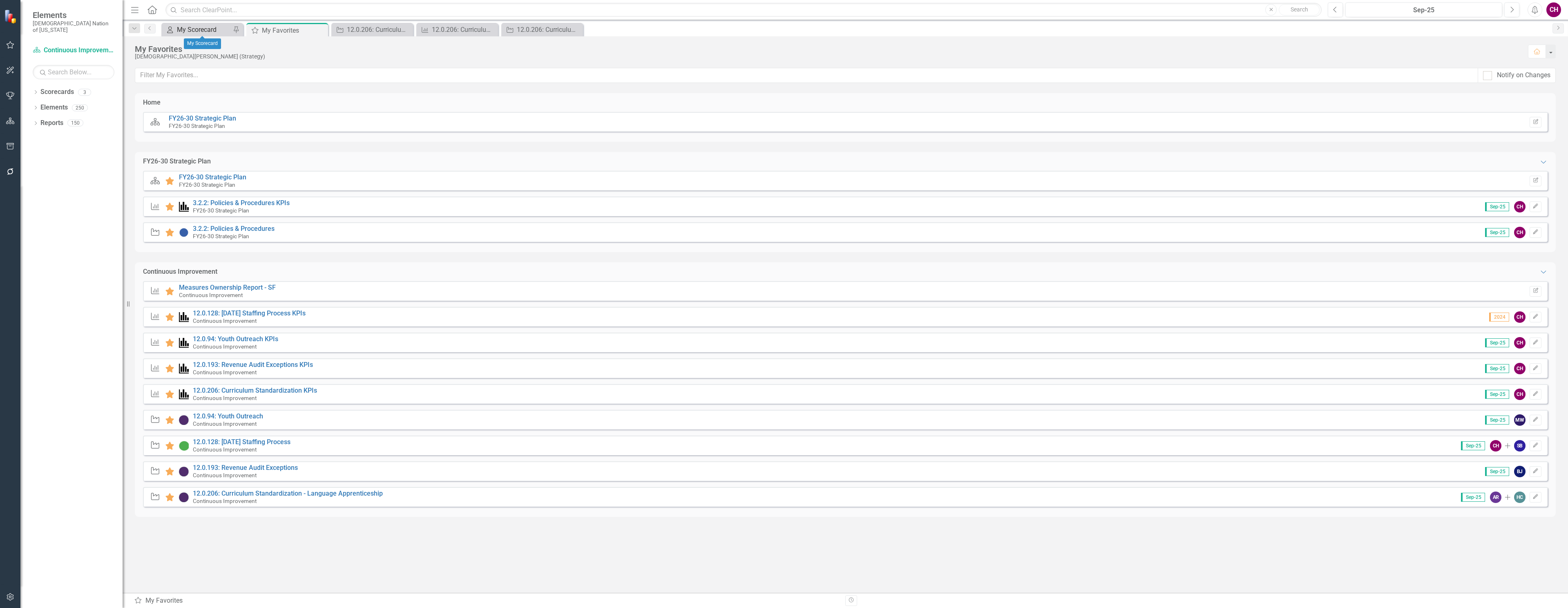
click at [190, 32] on div "My Scorecard" at bounding box center [204, 30] width 54 height 10
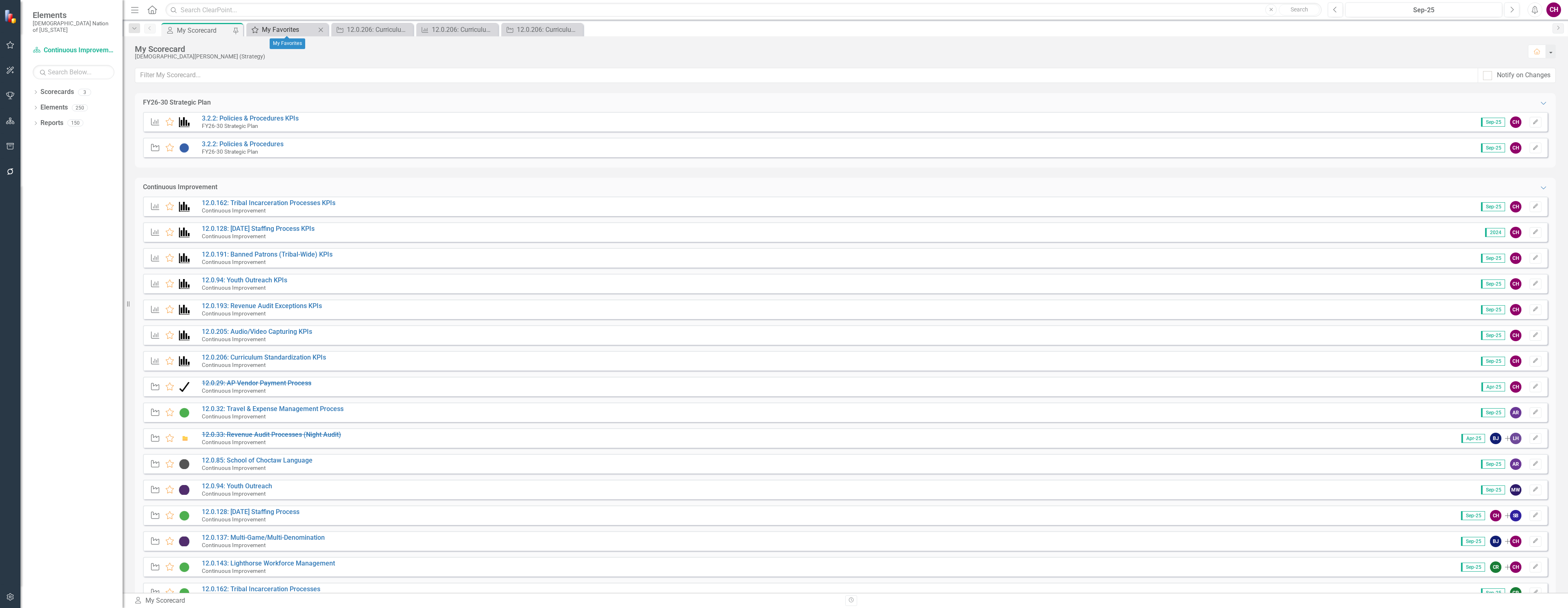
click at [257, 29] on icon "My Favorites" at bounding box center [255, 30] width 8 height 7
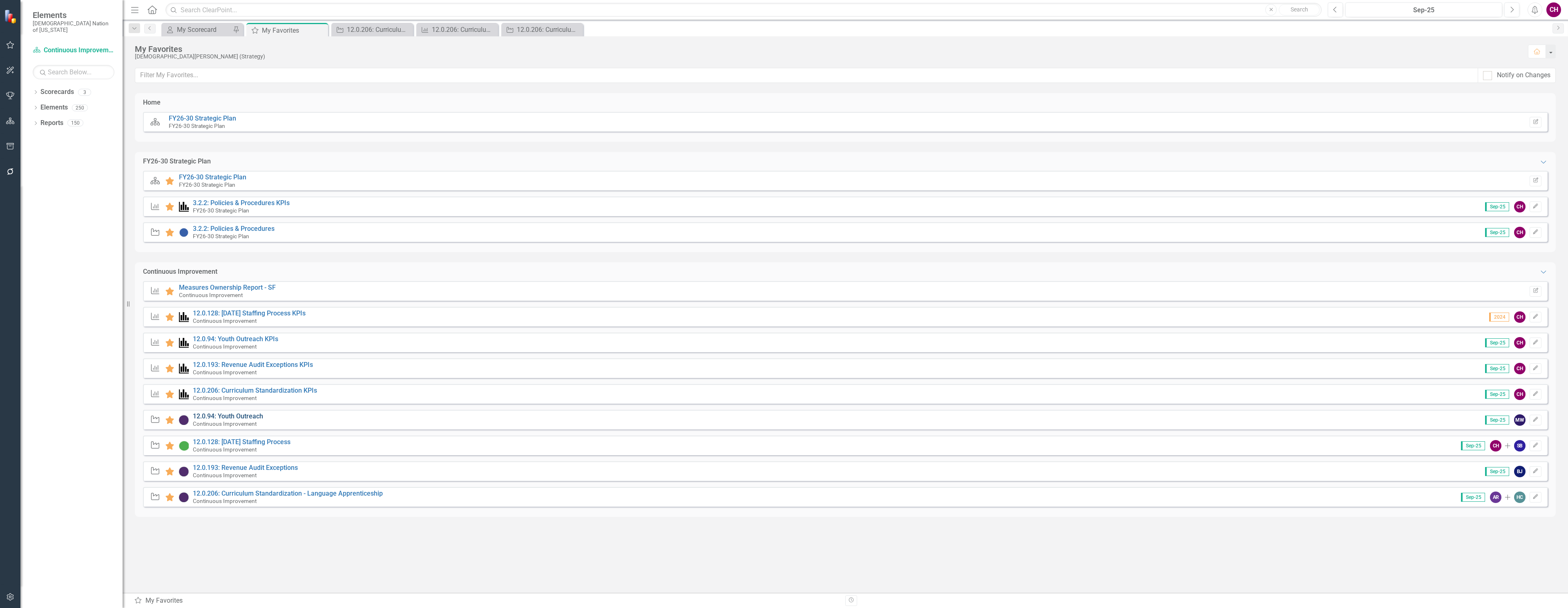
click at [235, 414] on link "12.0.94: Youth Outreach" at bounding box center [228, 417] width 70 height 7
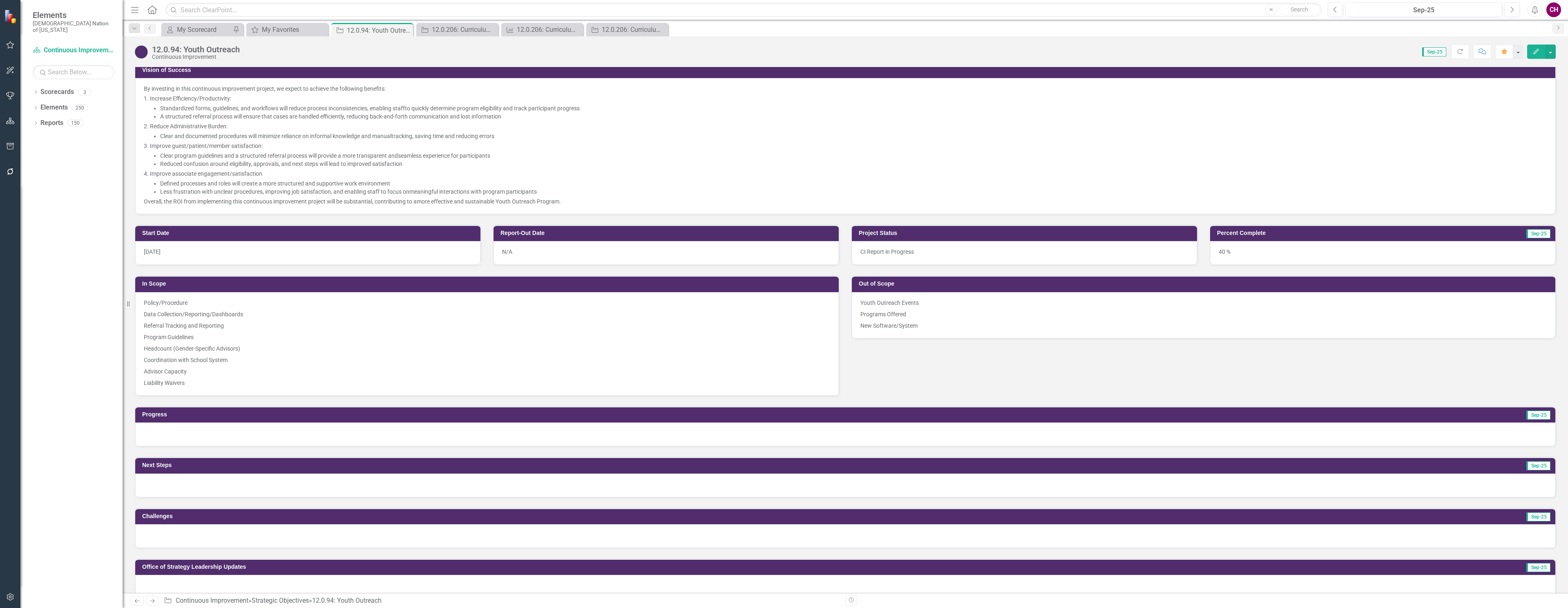
scroll to position [268, 0]
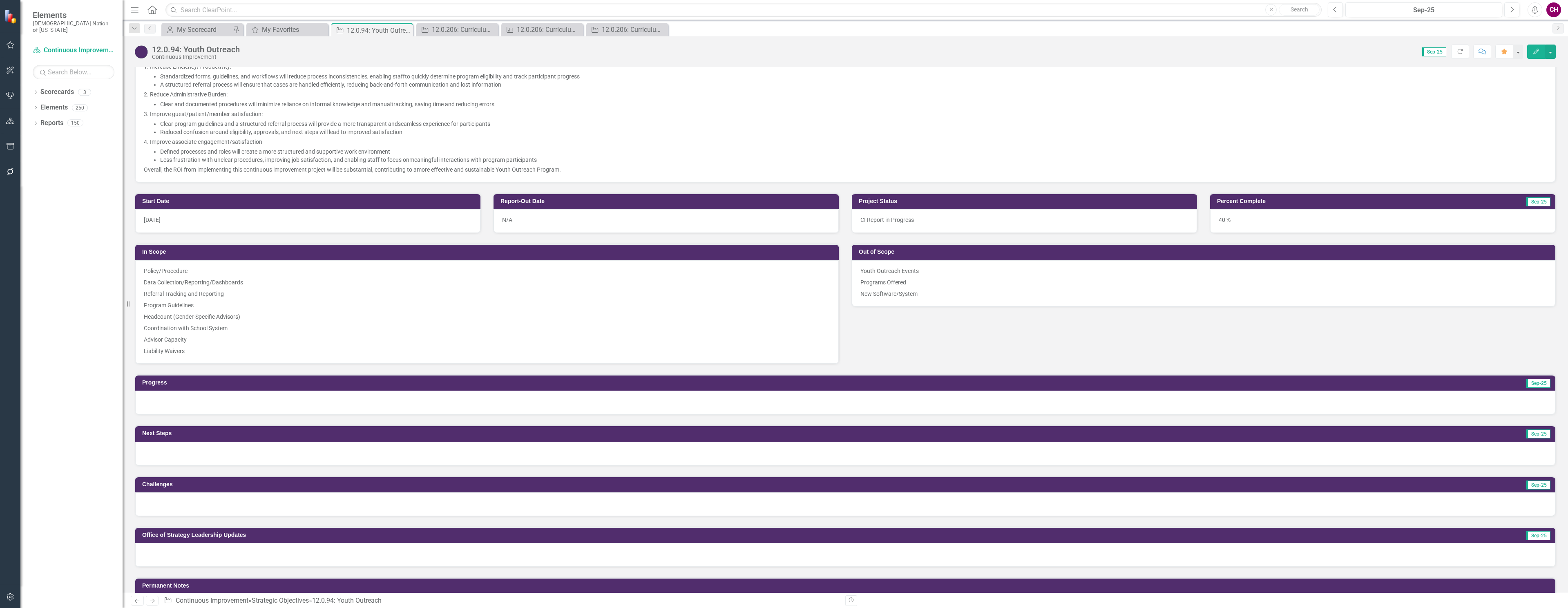
click at [263, 402] on div at bounding box center [845, 403] width 1420 height 24
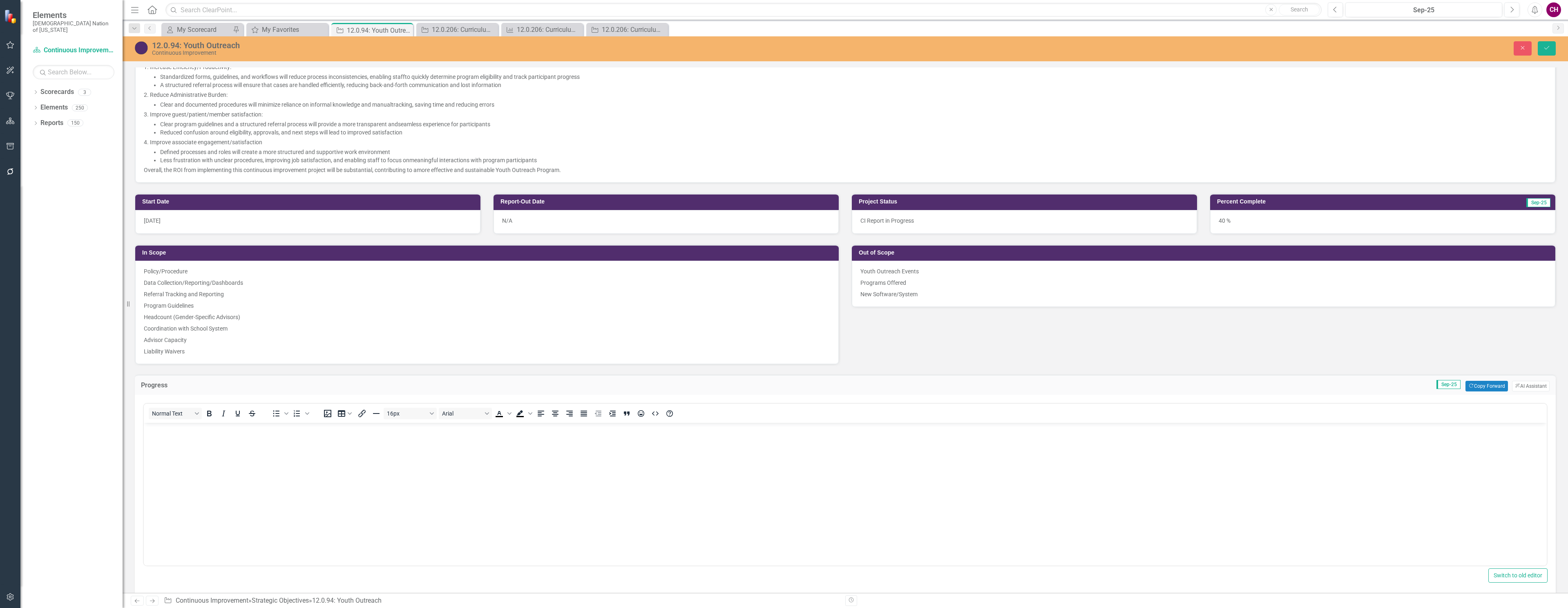
scroll to position [0, 0]
drag, startPoint x: 244, startPoint y: 453, endPoint x: 249, endPoint y: 453, distance: 5.0
click at [249, 453] on body "Rich Text Area. Press ALT-0 for help." at bounding box center [845, 485] width 1403 height 123
click at [1549, 43] on button "Save" at bounding box center [1546, 48] width 18 height 14
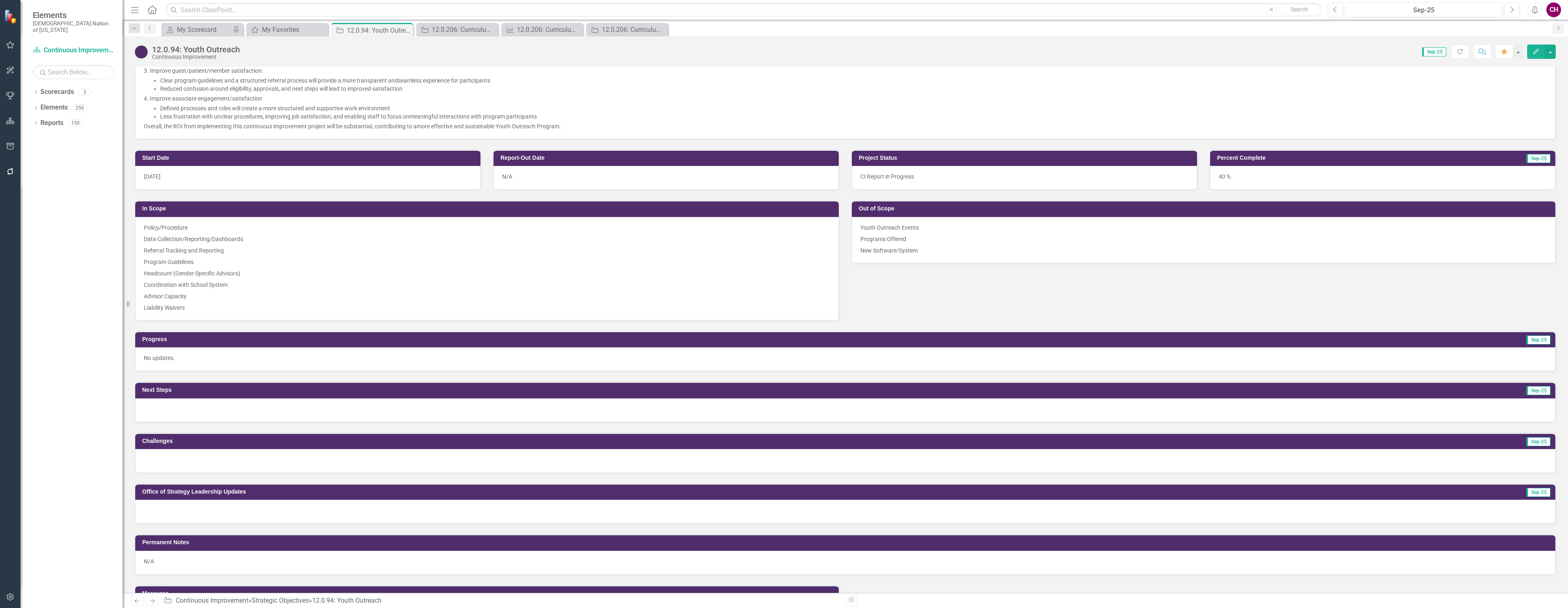
scroll to position [324, 0]
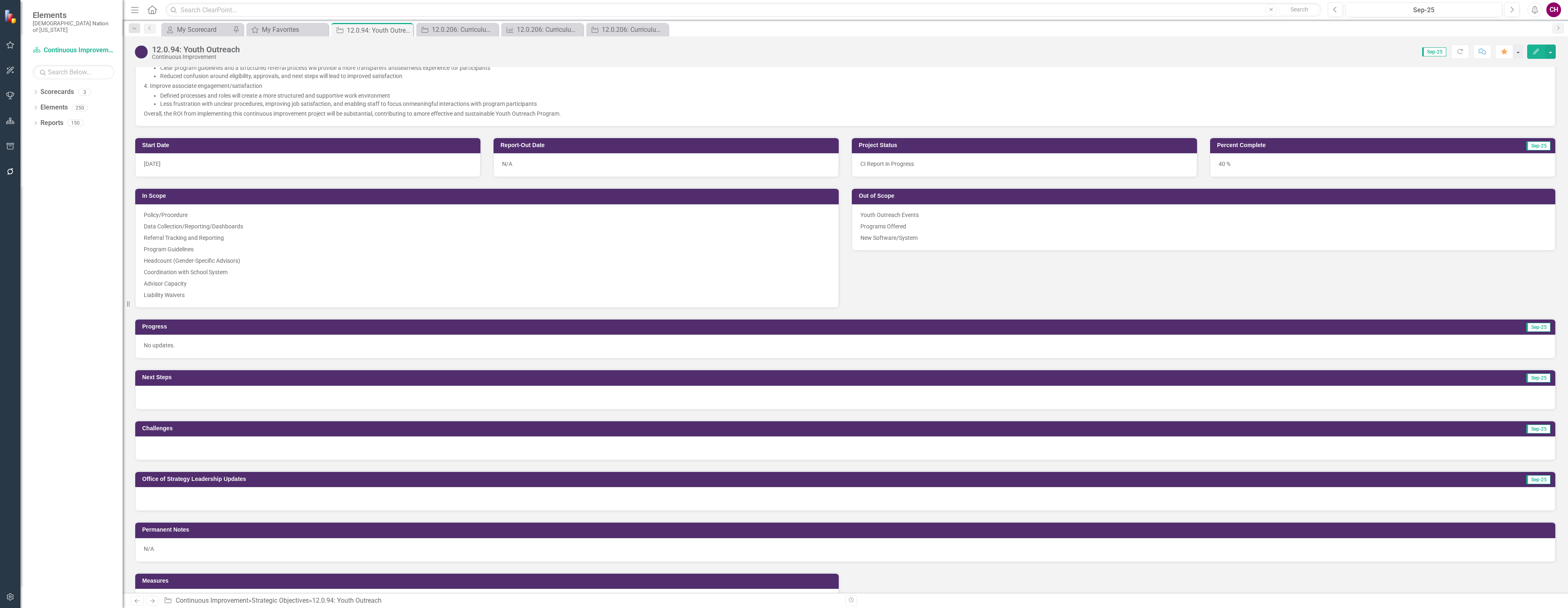
click at [289, 402] on div at bounding box center [845, 398] width 1420 height 24
click at [288, 402] on div at bounding box center [845, 398] width 1420 height 24
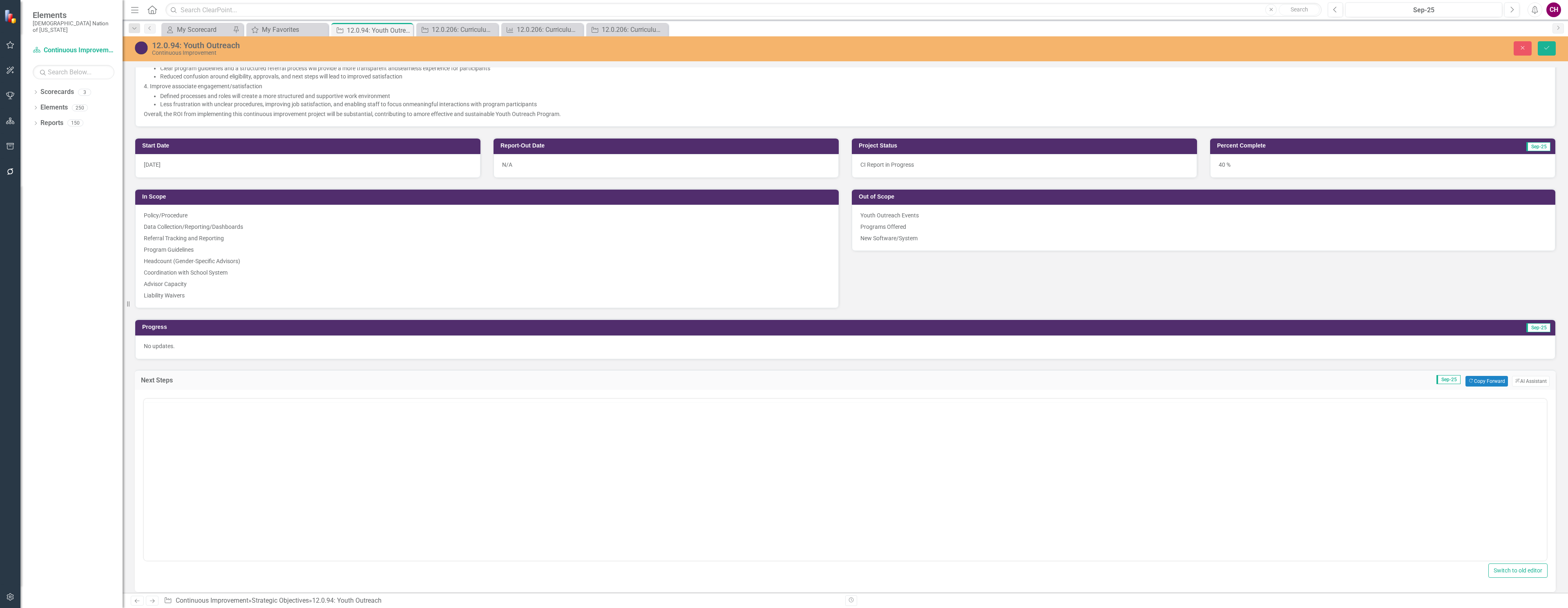
scroll to position [0, 0]
click at [268, 441] on body "Rich Text Area. Press ALT-0 for help." at bounding box center [845, 479] width 1403 height 123
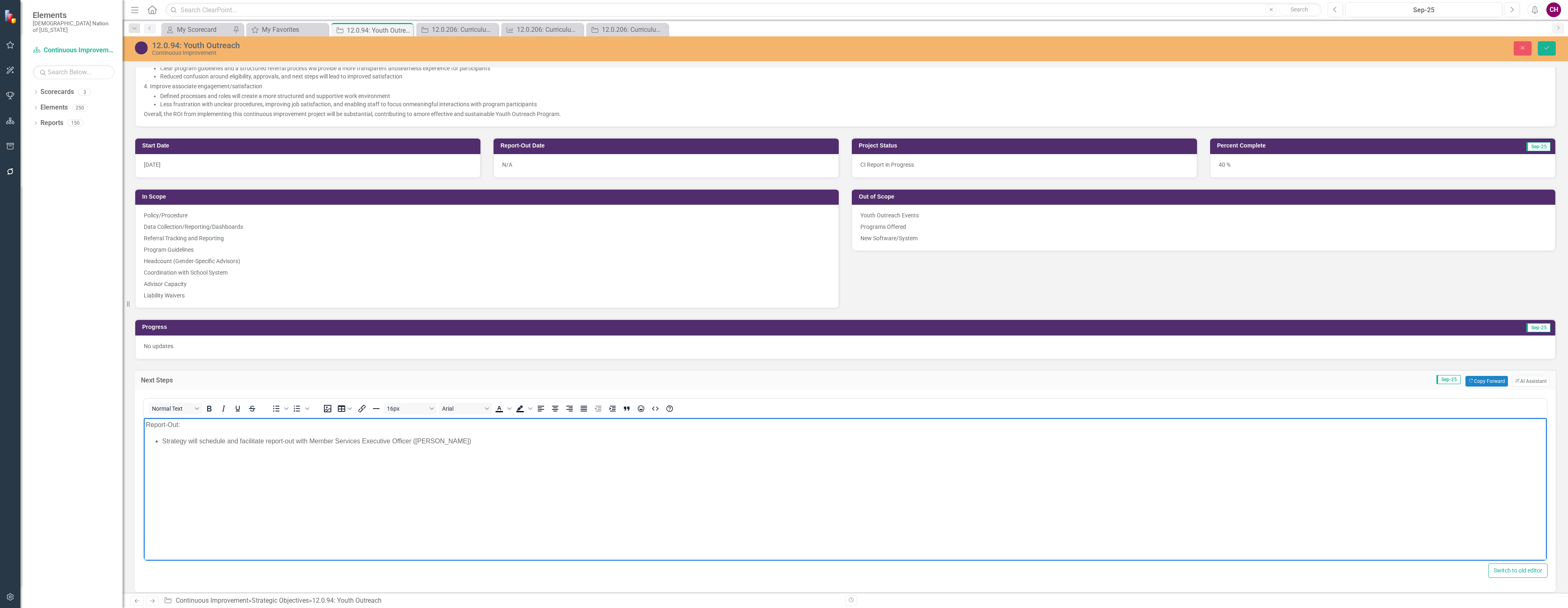
click at [164, 441] on span "Strategy will schedule and facilitate report-out with Member Services Executive…" at bounding box center [316, 440] width 309 height 7
drag, startPoint x: 139, startPoint y: 428, endPoint x: 125, endPoint y: 429, distance: 14.0
click at [143, 429] on html "Report-Out: Strategy will schedule and facilitate report-out with Member Servic…" at bounding box center [845, 479] width 1403 height 123
click at [148, 425] on strong "Report-Out:" at bounding box center [164, 424] width 37 height 7
click at [315, 423] on span "Strategy will schedule and facilitate report-out with Member Services Executive…" at bounding box center [364, 424] width 309 height 7
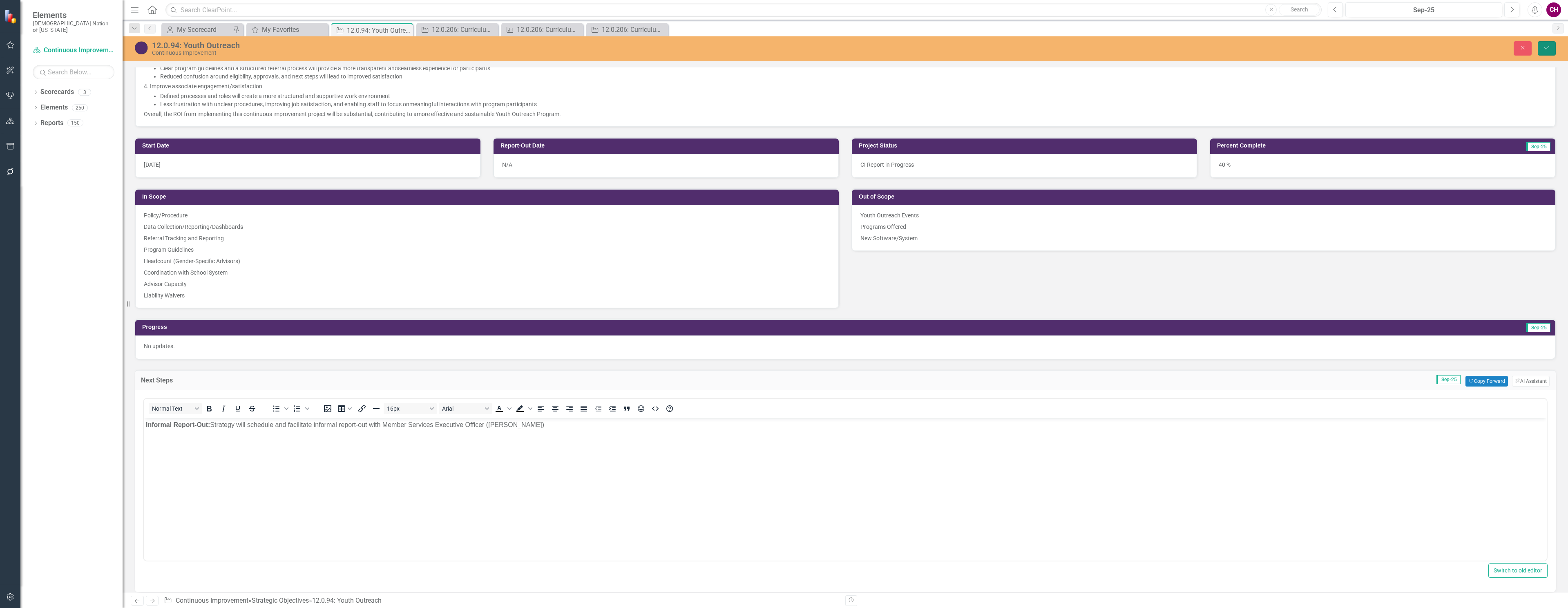
click at [1544, 46] on icon "Save" at bounding box center [1547, 48] width 7 height 6
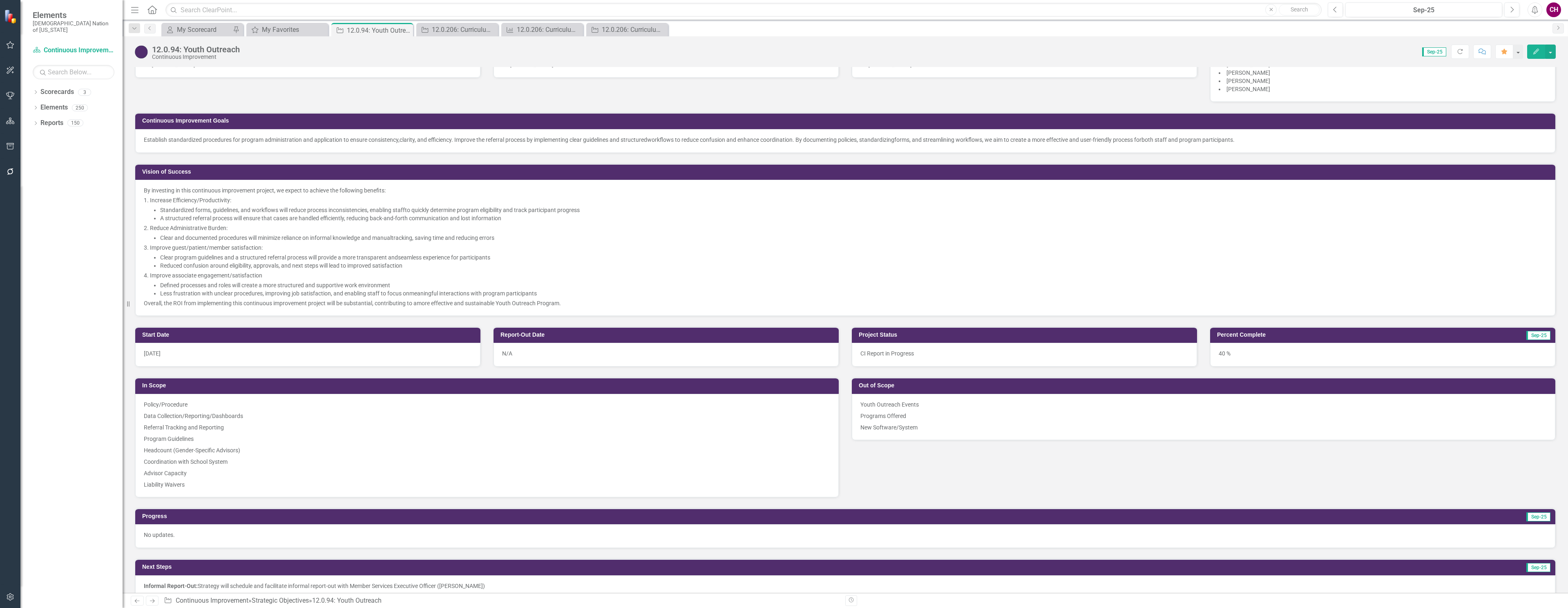
scroll to position [135, 0]
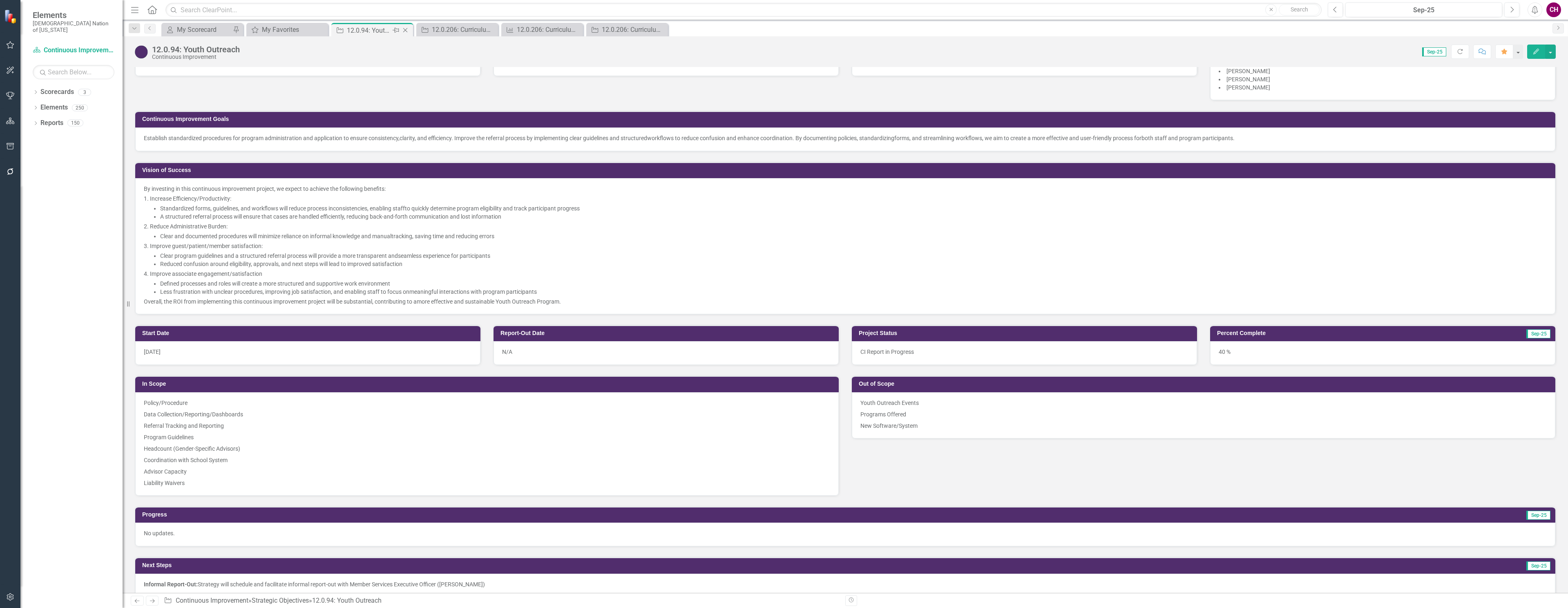
click at [407, 31] on icon "Close" at bounding box center [405, 30] width 8 height 7
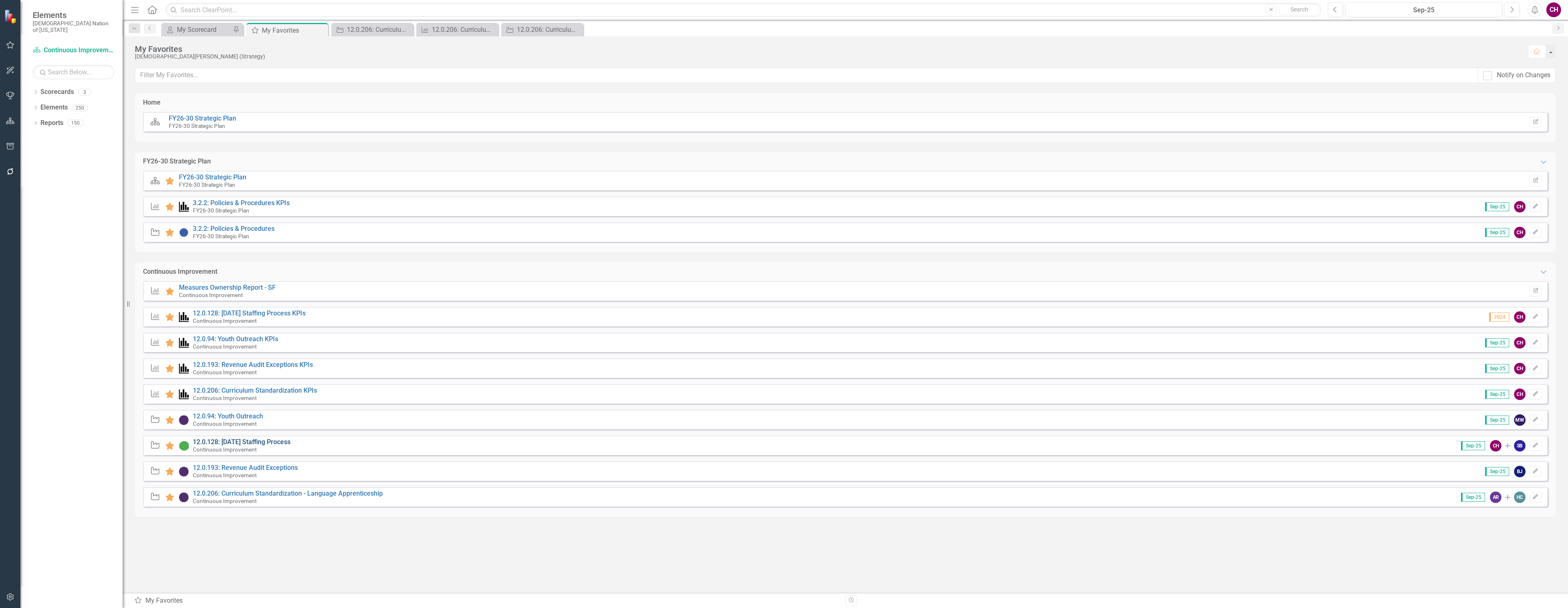
click at [265, 442] on link "12.0.128: [DATE] Staffing Process" at bounding box center [241, 442] width 98 height 7
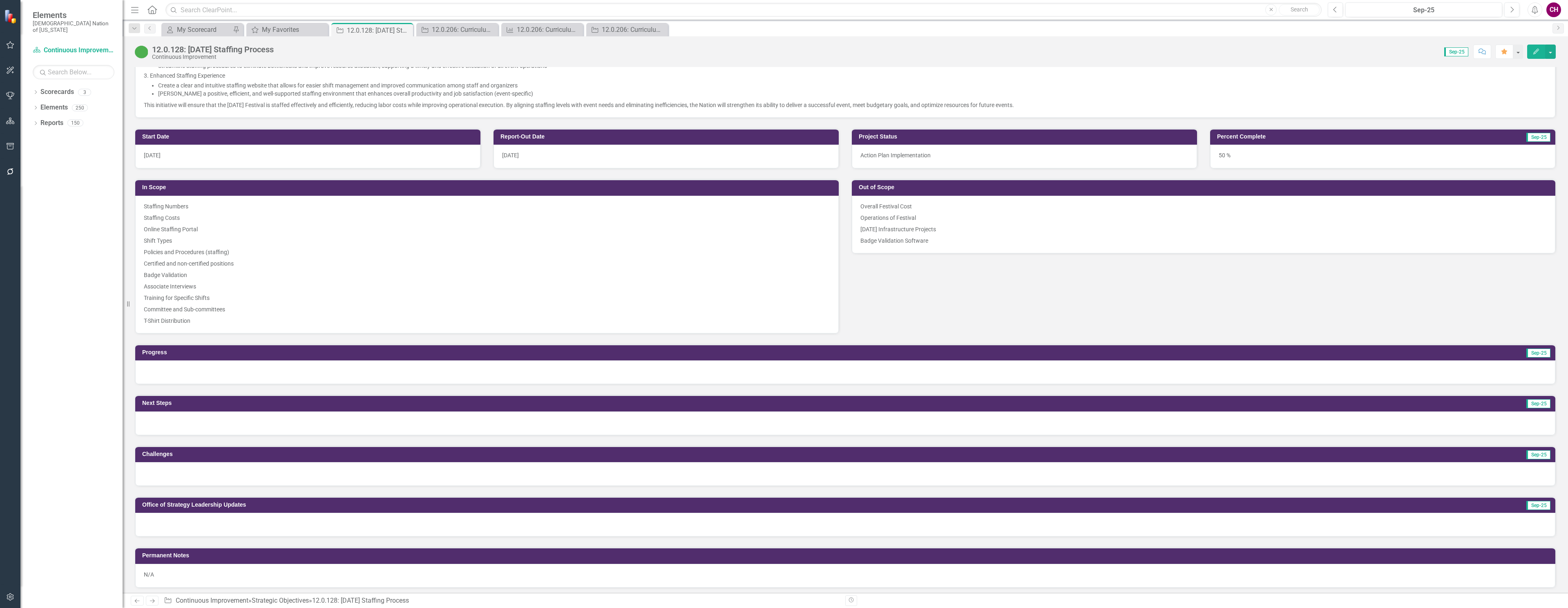
scroll to position [306, 0]
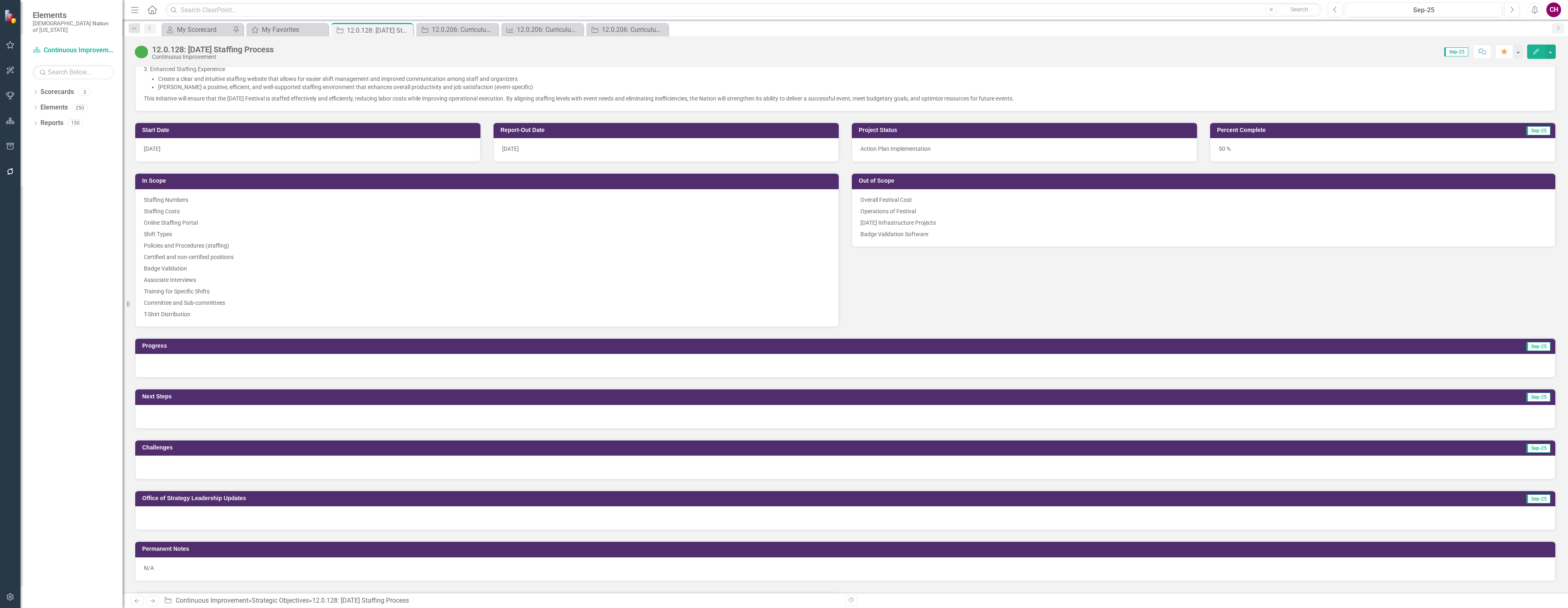
click at [646, 372] on div at bounding box center [845, 366] width 1420 height 24
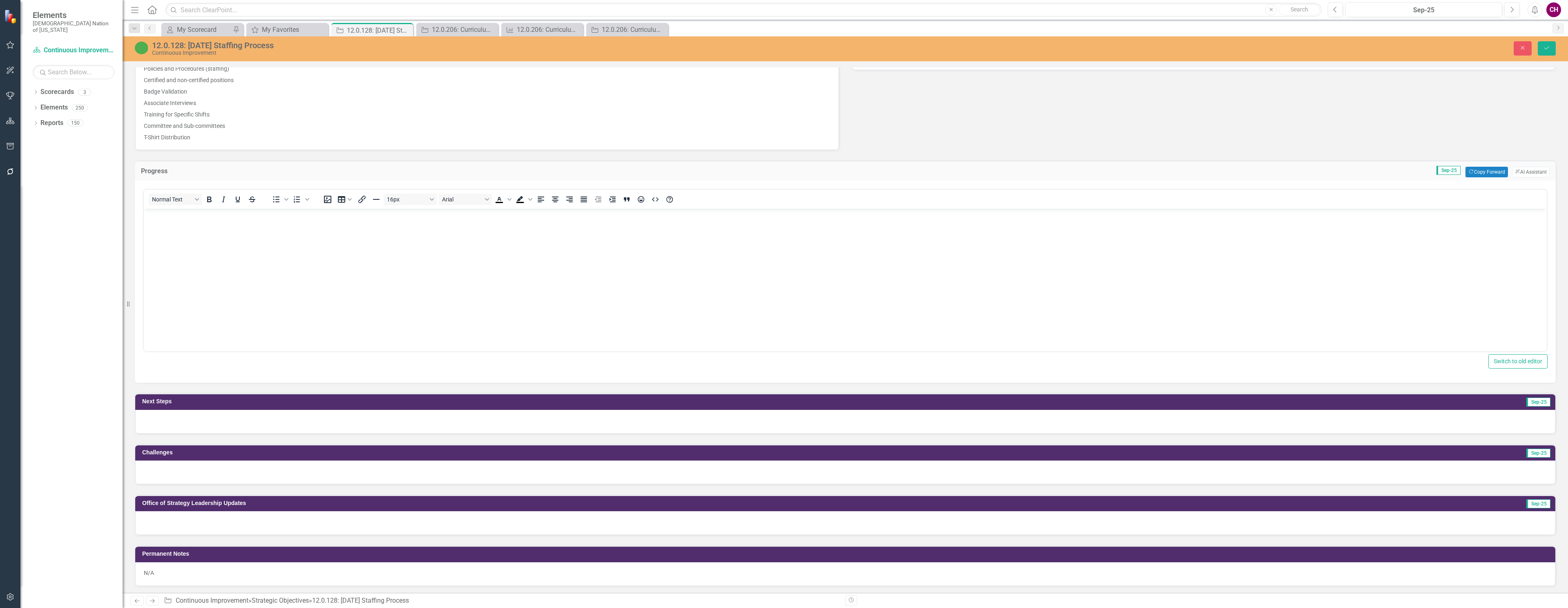
scroll to position [485, 0]
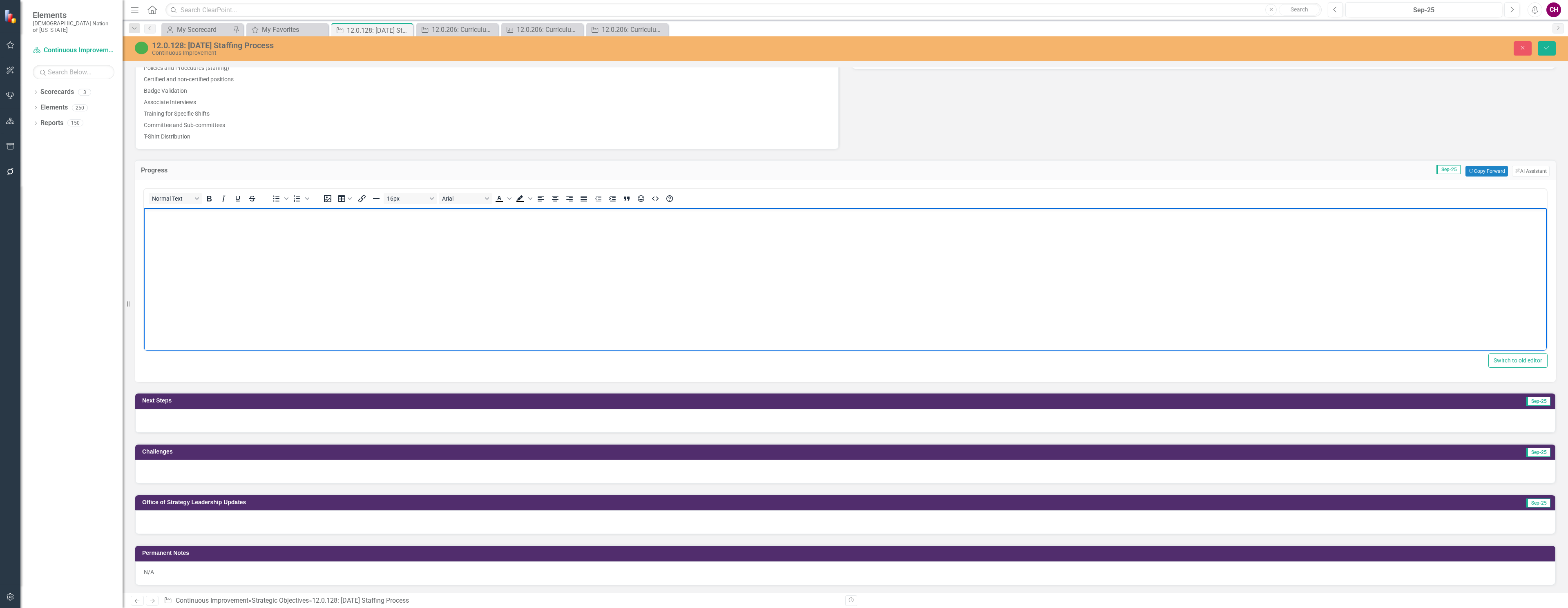
drag, startPoint x: 845, startPoint y: 561, endPoint x: 690, endPoint y: 328, distance: 279.8
click at [690, 328] on body "Rich Text Area. Press ALT-0 for help." at bounding box center [845, 269] width 1403 height 123
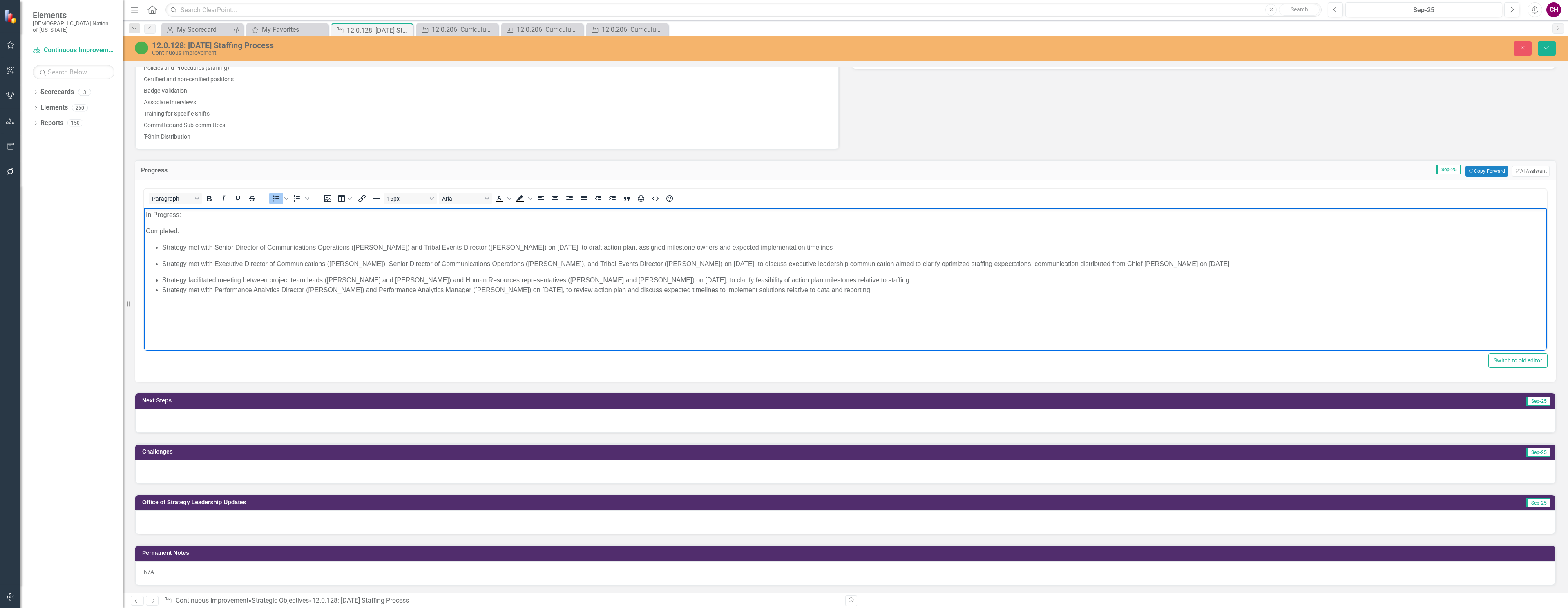
click at [164, 248] on span "Strategy met with Senior Director of Communications Operations (" at bounding box center [258, 247] width 191 height 7
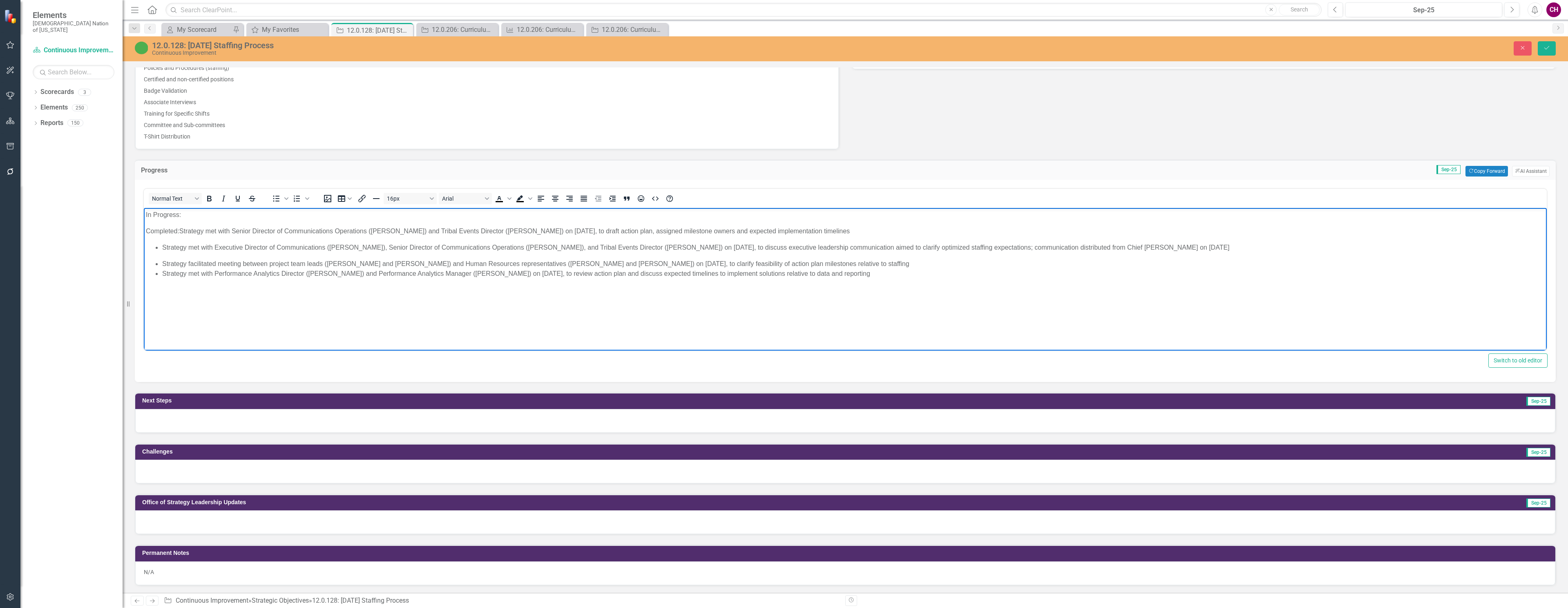
click at [895, 224] on body "In Progress: Completed: Strategy met with Senior Director of Communications Ope…" at bounding box center [845, 269] width 1403 height 123
drag, startPoint x: 894, startPoint y: 230, endPoint x: 684, endPoint y: 234, distance: 210.0
click at [893, 230] on p "Completed: Strategy met with Senior Director of Communications Operations ( [PE…" at bounding box center [845, 231] width 1399 height 10
drag, startPoint x: 162, startPoint y: 248, endPoint x: 177, endPoint y: 227, distance: 25.8
click at [162, 247] on span "Strategy met with Executive Director of Communications (" at bounding box center [246, 247] width 167 height 7
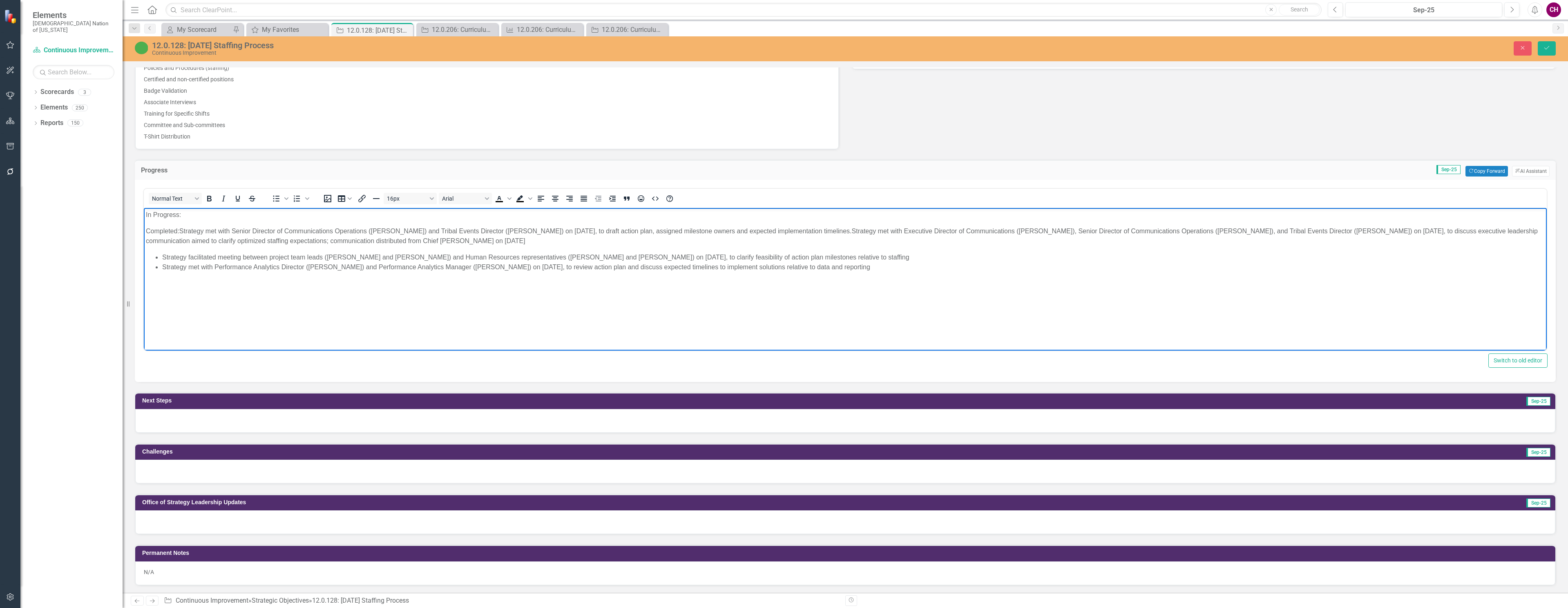
drag, startPoint x: 159, startPoint y: 258, endPoint x: 168, endPoint y: 249, distance: 12.7
click at [159, 258] on ul "Strategy facilitated meeting between project team leads ([PERSON_NAME] and [PER…" at bounding box center [845, 262] width 1399 height 19
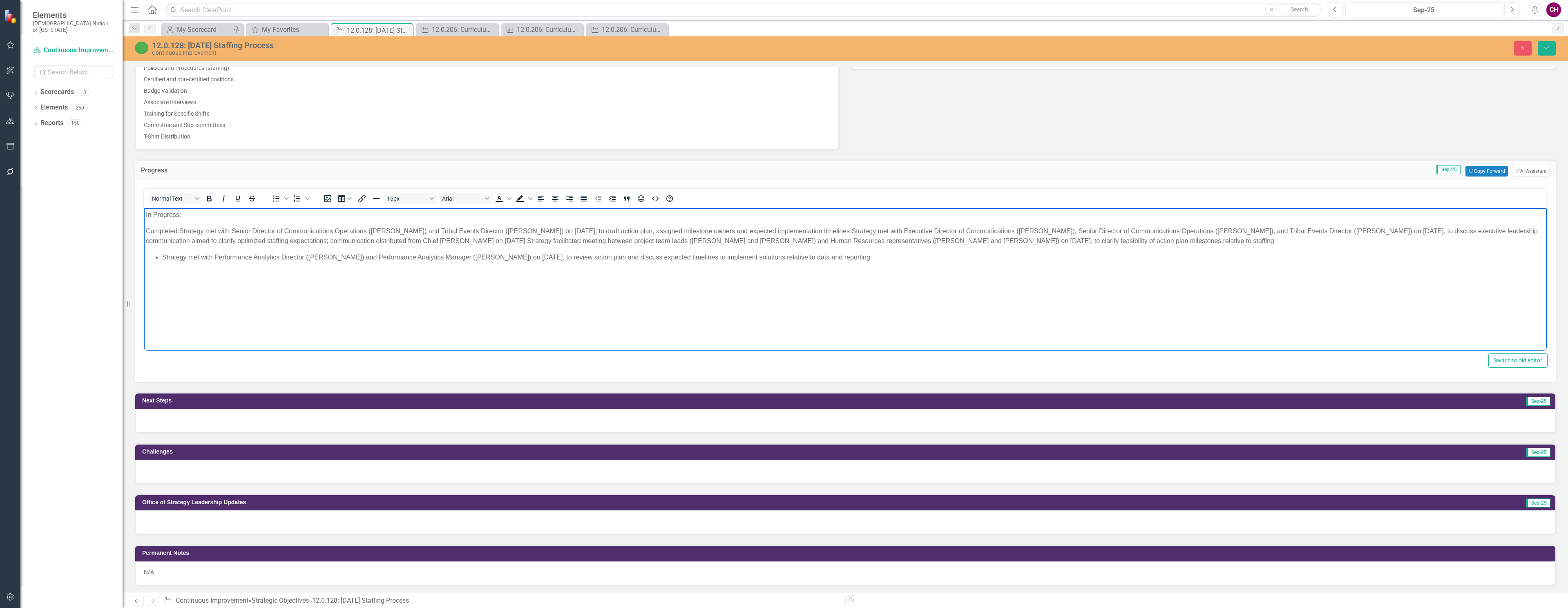
click at [159, 258] on ul "Strategy met with Performance Analytics Director ([PERSON_NAME]) and Performanc…" at bounding box center [845, 257] width 1399 height 10
click at [206, 224] on body "In Progress: Completed: Strategy met with Senior Director of Communications Ope…" at bounding box center [845, 269] width 1403 height 123
drag, startPoint x: 182, startPoint y: 230, endPoint x: 139, endPoint y: 212, distance: 46.6
click at [143, 212] on html "In Progress: Completed: Strategy met with Senior Director of Communications Ope…" at bounding box center [845, 269] width 1403 height 123
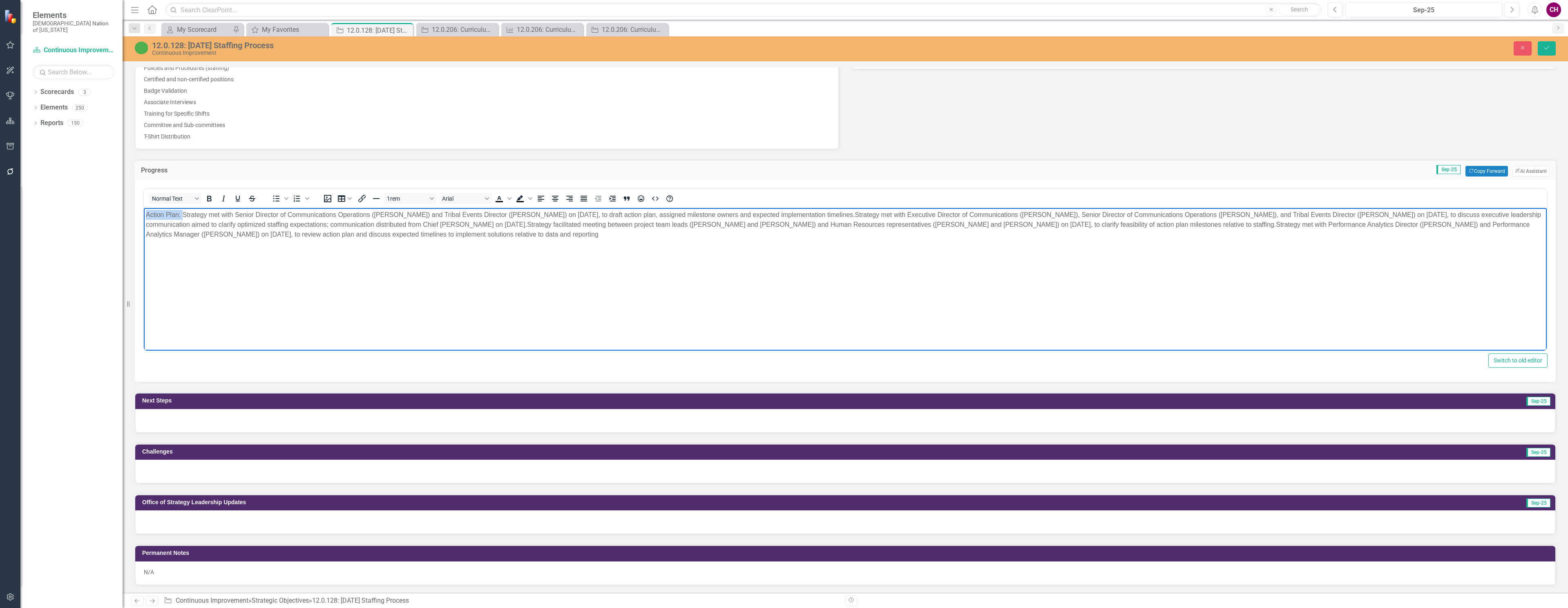
drag, startPoint x: 182, startPoint y: 215, endPoint x: 250, endPoint y: 427, distance: 222.6
click at [143, 218] on html "Action Plan: Strategy met with Senior Director of Communications Operations ( […" at bounding box center [845, 269] width 1403 height 123
click at [191, 242] on body "Action Plan: Strategy met with Senior Director of Communications Operations ( […" at bounding box center [845, 269] width 1403 height 123
click at [744, 242] on body "Action Plan: Strategy met with Senior Director of Communications Operations ( […" at bounding box center [845, 269] width 1403 height 123
click at [462, 423] on div at bounding box center [845, 421] width 1420 height 24
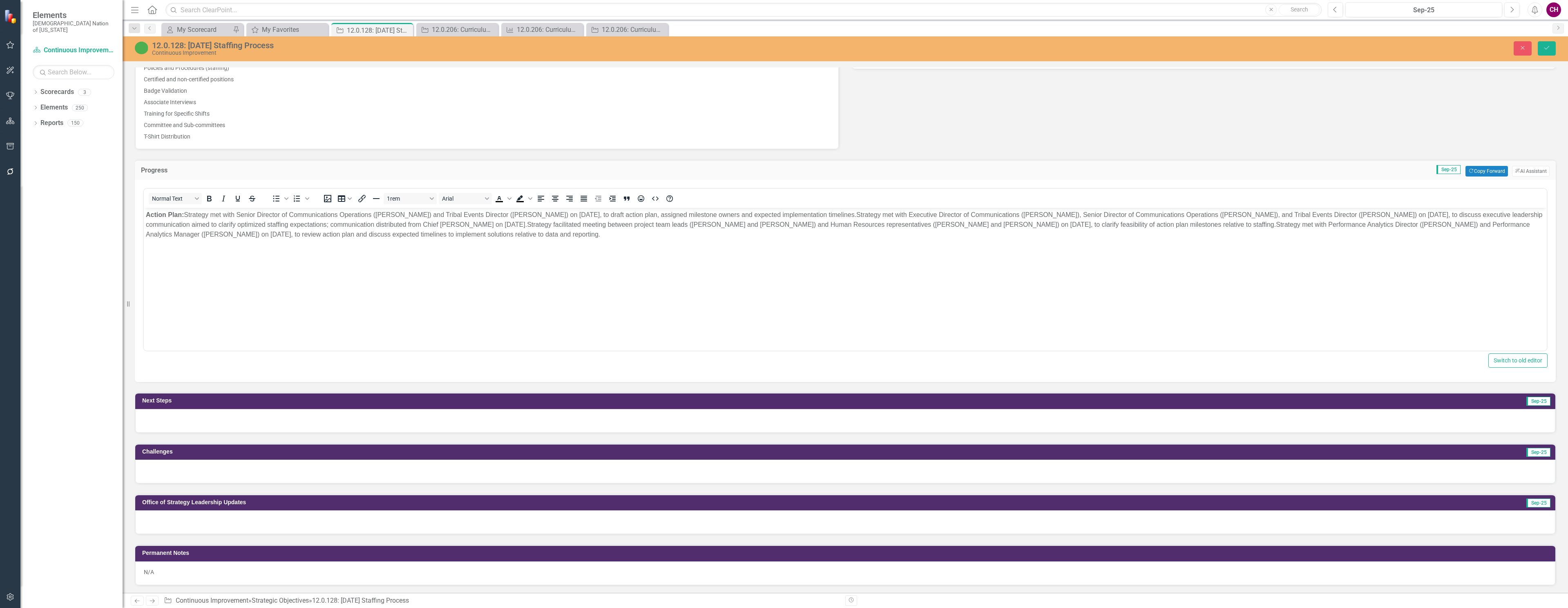
click at [462, 424] on div at bounding box center [845, 421] width 1420 height 24
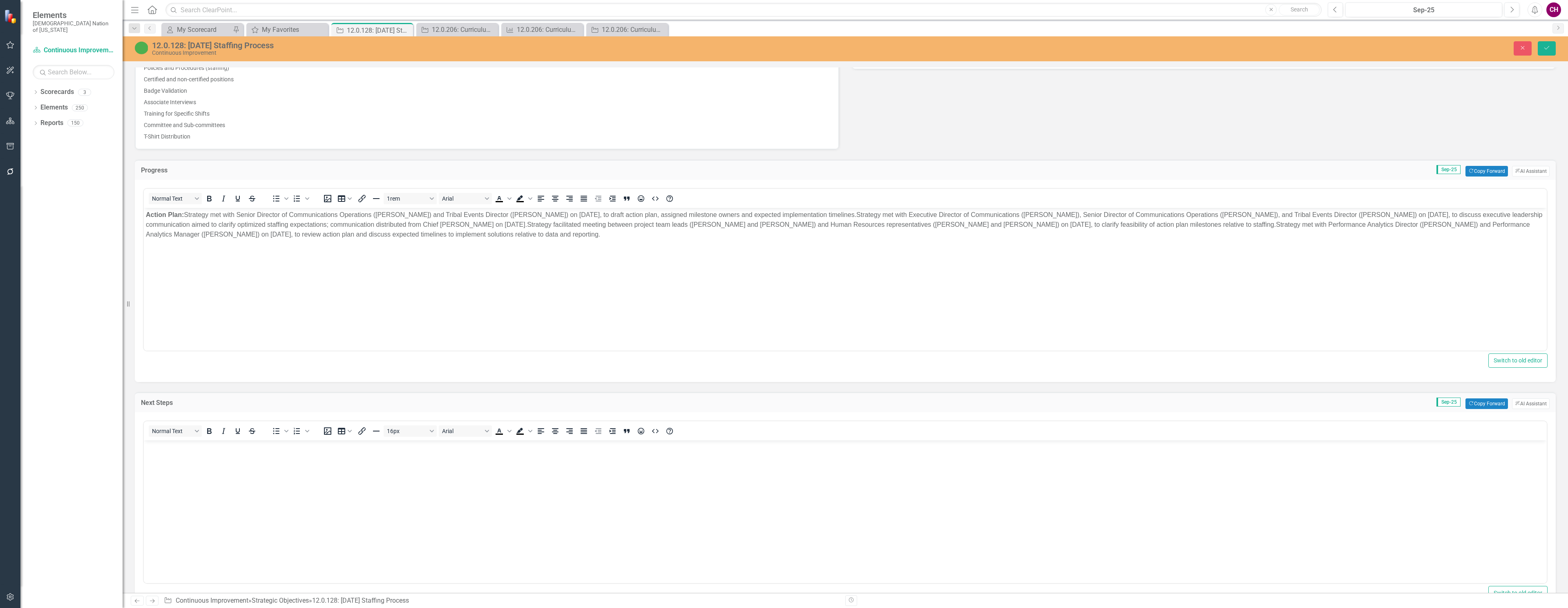
scroll to position [500, 0]
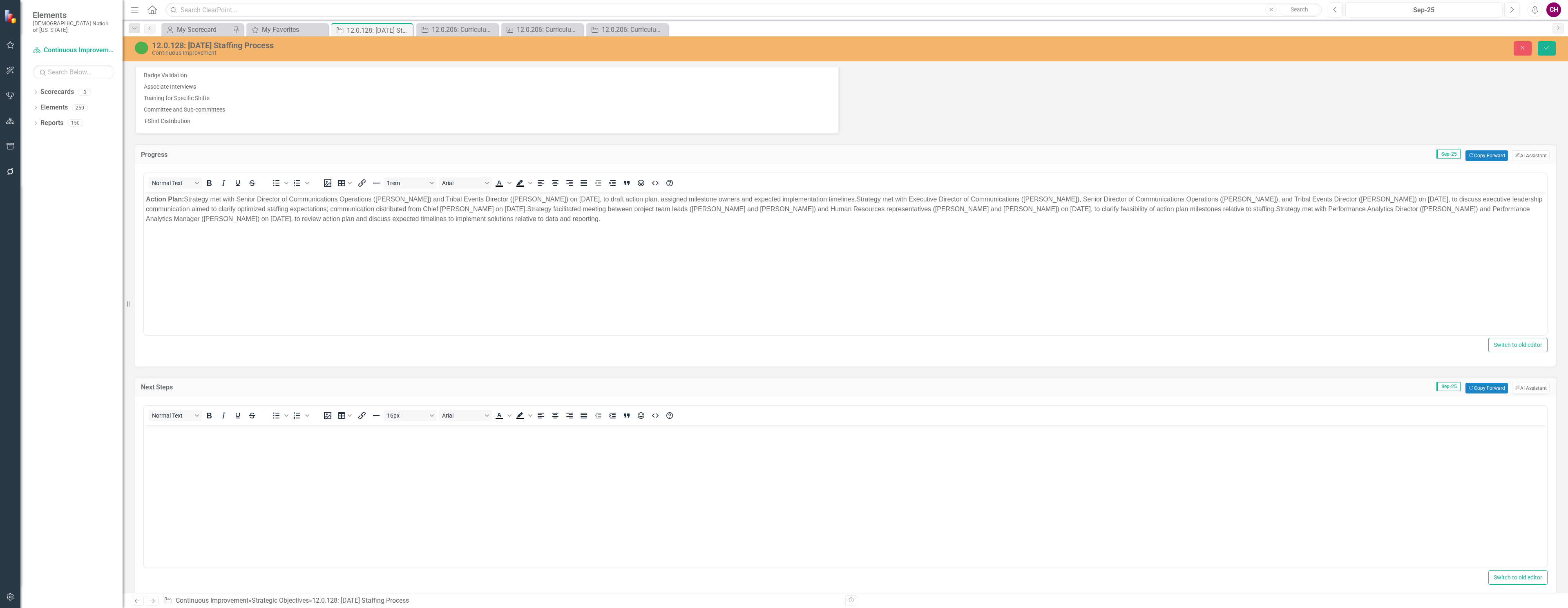
click at [288, 488] on body "Rich Text Area. Press ALT-0 for help." at bounding box center [845, 486] width 1403 height 123
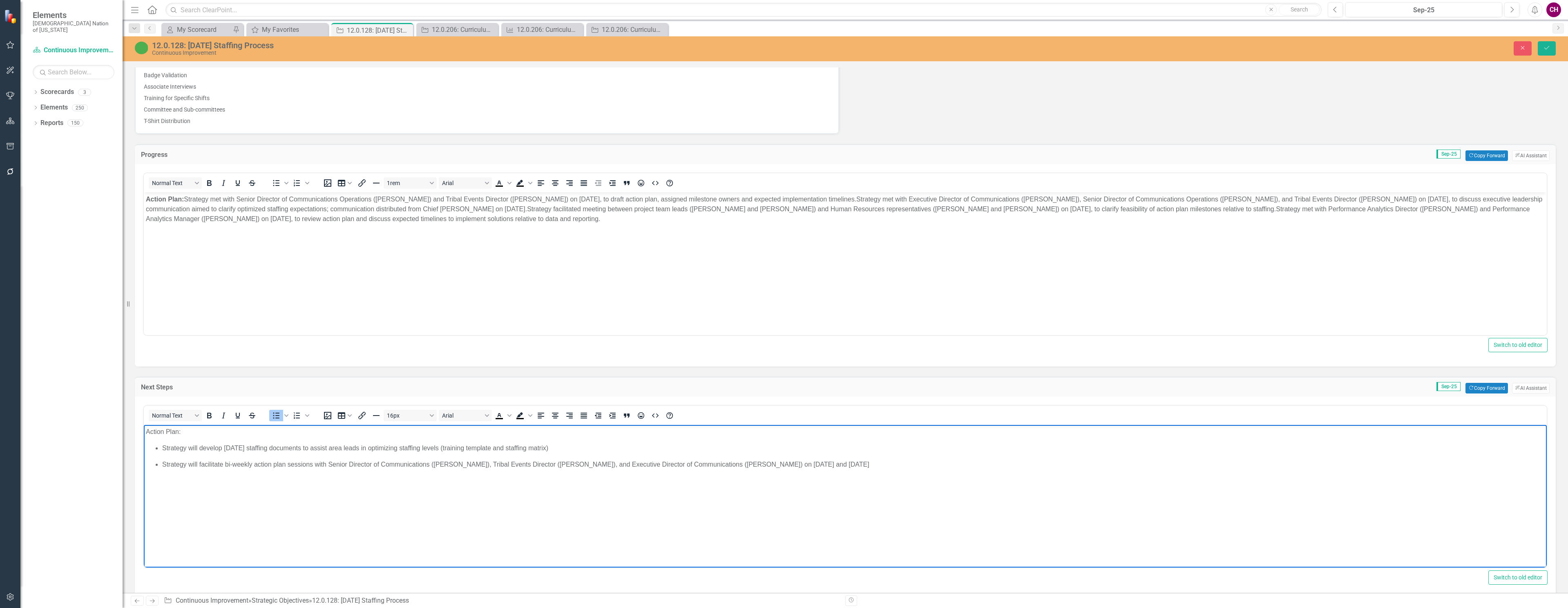
click at [161, 446] on ul "Strategy will develop [DATE] staffing documents to assist area leads in optimiz…" at bounding box center [845, 456] width 1399 height 26
click at [619, 432] on p "Action Plan: Strategy will develop [DATE] staffing documents to assist area lea…" at bounding box center [845, 432] width 1399 height 10
click at [161, 449] on ul "Strategy will facilitate bi-weekly action plan sessions with Senior Director of…" at bounding box center [845, 448] width 1399 height 10
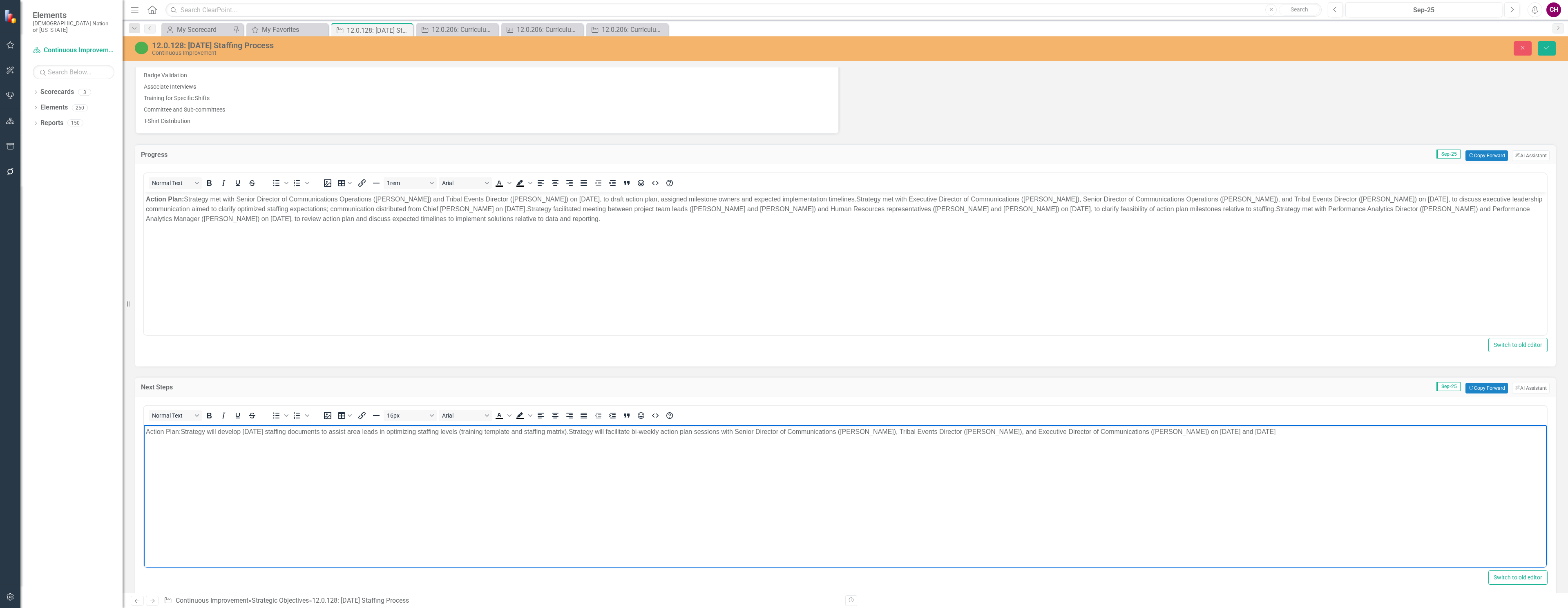
click at [1306, 430] on p "Action Plan: Strategy will develop [DATE] staffing documents to assist area lea…" at bounding box center [845, 432] width 1399 height 10
drag, startPoint x: 183, startPoint y: 432, endPoint x: 134, endPoint y: 431, distance: 49.0
click at [143, 431] on html "Action Plan: Strategy will develop [DATE] staffing documents to assist area lea…" at bounding box center [845, 486] width 1403 height 123
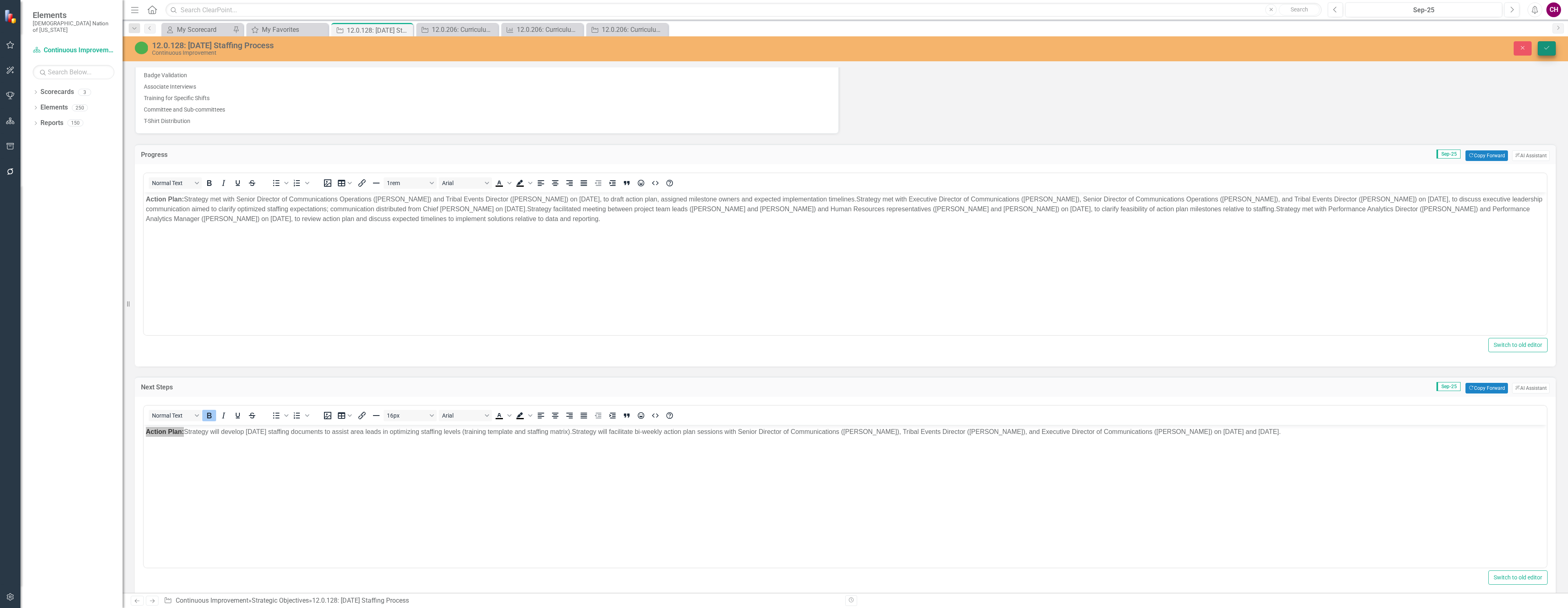
click at [1550, 43] on button "Save" at bounding box center [1546, 48] width 18 height 14
